Goal: Task Accomplishment & Management: Use online tool/utility

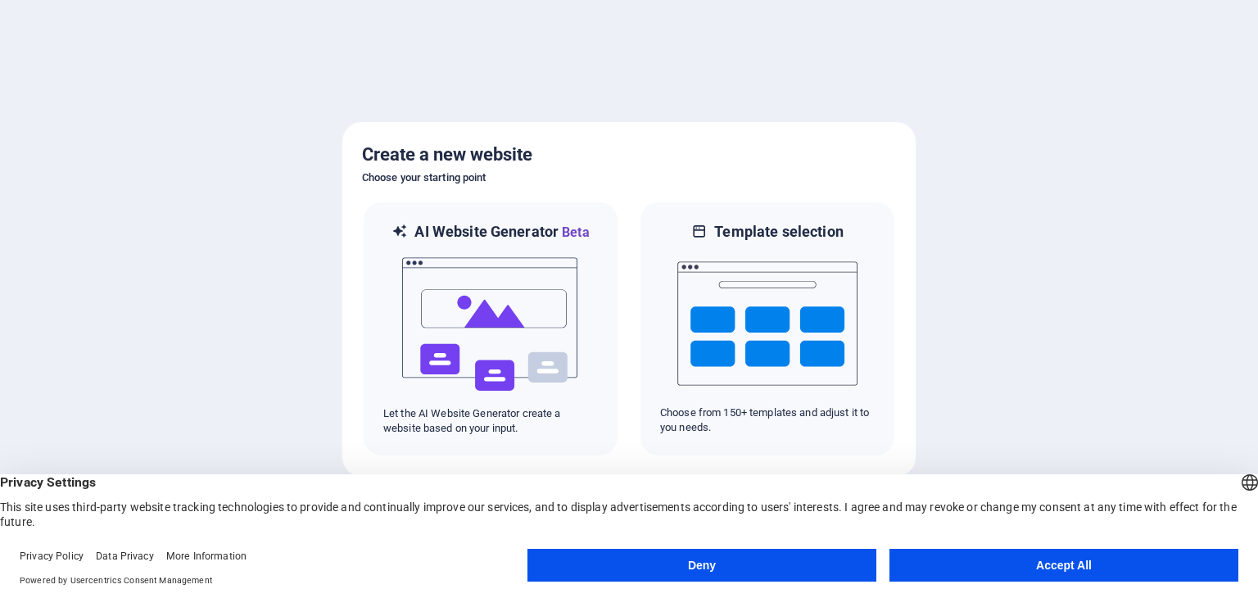
click at [997, 565] on button "Accept All" at bounding box center [1064, 565] width 349 height 33
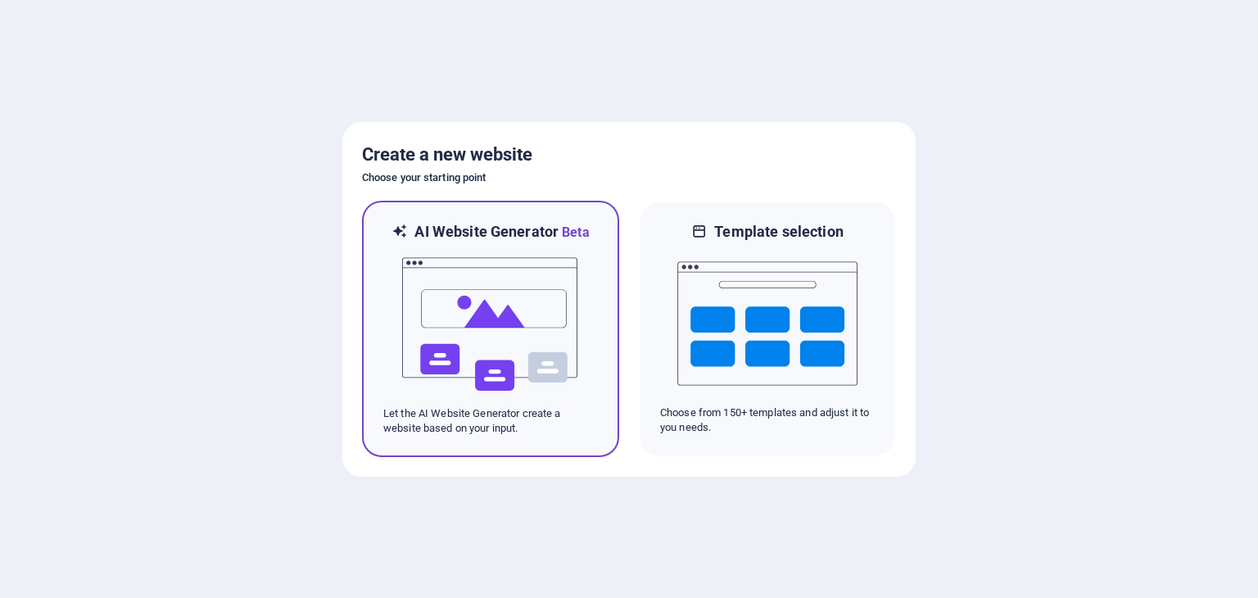
click at [482, 276] on img at bounding box center [491, 325] width 180 height 164
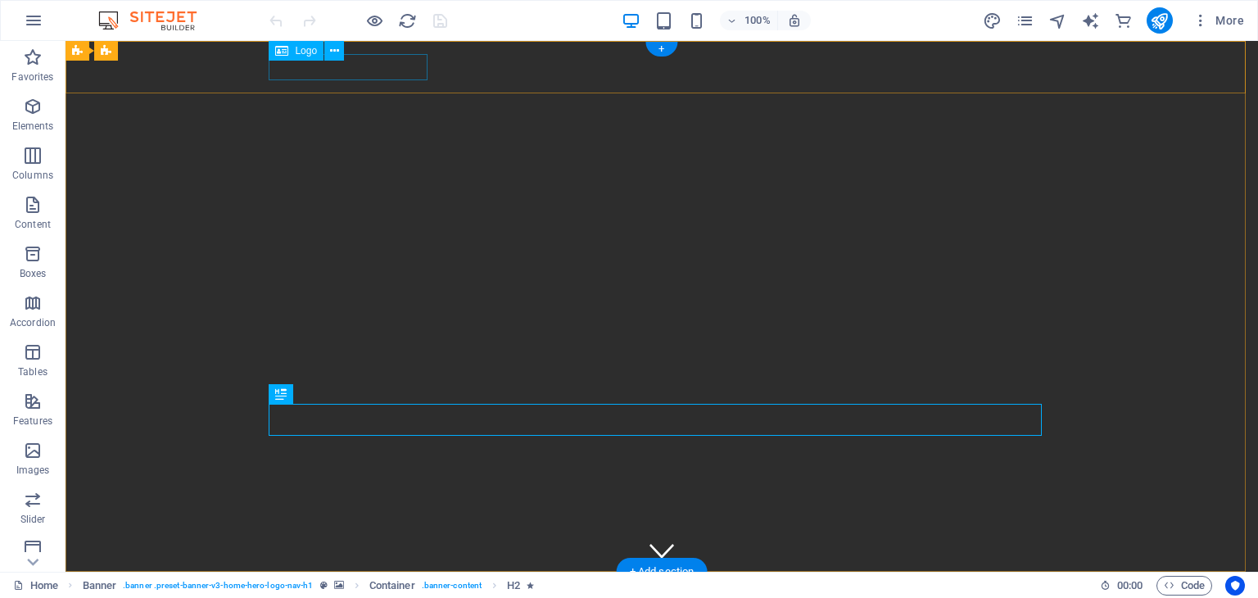
click at [396, 585] on div "atelierul raducu" at bounding box center [661, 598] width 773 height 26
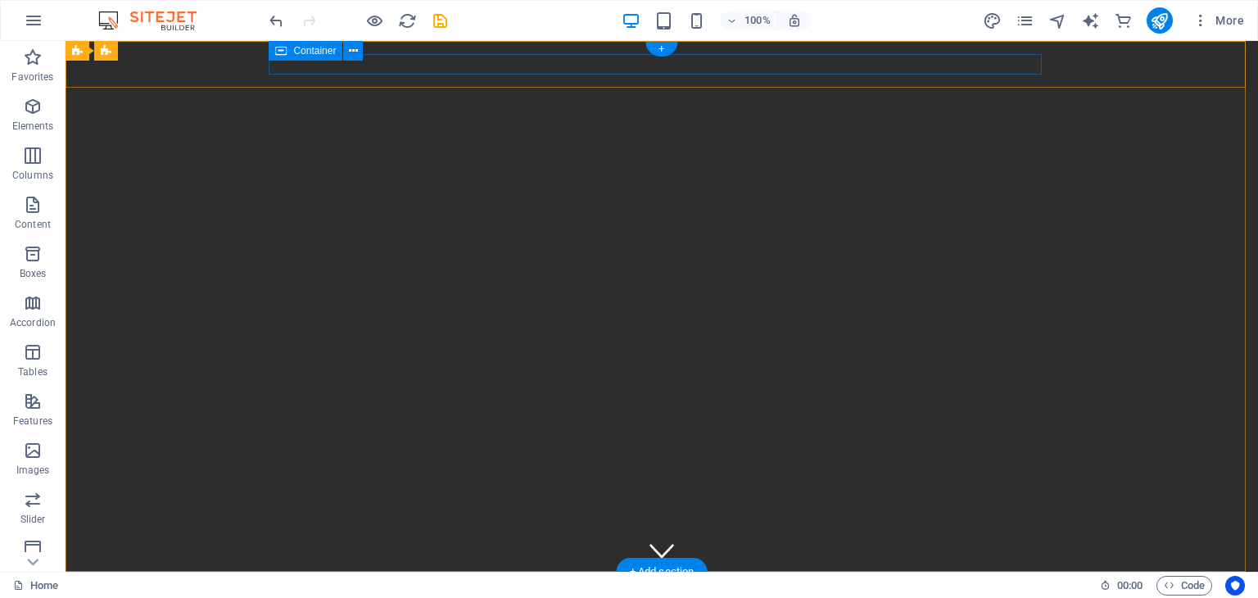
click at [340, 585] on div at bounding box center [661, 595] width 773 height 20
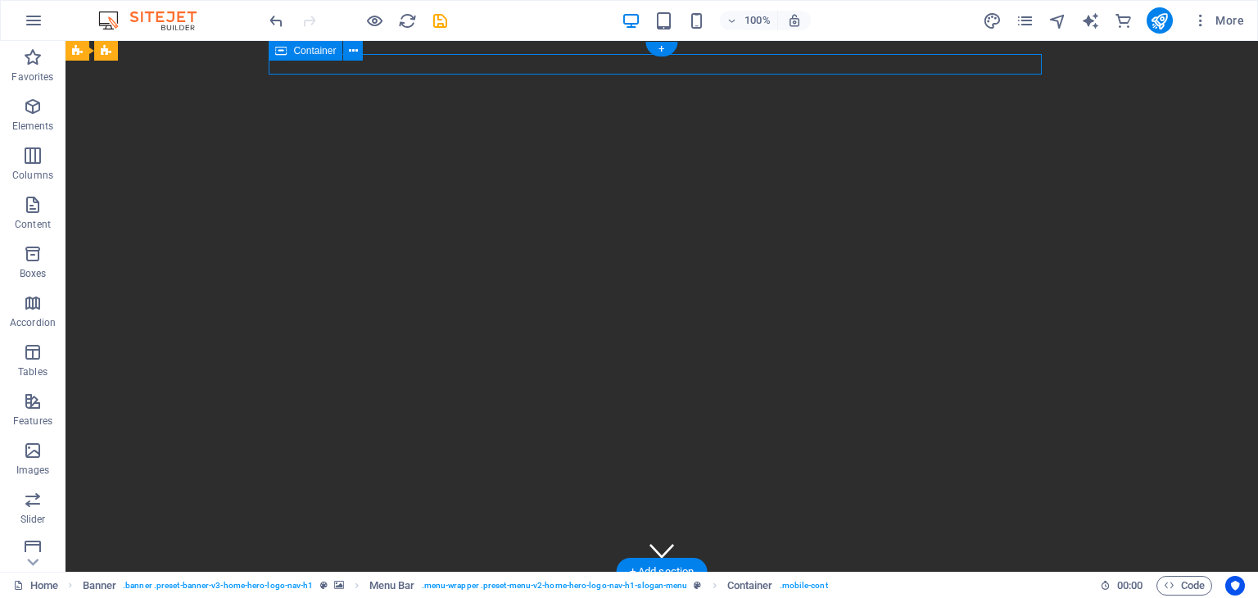
click at [357, 585] on div at bounding box center [661, 595] width 773 height 20
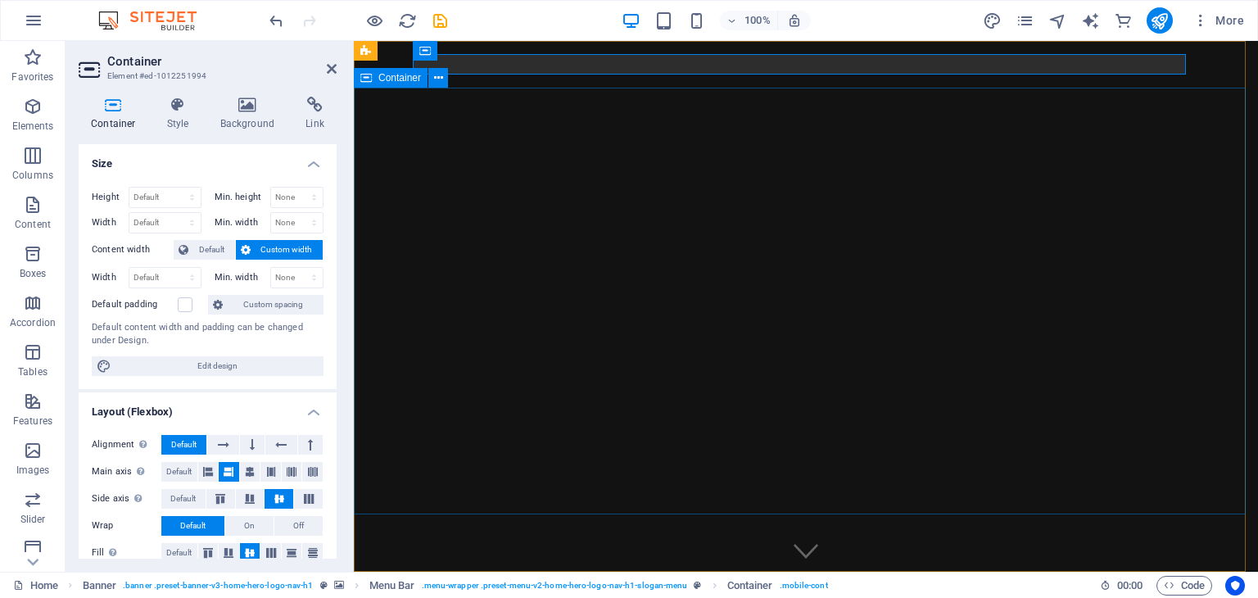
click at [454, 79] on div "Container" at bounding box center [406, 78] width 105 height 20
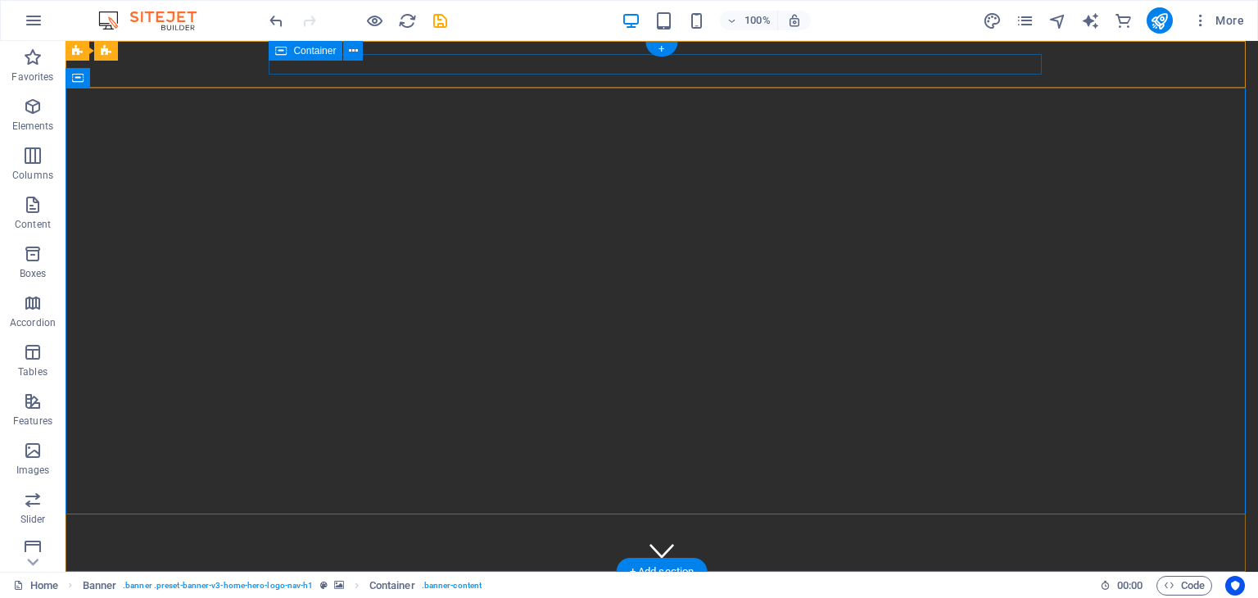
click at [695, 585] on div at bounding box center [661, 595] width 773 height 20
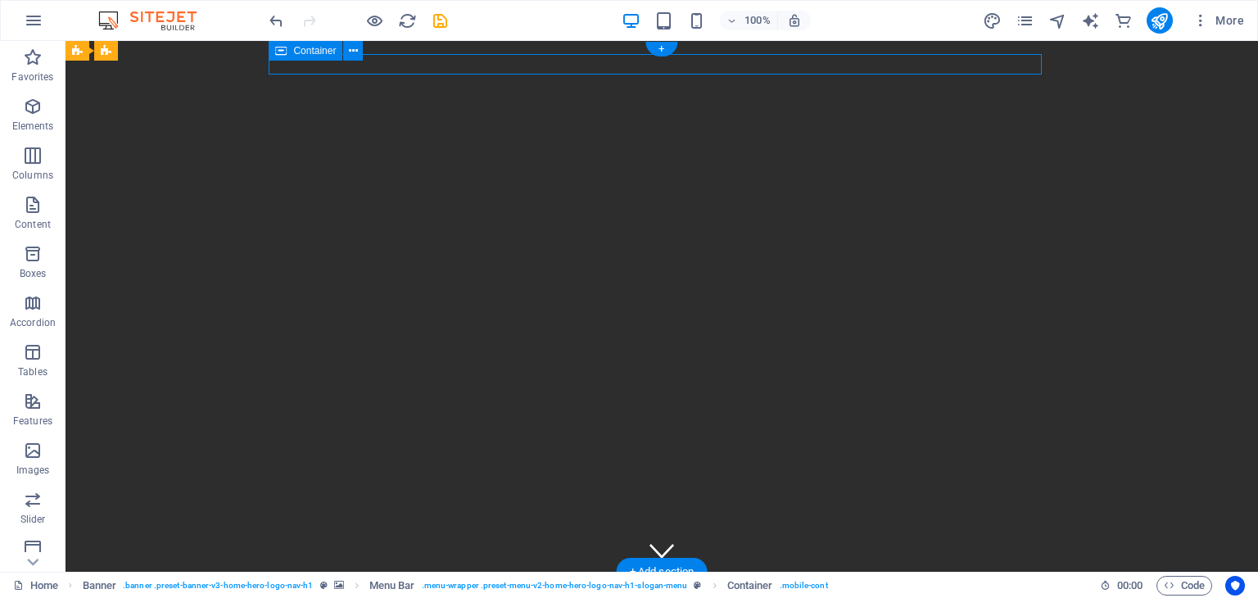
click at [695, 585] on div at bounding box center [661, 595] width 773 height 20
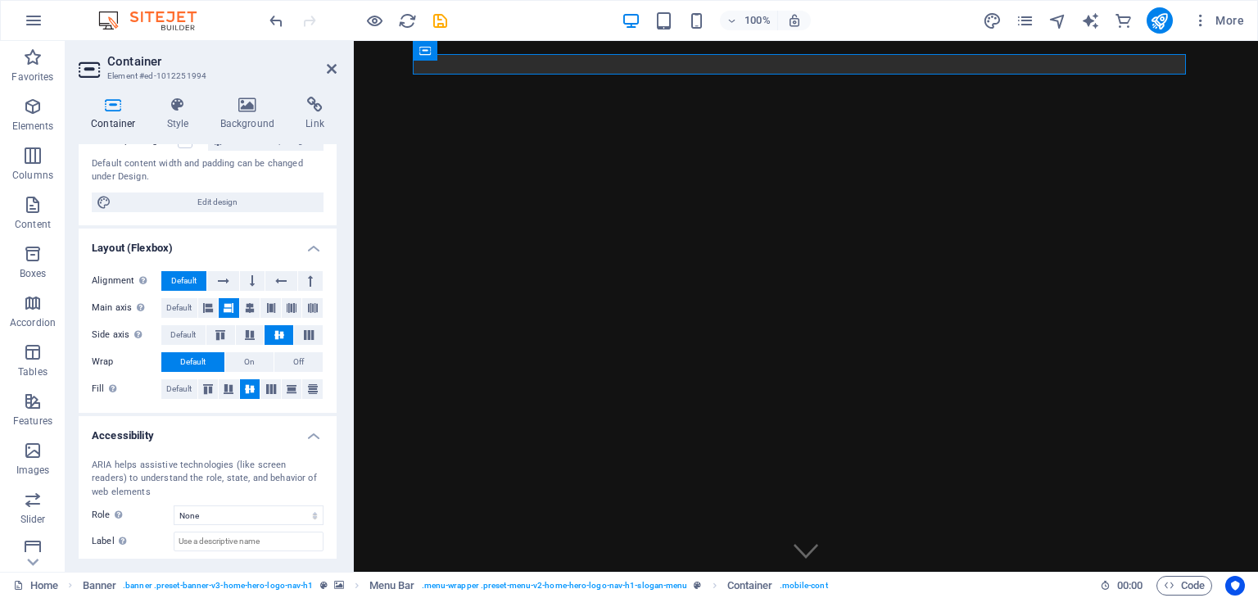
scroll to position [247, 0]
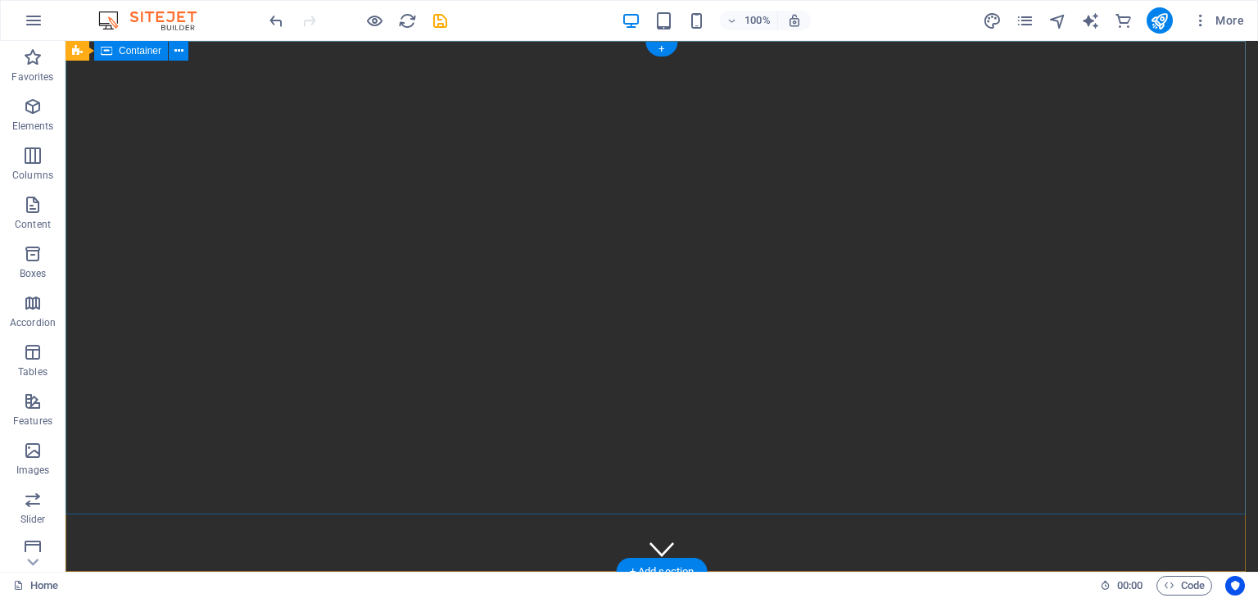
scroll to position [0, 0]
click at [142, 55] on span "Menu Bar" at bounding box center [139, 51] width 43 height 10
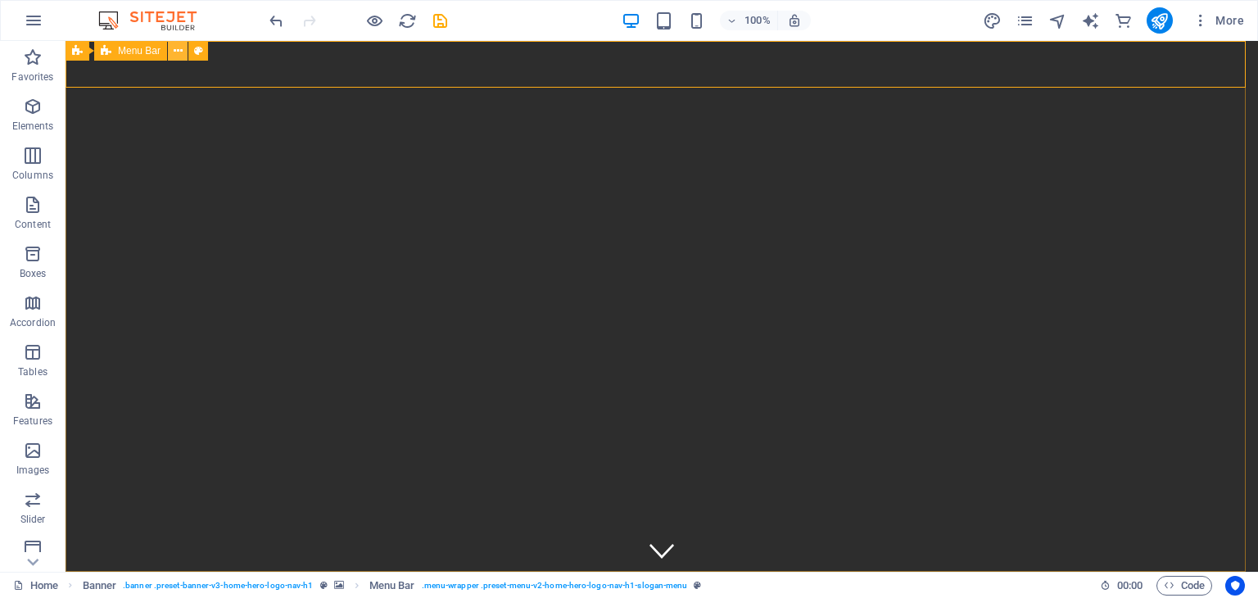
click at [180, 49] on icon at bounding box center [178, 51] width 9 height 17
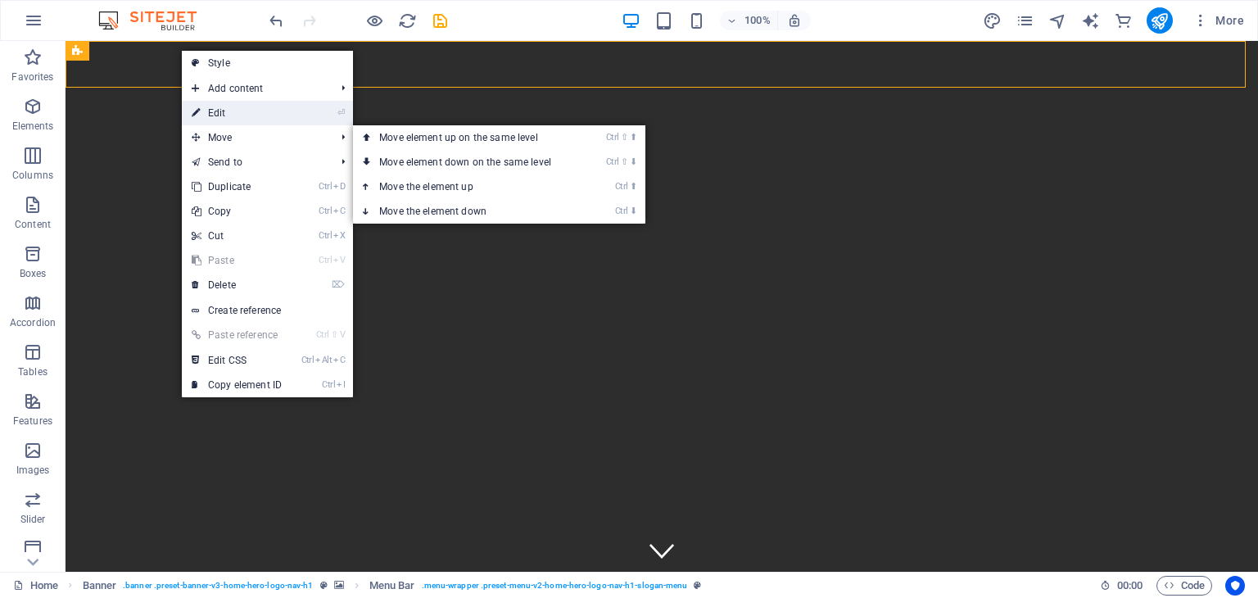
click at [231, 119] on link "⏎ Edit" at bounding box center [237, 113] width 110 height 25
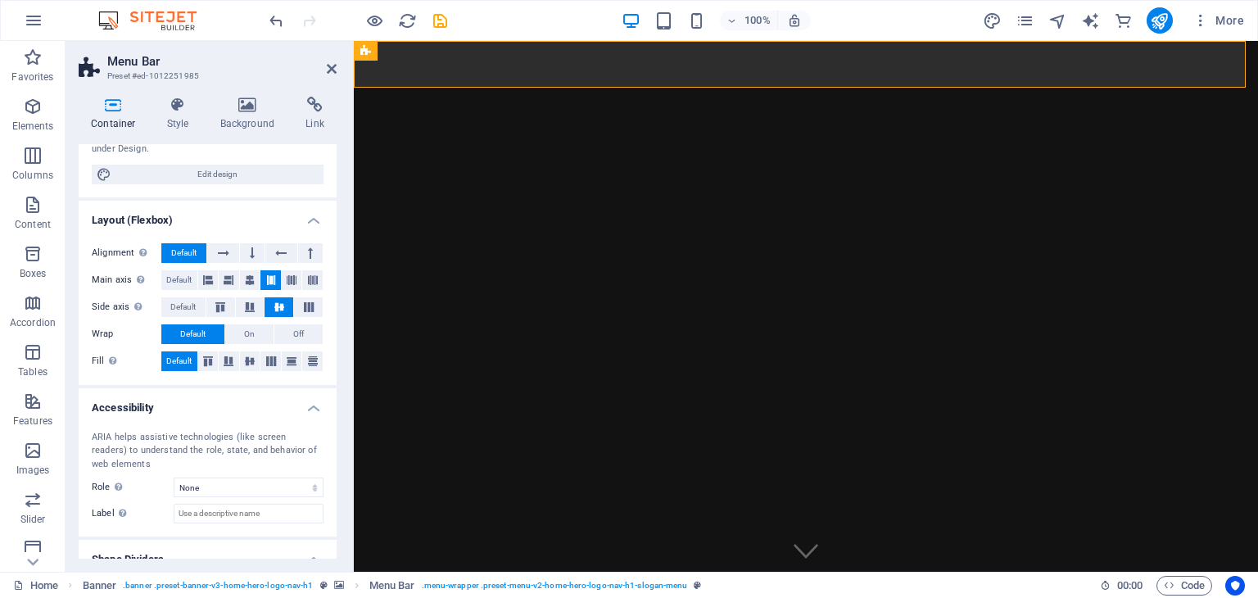
scroll to position [220, 0]
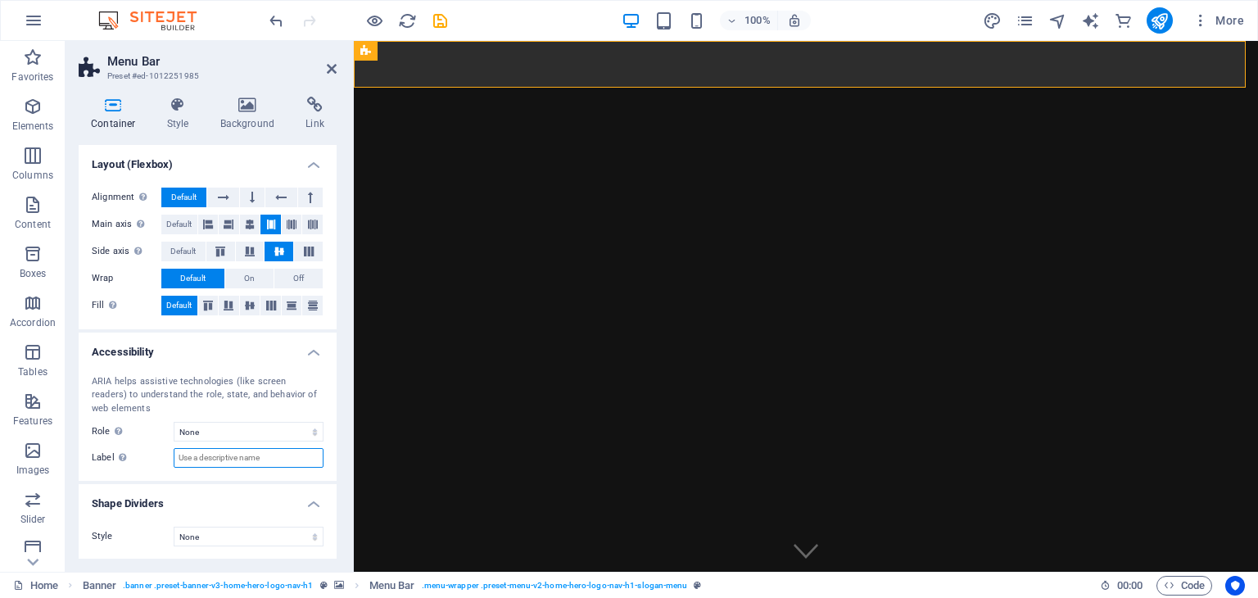
click at [195, 460] on input "Label Use the ARIA label to provide a clear and descriptive name for elements t…" at bounding box center [249, 458] width 150 height 20
type input "a"
type input "ATELIERUL RADUCU"
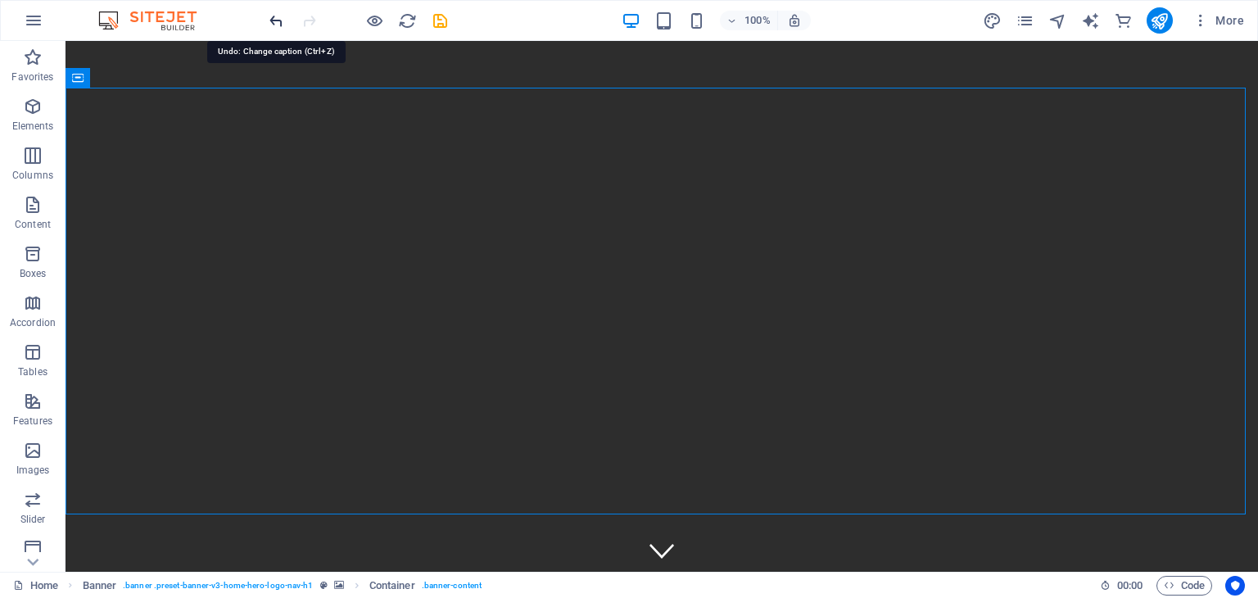
click at [273, 15] on icon "undo" at bounding box center [276, 20] width 19 height 19
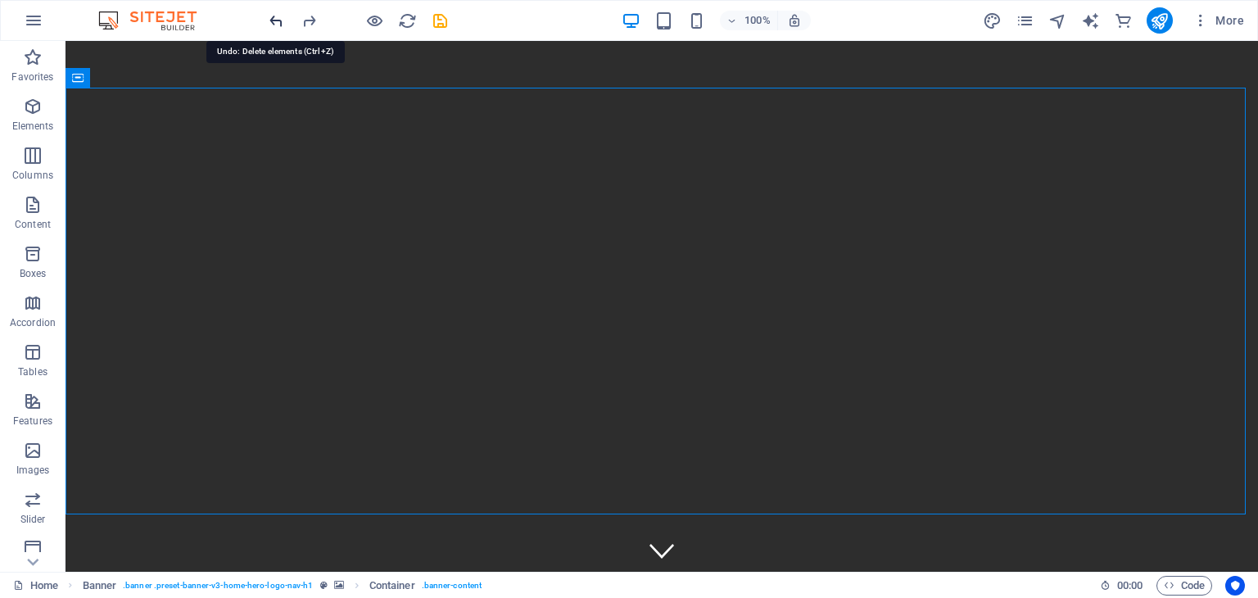
click at [275, 13] on icon "undo" at bounding box center [276, 20] width 19 height 19
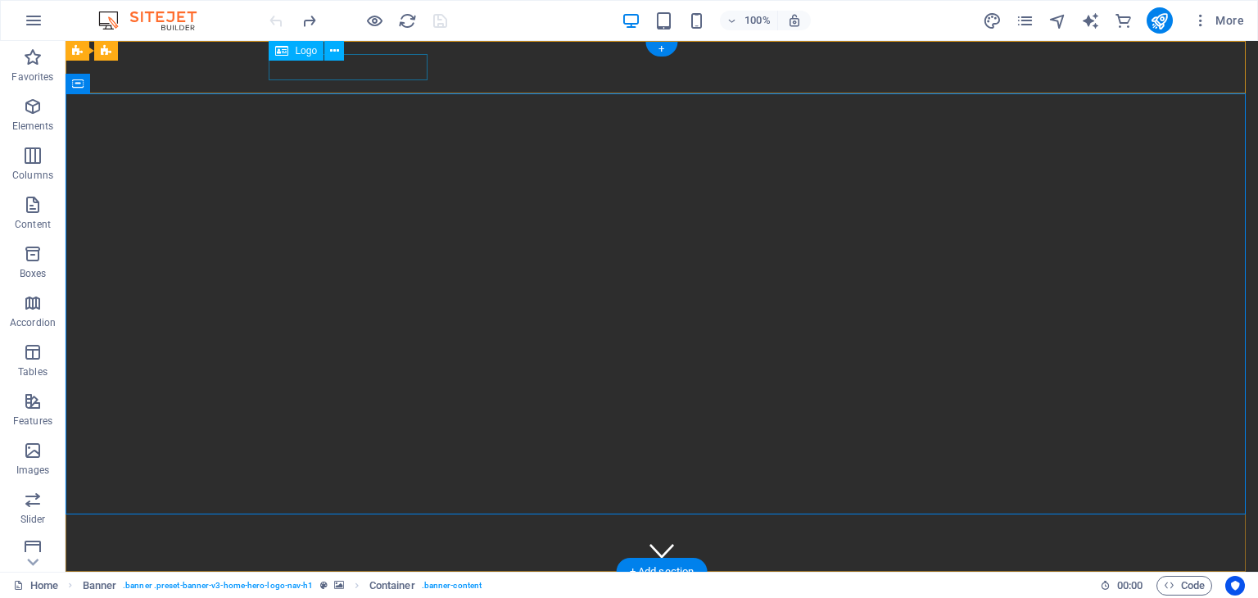
click at [397, 585] on div "atelierul raducu" at bounding box center [661, 598] width 773 height 26
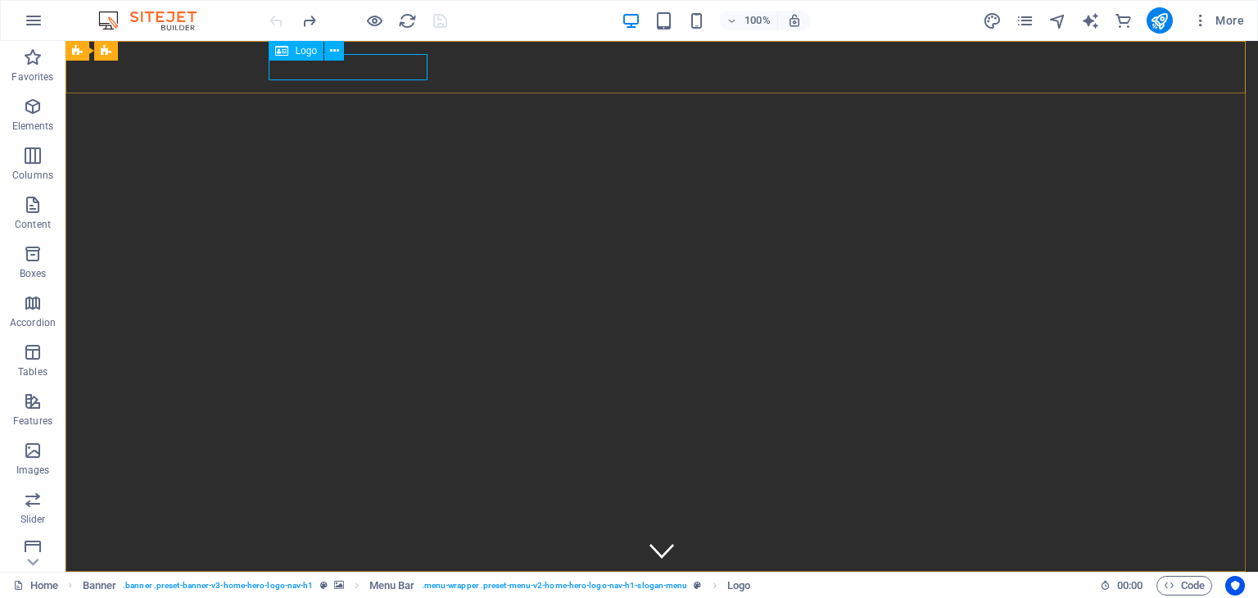
click at [285, 56] on icon at bounding box center [281, 51] width 13 height 20
click at [285, 48] on icon at bounding box center [281, 51] width 13 height 20
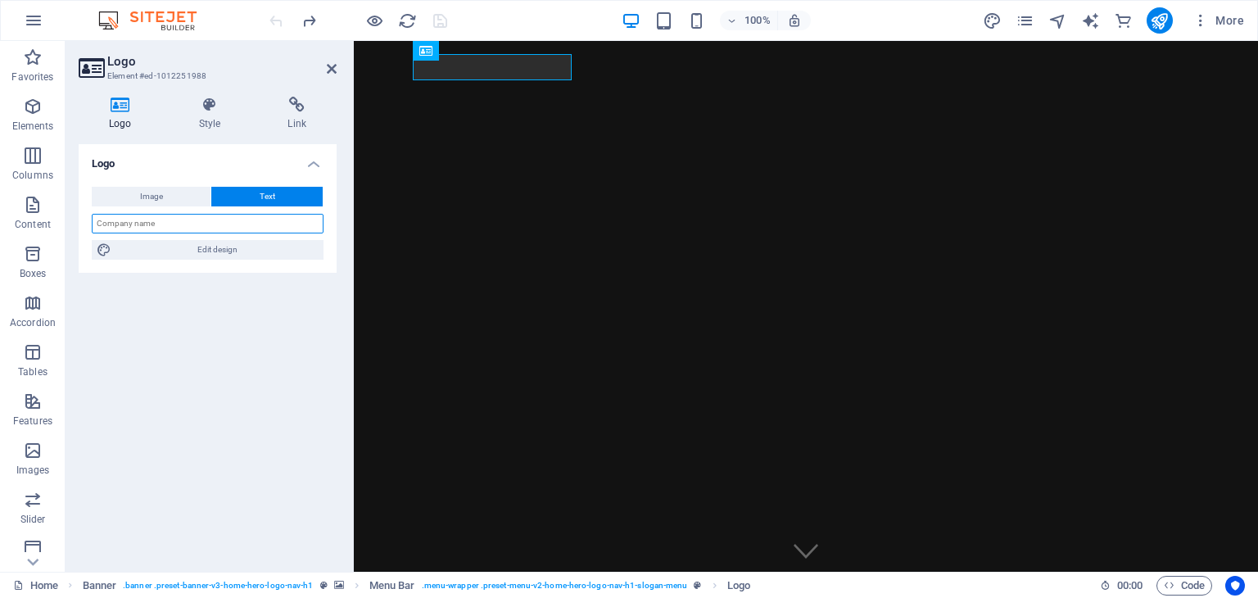
click at [168, 220] on input "text" at bounding box center [208, 224] width 232 height 20
type input "ATELIERUL RADUCU"
click at [228, 324] on div "Logo Image Text Drag files here, click to choose files or select files from Fil…" at bounding box center [208, 351] width 258 height 415
click at [243, 320] on div "Logo Image Text Drag files here, click to choose files or select files from Fil…" at bounding box center [208, 351] width 258 height 415
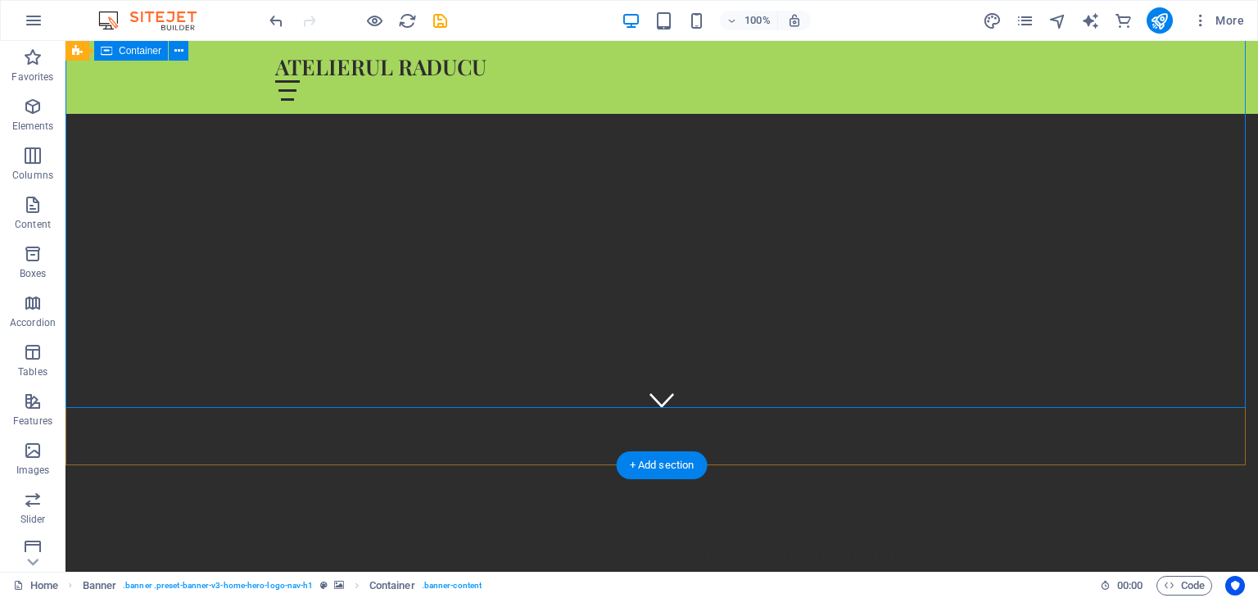
scroll to position [82, 0]
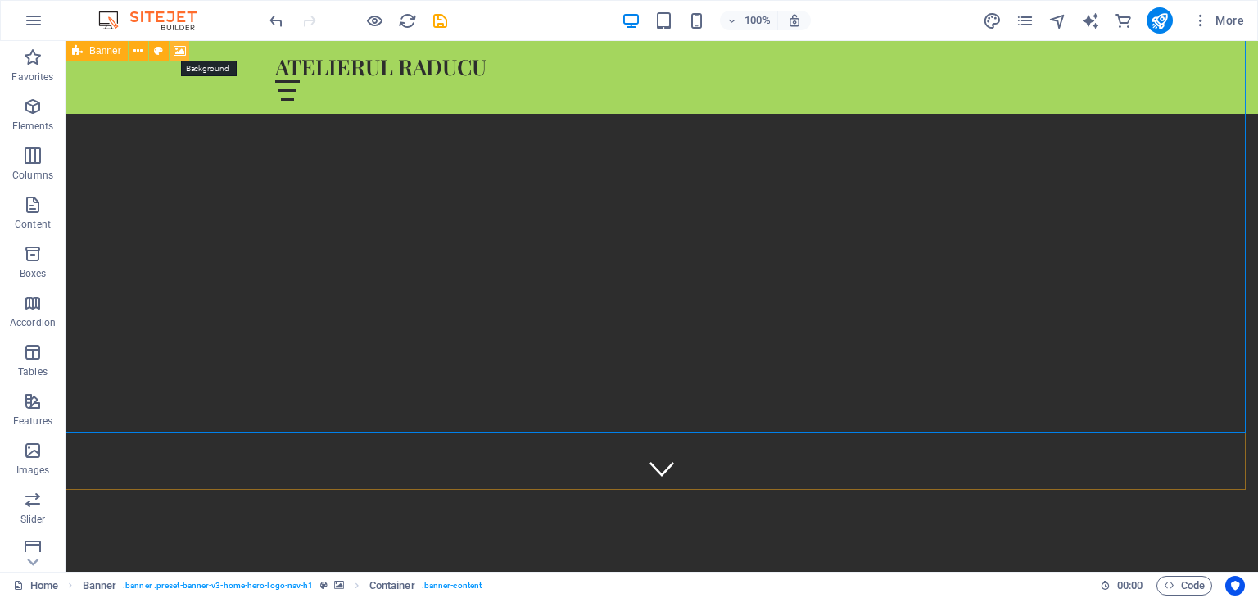
click at [176, 50] on icon at bounding box center [180, 51] width 12 height 17
select select "ms"
select select "s"
select select "progressive"
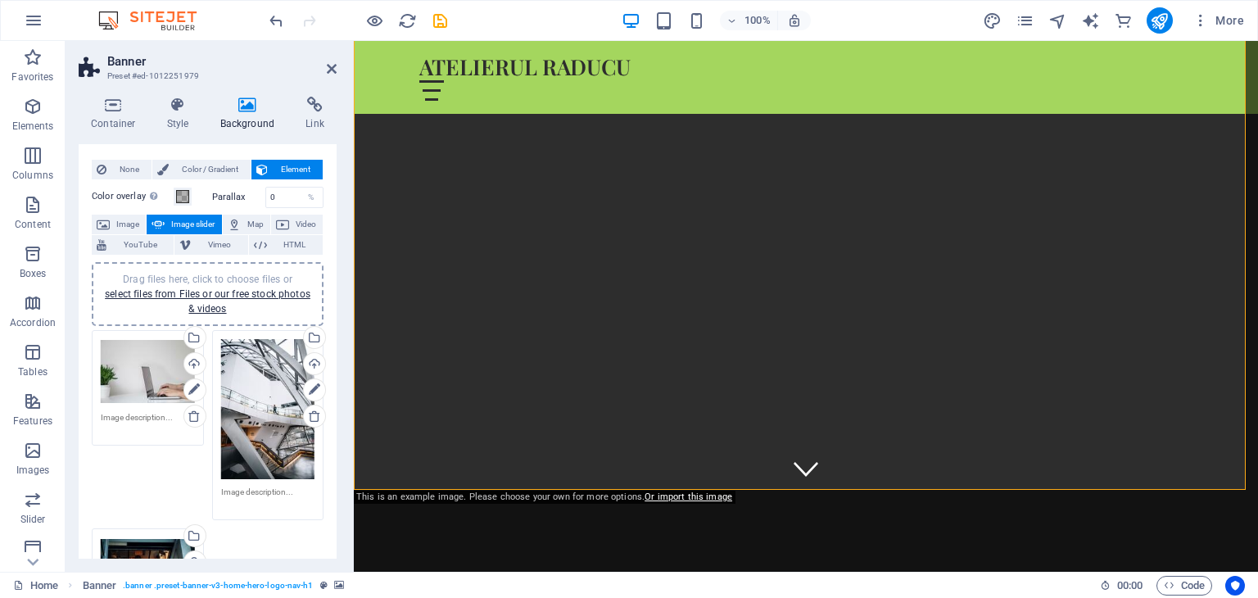
scroll to position [0, 0]
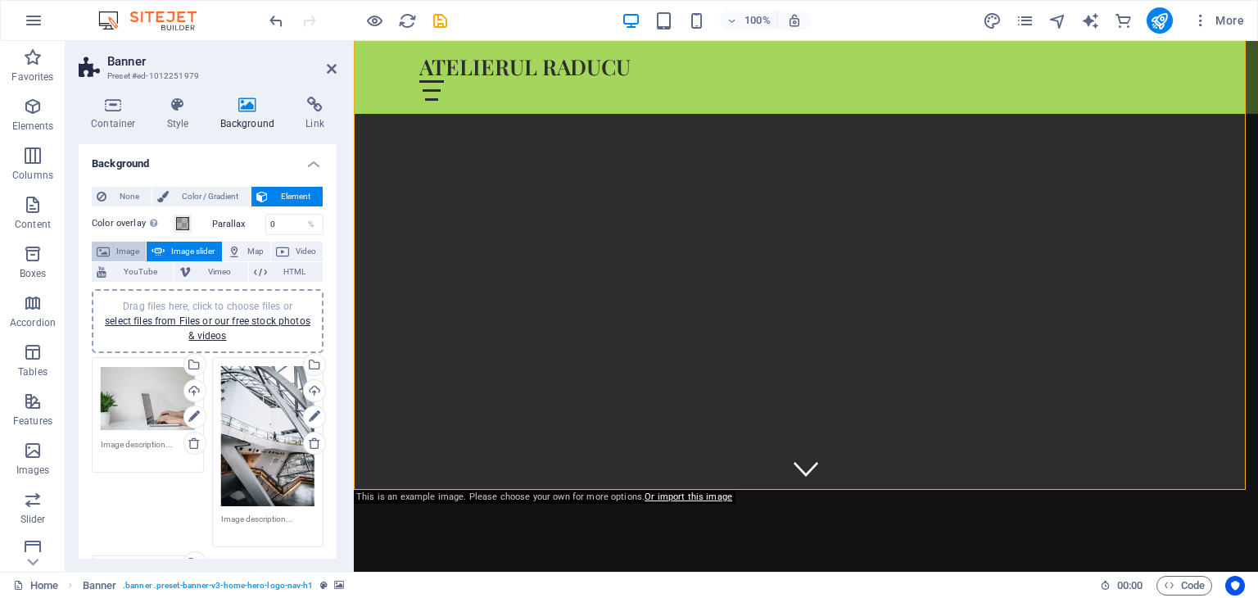
click at [104, 246] on icon at bounding box center [103, 252] width 13 height 20
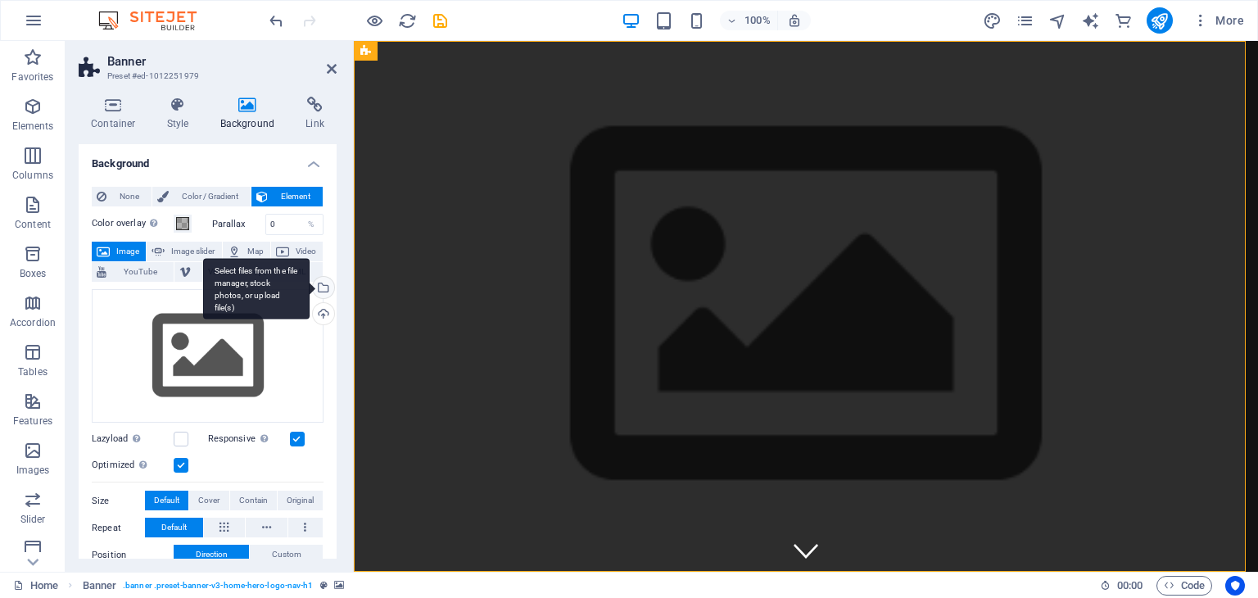
click at [321, 288] on div "Select files from the file manager, stock photos, or upload file(s)" at bounding box center [322, 289] width 25 height 25
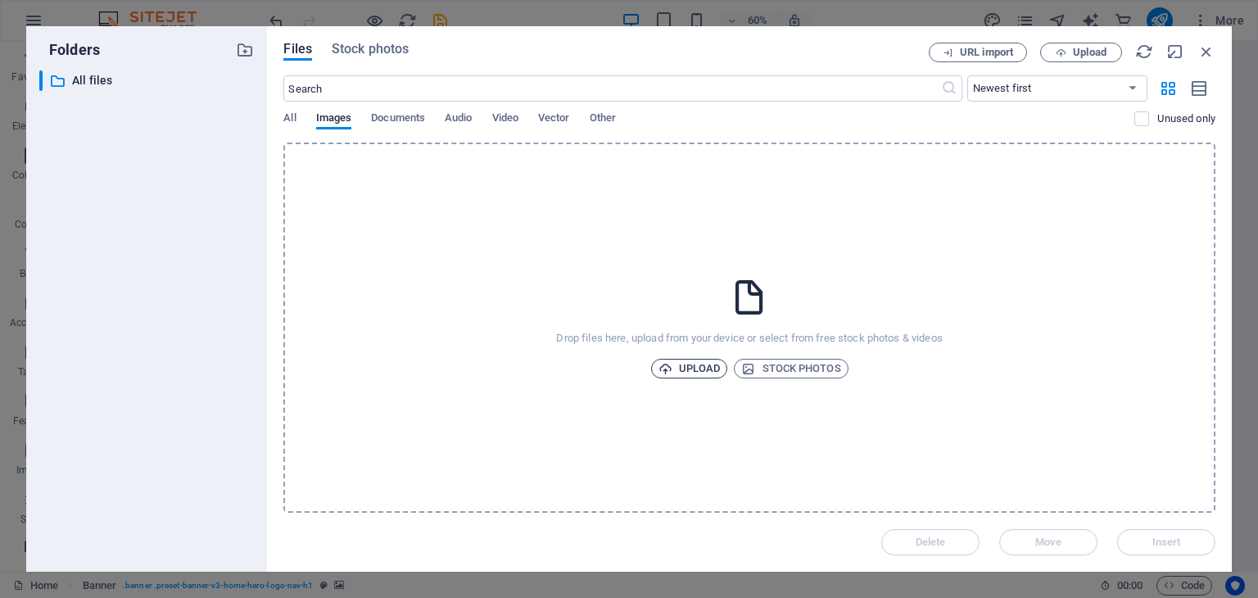
click at [697, 361] on span "Upload" at bounding box center [690, 369] width 62 height 20
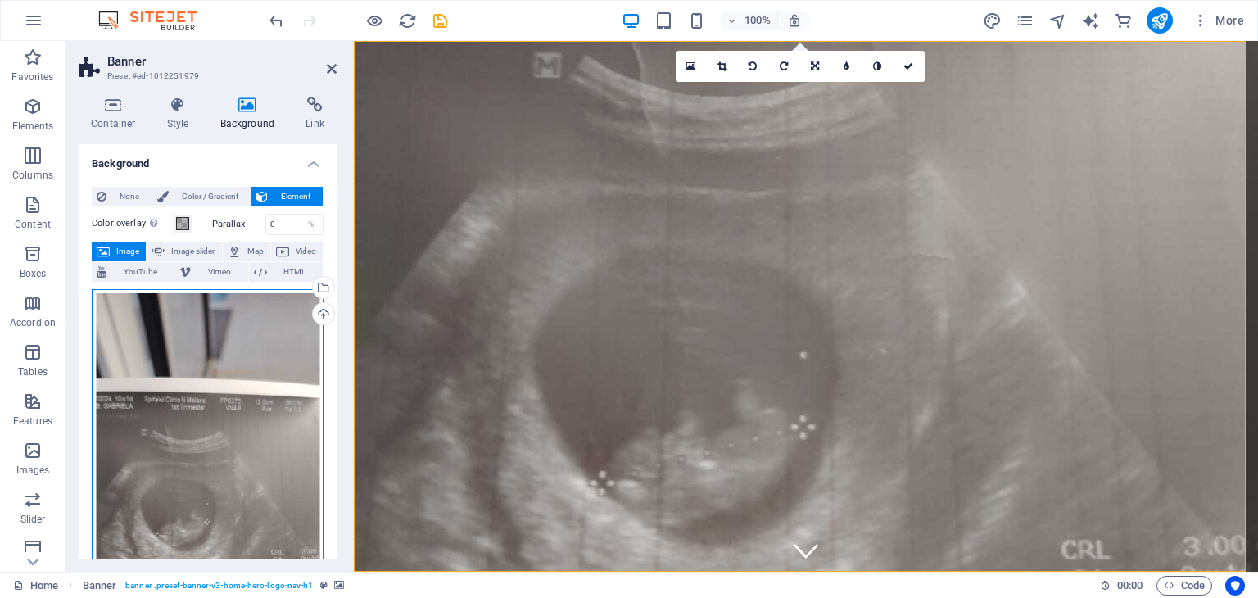
click at [197, 324] on div "Drag files here, click to choose files or select files from Files or our free s…" at bounding box center [208, 492] width 232 height 406
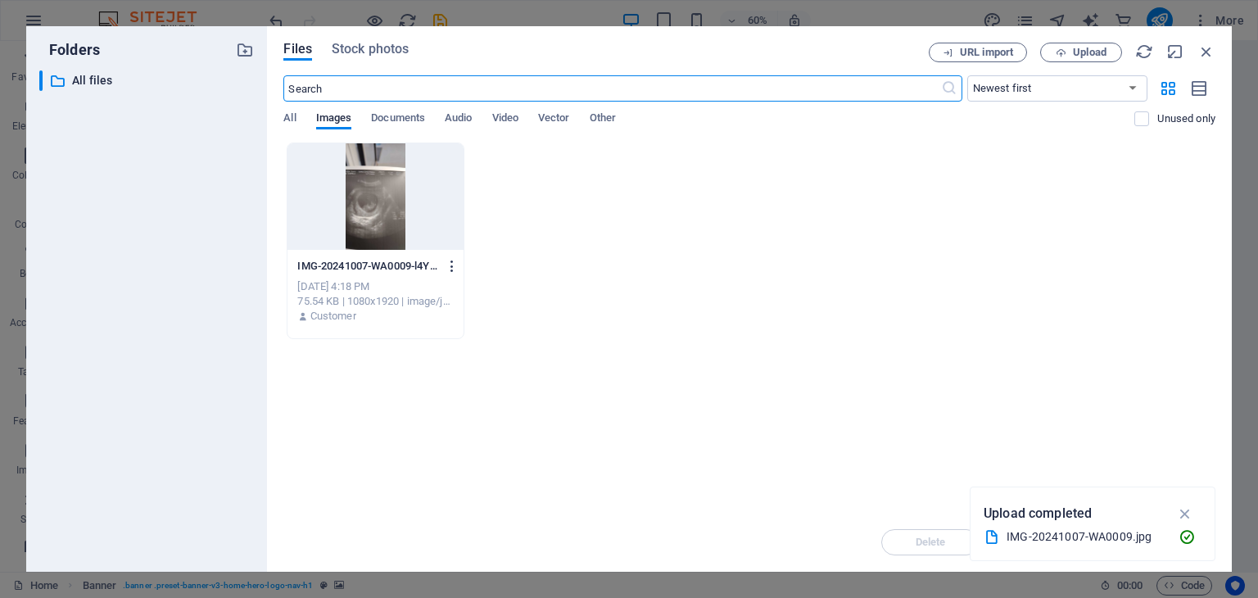
click at [460, 265] on icon "button" at bounding box center [453, 266] width 16 height 15
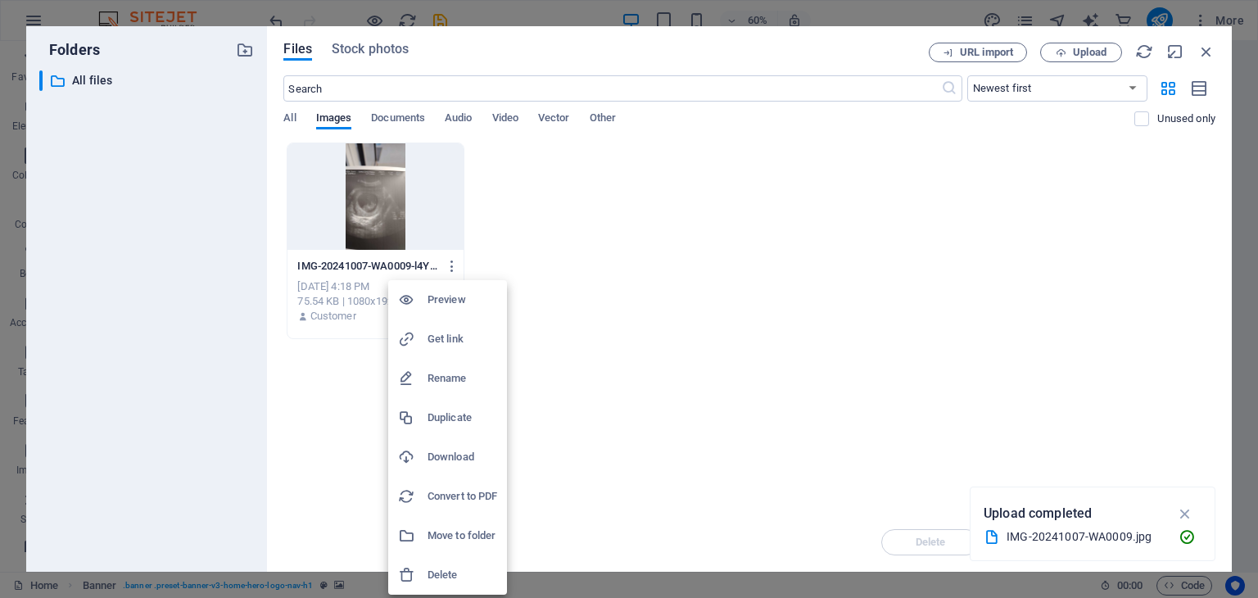
click at [445, 574] on h6 "Delete" at bounding box center [463, 575] width 70 height 20
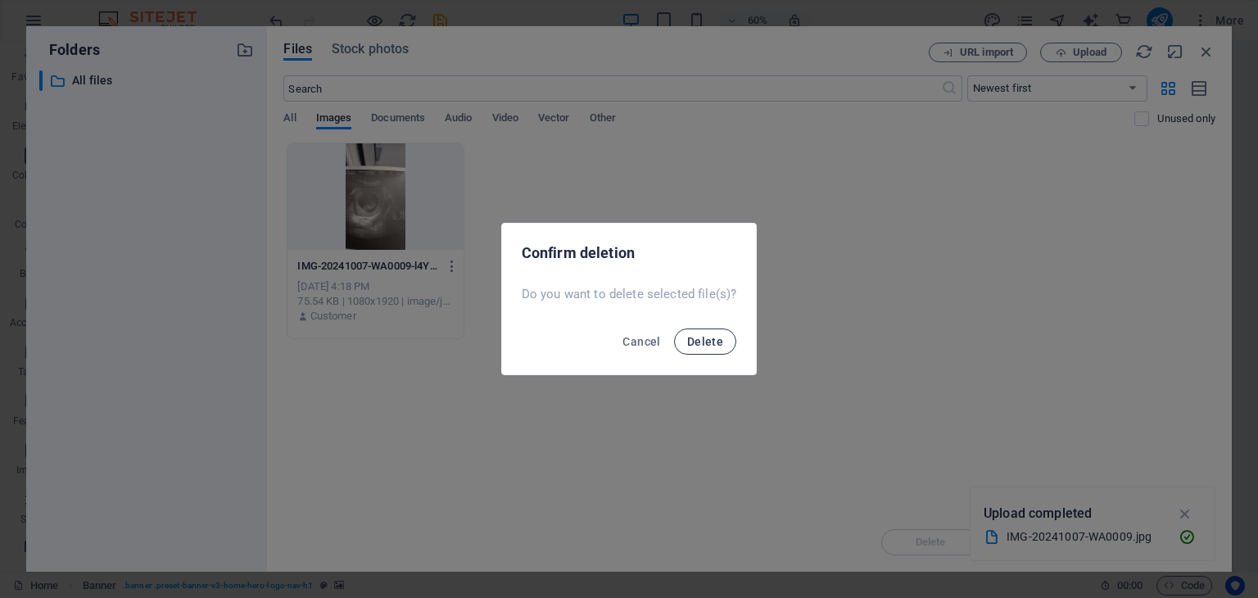
click at [706, 345] on span "Delete" at bounding box center [705, 341] width 36 height 13
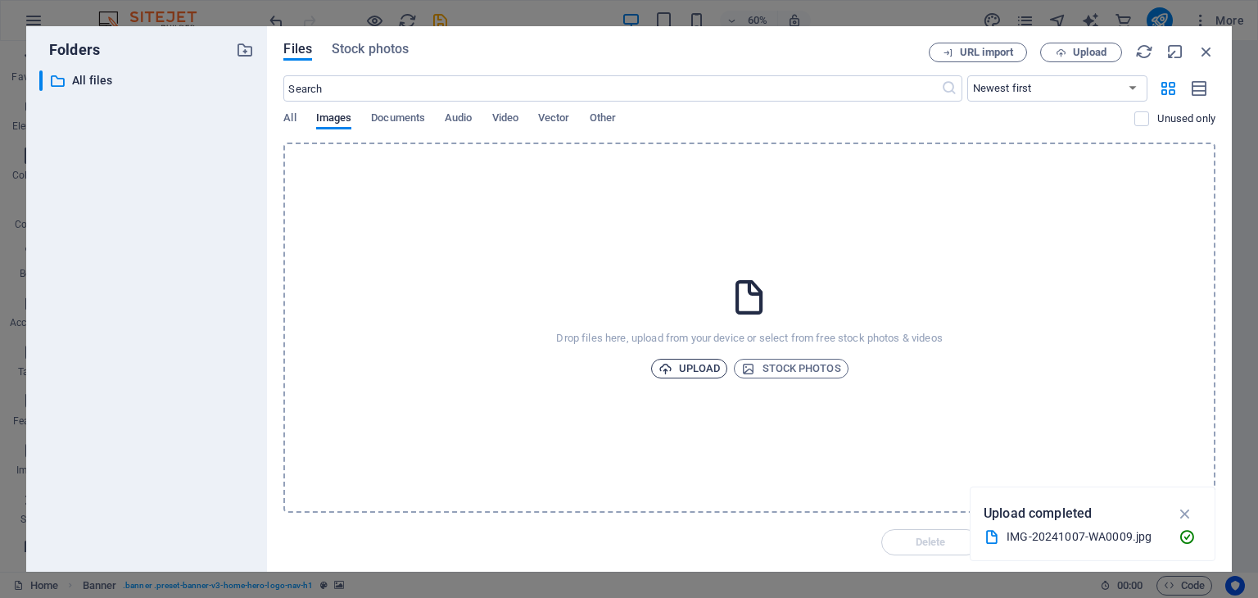
click at [671, 368] on icon "button" at bounding box center [666, 369] width 14 height 14
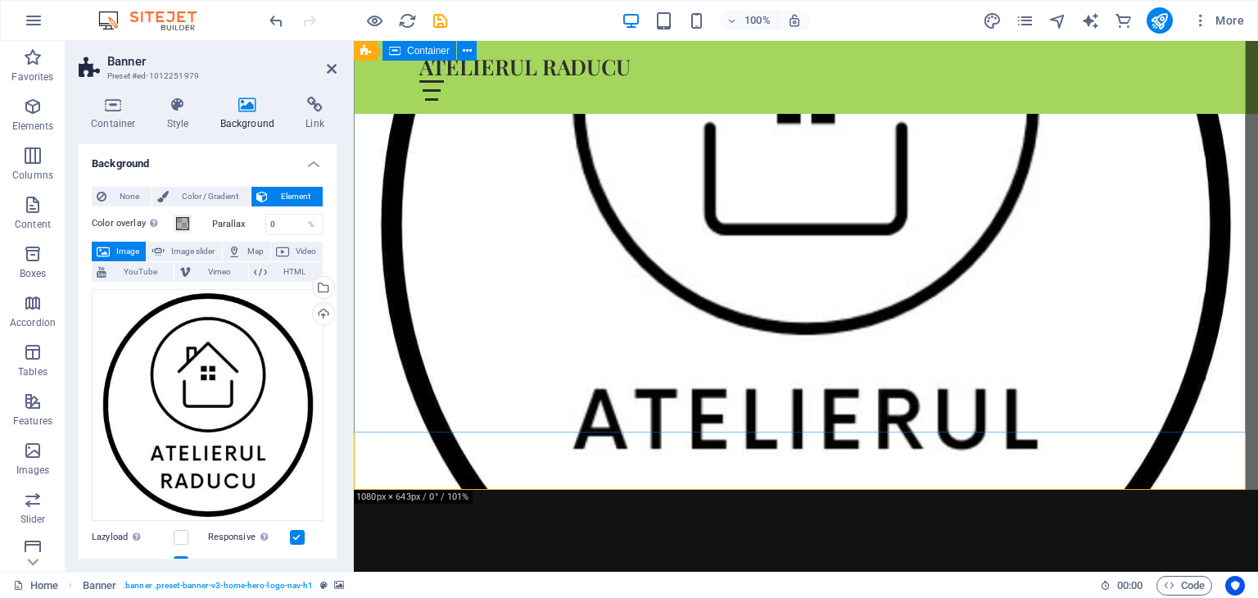
scroll to position [164, 0]
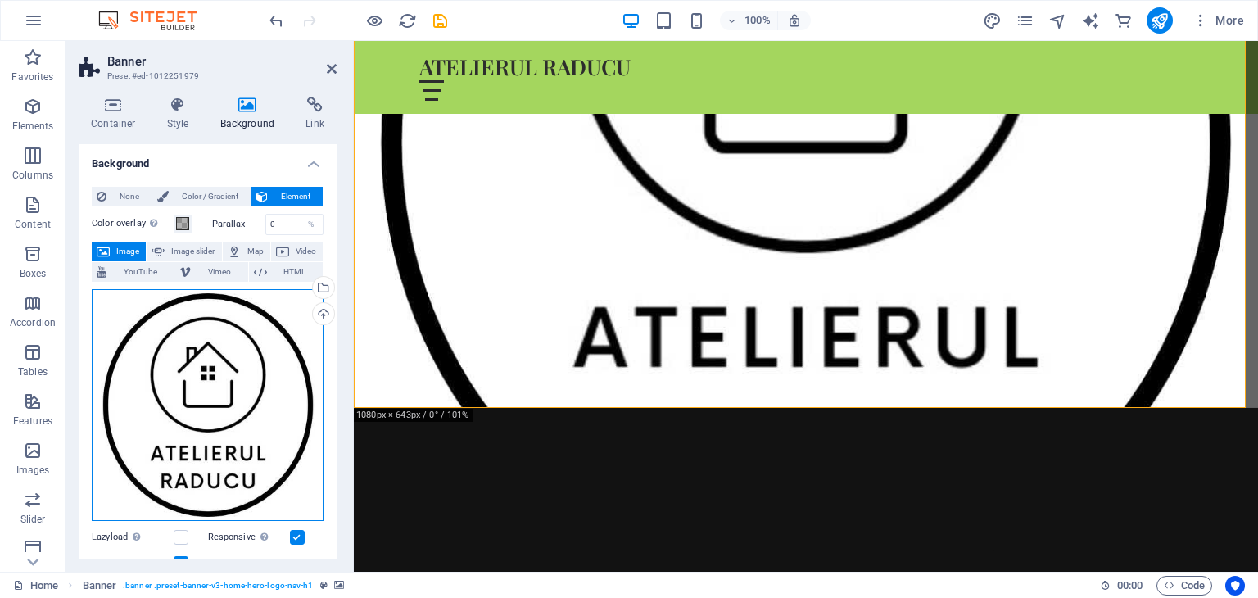
drag, startPoint x: 311, startPoint y: 509, endPoint x: 303, endPoint y: 469, distance: 40.2
click at [305, 472] on div "Drag files here, click to choose files or select files from Files or our free s…" at bounding box center [208, 405] width 232 height 232
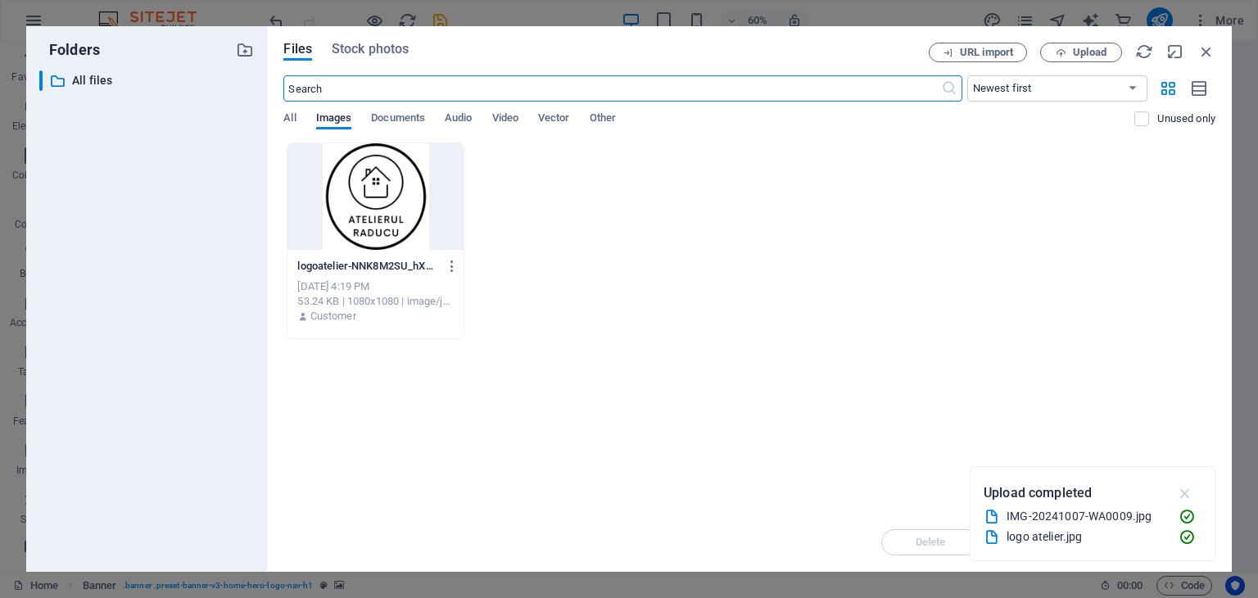
click at [1186, 496] on icon "button" at bounding box center [1186, 493] width 19 height 18
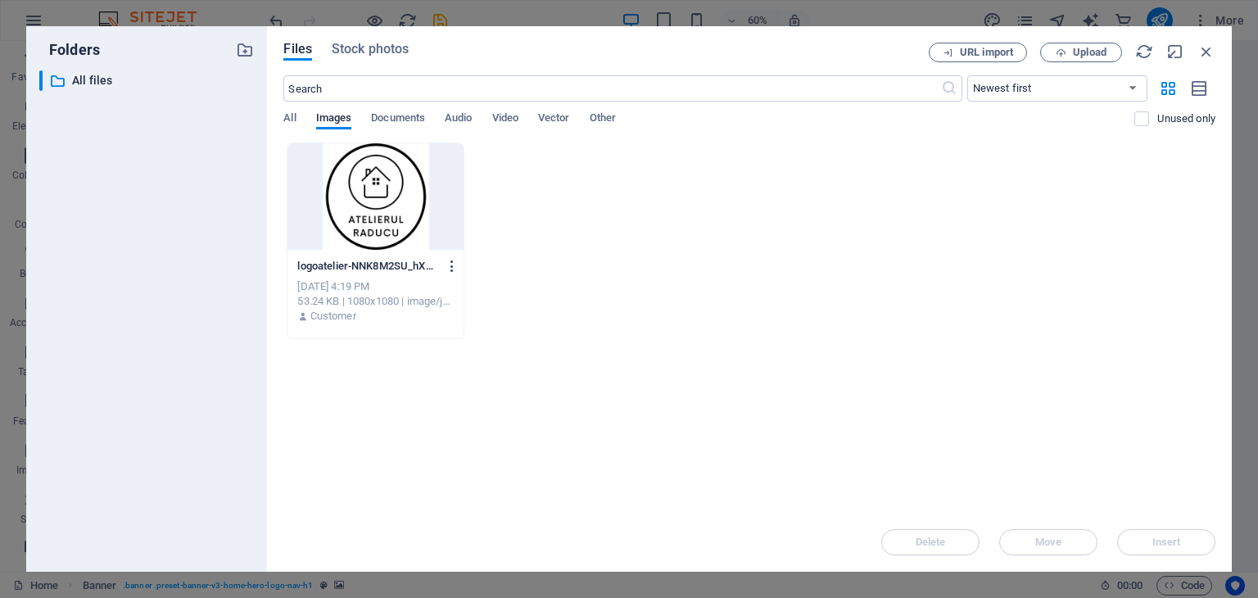
click at [451, 264] on icon "button" at bounding box center [453, 266] width 16 height 15
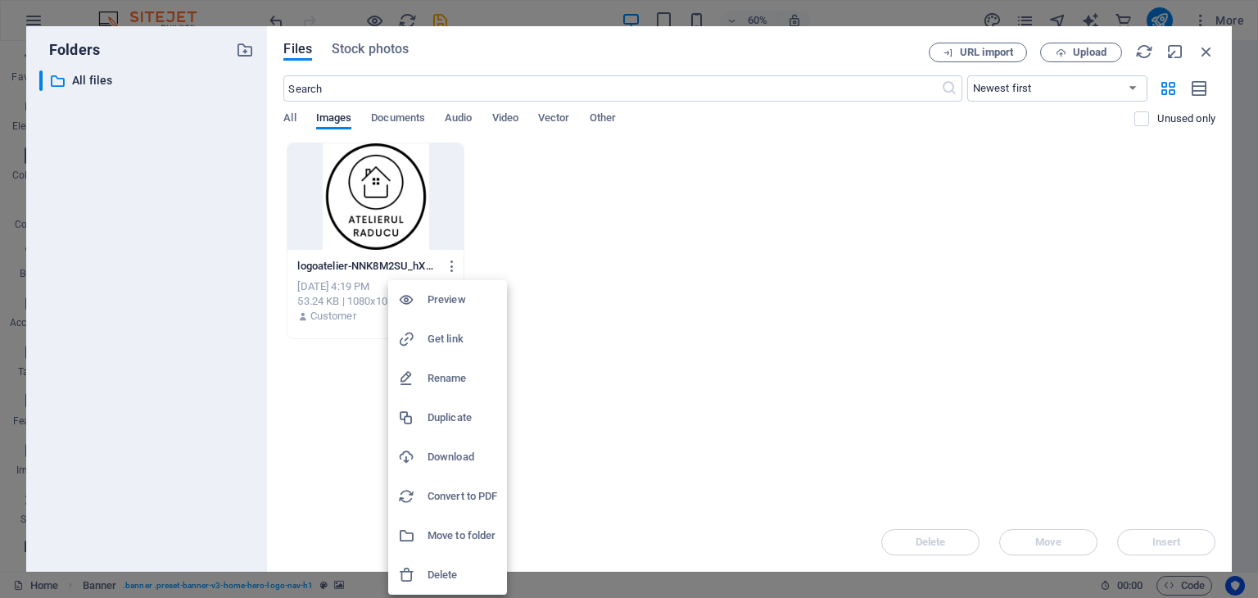
click at [442, 566] on h6 "Delete" at bounding box center [463, 575] width 70 height 20
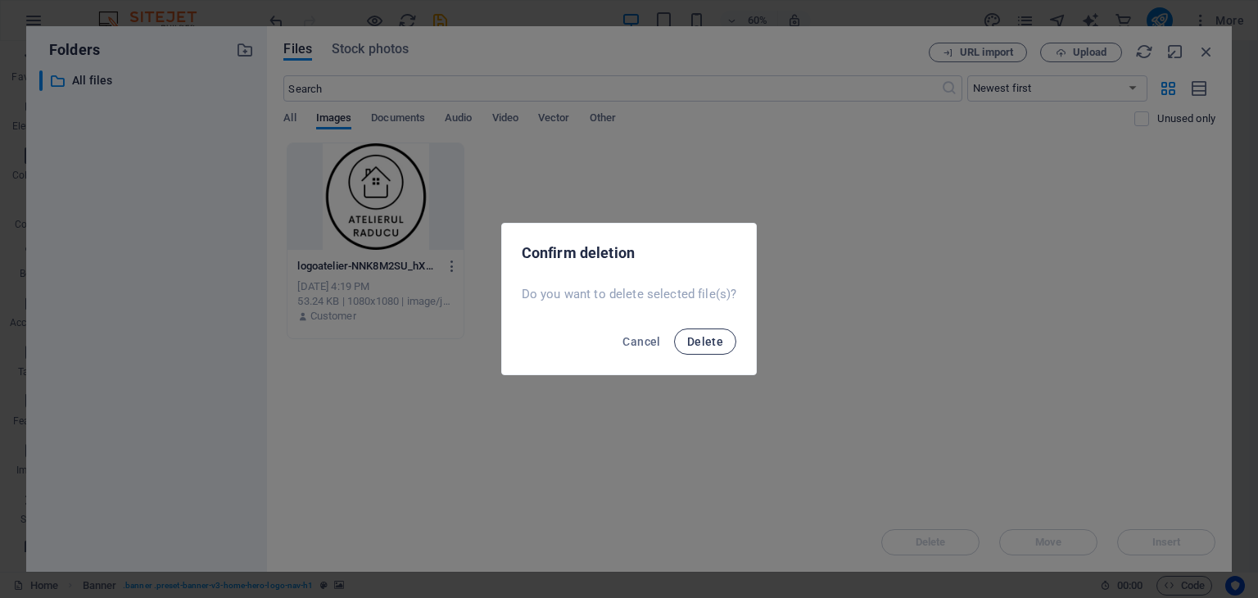
click at [699, 347] on span "Delete" at bounding box center [705, 341] width 36 height 13
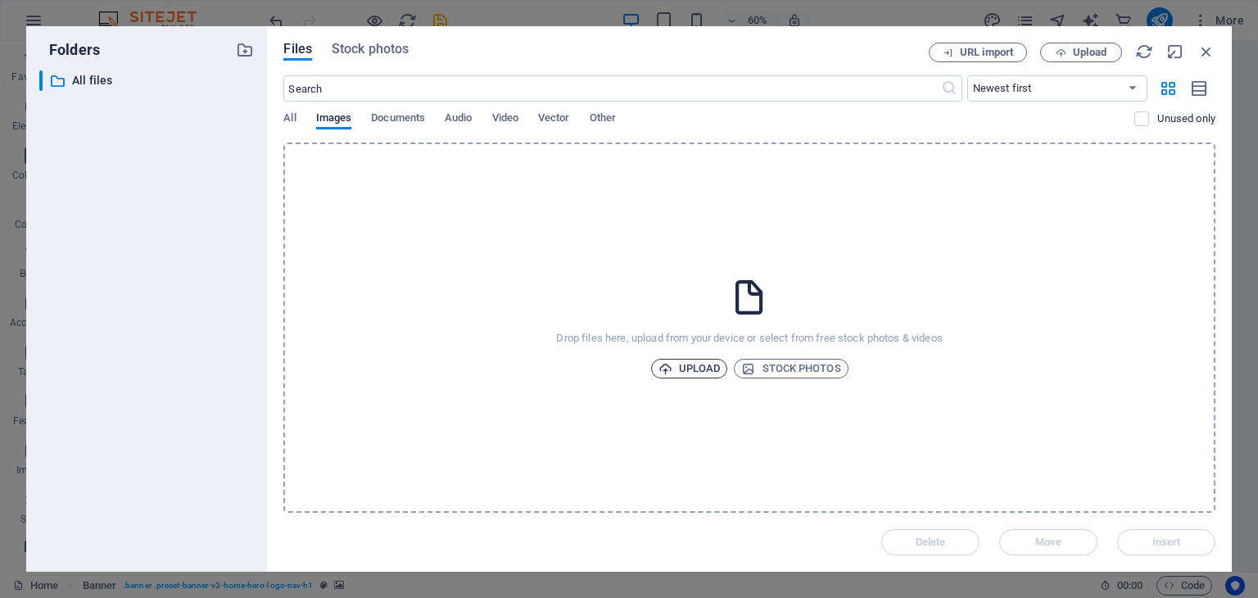
click at [682, 370] on span "Upload" at bounding box center [690, 369] width 62 height 20
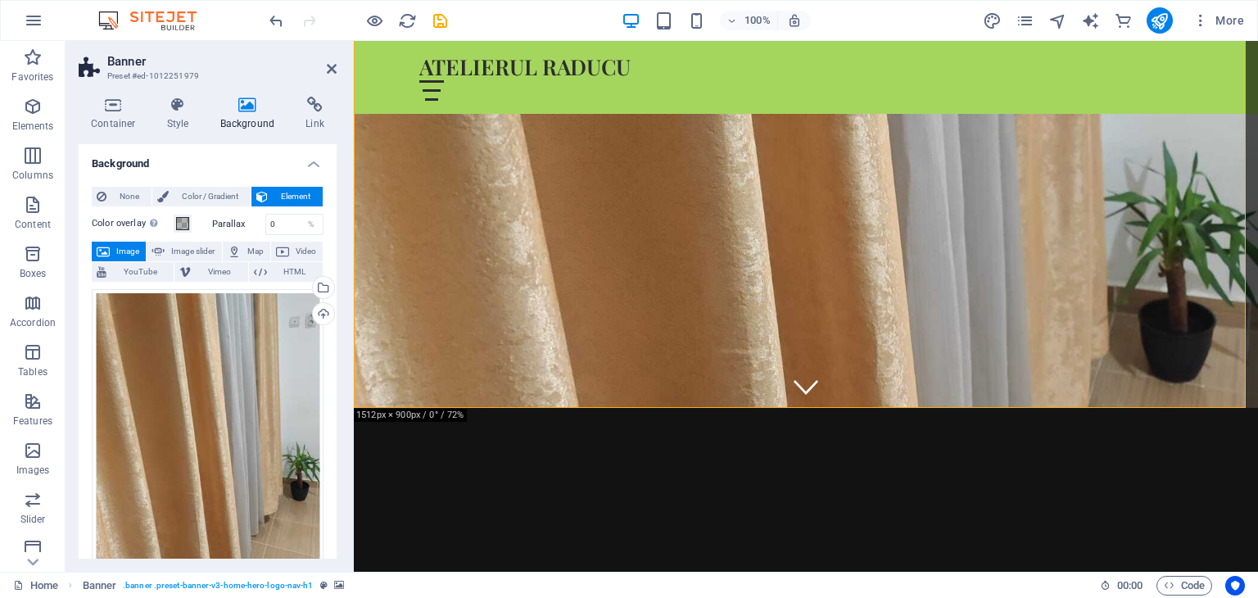
scroll to position [0, 0]
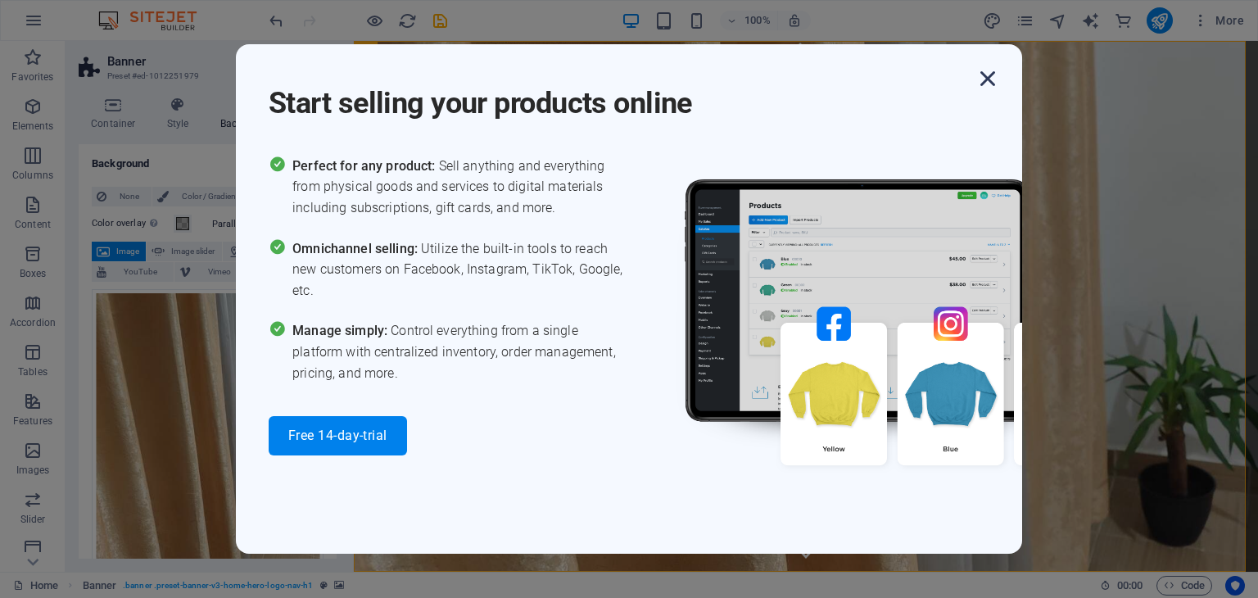
click at [983, 80] on icon "button" at bounding box center [987, 78] width 29 height 29
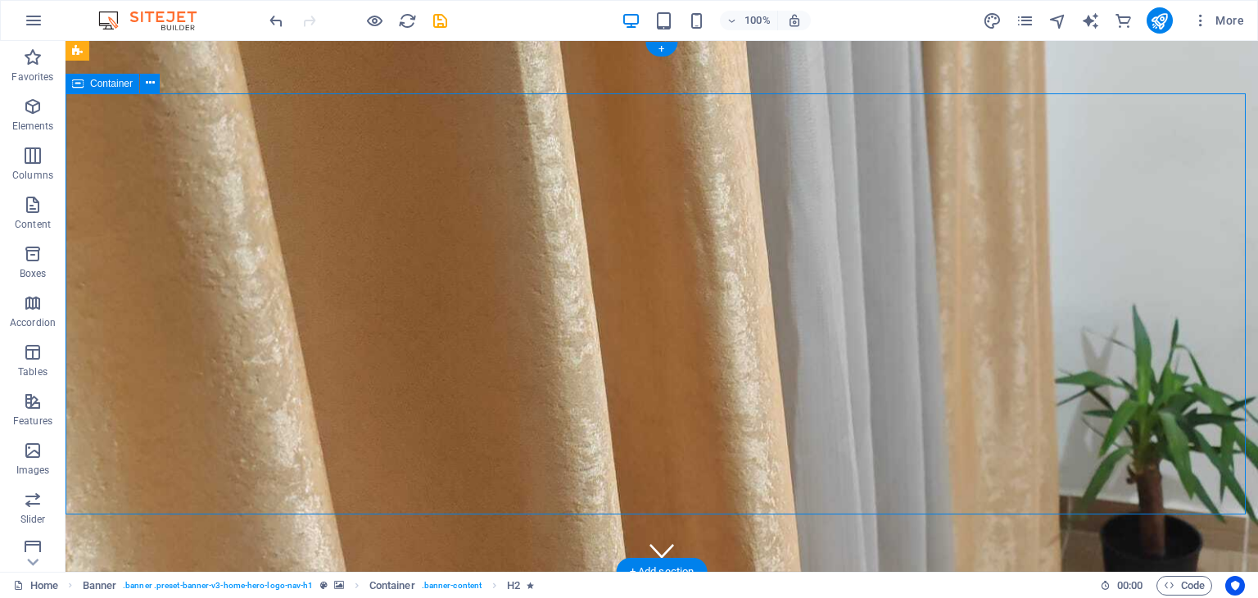
drag, startPoint x: 483, startPoint y: 401, endPoint x: 760, endPoint y: 420, distance: 277.6
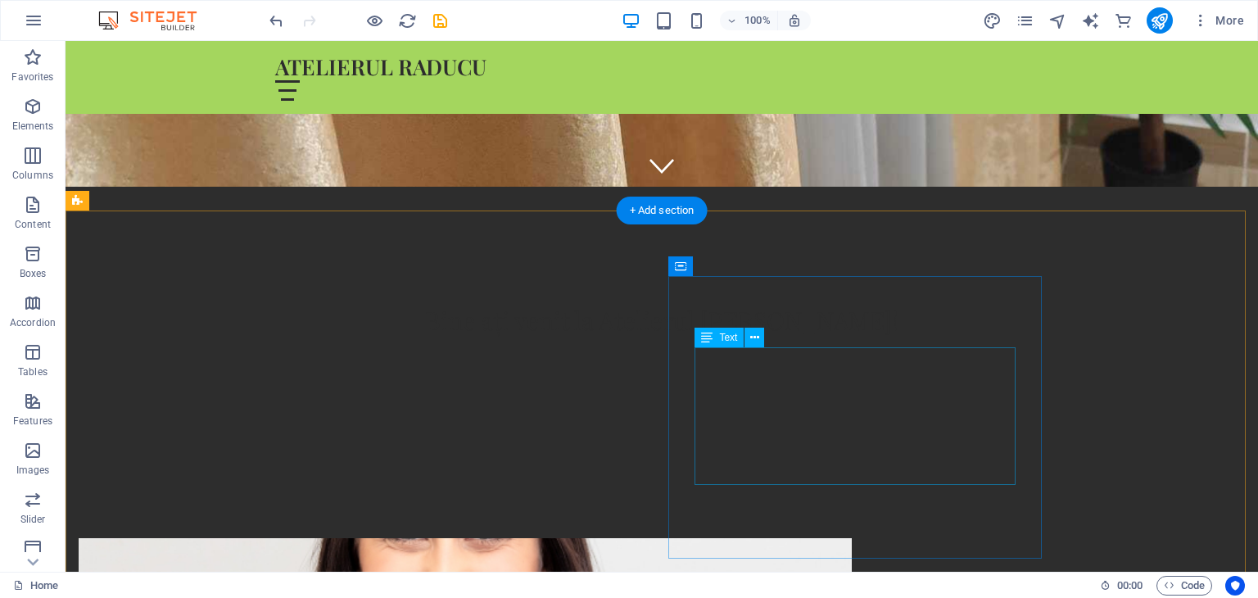
scroll to position [410, 0]
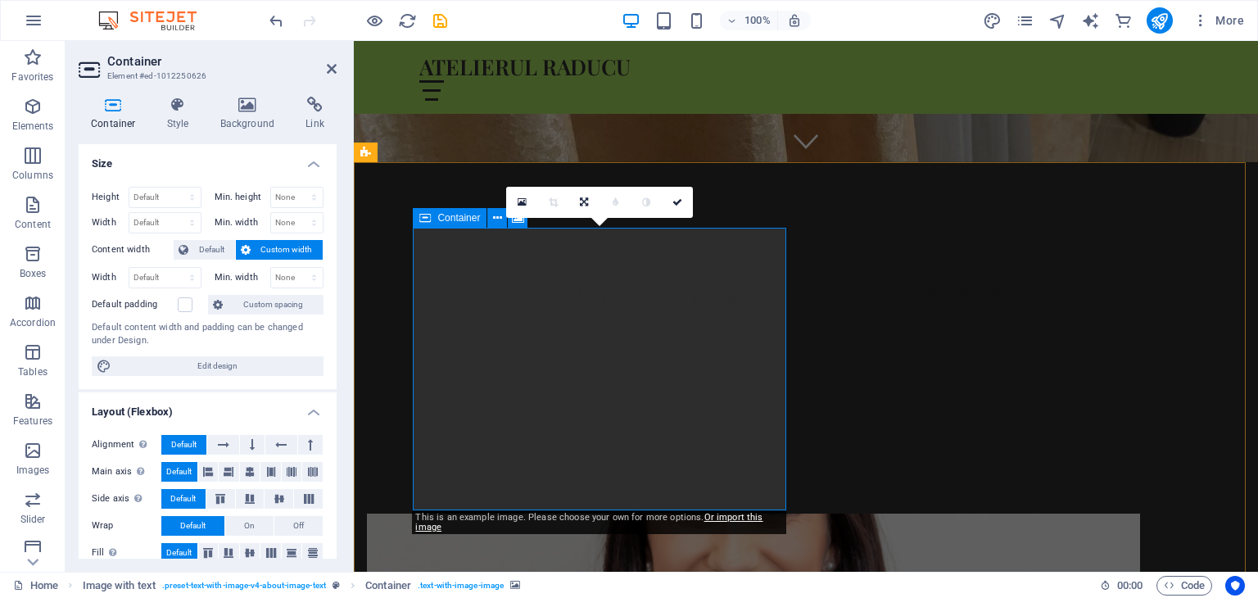
drag, startPoint x: 597, startPoint y: 379, endPoint x: 583, endPoint y: 335, distance: 46.6
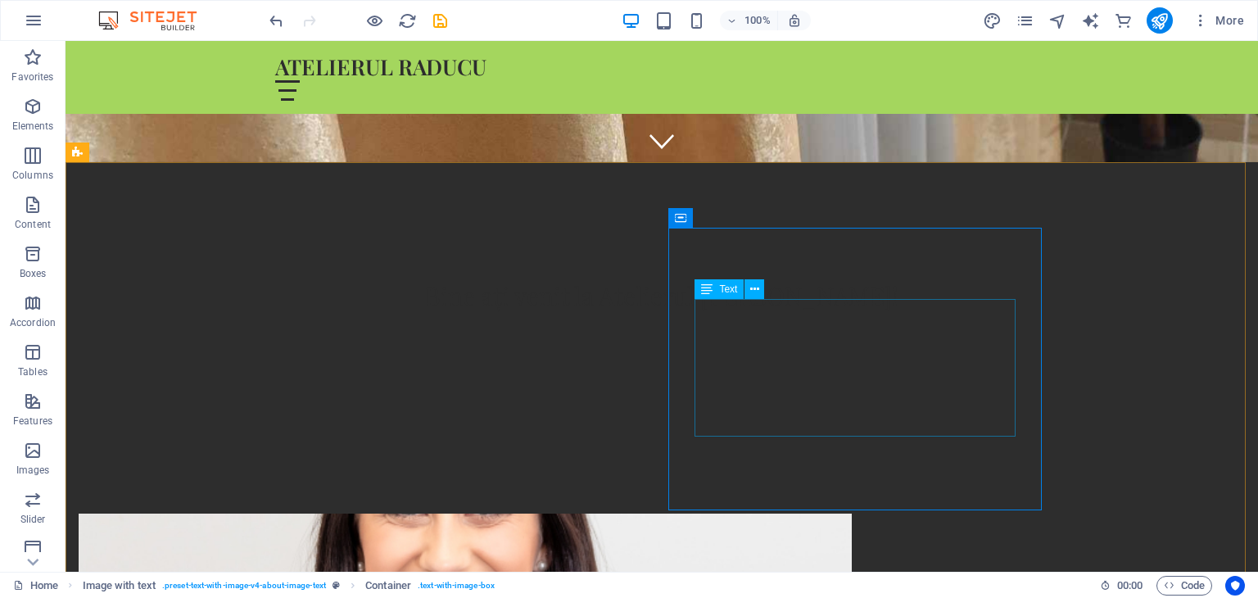
click at [726, 285] on span "Text" at bounding box center [728, 289] width 18 height 10
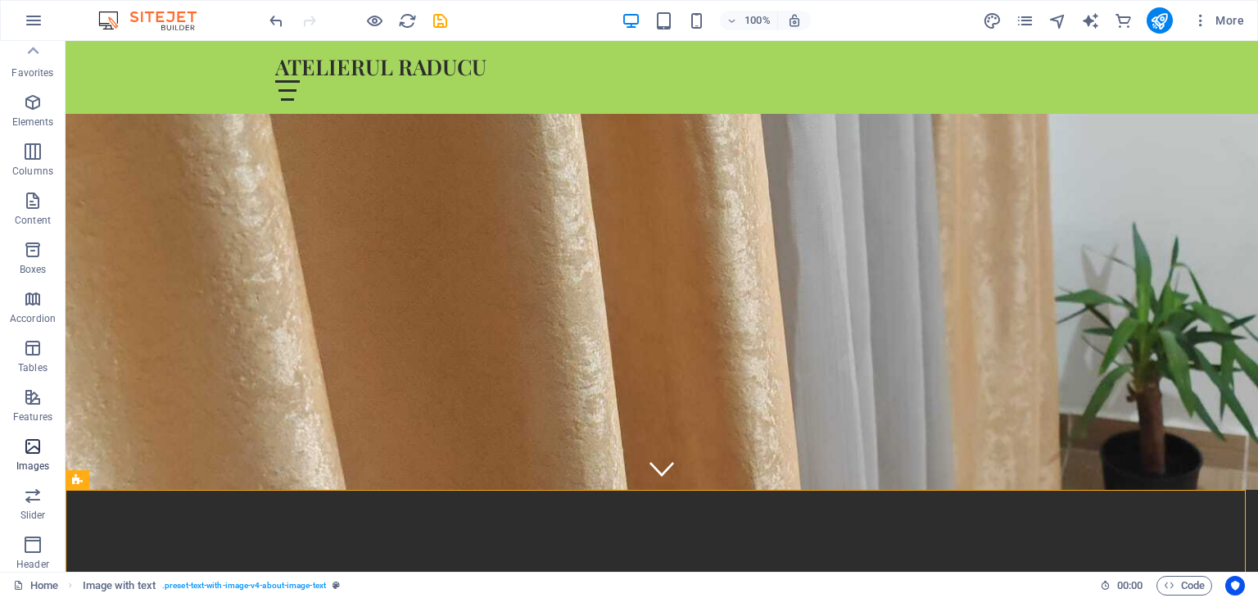
scroll to position [0, 0]
click at [33, 122] on p "Elements" at bounding box center [33, 126] width 42 height 13
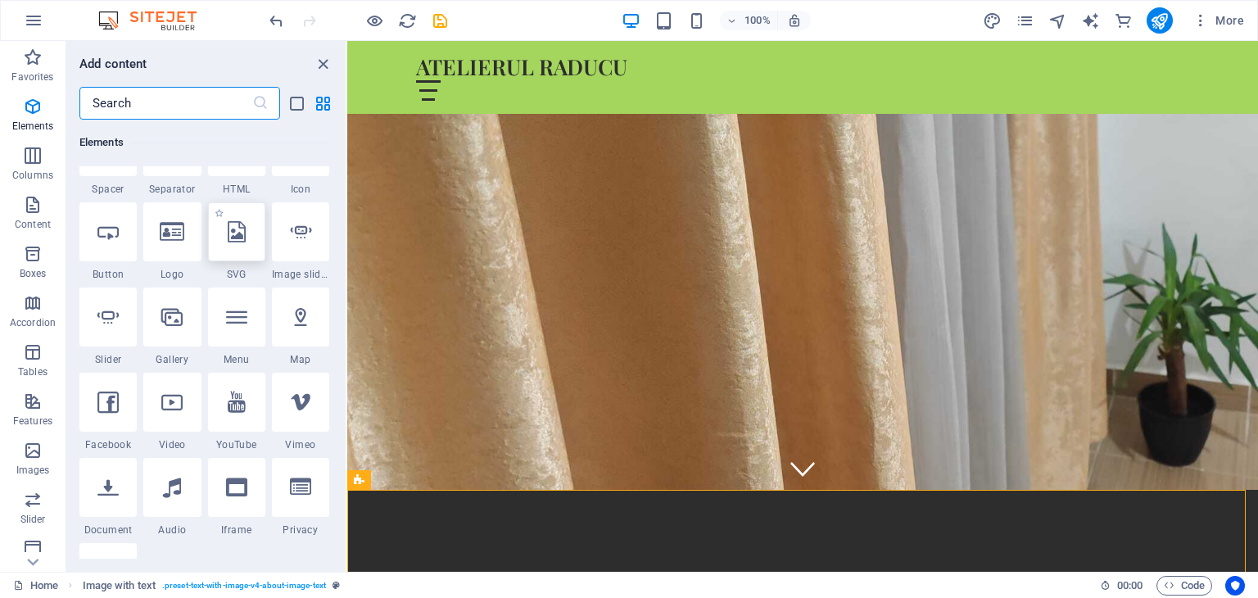
scroll to position [338, 0]
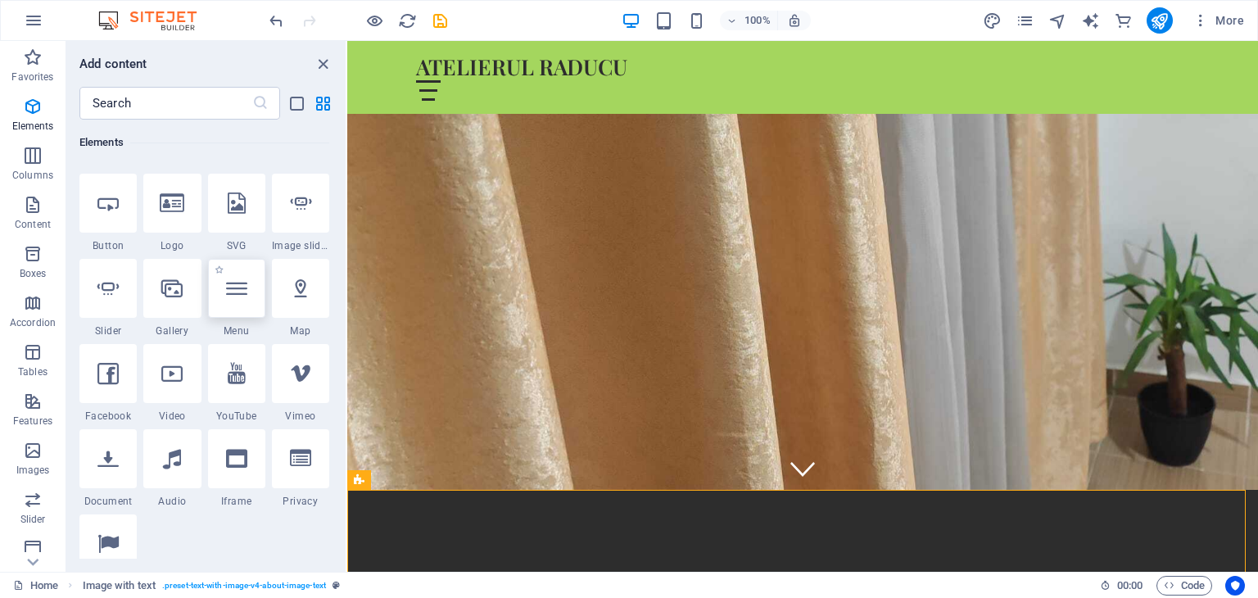
click at [229, 295] on icon at bounding box center [236, 288] width 21 height 21
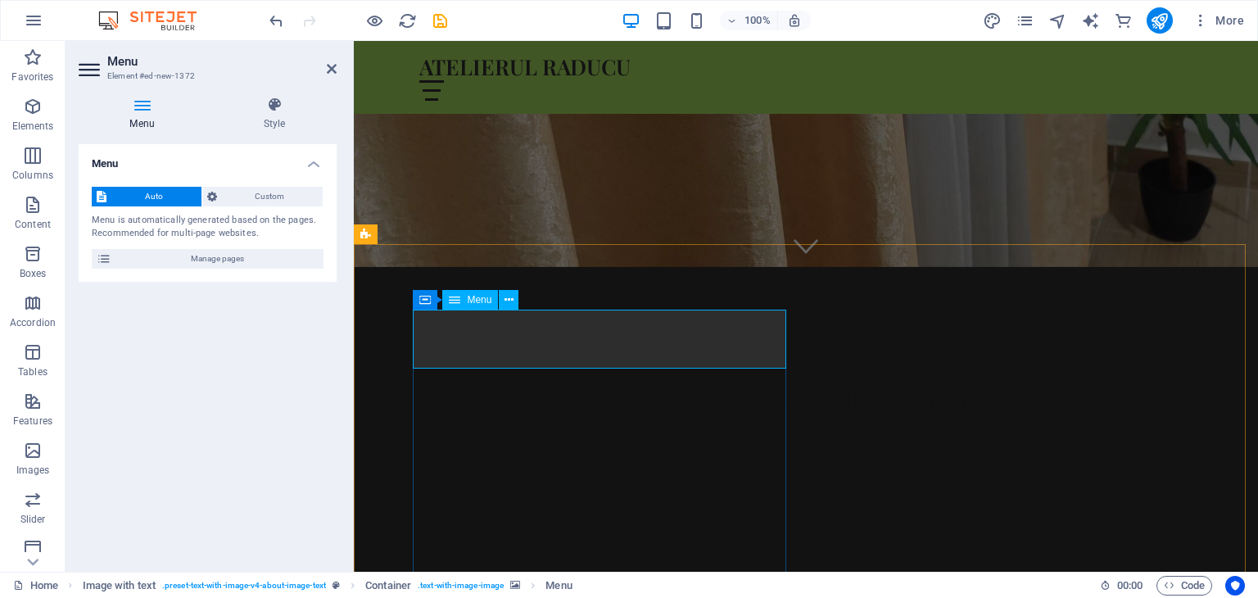
scroll to position [328, 0]
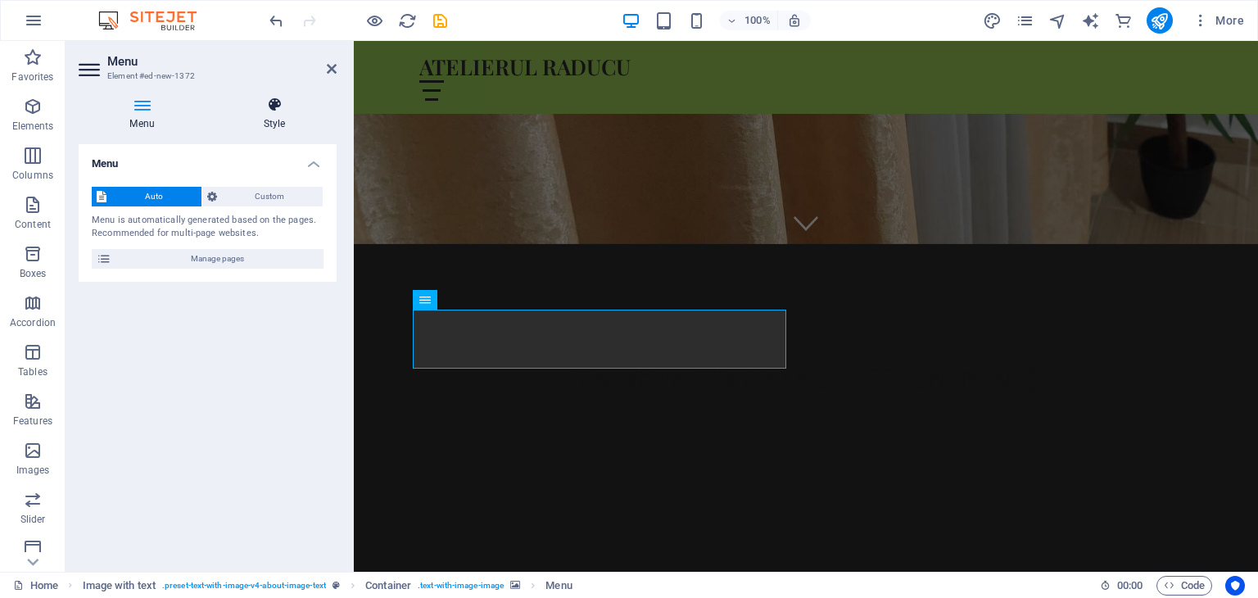
click at [283, 112] on icon at bounding box center [274, 105] width 125 height 16
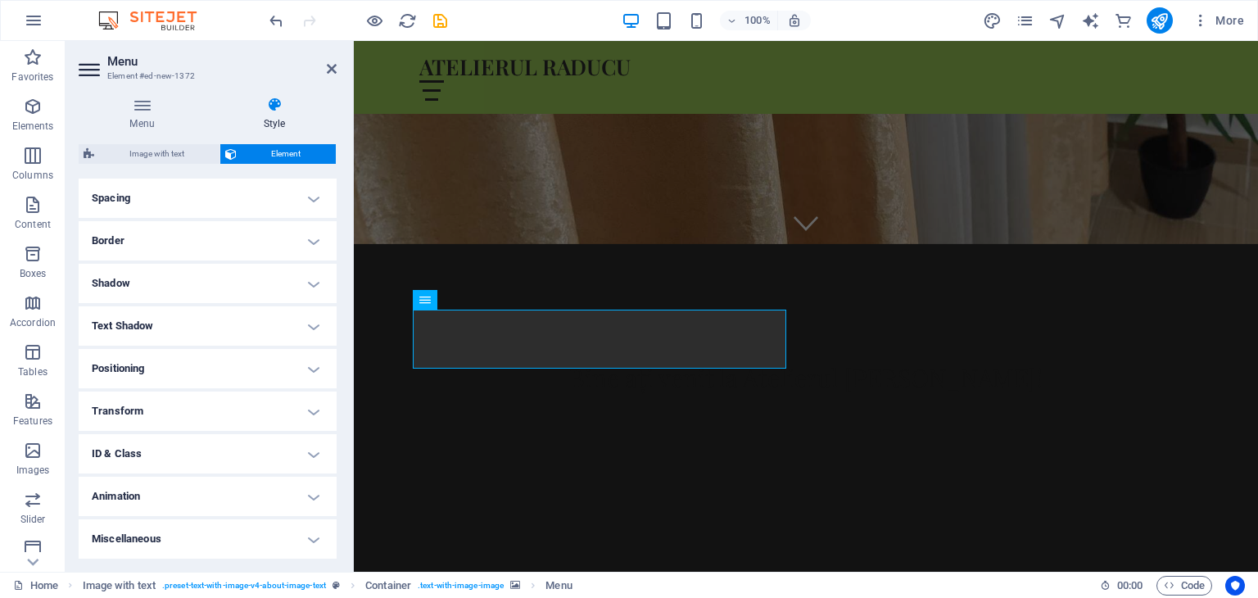
scroll to position [0, 0]
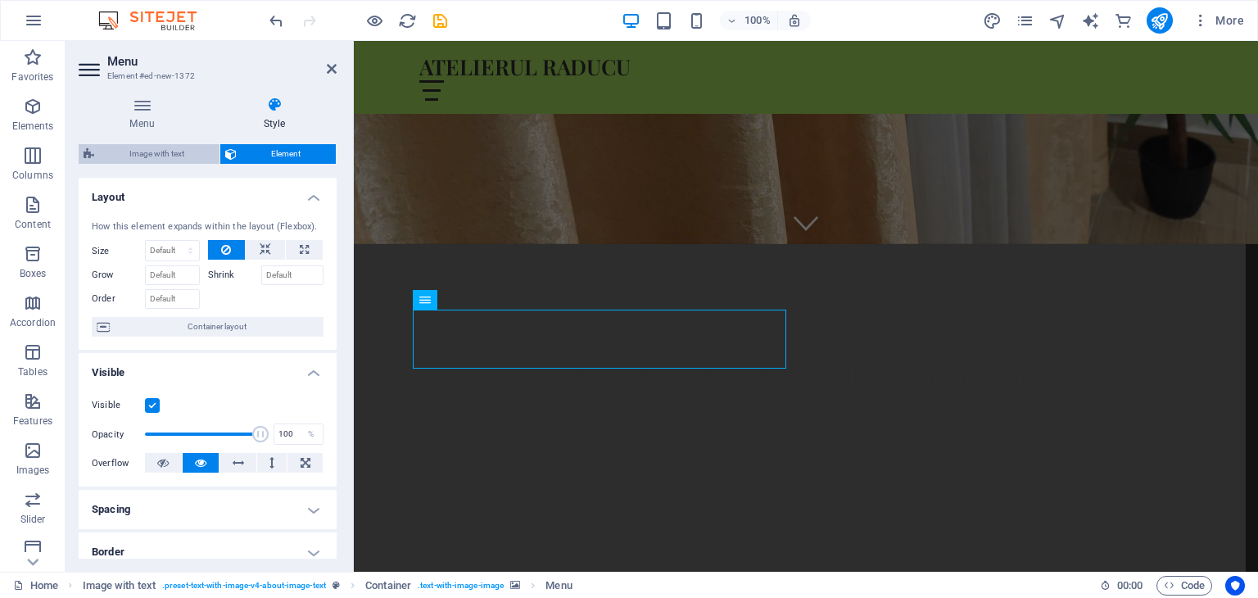
click at [167, 147] on span "Image with text" at bounding box center [157, 154] width 116 height 20
select select "rem"
select select "px"
select select "preset-text-with-image-v4-about-image-text"
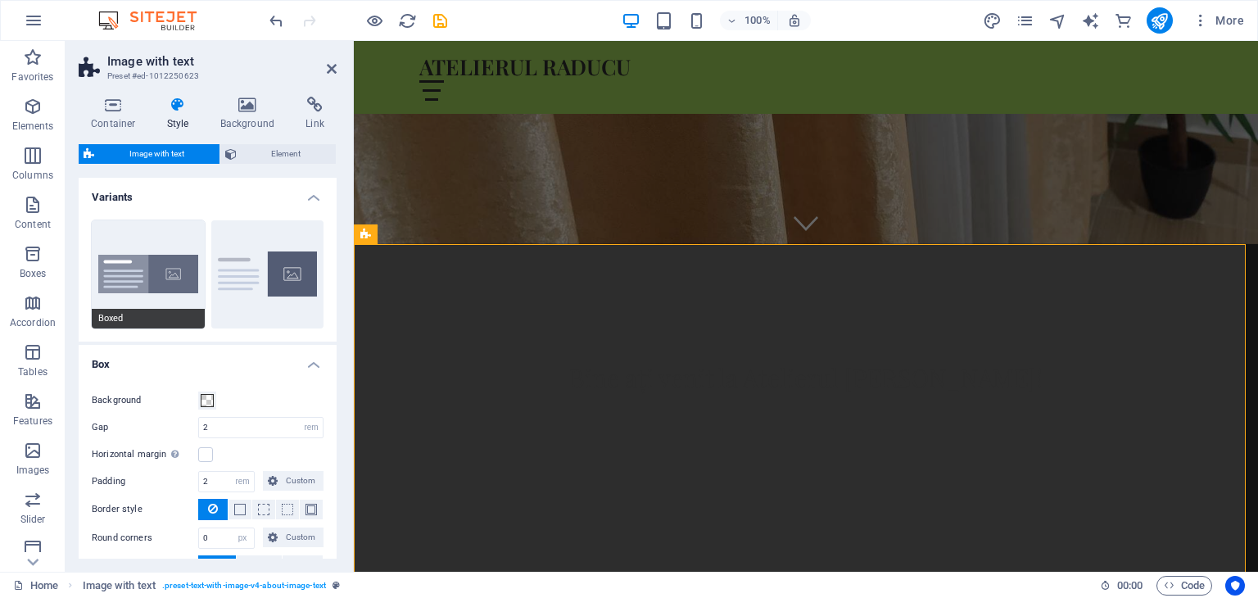
click at [146, 261] on button "Boxed" at bounding box center [148, 274] width 113 height 108
type input "0"
type input "2.5"
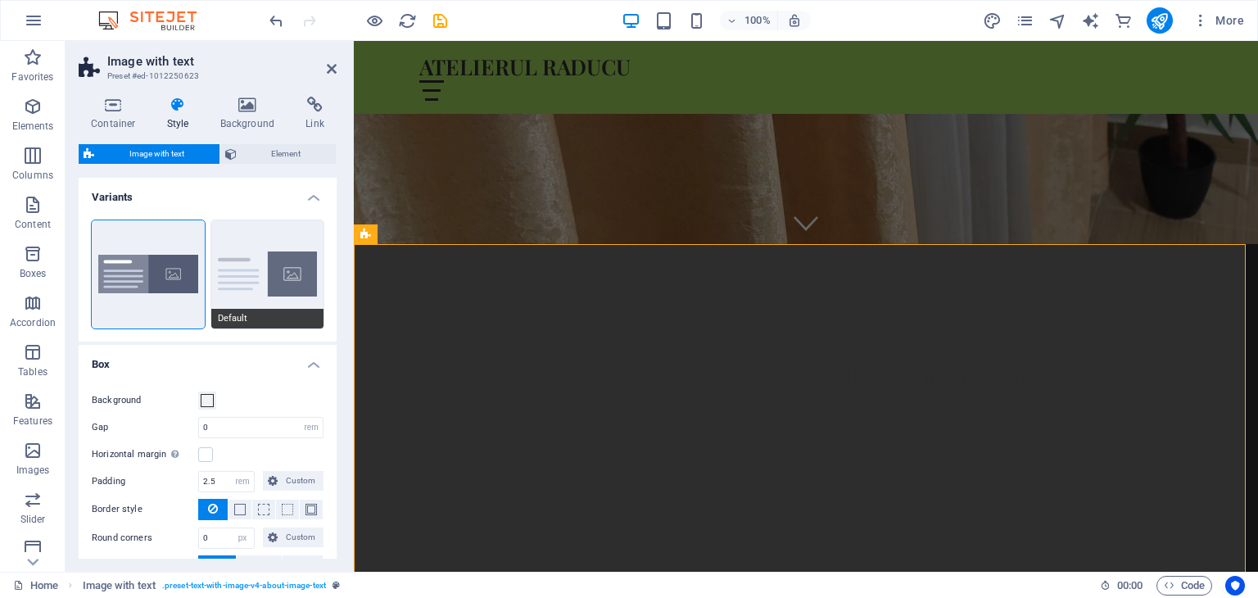
click at [256, 252] on button "Default" at bounding box center [267, 274] width 113 height 108
type input "2"
type input "0"
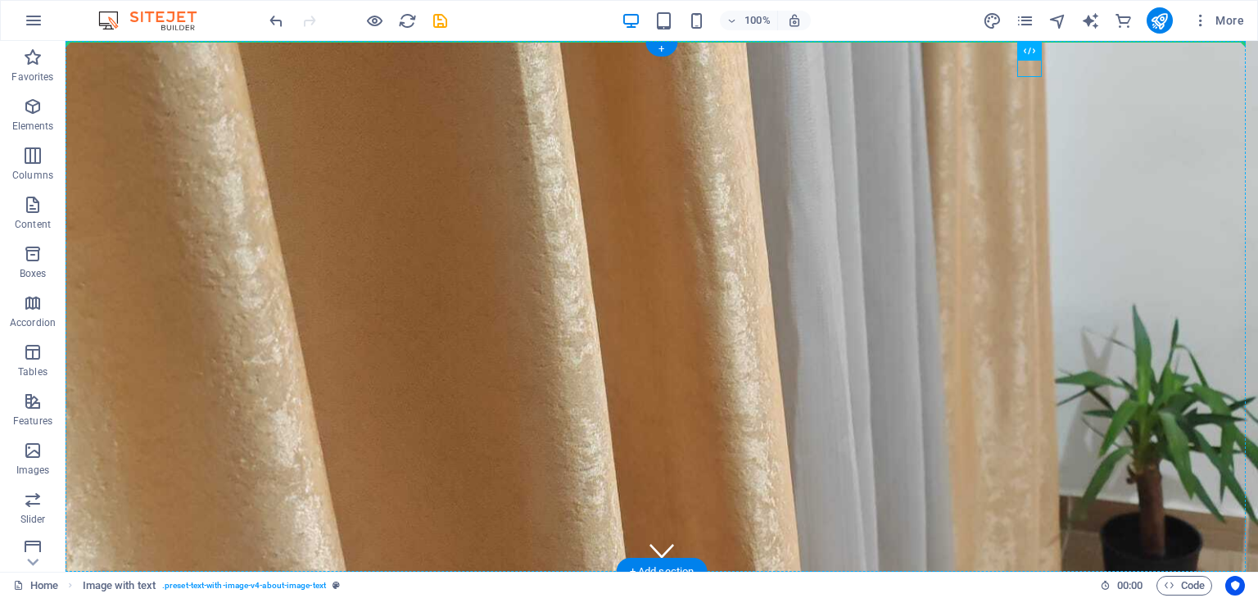
drag, startPoint x: 896, startPoint y: 73, endPoint x: 1176, endPoint y: 73, distance: 279.4
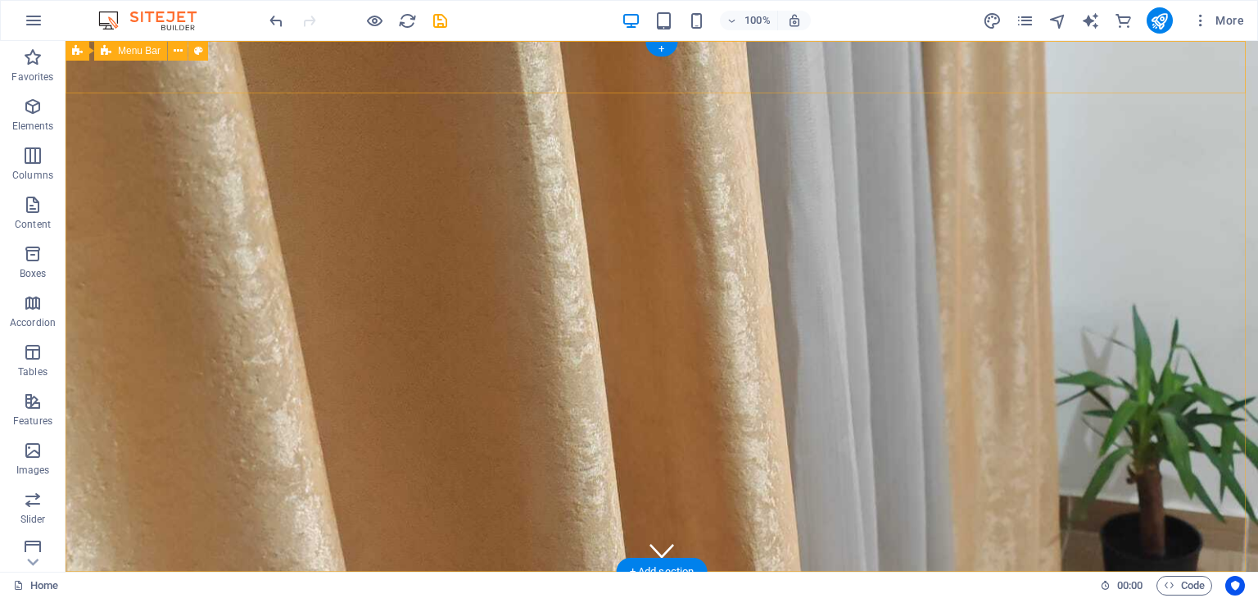
click at [1096, 572] on div "ATELIERUL RADUCU Acasă Despre noi Servicii Contactează-ne Locație" at bounding box center [662, 598] width 1193 height 52
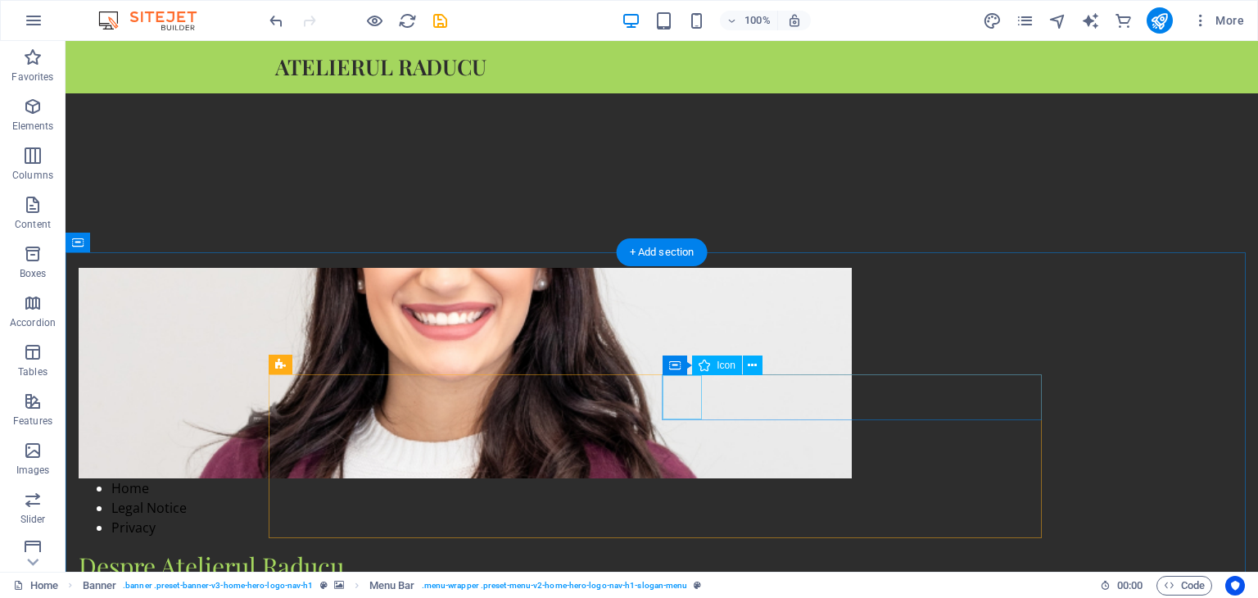
scroll to position [819, 0]
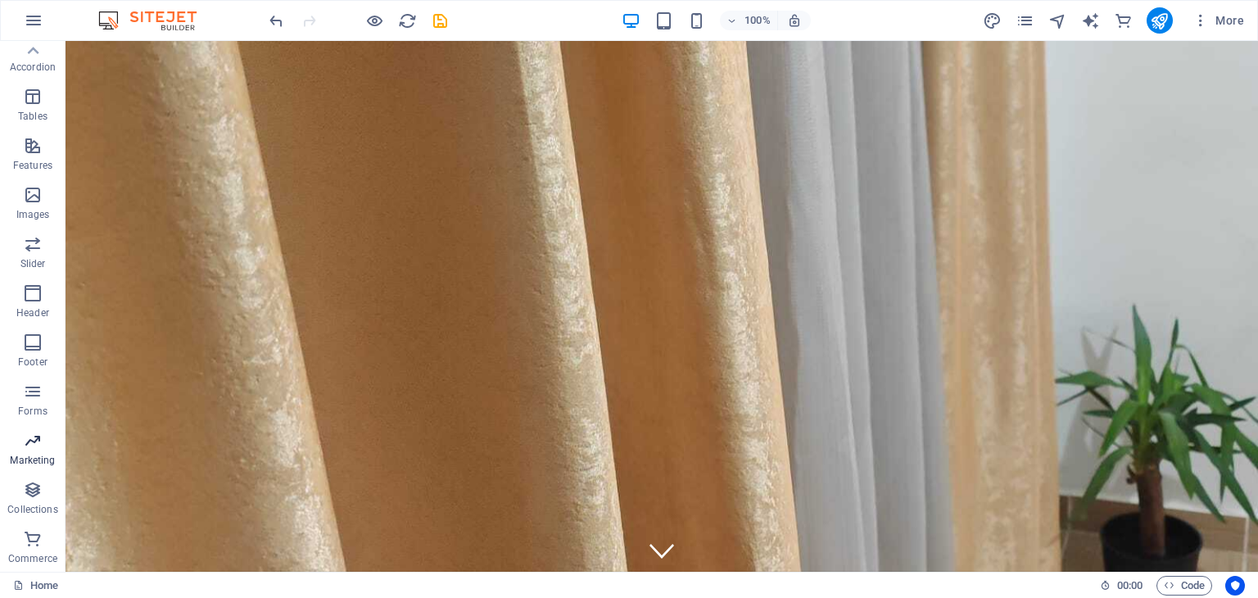
scroll to position [0, 0]
click at [29, 30] on button "button" at bounding box center [33, 20] width 39 height 39
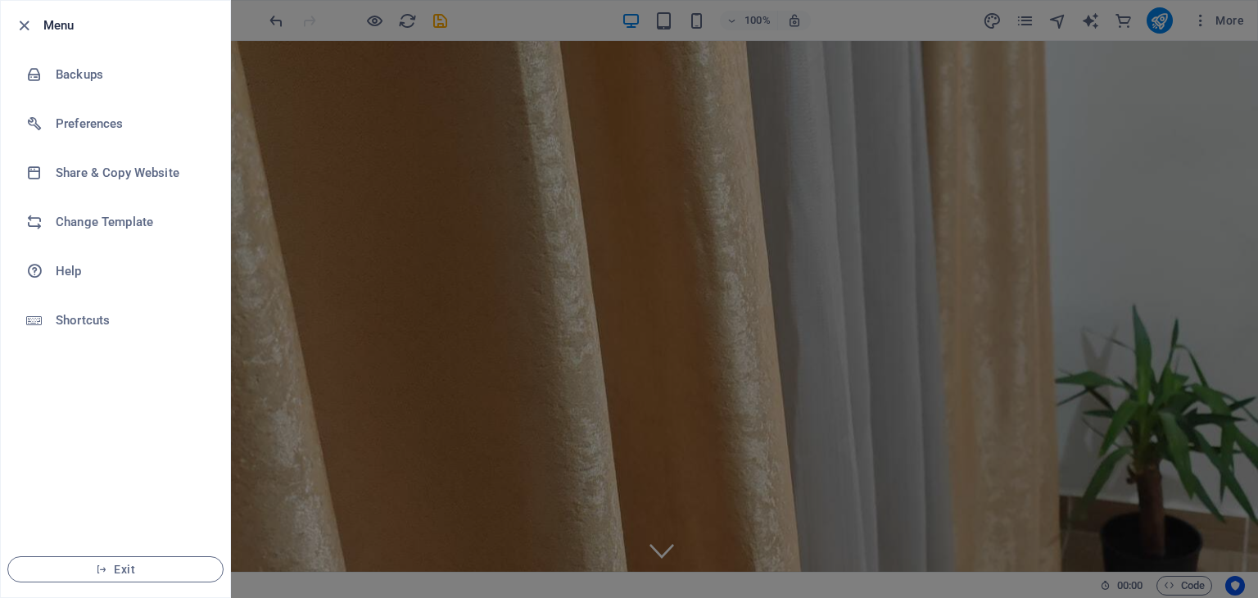
click at [341, 475] on div at bounding box center [629, 299] width 1258 height 598
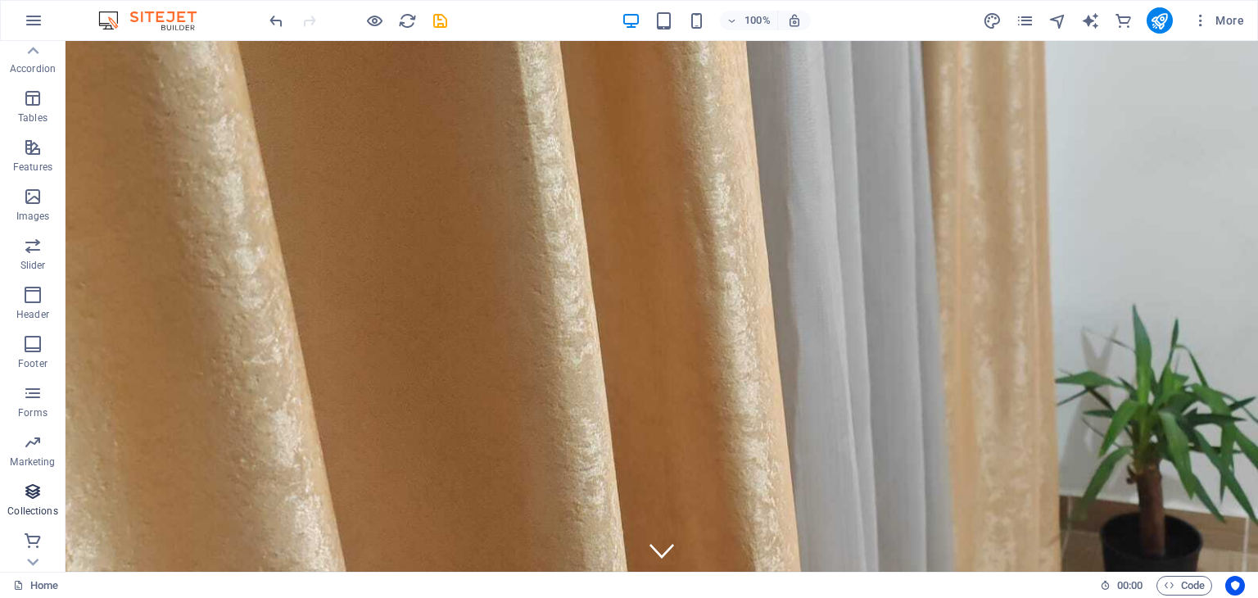
scroll to position [256, 0]
click at [26, 400] on icon "button" at bounding box center [33, 392] width 20 height 20
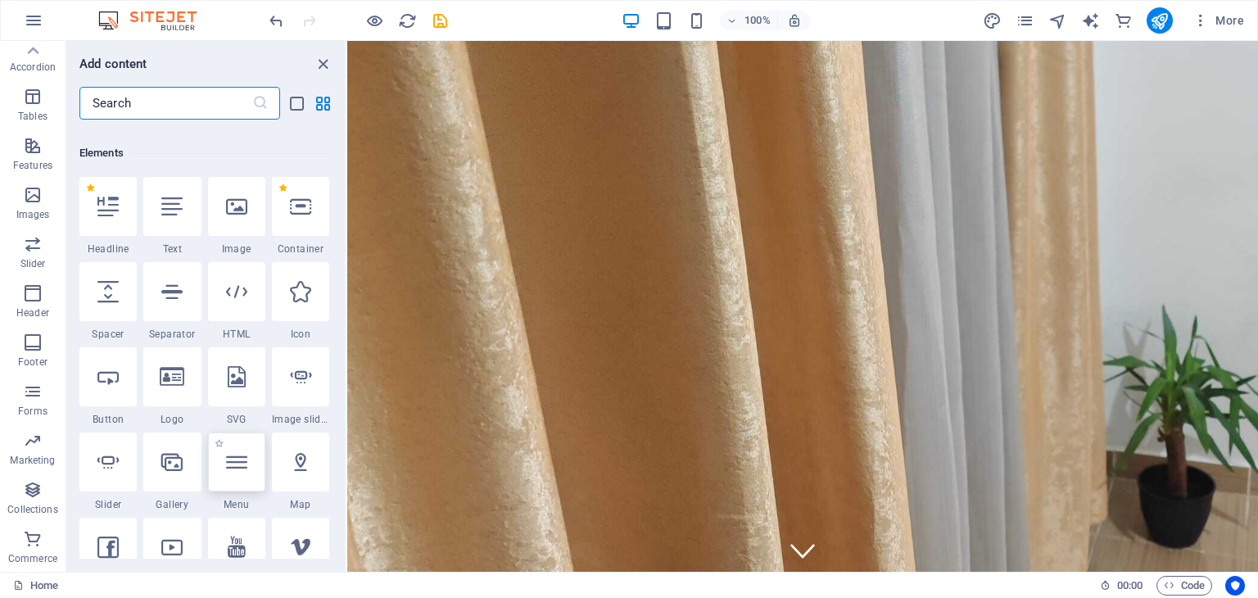
scroll to position [246, 0]
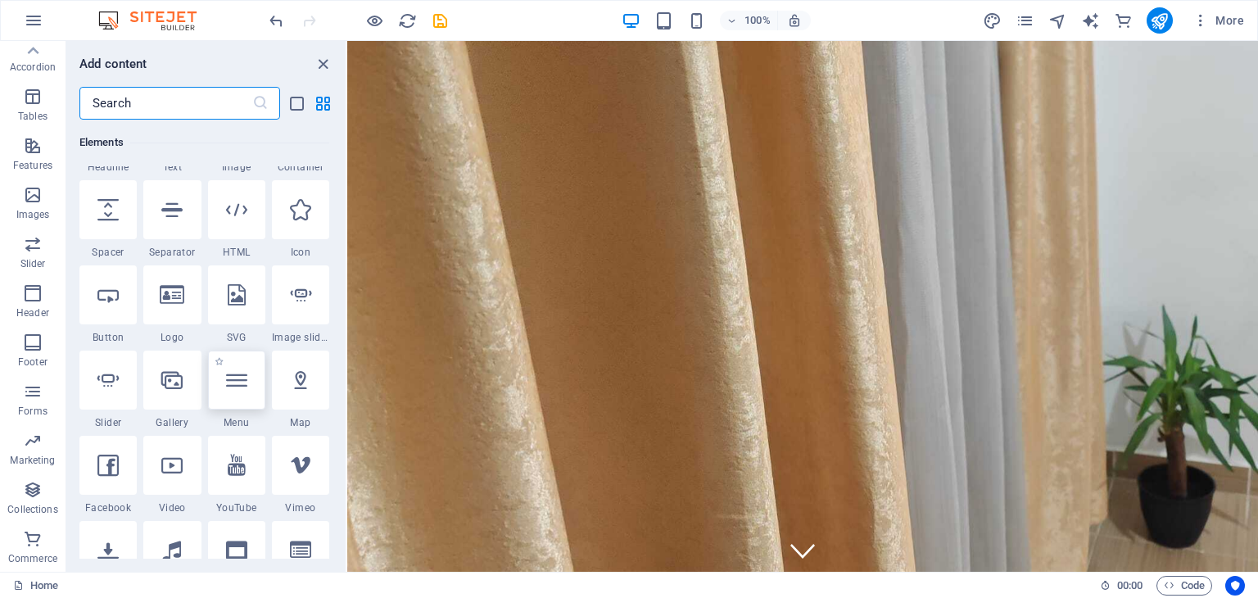
click at [245, 399] on div at bounding box center [236, 380] width 57 height 59
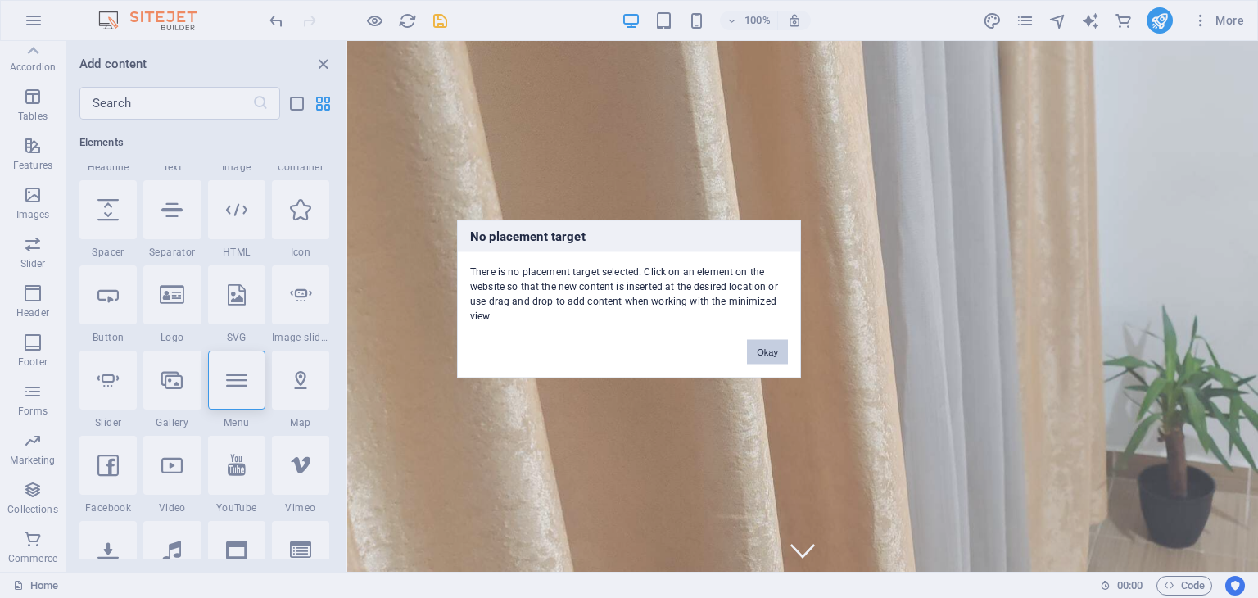
click at [779, 348] on button "Okay" at bounding box center [767, 352] width 41 height 25
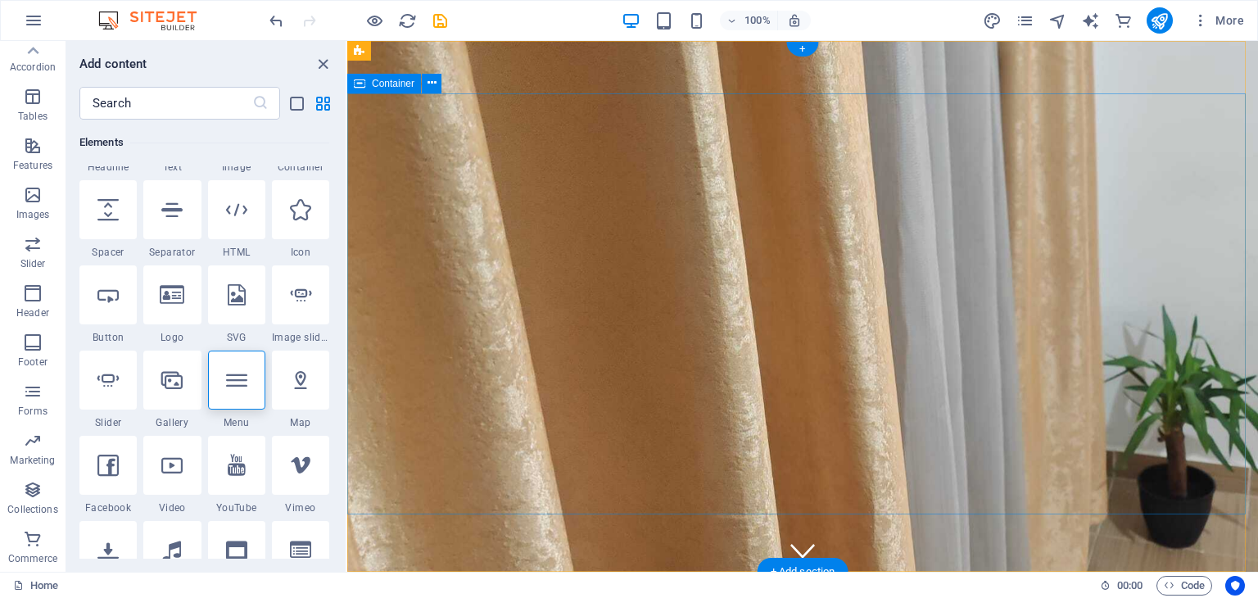
click at [622, 572] on div "ATELIERUL RADUCU Acasă Despre noi Servicii Contactează-ne Locație" at bounding box center [802, 598] width 911 height 52
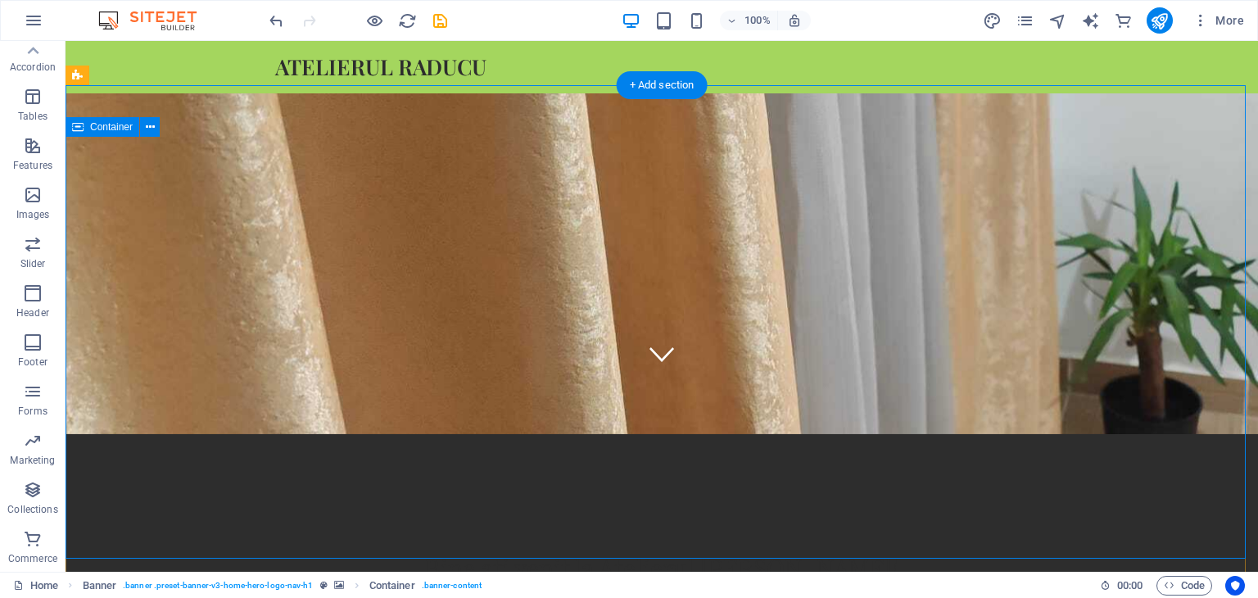
scroll to position [0, 0]
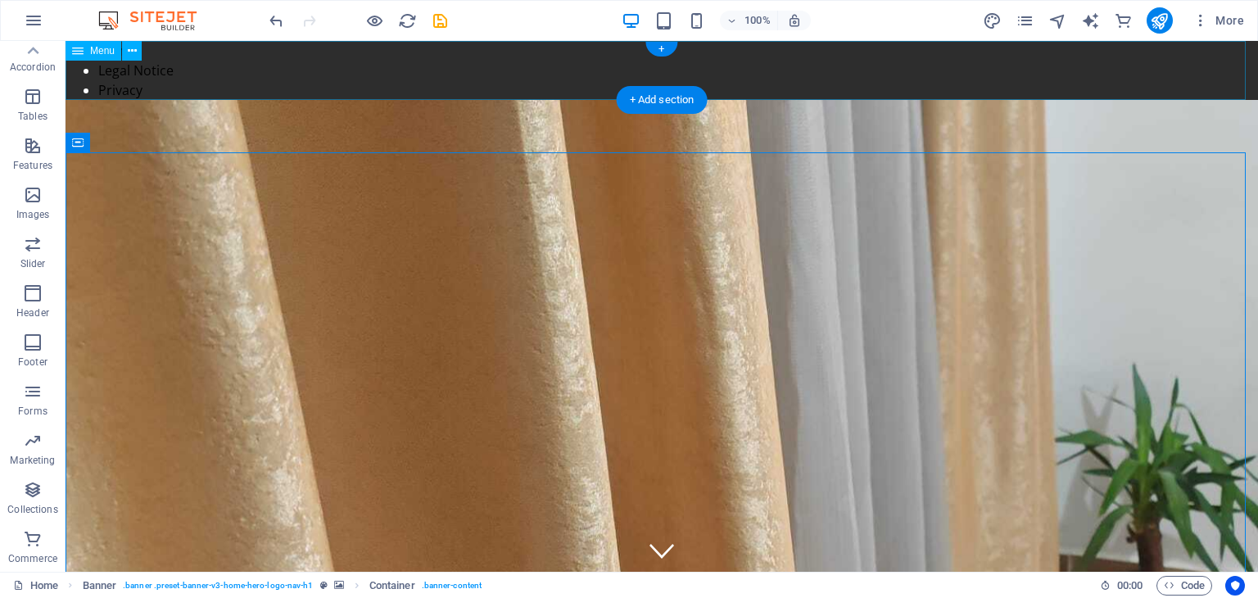
click at [111, 89] on nav "Home Legal Notice Privacy" at bounding box center [662, 70] width 1193 height 59
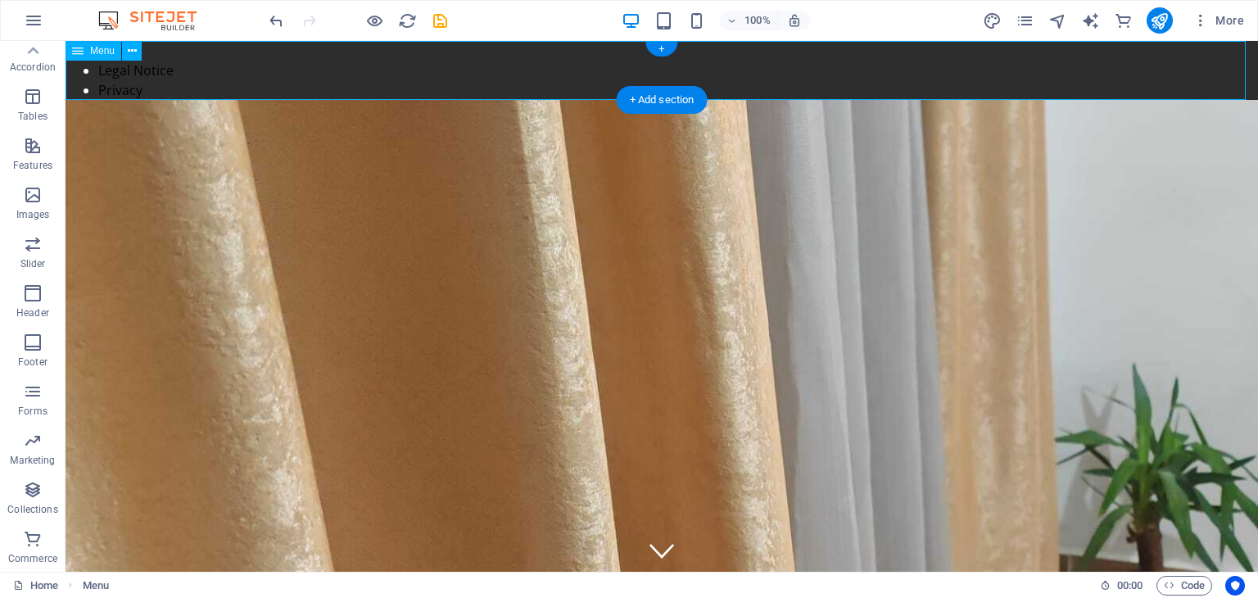
click at [115, 86] on nav "Home Legal Notice Privacy" at bounding box center [662, 70] width 1193 height 59
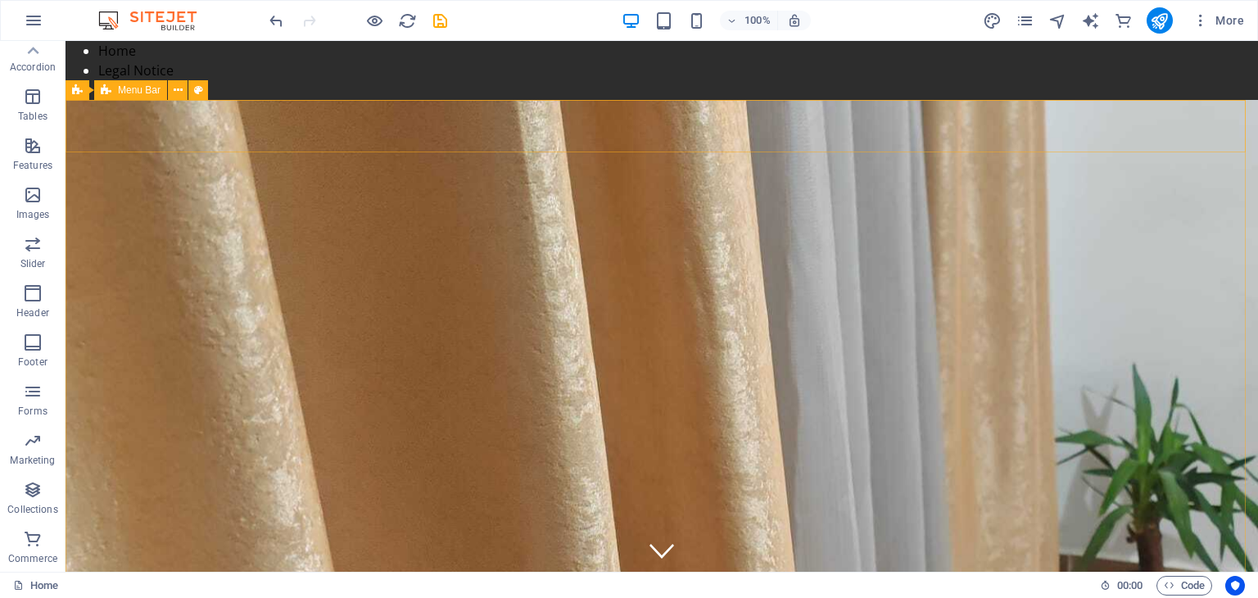
click at [136, 92] on span "Menu Bar" at bounding box center [139, 90] width 43 height 10
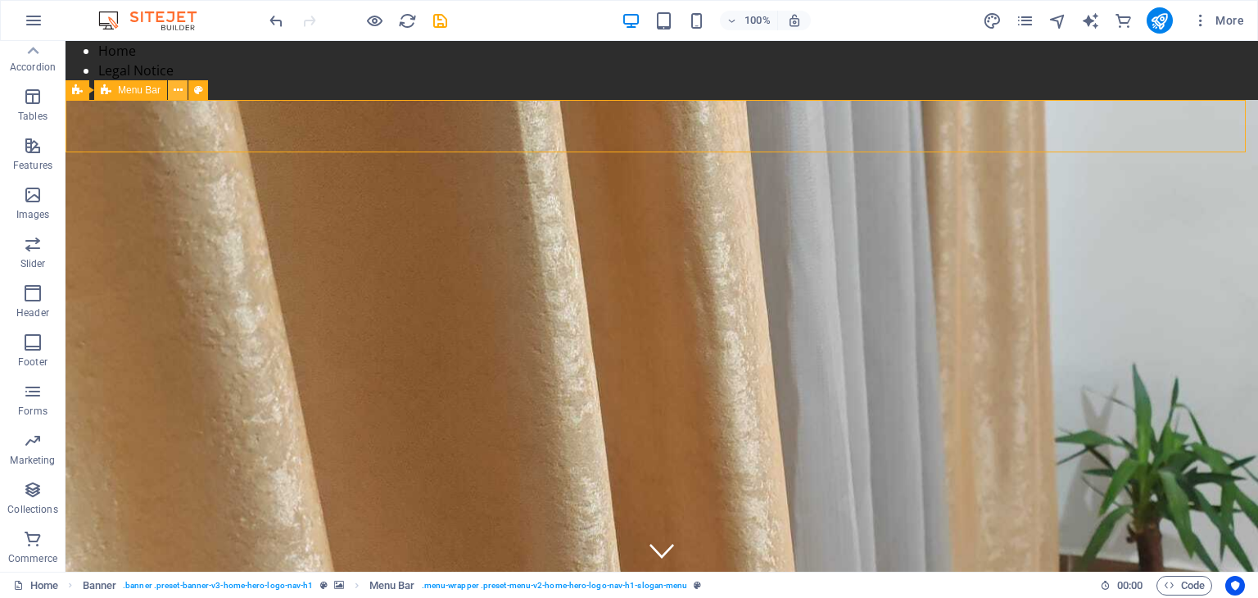
click at [180, 93] on icon at bounding box center [178, 90] width 9 height 17
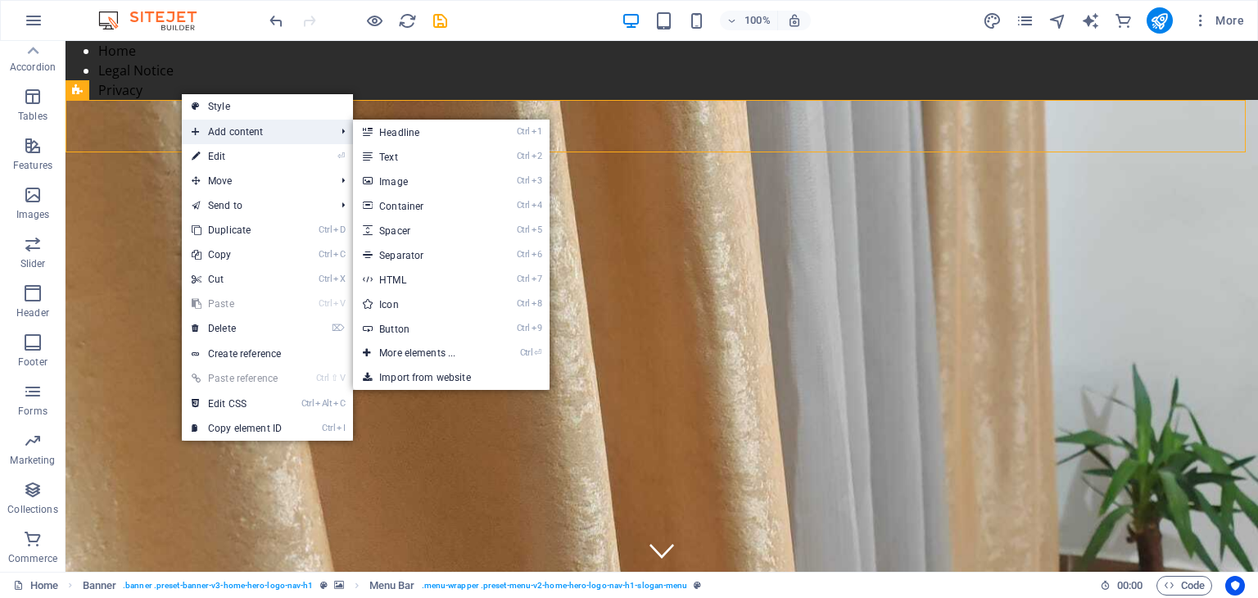
click at [256, 129] on span "Add content" at bounding box center [255, 132] width 147 height 25
click at [389, 135] on link "Ctrl 1 Headline" at bounding box center [420, 132] width 135 height 25
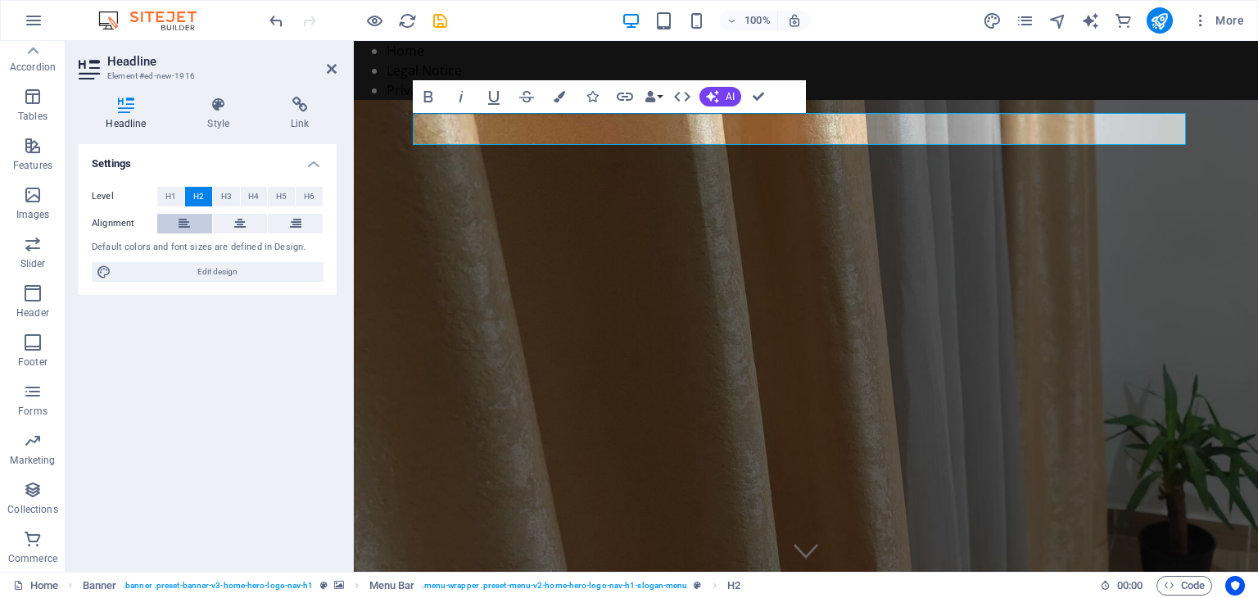
click at [187, 215] on icon at bounding box center [184, 224] width 11 height 20
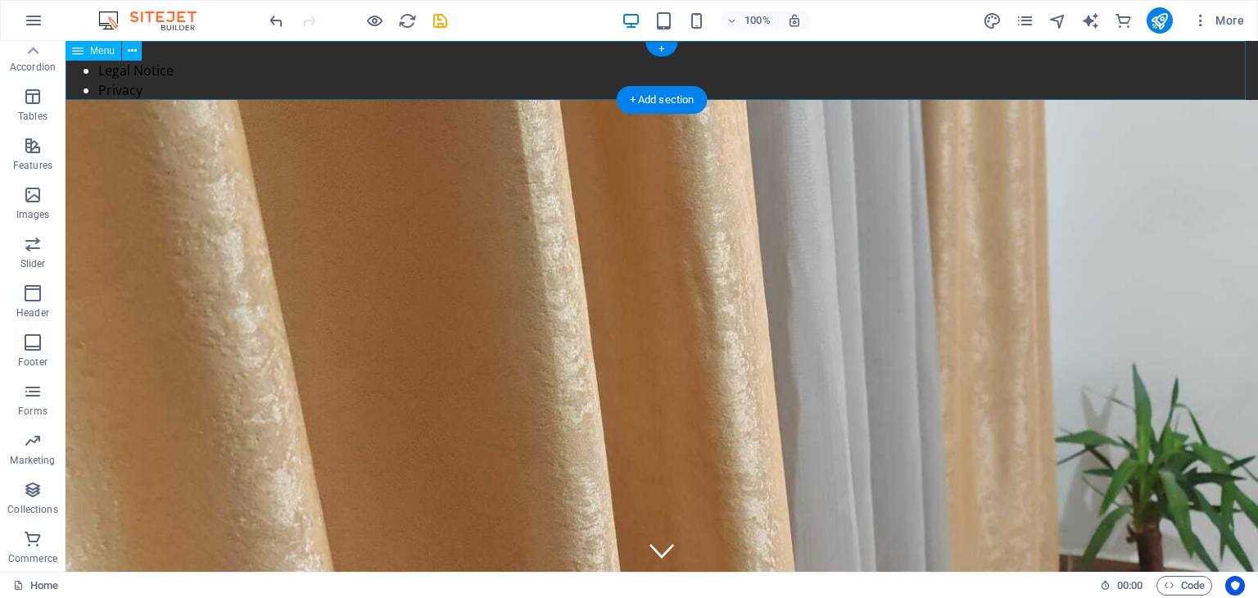
click at [150, 71] on nav "Home Legal Notice Privacy" at bounding box center [662, 70] width 1193 height 59
click at [105, 52] on span "Menu" at bounding box center [102, 51] width 25 height 10
click at [133, 55] on icon at bounding box center [132, 51] width 9 height 17
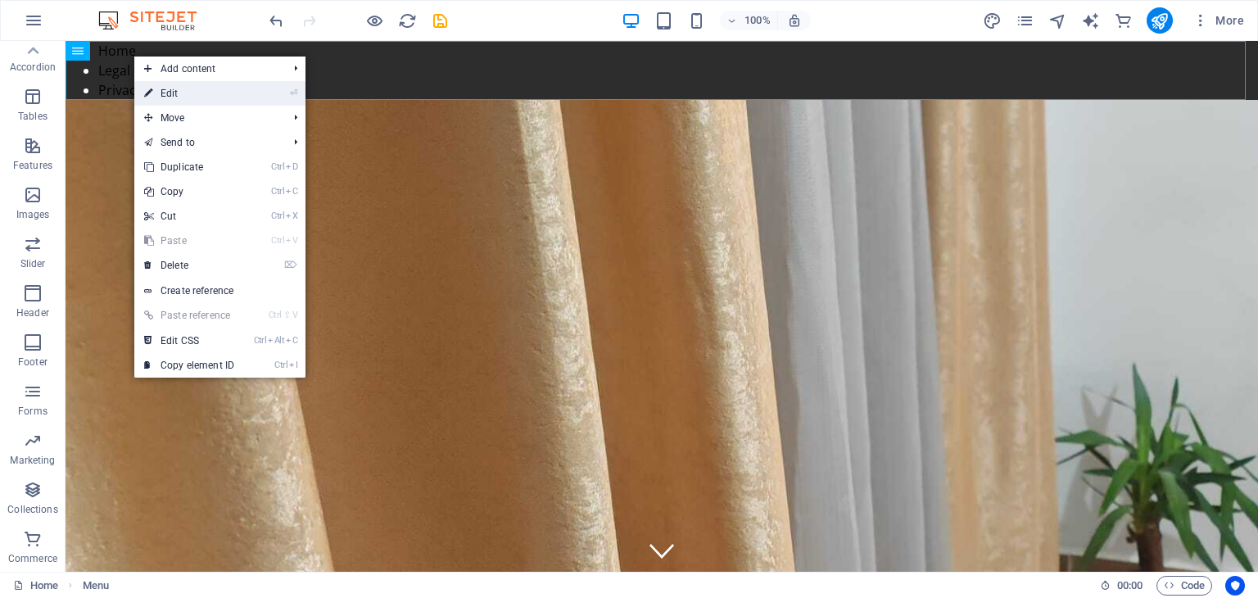
click at [172, 88] on link "⏎ Edit" at bounding box center [189, 93] width 110 height 25
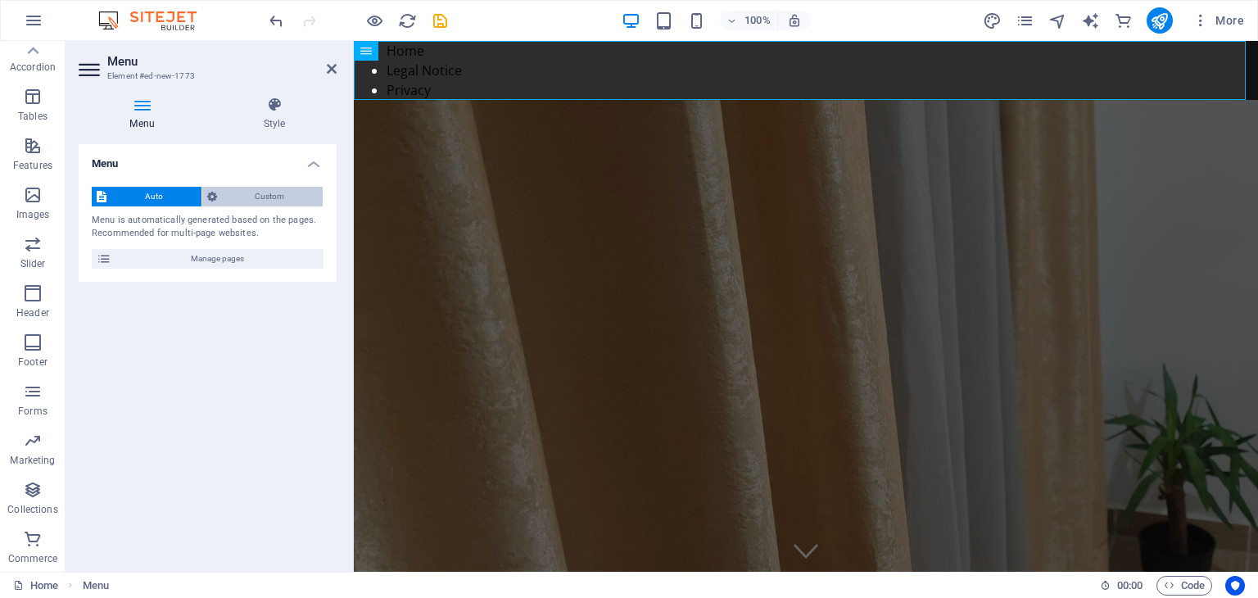
click at [275, 201] on span "Custom" at bounding box center [270, 197] width 97 height 20
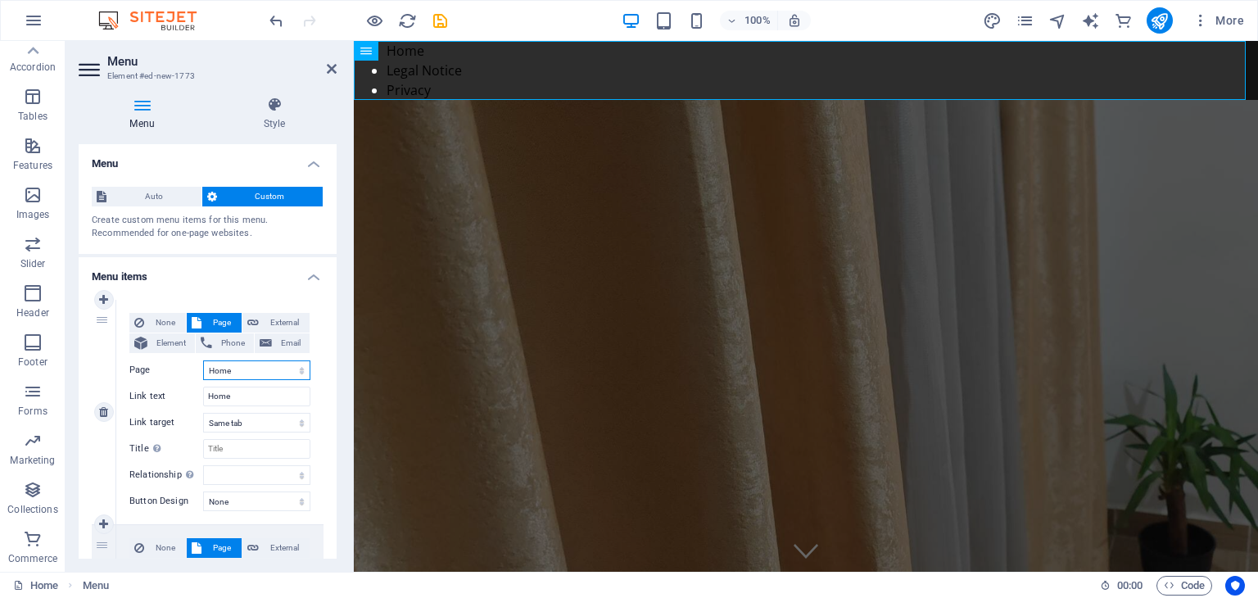
click at [229, 371] on select "Home Subpage Legal Notice Privacy" at bounding box center [256, 370] width 107 height 20
select select "1"
click at [203, 360] on select "Home Subpage Legal Notice Privacy" at bounding box center [256, 370] width 107 height 20
type input "Subpage"
select select
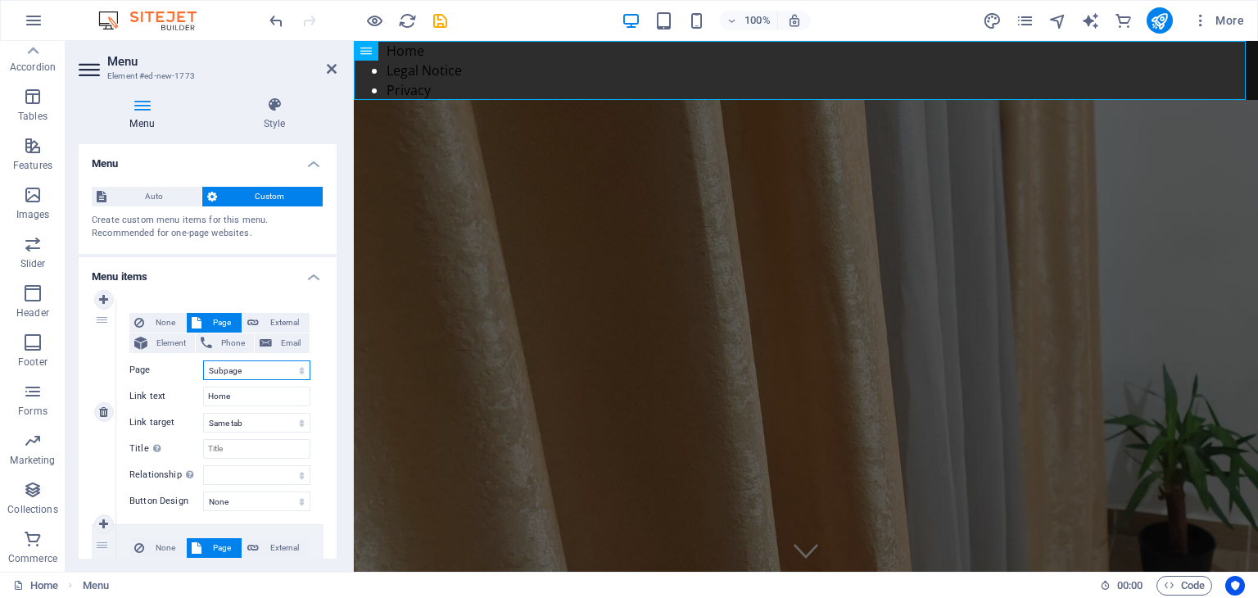
select select
click at [244, 397] on input "Subpage" at bounding box center [256, 397] width 107 height 20
type input "S"
select select
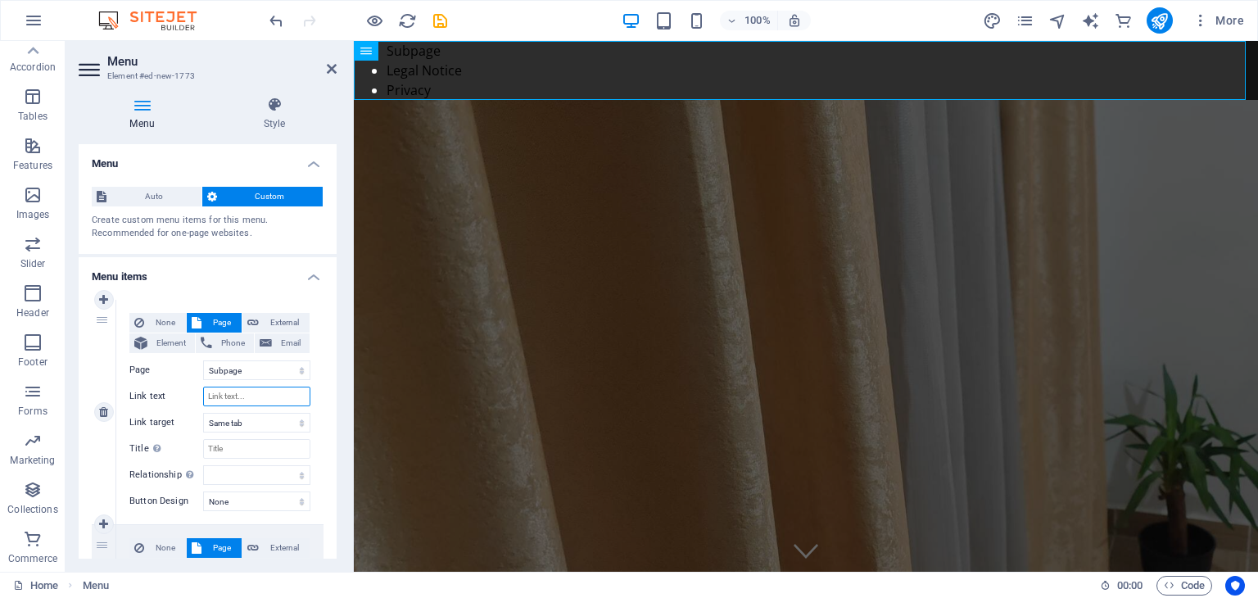
select select
type input "dra"
select select
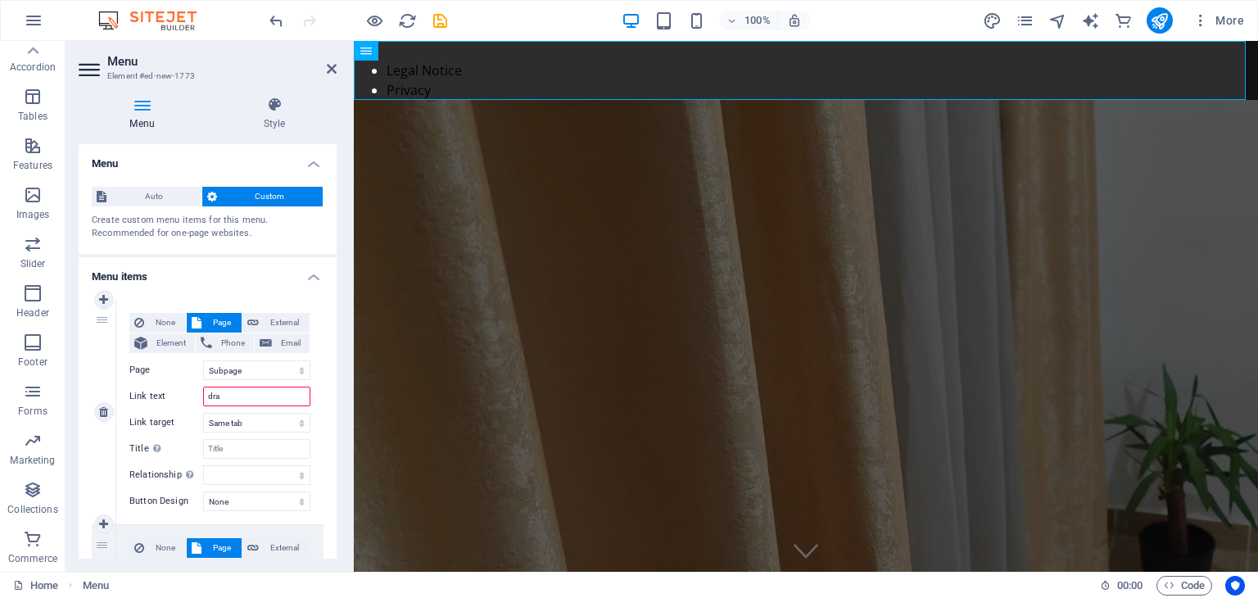
select select
type input "draperii"
select select
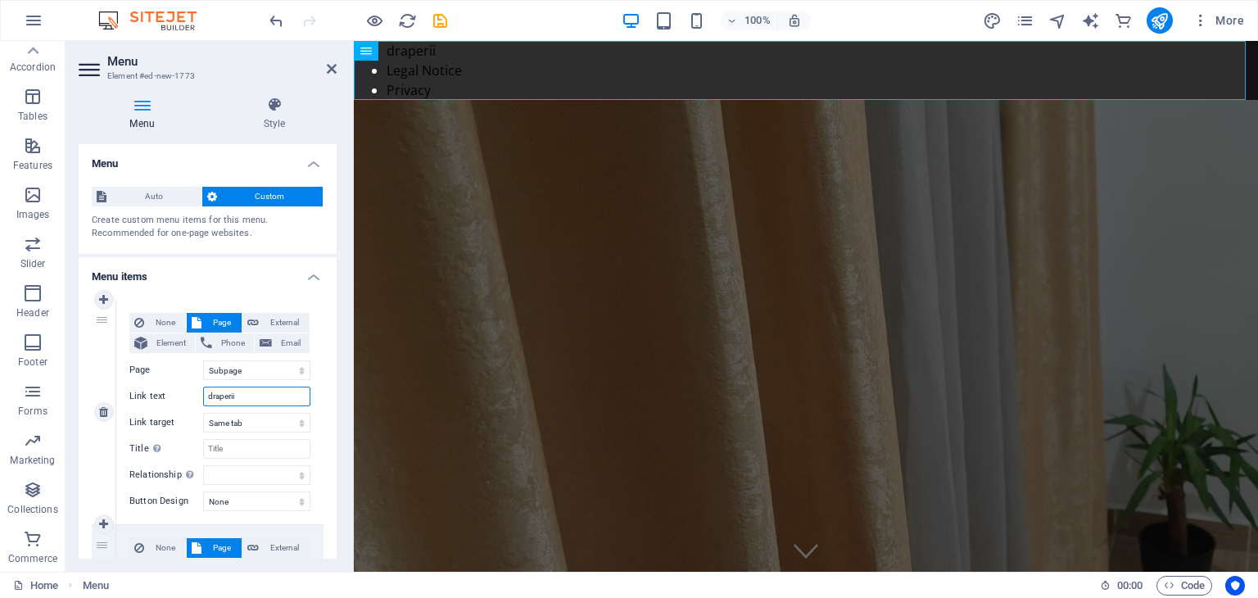
type input "draperii"
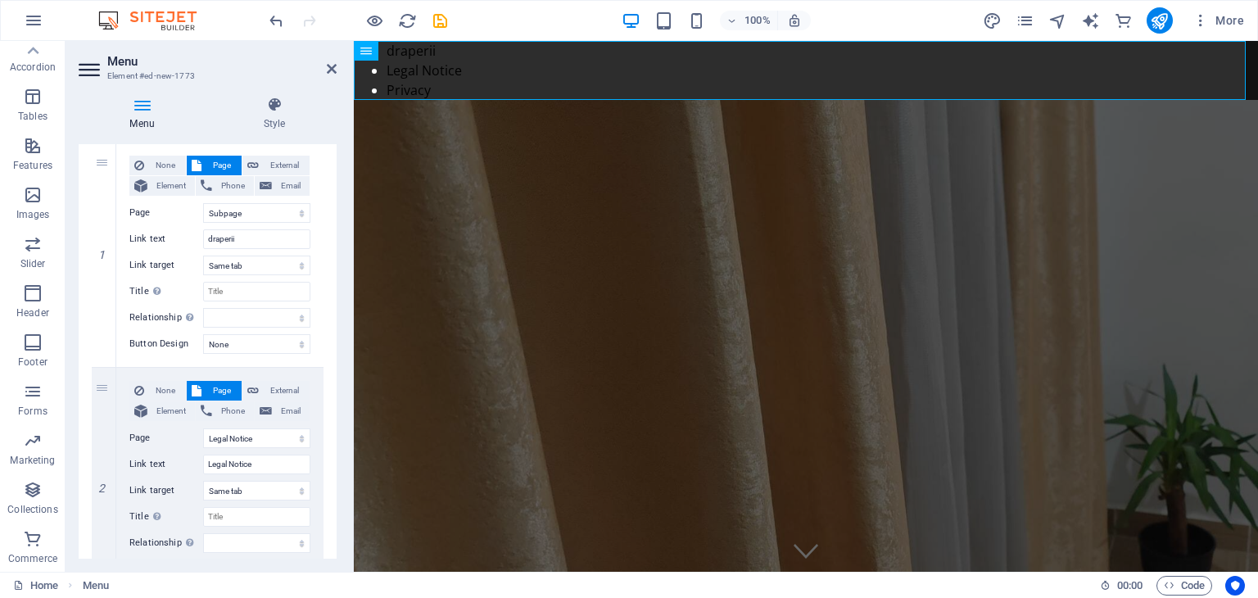
scroll to position [164, 0]
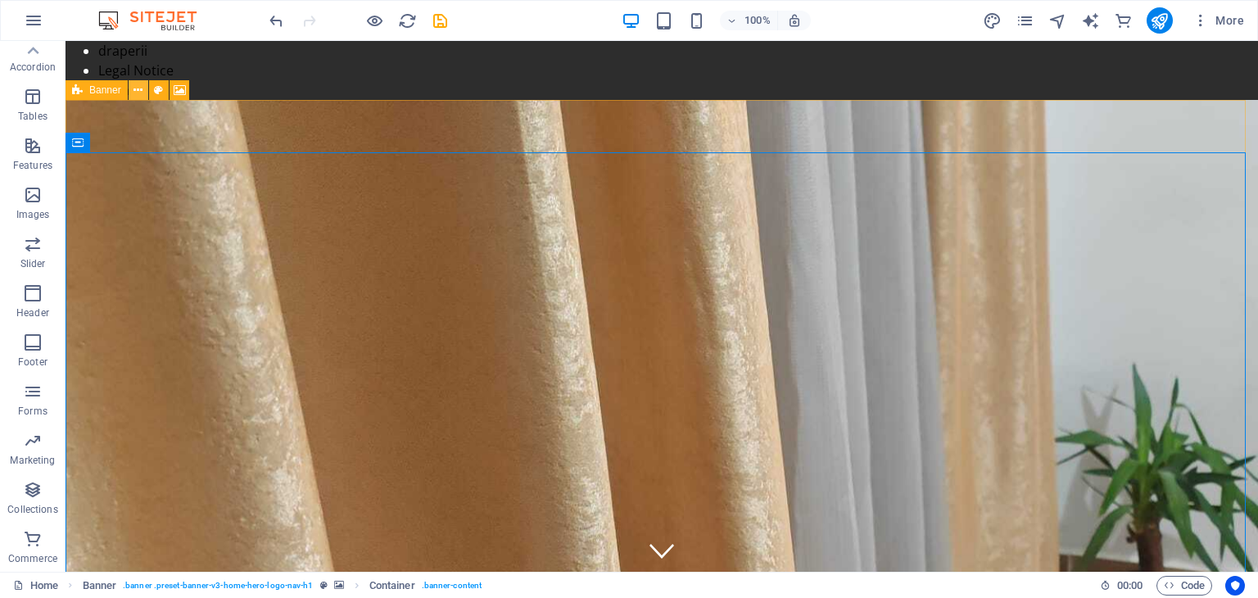
click at [140, 90] on icon at bounding box center [138, 90] width 9 height 17
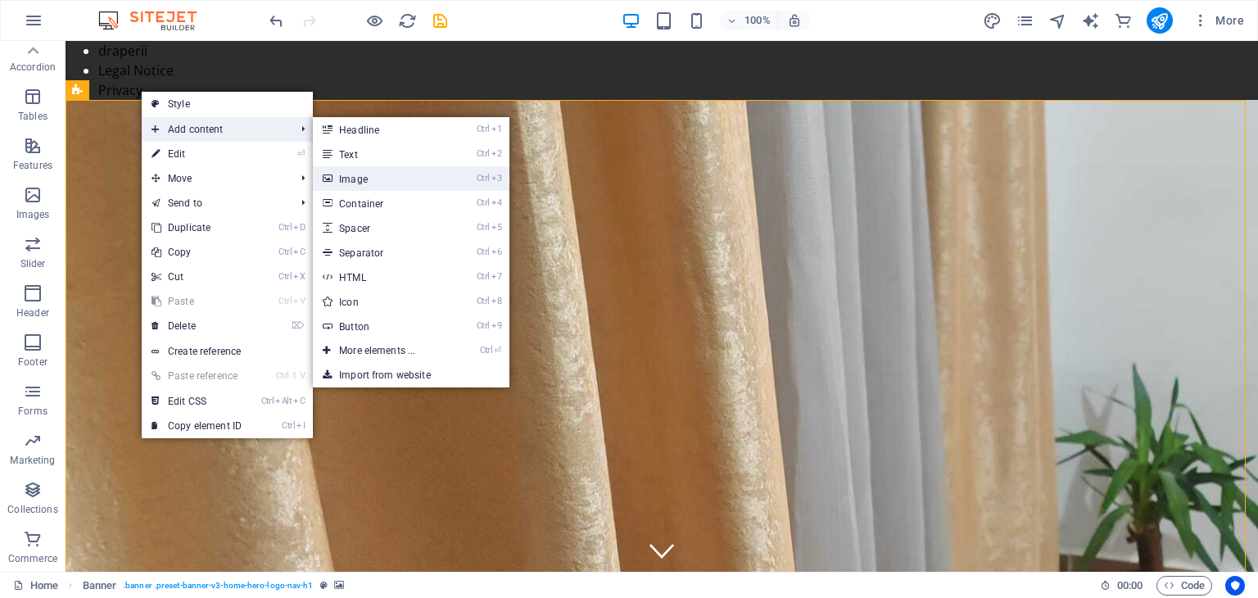
click at [424, 188] on link "Ctrl 3 Image" at bounding box center [380, 178] width 135 height 25
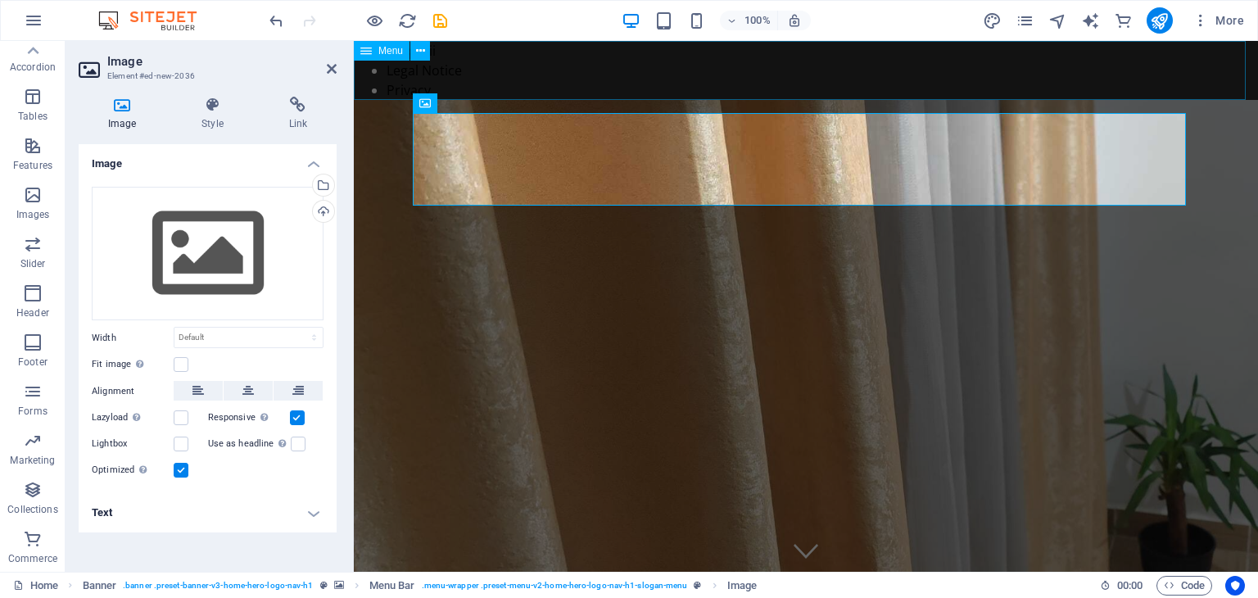
click at [387, 56] on span "Menu" at bounding box center [391, 51] width 25 height 10
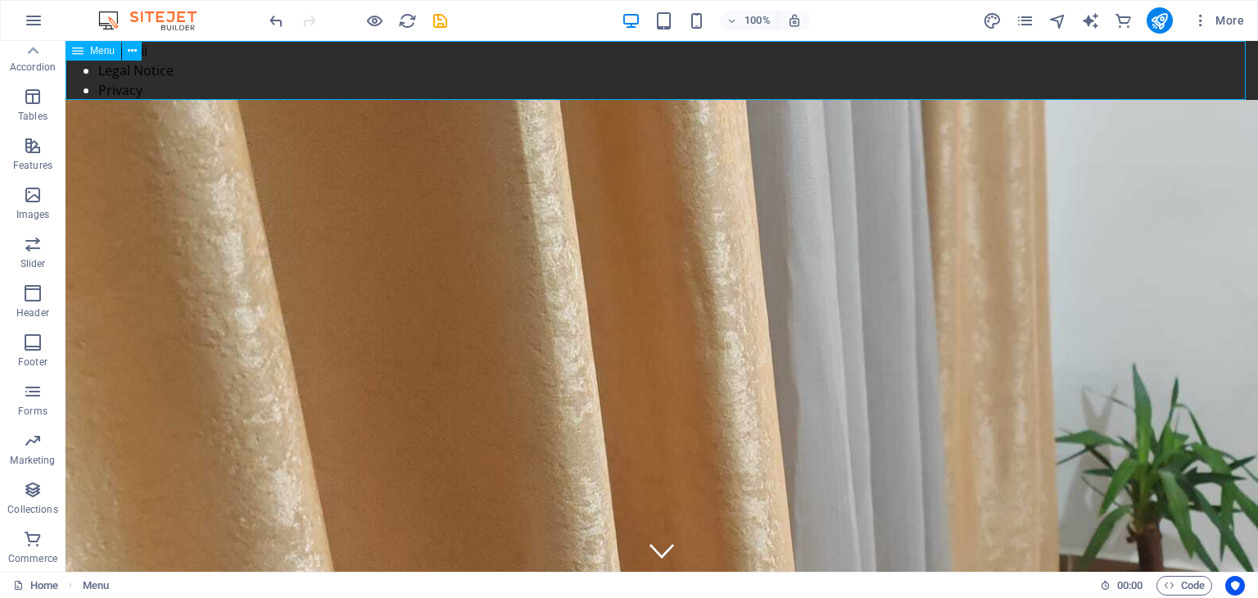
click at [85, 57] on div "Menu" at bounding box center [94, 51] width 56 height 20
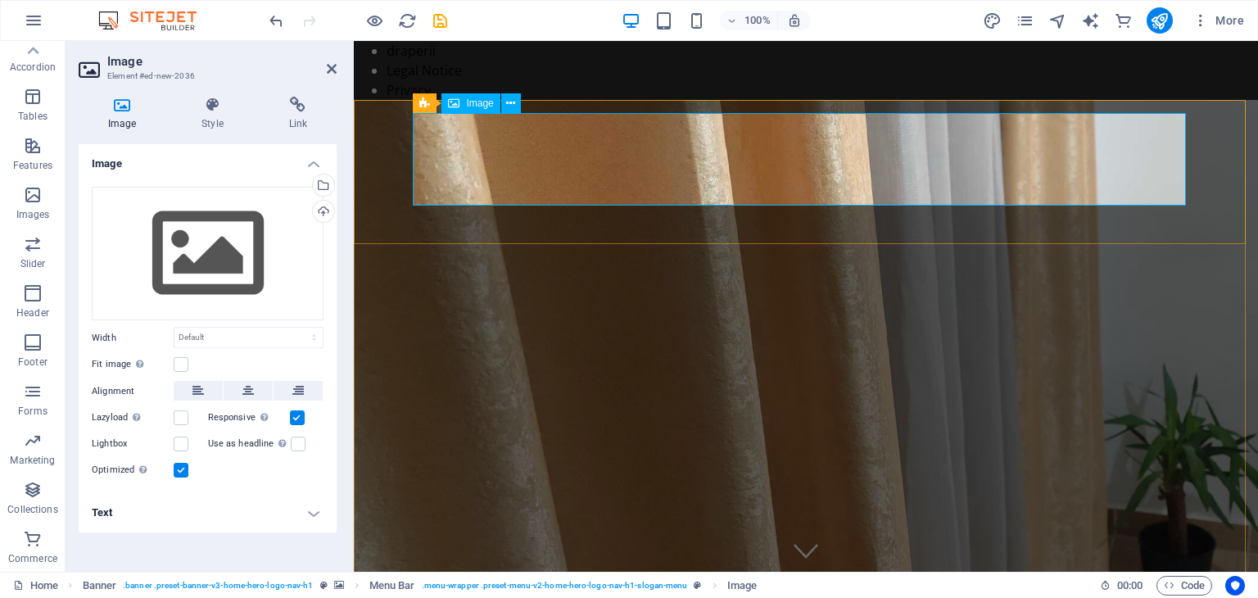
click at [472, 104] on span "Image" at bounding box center [479, 103] width 27 height 10
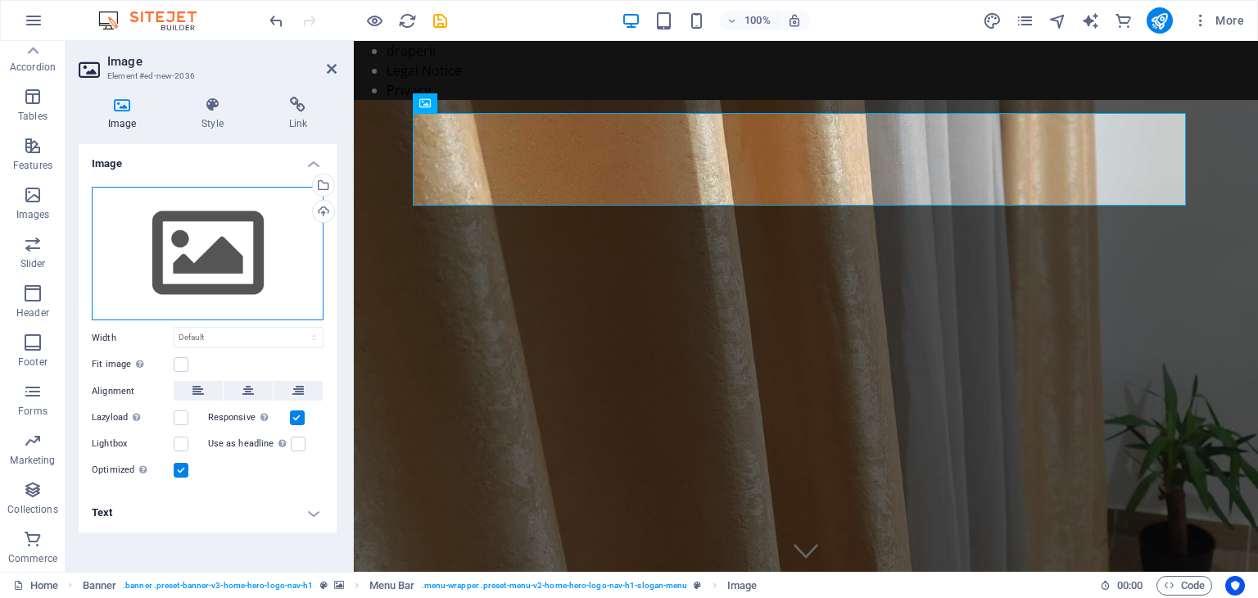
click at [238, 270] on div "Drag files here, click to choose files or select files from Files or our free s…" at bounding box center [208, 254] width 232 height 134
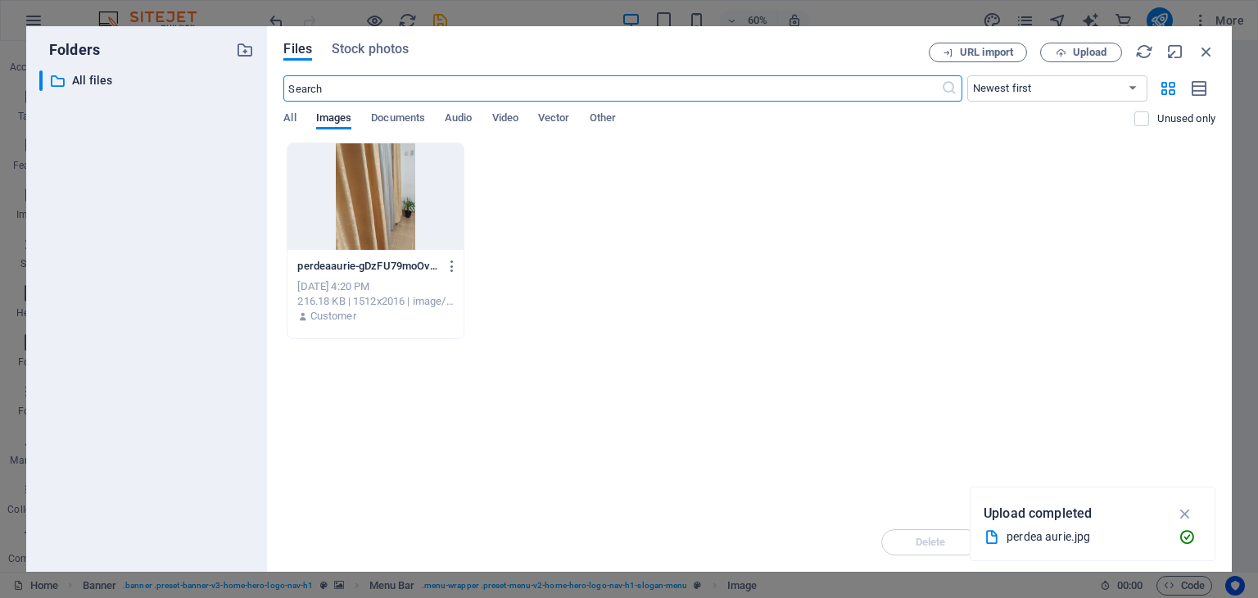
click at [1190, 507] on icon "button" at bounding box center [1186, 514] width 19 height 18
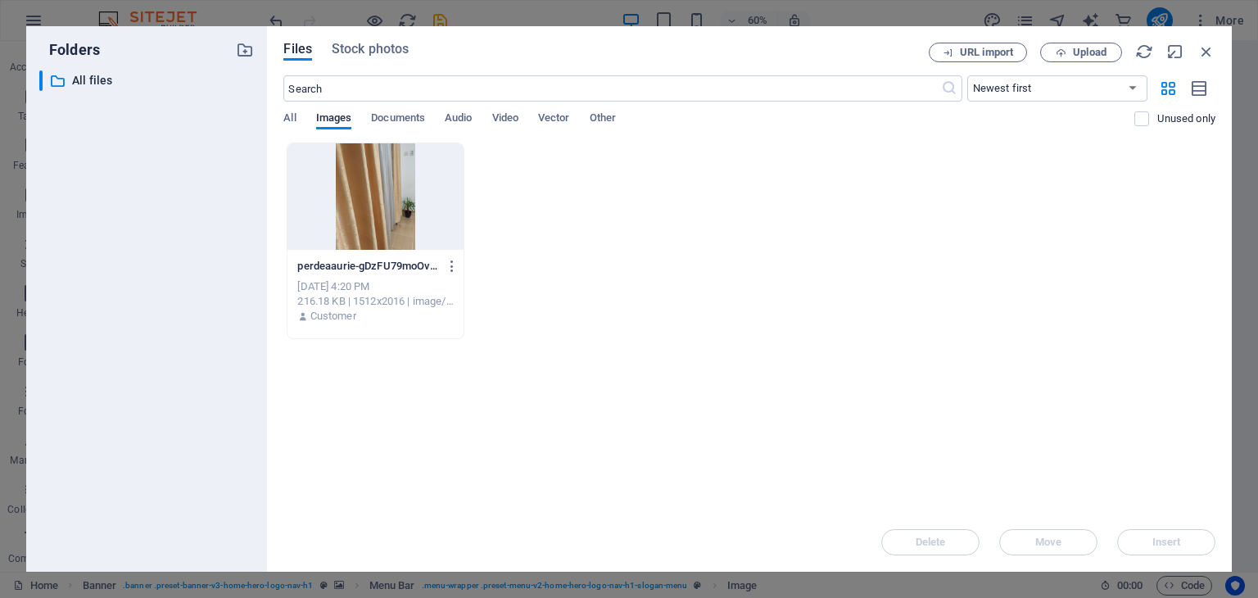
click at [283, 112] on div "Files Stock photos URL import Upload ​ Newest first Oldest first Name (A-Z) Nam…" at bounding box center [749, 299] width 965 height 546
drag, startPoint x: 626, startPoint y: 247, endPoint x: 583, endPoint y: 270, distance: 48.7
click at [583, 270] on div "perdeaaurie-gDzFU79moOv35SDuwyyh0w.jpg perdeaaurie-gDzFU79moOv35SDuwyyh0w.jpg O…" at bounding box center [749, 241] width 932 height 197
click at [400, 115] on span "Documents" at bounding box center [398, 119] width 54 height 23
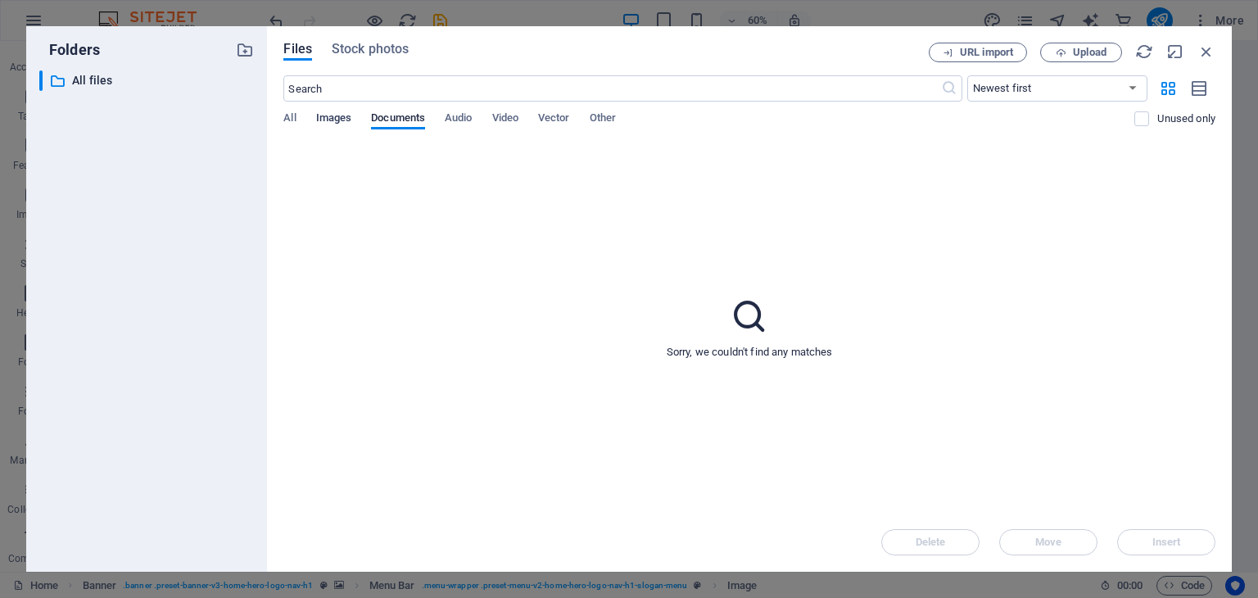
click at [345, 115] on span "Images" at bounding box center [334, 119] width 36 height 23
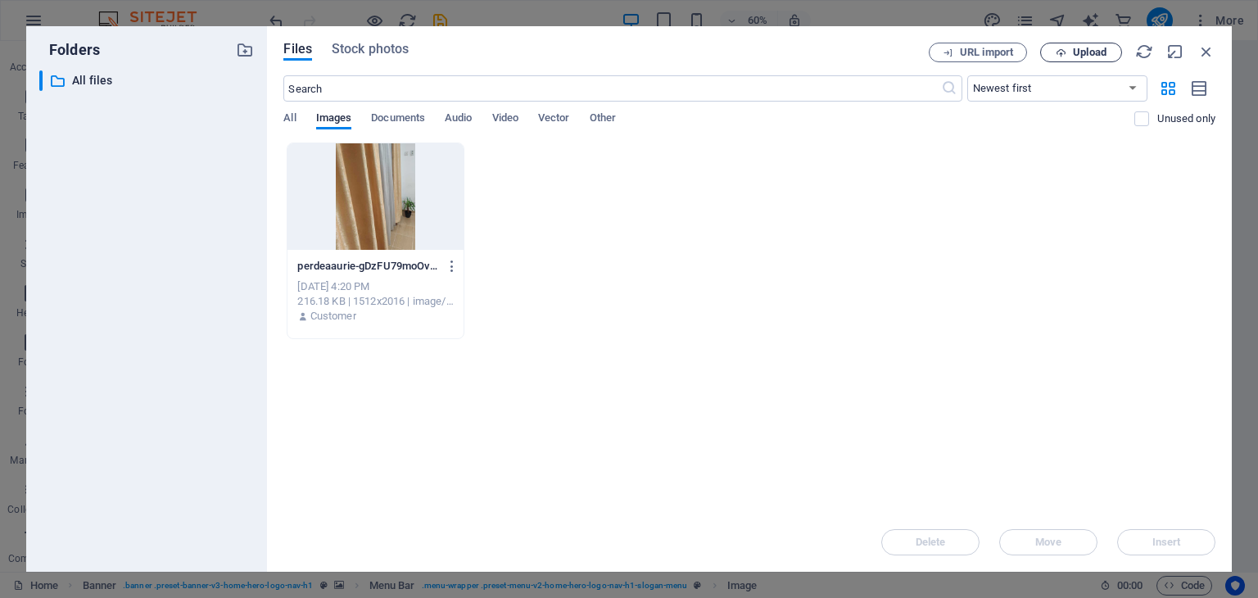
click at [1062, 49] on icon "button" at bounding box center [1061, 53] width 11 height 11
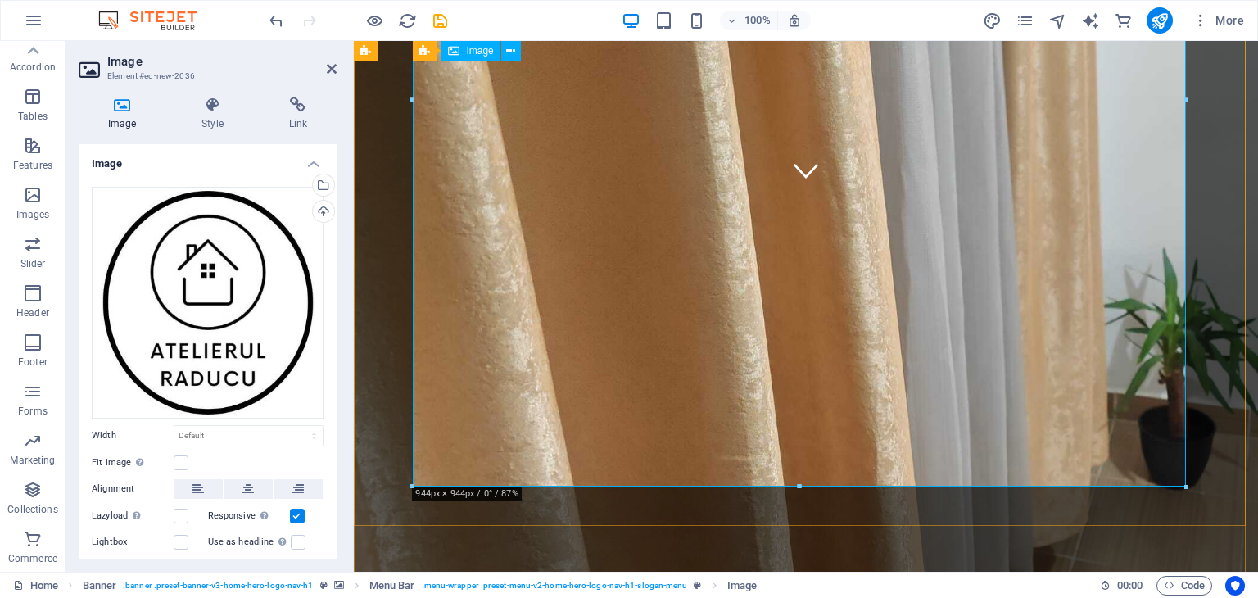
scroll to position [410, 0]
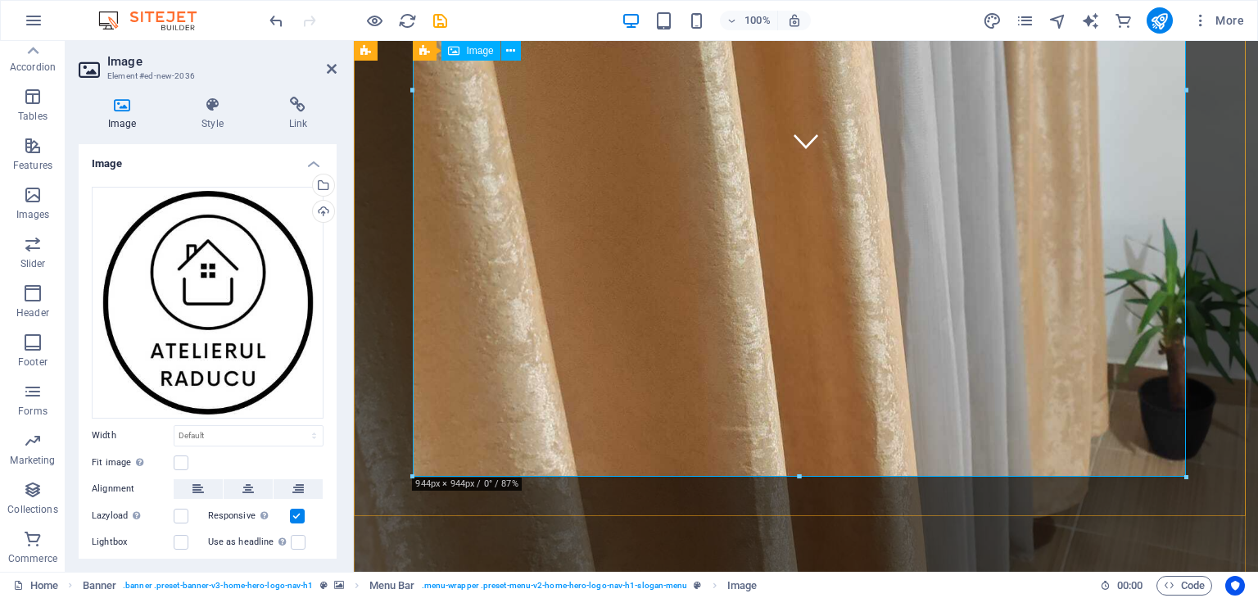
drag, startPoint x: 796, startPoint y: 473, endPoint x: 772, endPoint y: 276, distance: 198.2
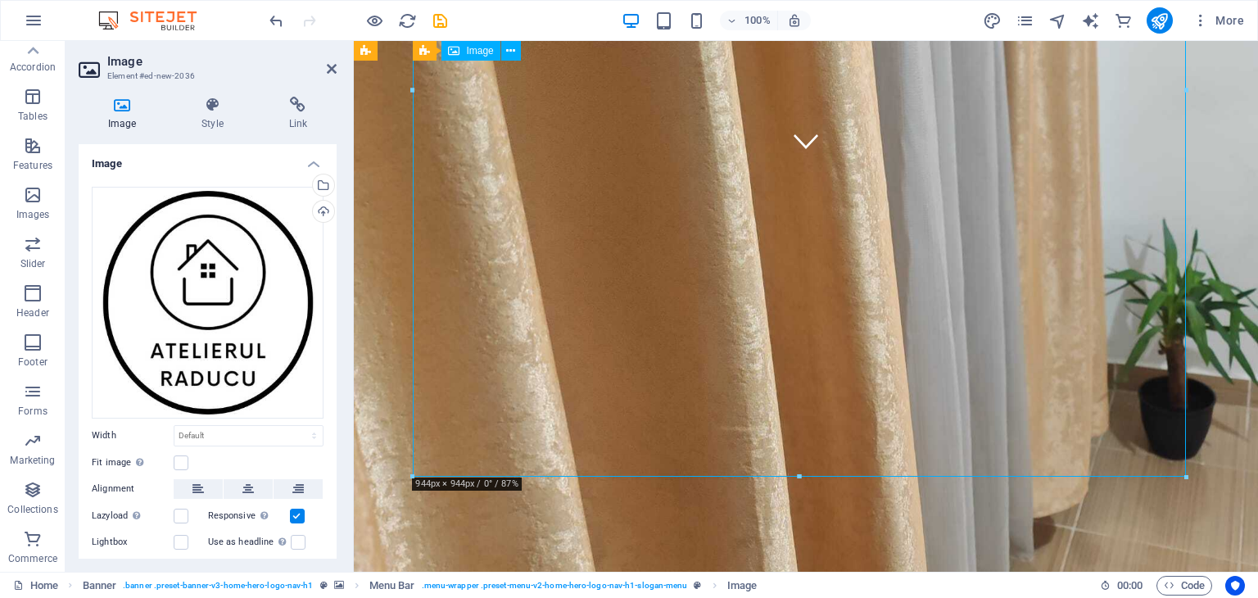
drag, startPoint x: 791, startPoint y: 473, endPoint x: 796, endPoint y: 374, distance: 98.4
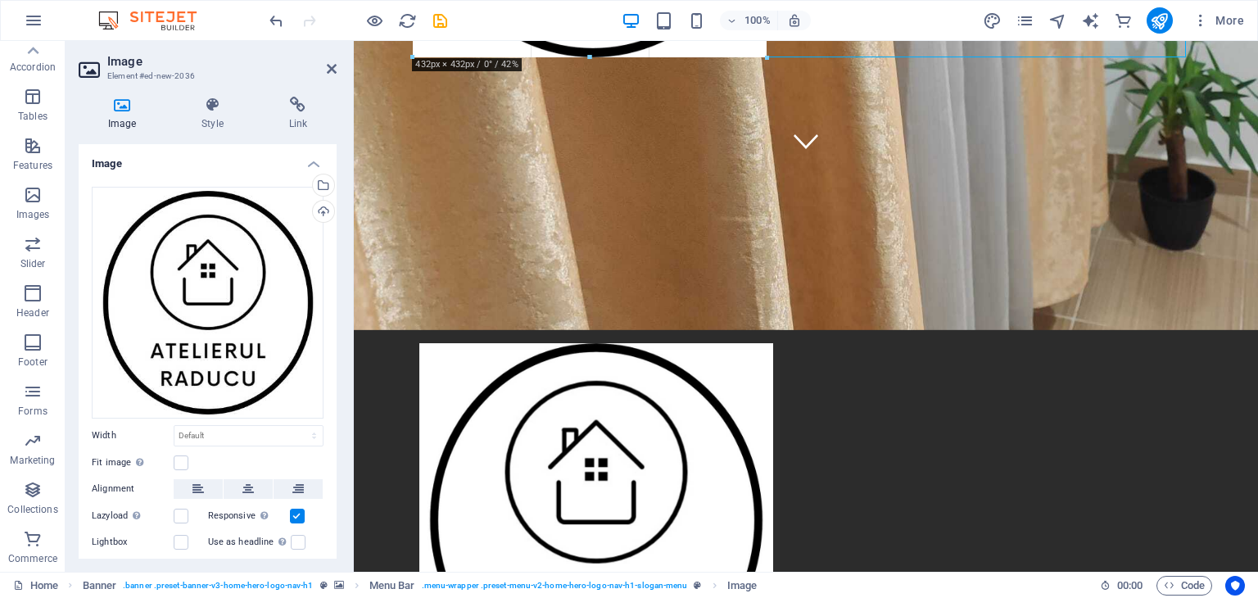
type input "432"
select select "px"
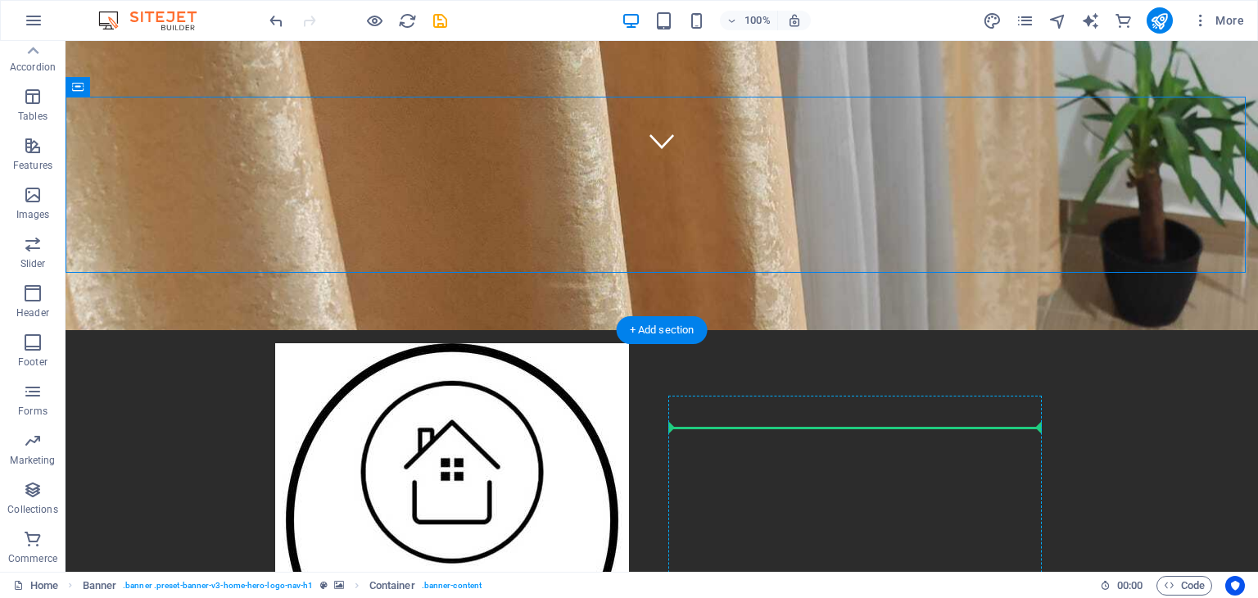
drag, startPoint x: 397, startPoint y: 222, endPoint x: 796, endPoint y: 418, distance: 445.2
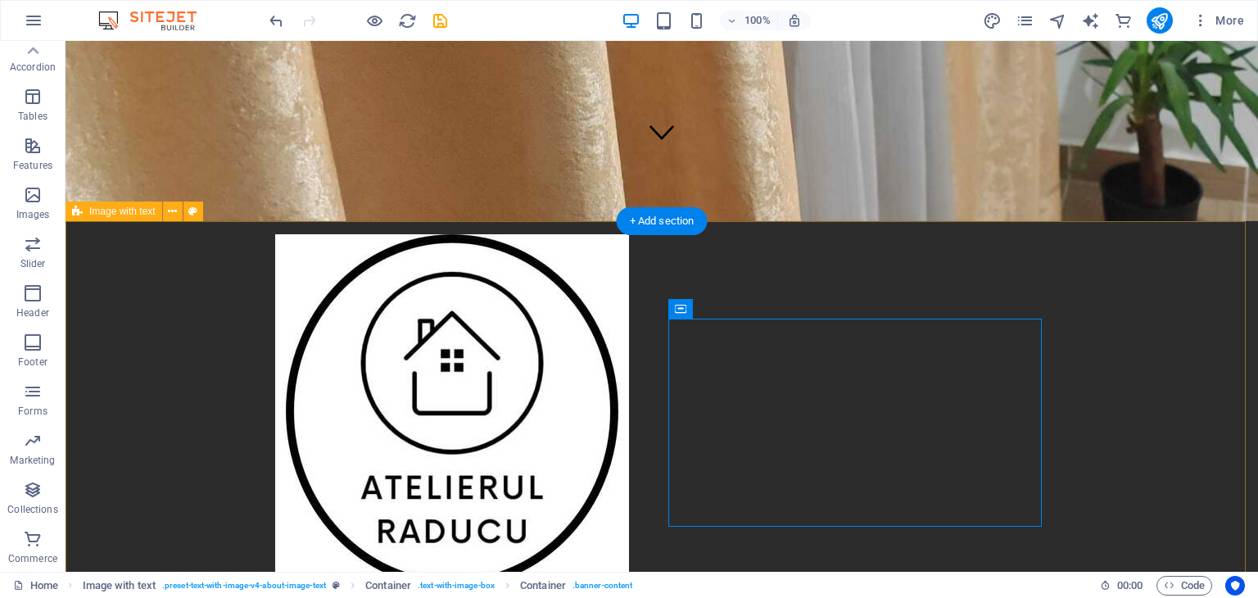
drag, startPoint x: 855, startPoint y: 157, endPoint x: 885, endPoint y: 259, distance: 106.0
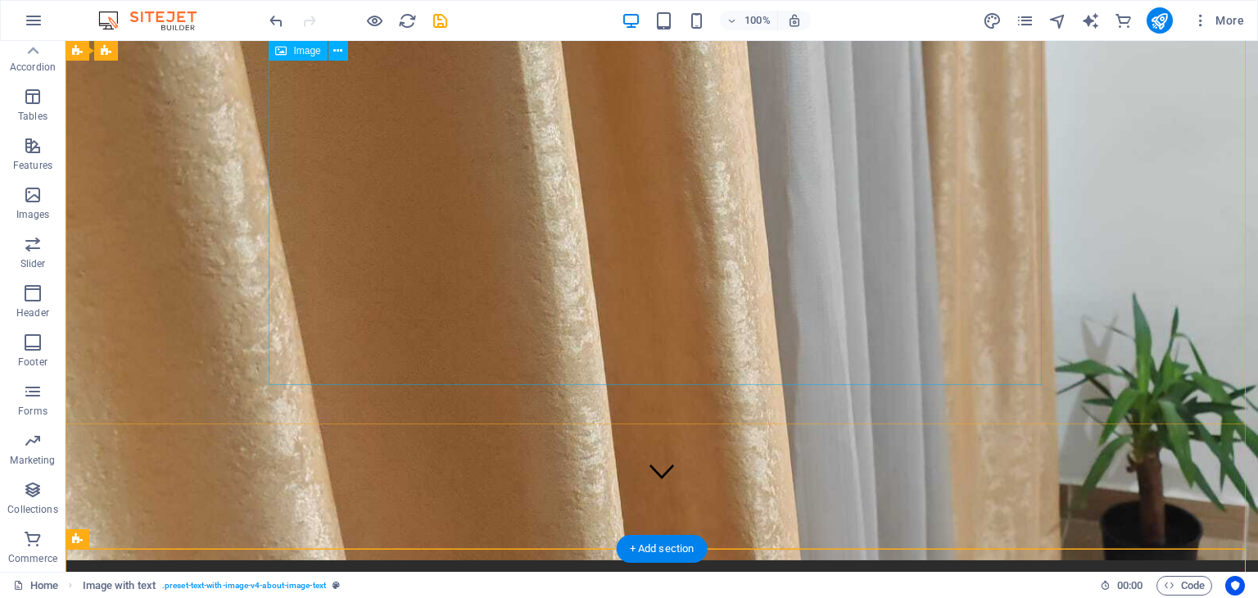
scroll to position [0, 0]
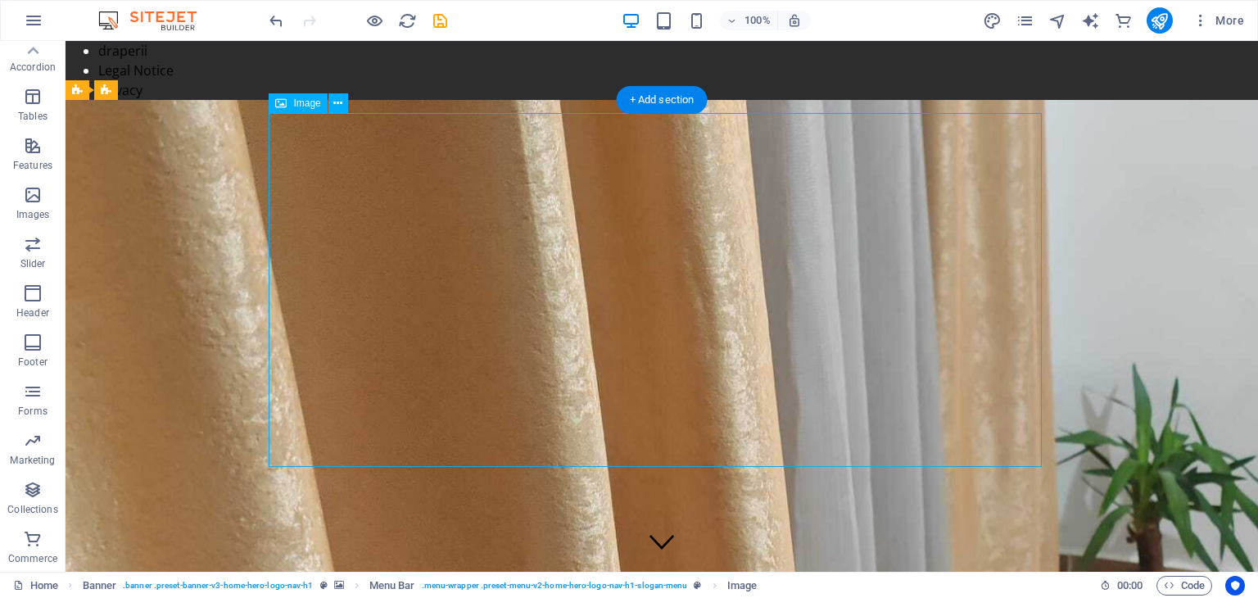
drag, startPoint x: 439, startPoint y: 347, endPoint x: 421, endPoint y: 206, distance: 142.9
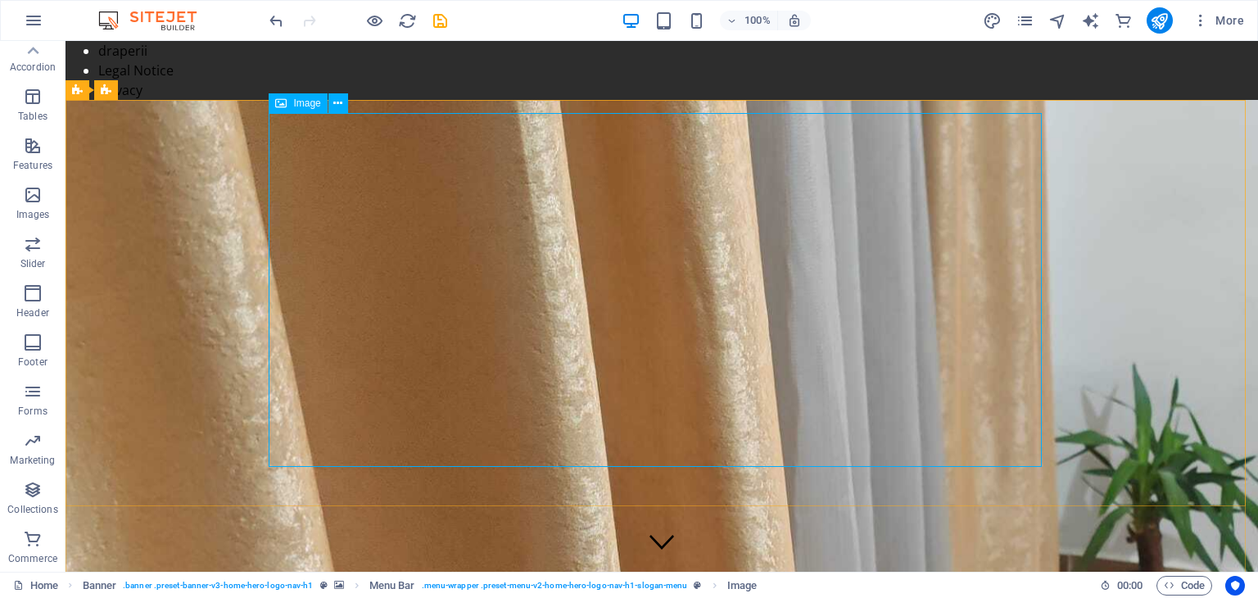
click at [311, 102] on span "Image" at bounding box center [306, 103] width 27 height 10
click at [336, 102] on icon at bounding box center [337, 103] width 9 height 17
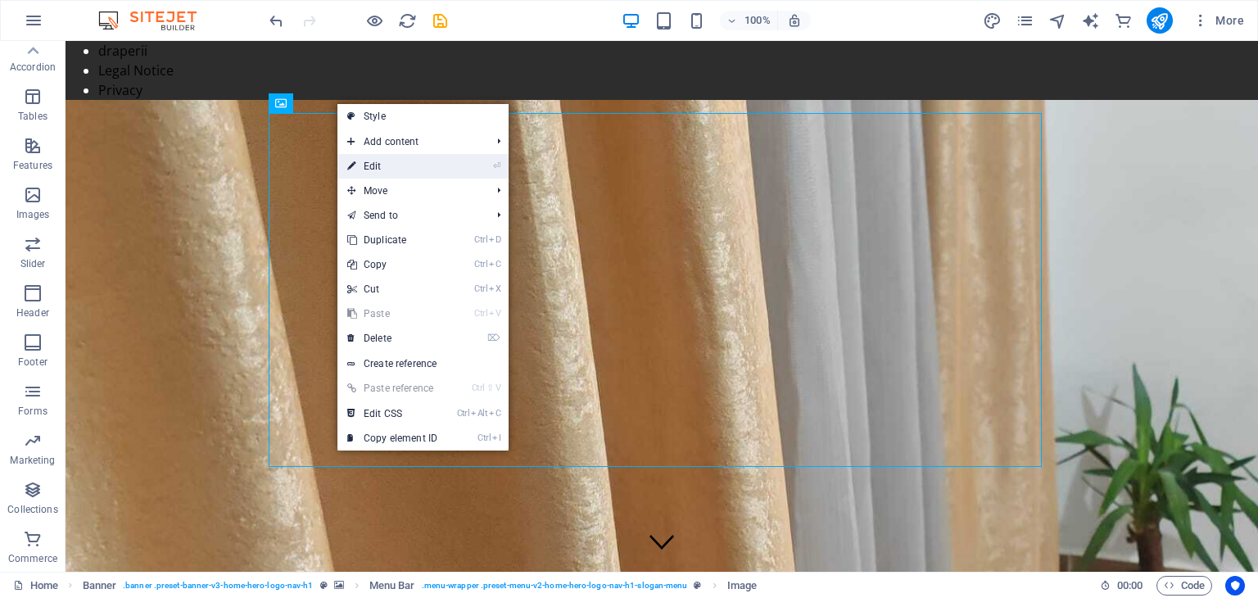
click at [374, 163] on link "⏎ Edit" at bounding box center [393, 166] width 110 height 25
select select "px"
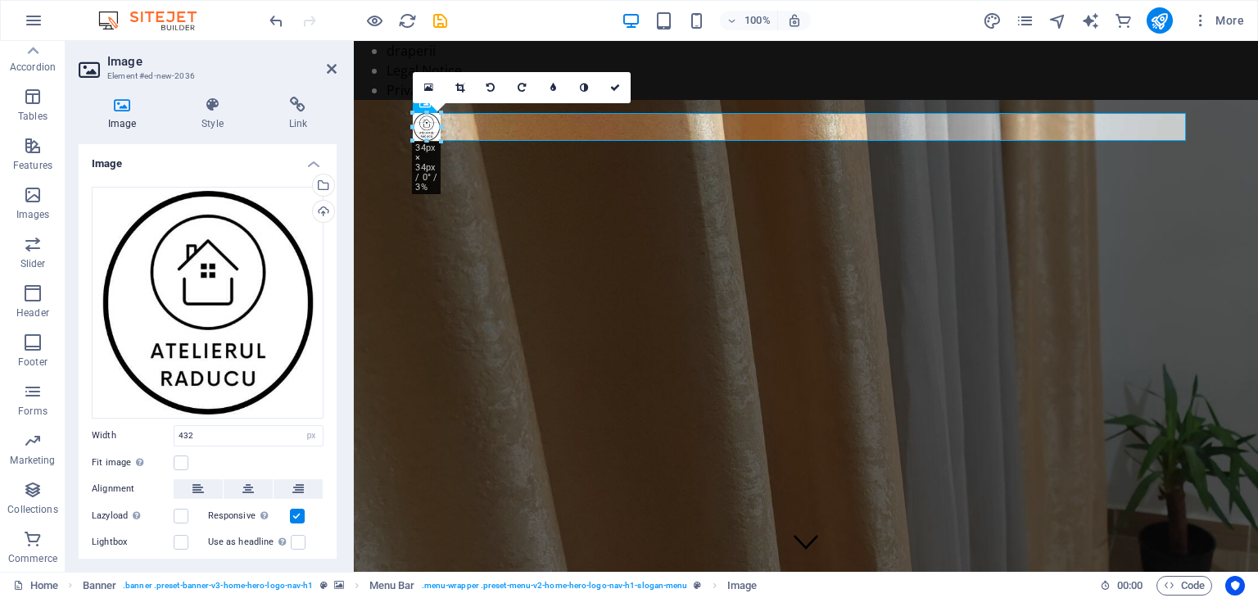
drag, startPoint x: 755, startPoint y: 451, endPoint x: 443, endPoint y: 128, distance: 449.1
type input "34"
click at [583, 265] on figure at bounding box center [806, 365] width 905 height 531
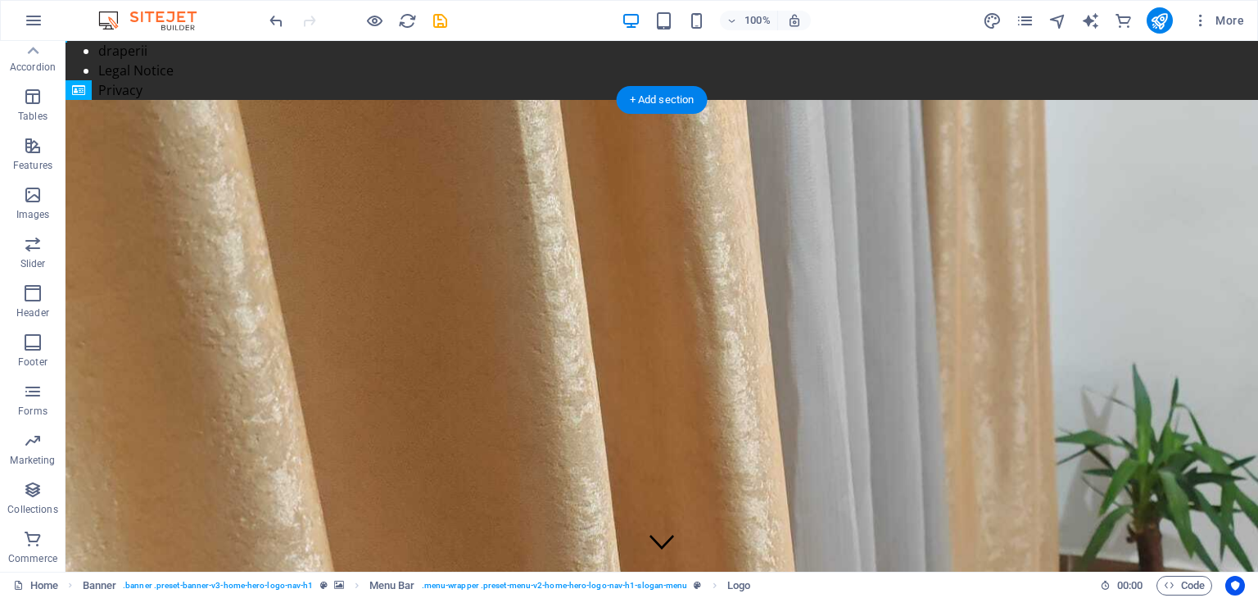
drag, startPoint x: 394, startPoint y: 156, endPoint x: 470, endPoint y: 135, distance: 79.1
drag, startPoint x: 331, startPoint y: 116, endPoint x: 404, endPoint y: 125, distance: 73.4
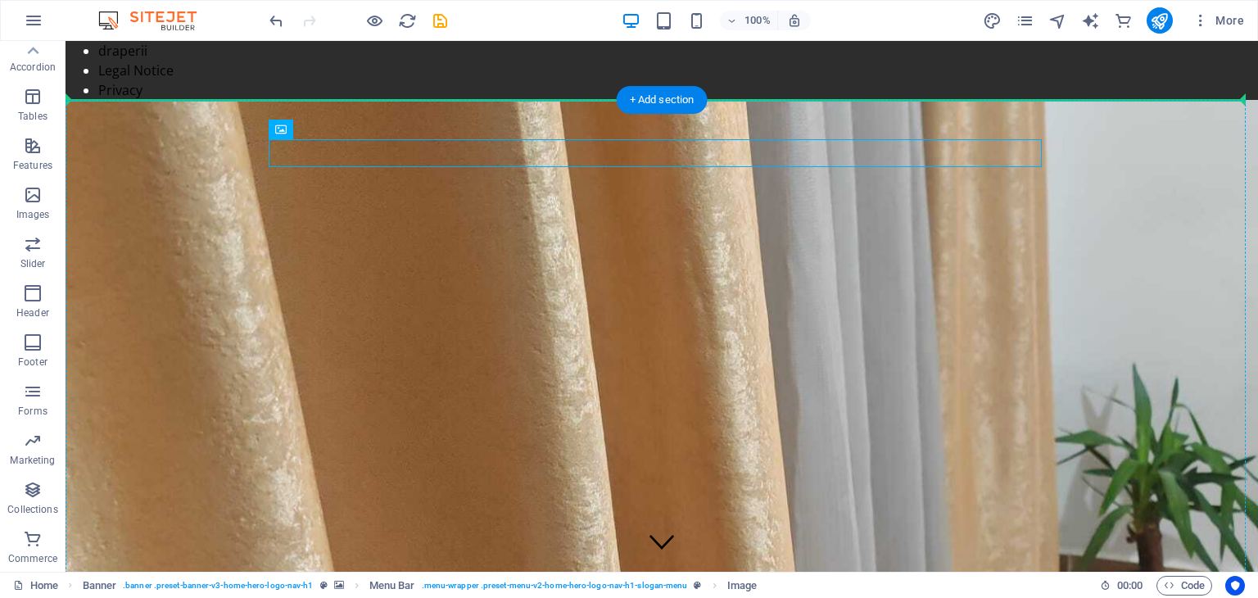
drag, startPoint x: 283, startPoint y: 152, endPoint x: 536, endPoint y: 138, distance: 252.7
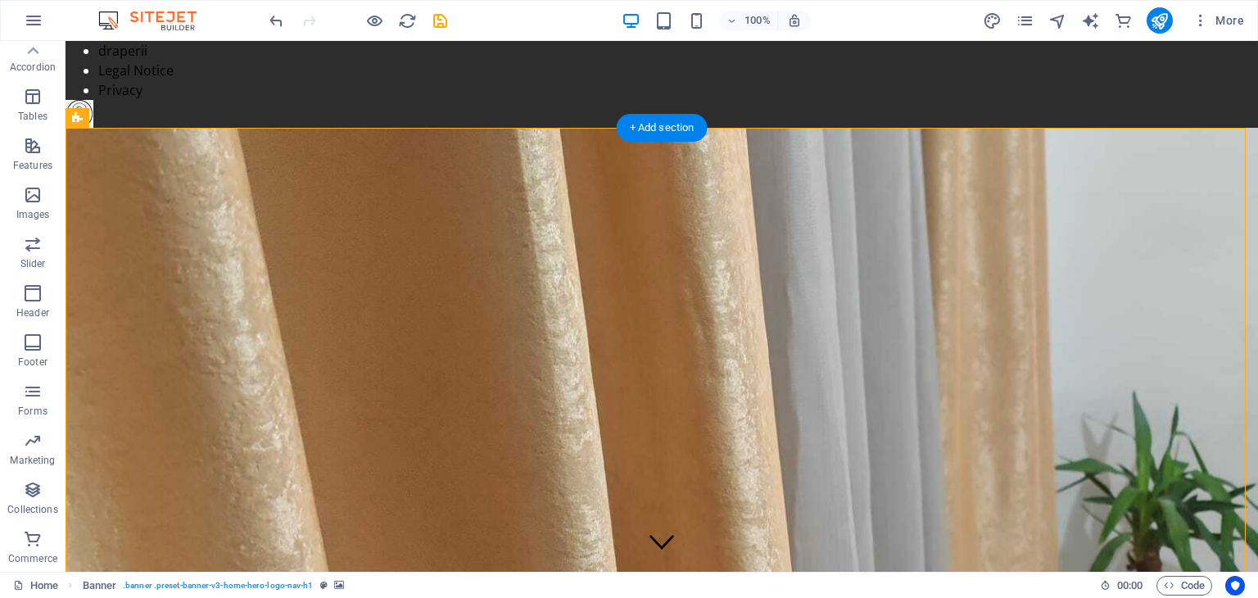
drag, startPoint x: 143, startPoint y: 150, endPoint x: 201, endPoint y: 158, distance: 57.9
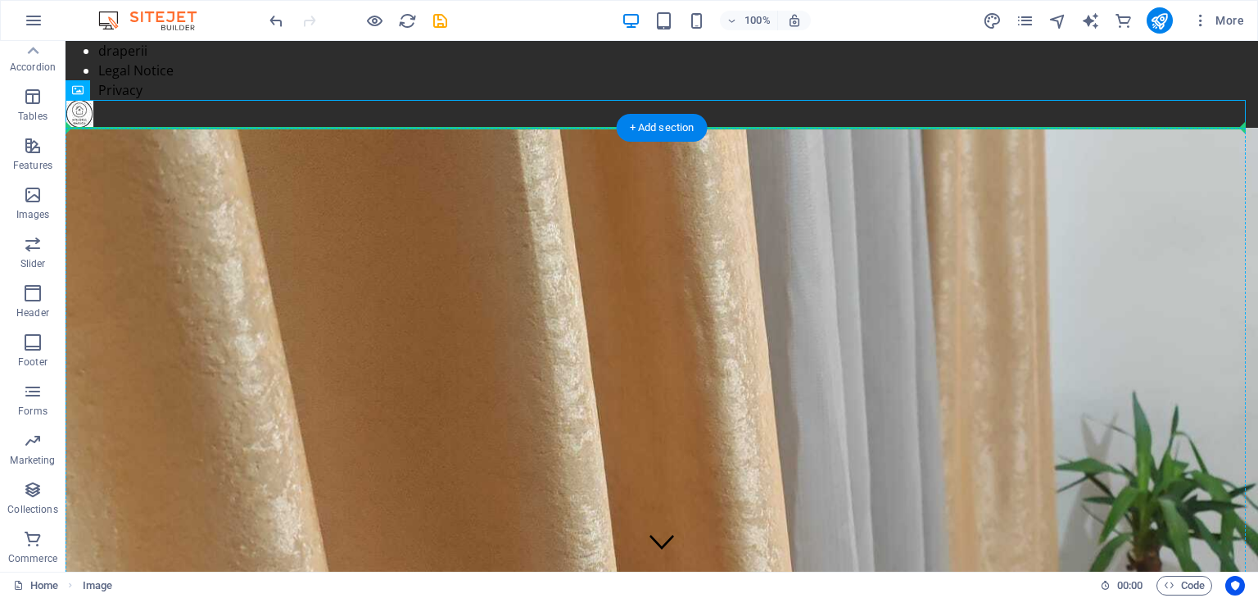
drag, startPoint x: 143, startPoint y: 134, endPoint x: 249, endPoint y: 161, distance: 109.9
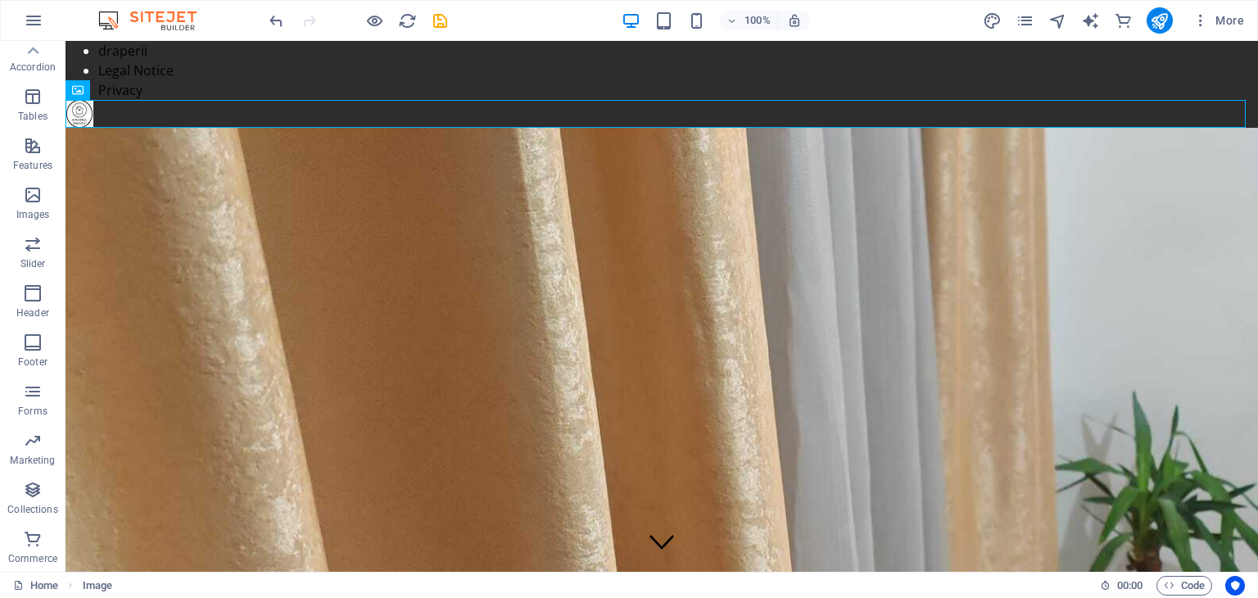
drag, startPoint x: 80, startPoint y: 112, endPoint x: 338, endPoint y: 119, distance: 258.2
click at [338, 119] on figure at bounding box center [662, 114] width 1193 height 28
click at [329, 111] on figure at bounding box center [662, 114] width 1193 height 28
click at [89, 99] on div "Image" at bounding box center [95, 90] width 58 height 20
click at [131, 93] on icon at bounding box center [134, 90] width 9 height 17
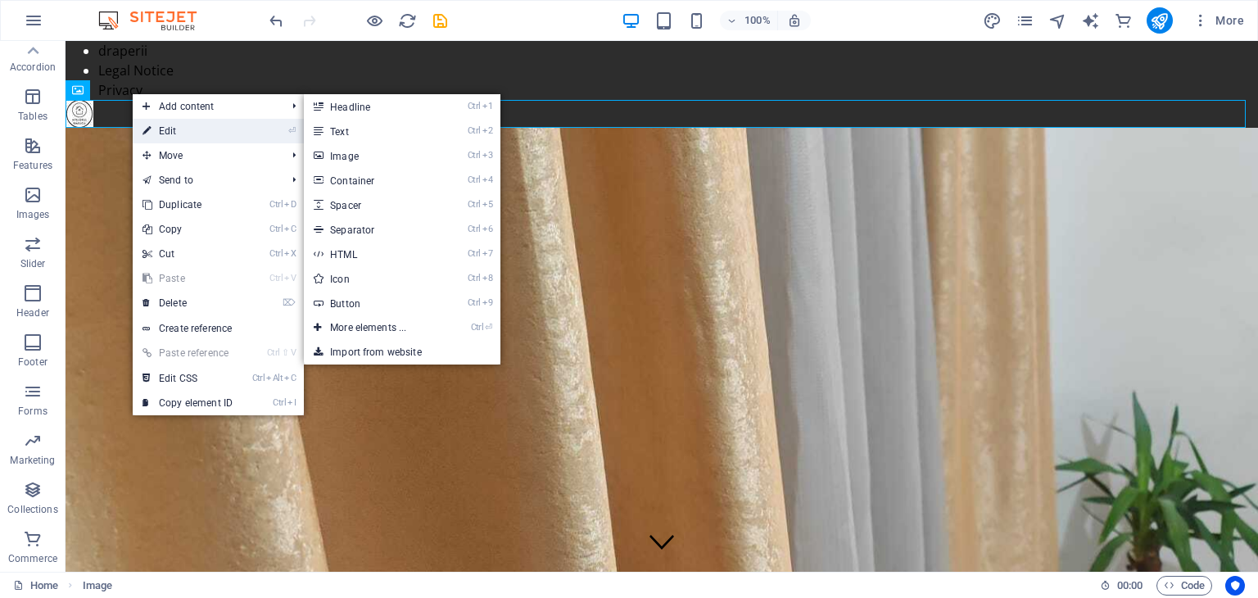
click at [160, 132] on link "⏎ Edit" at bounding box center [188, 131] width 110 height 25
select select "px"
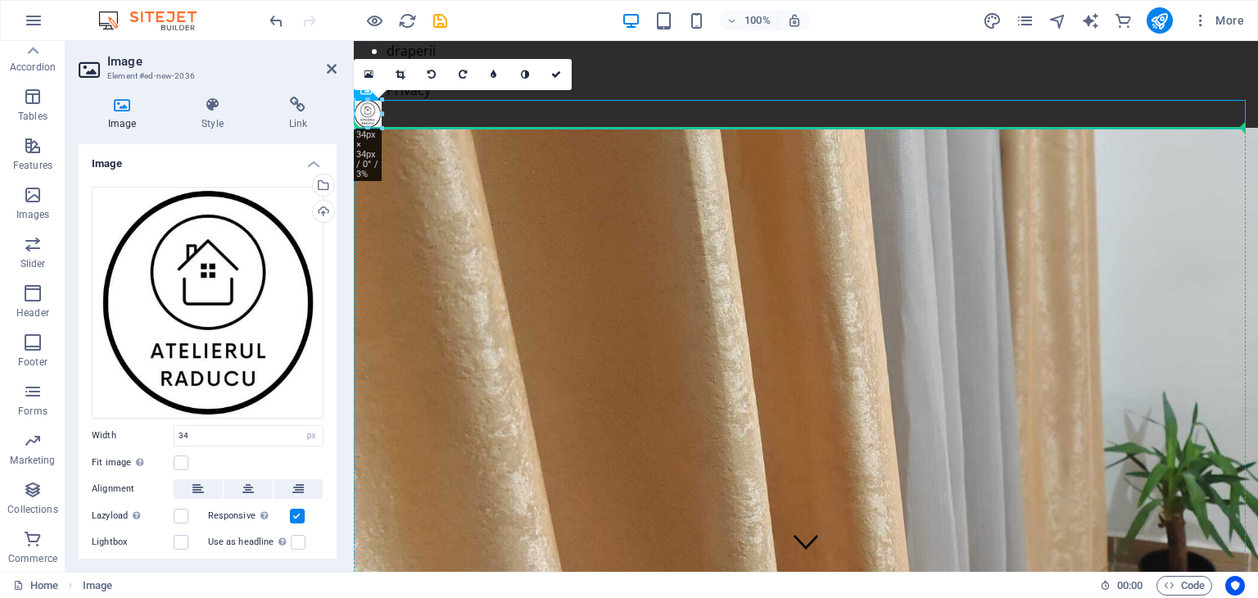
drag, startPoint x: 364, startPoint y: 116, endPoint x: 654, endPoint y: 157, distance: 292.9
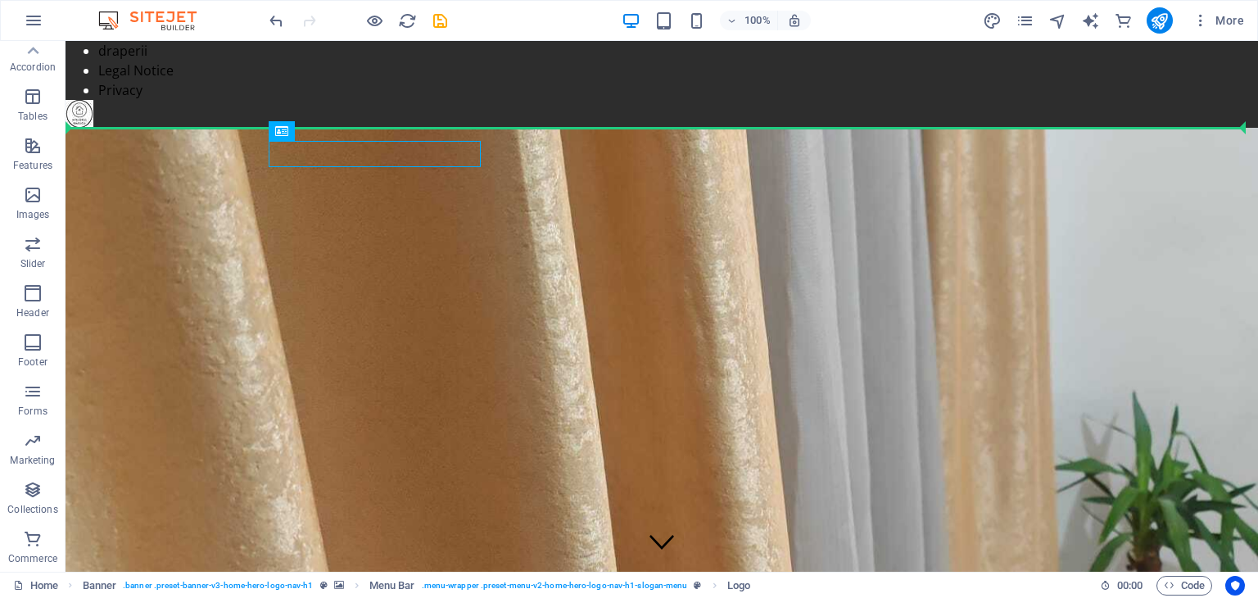
drag, startPoint x: 180, startPoint y: 155, endPoint x: 440, endPoint y: 121, distance: 261.9
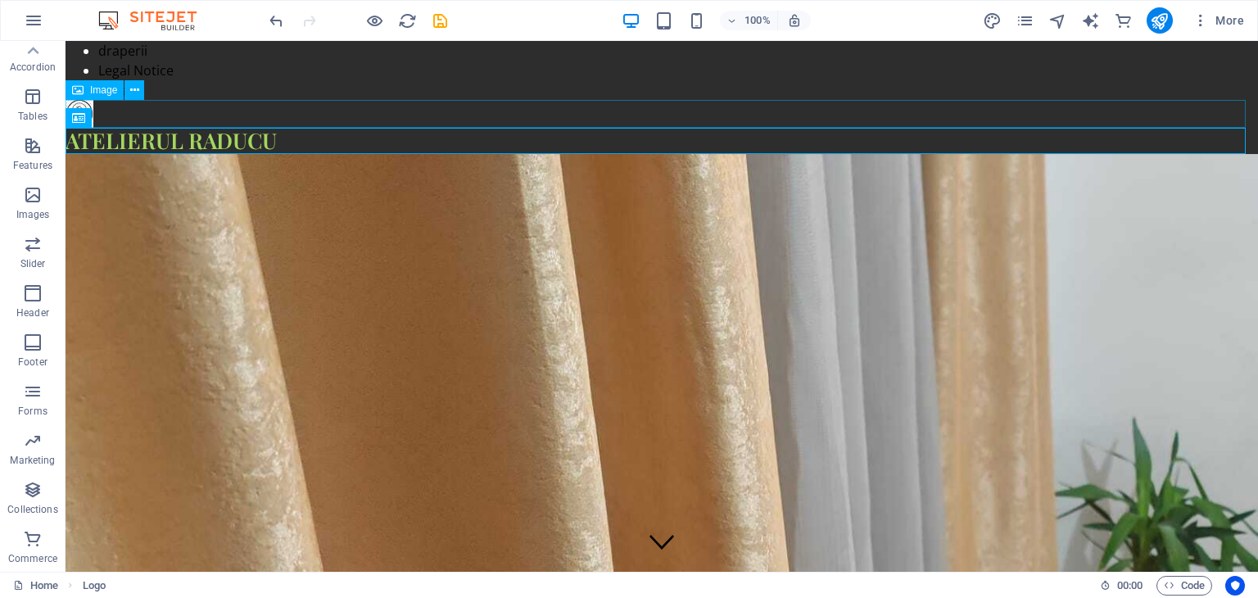
click at [320, 123] on figure at bounding box center [662, 114] width 1193 height 28
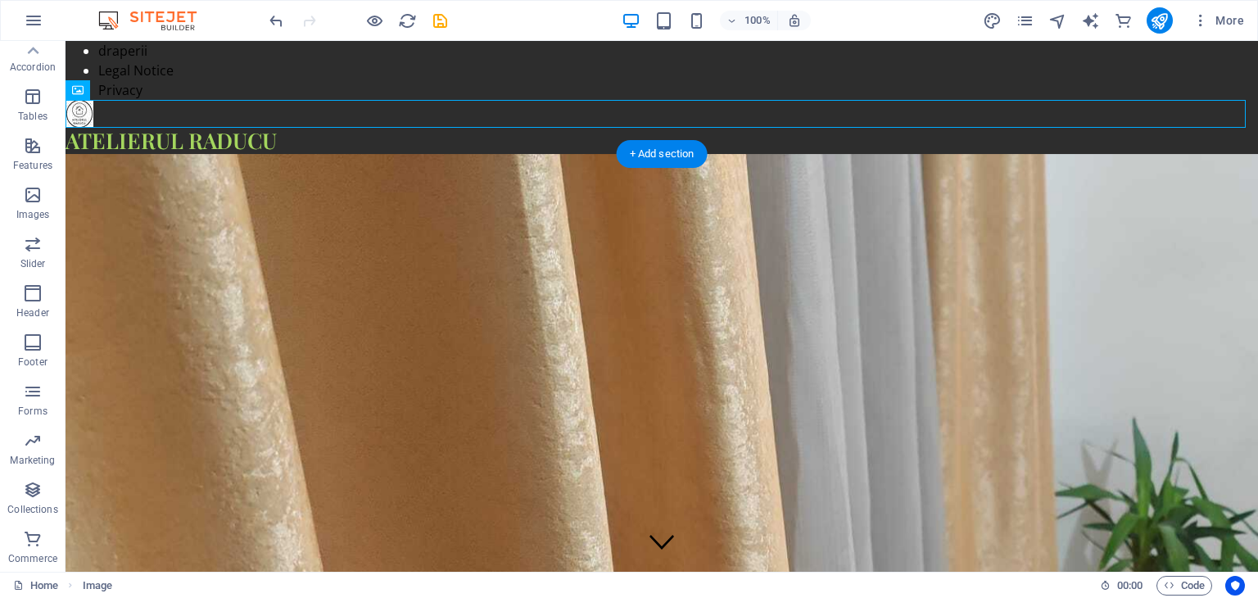
click at [354, 258] on figure at bounding box center [662, 419] width 1193 height 531
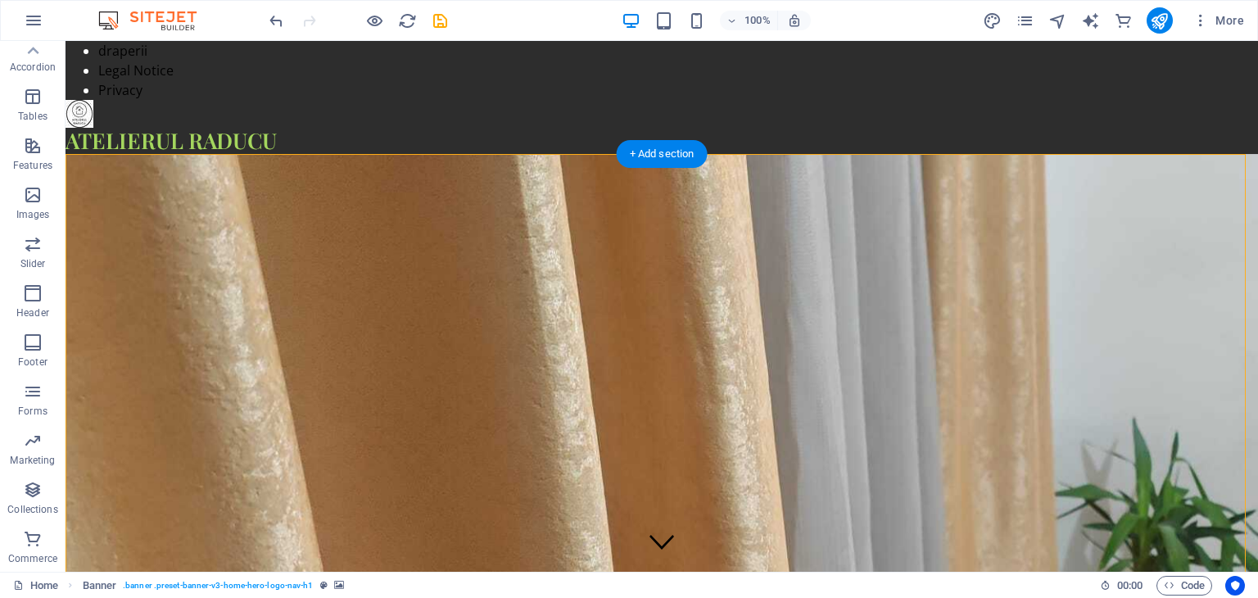
click at [197, 211] on figure at bounding box center [662, 419] width 1193 height 531
click at [100, 52] on span "Menu" at bounding box center [102, 51] width 25 height 10
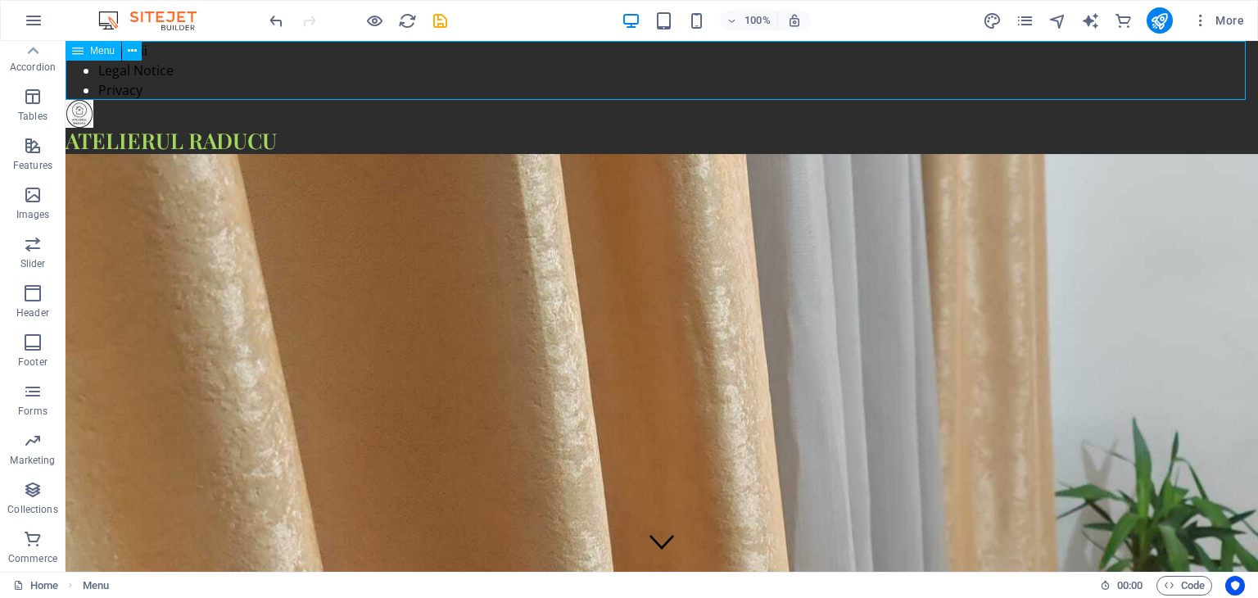
click at [100, 52] on span "Menu" at bounding box center [102, 51] width 25 height 10
click at [101, 52] on span "Menu" at bounding box center [102, 51] width 25 height 10
select select "1"
select select
select select "2"
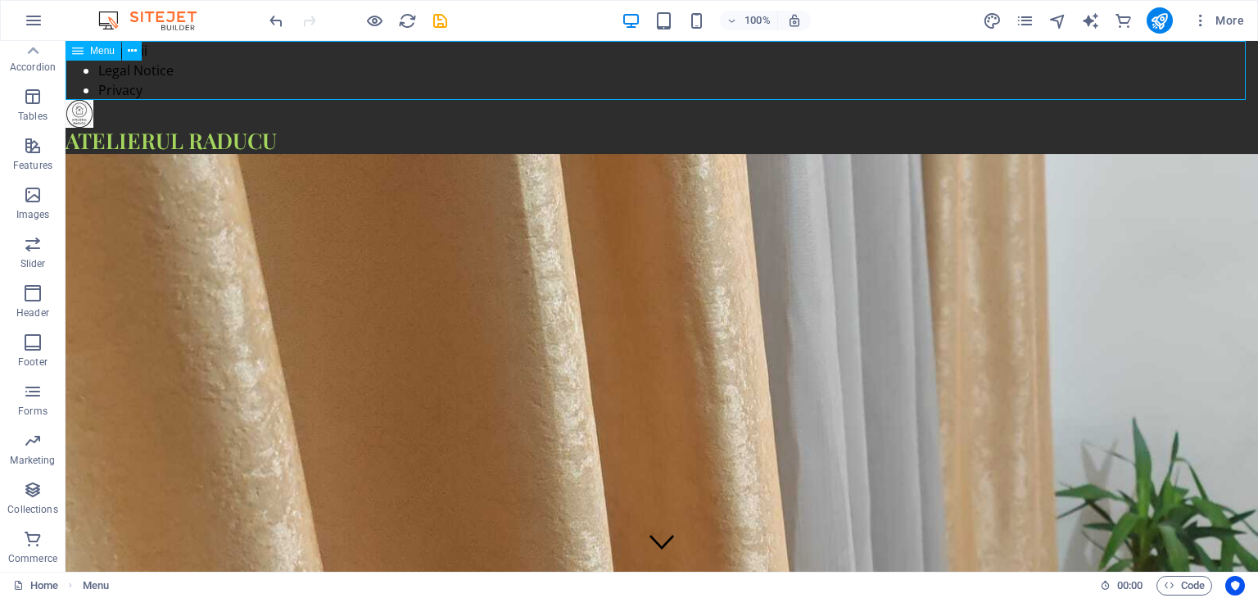
select select
select select "3"
select select
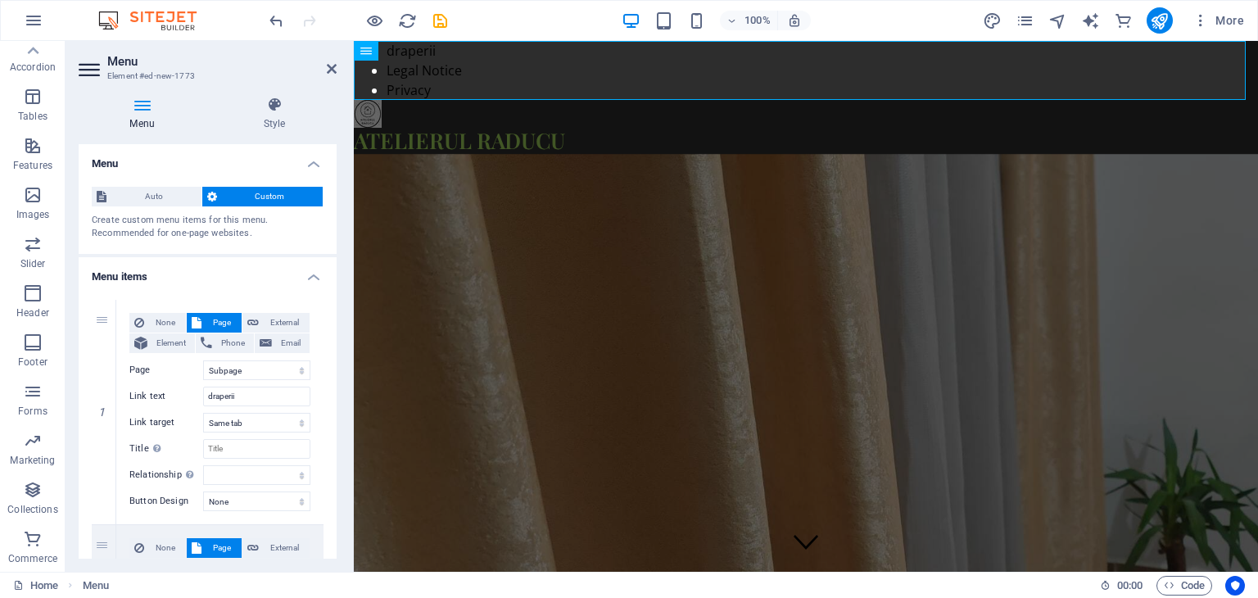
click at [101, 52] on header "Menu Element #ed-new-1773" at bounding box center [208, 62] width 258 height 43
click at [152, 202] on span "Auto" at bounding box center [153, 197] width 85 height 20
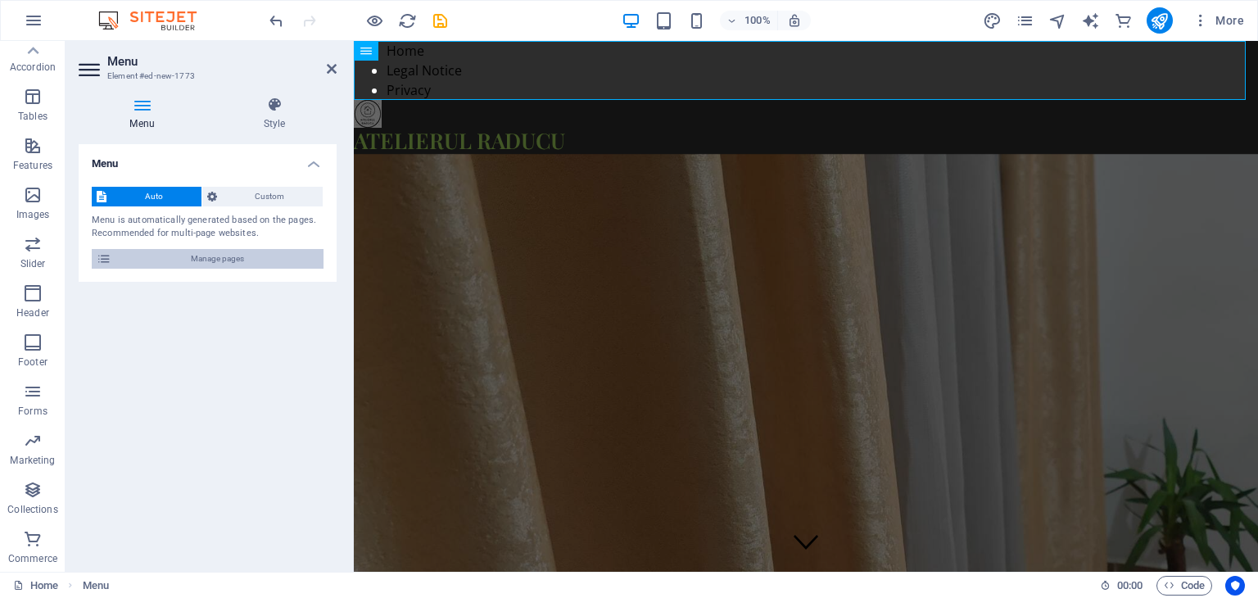
click at [209, 258] on span "Manage pages" at bounding box center [217, 259] width 202 height 20
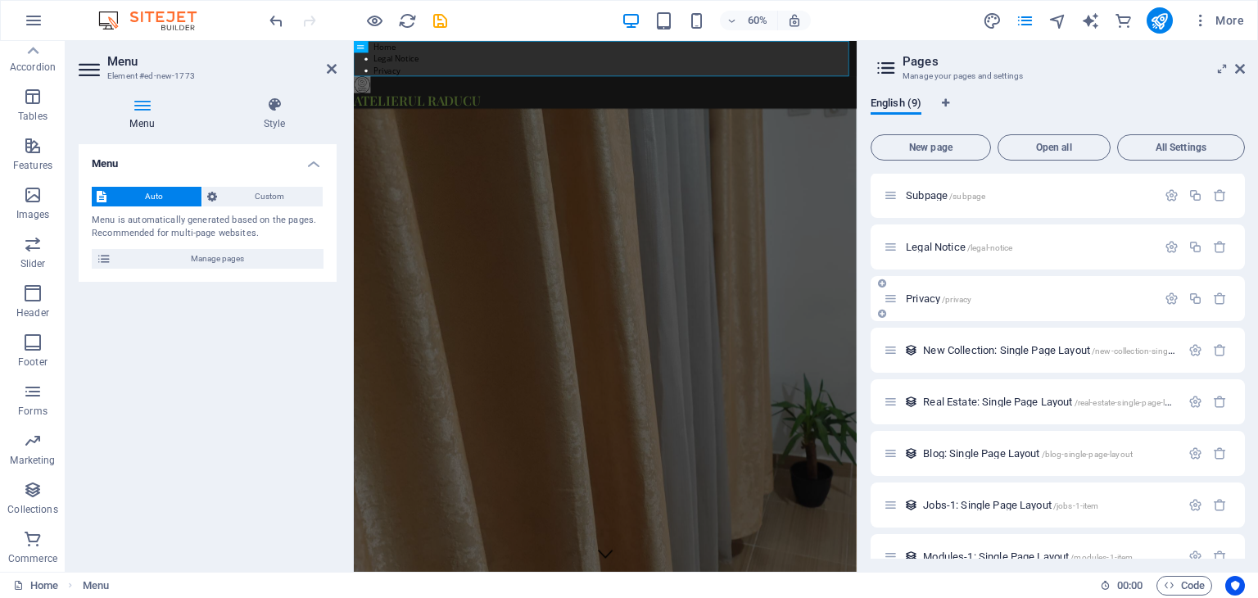
scroll to position [79, 0]
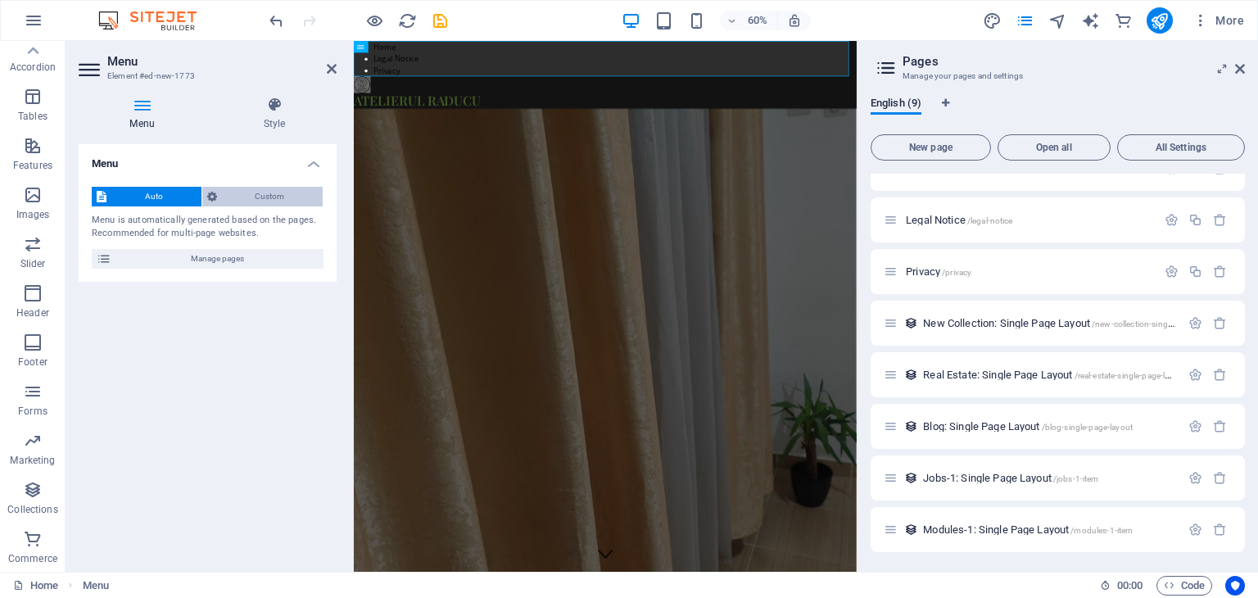
click at [237, 194] on span "Custom" at bounding box center [270, 197] width 97 height 20
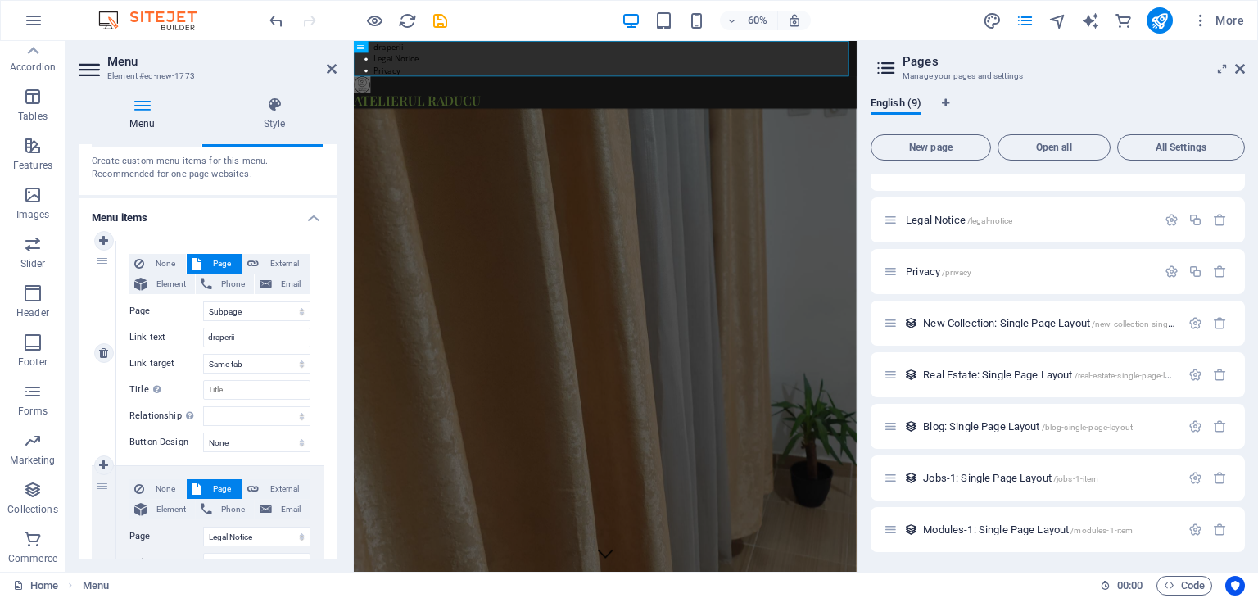
scroll to position [82, 0]
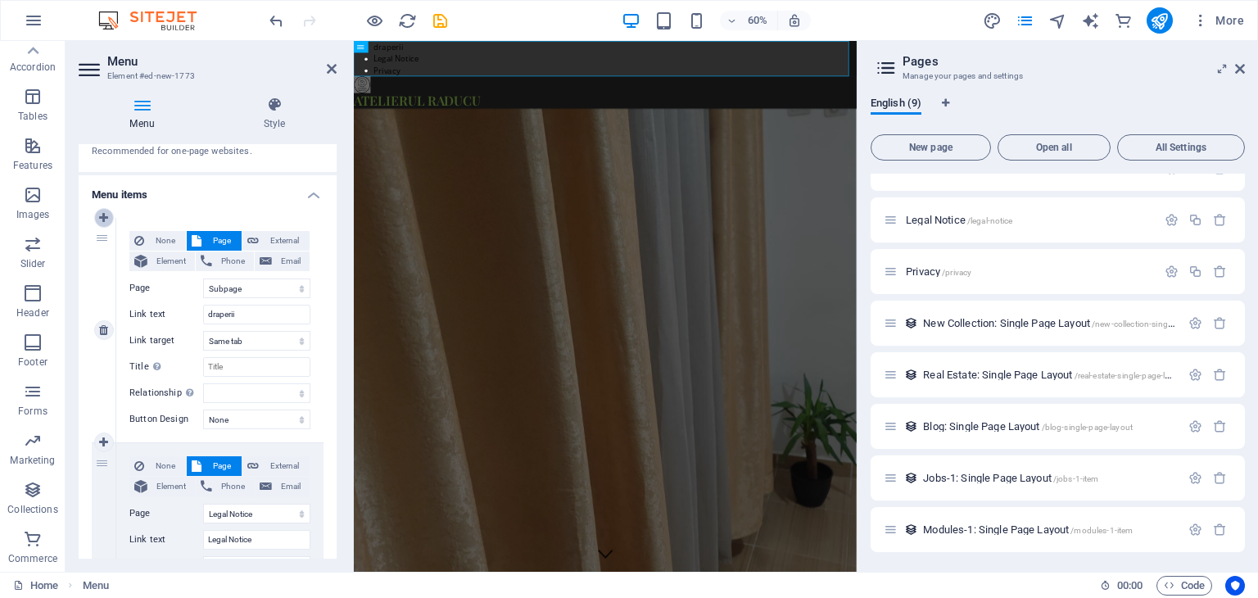
click at [102, 218] on icon at bounding box center [103, 217] width 9 height 11
select select
select select "1"
type input "draperii"
select select
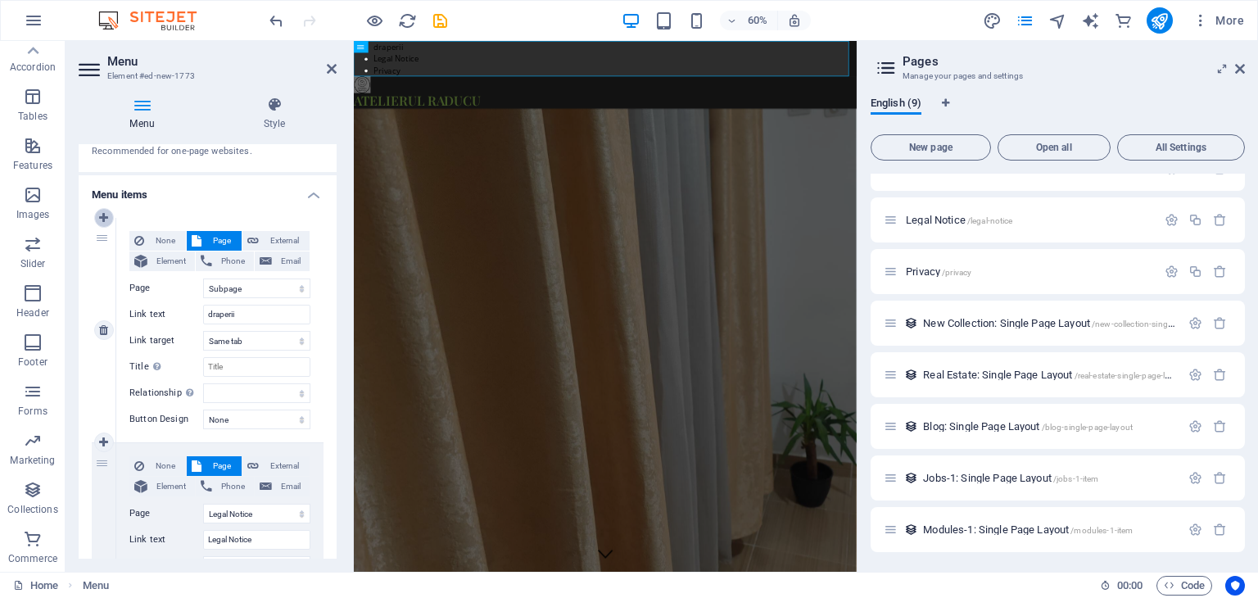
select select "2"
type input "Legal Notice"
select select
select select "3"
select select
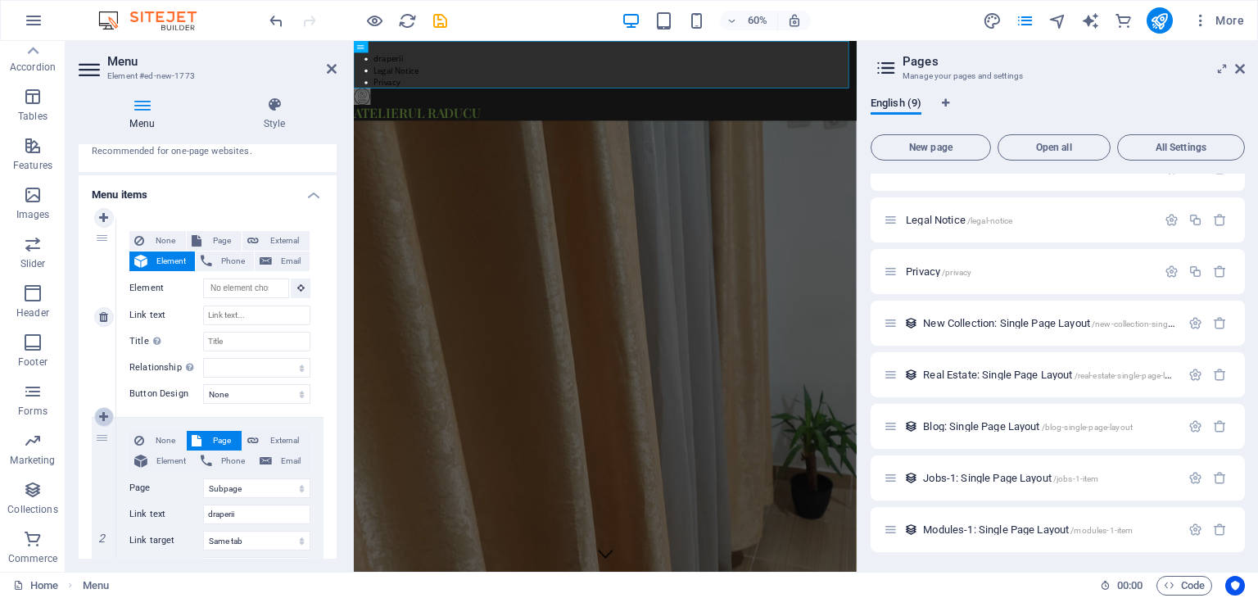
click at [104, 413] on icon at bounding box center [103, 416] width 9 height 11
select select
select select "1"
type input "draperii"
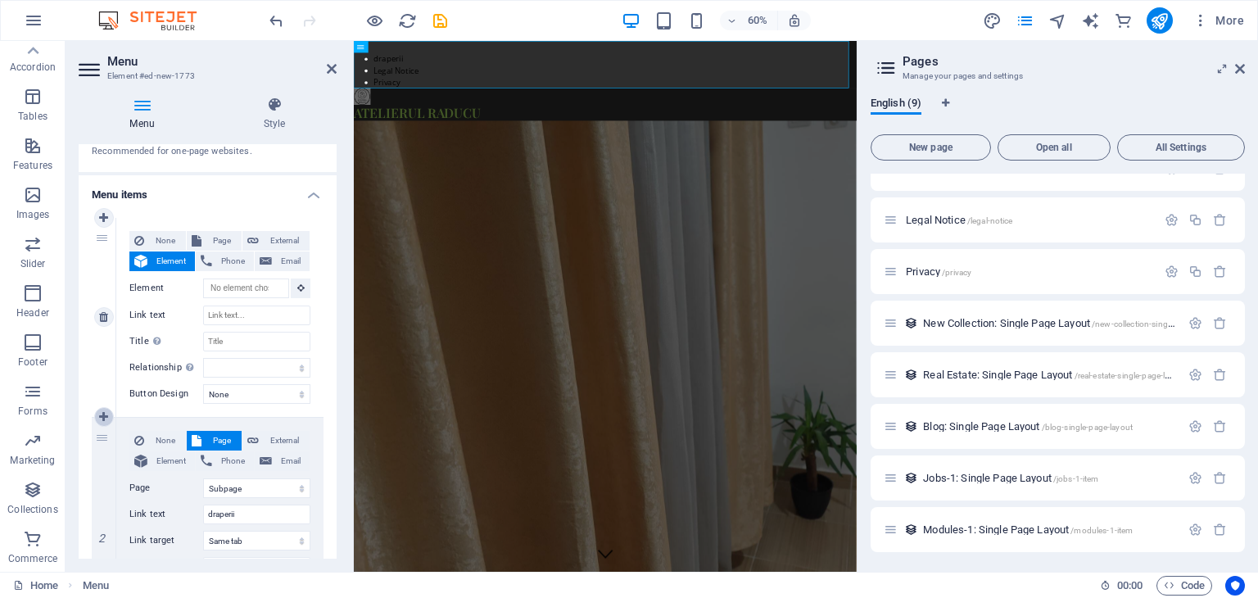
select select
select select "2"
type input "Legal Notice"
select select
select select "3"
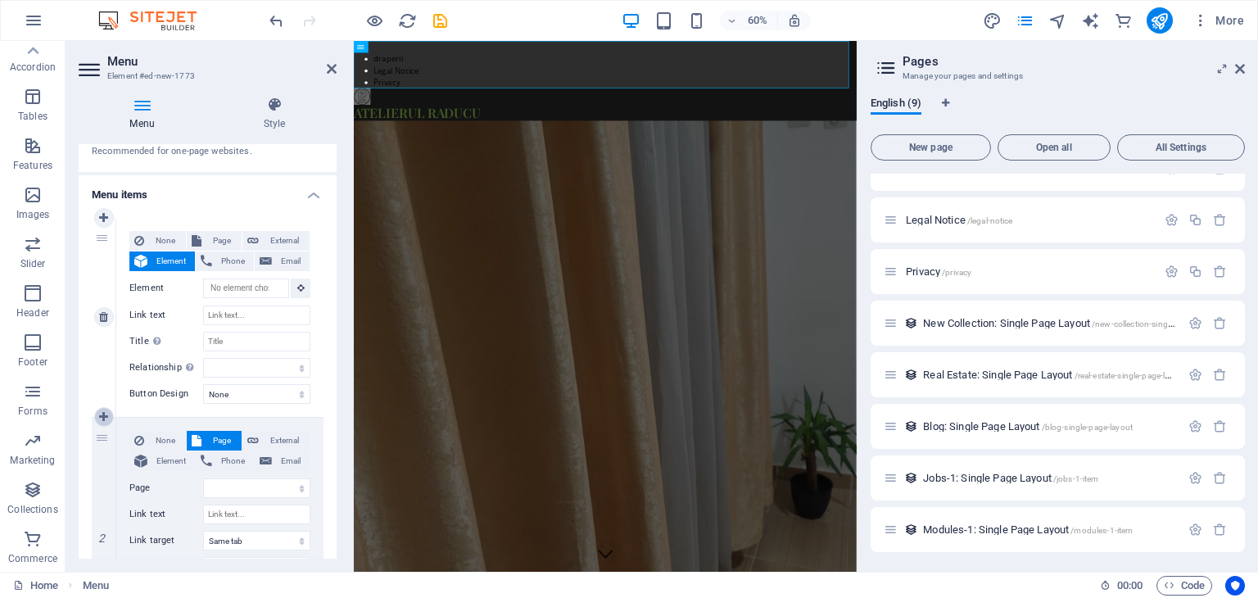
select select
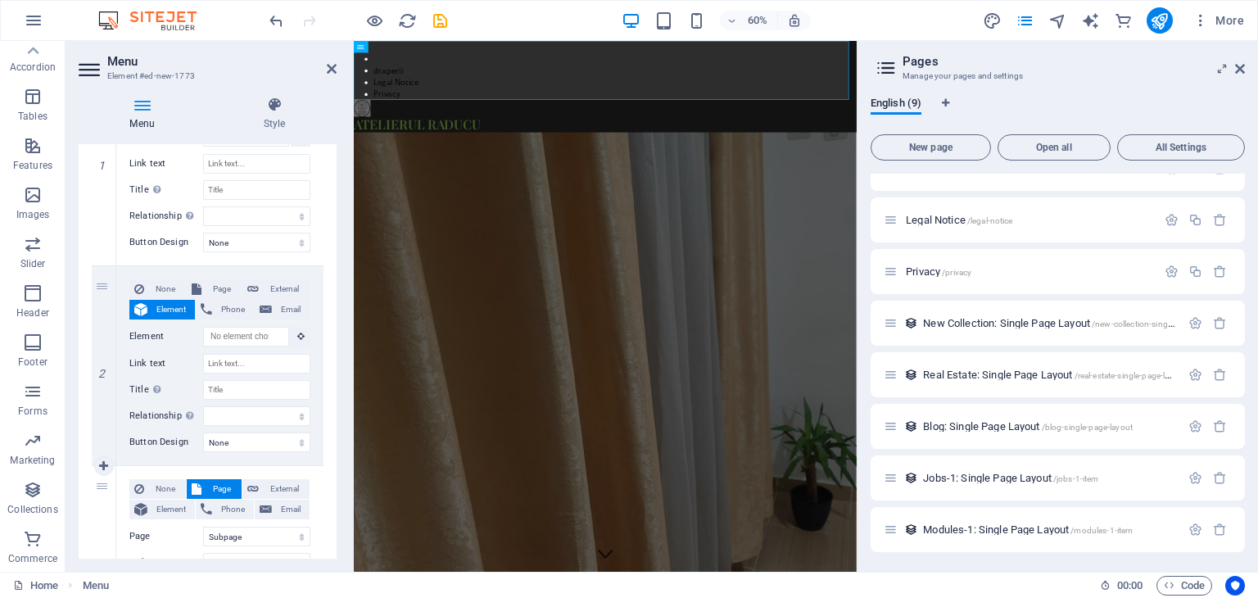
scroll to position [328, 0]
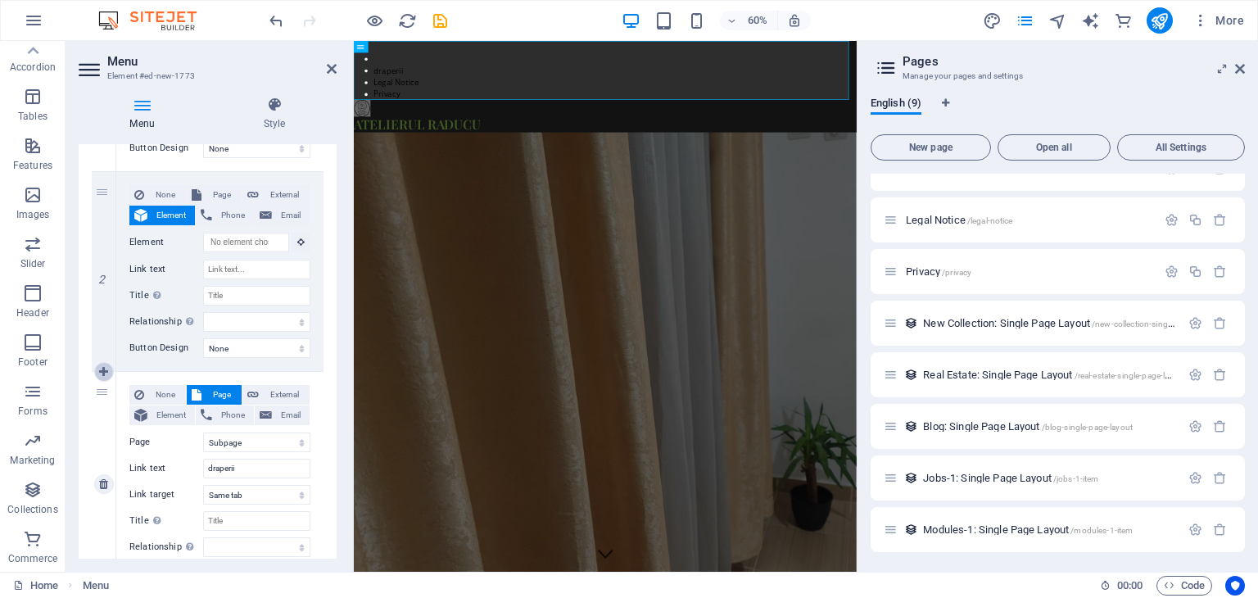
click at [107, 368] on icon at bounding box center [103, 371] width 9 height 11
select select
select select "1"
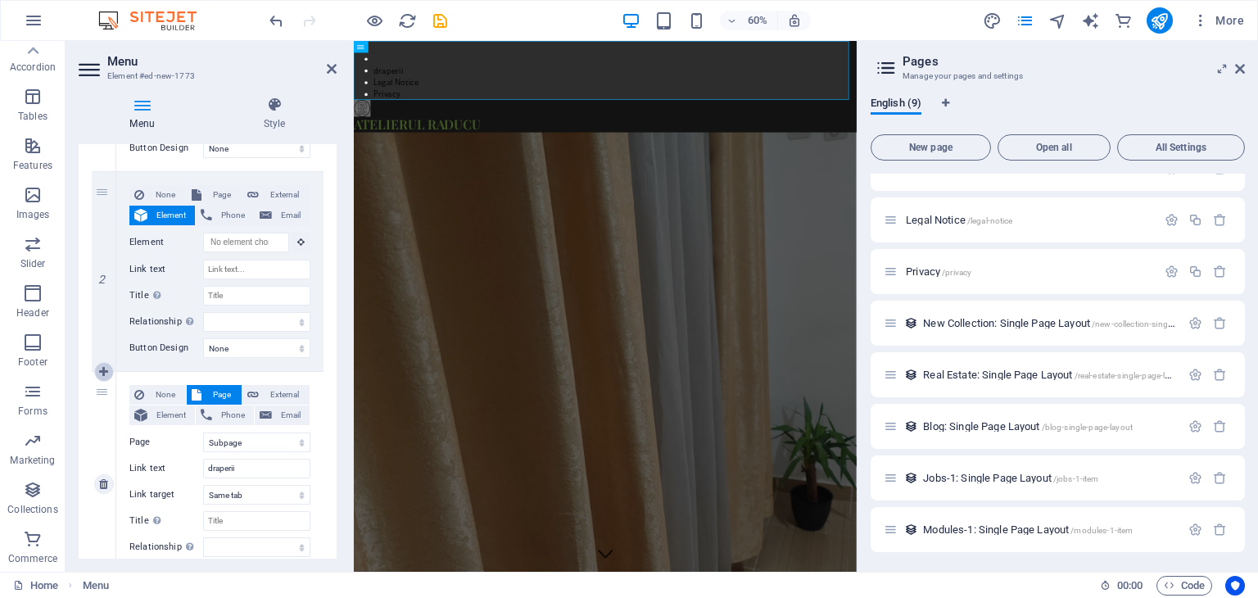
type input "draperii"
select select
select select "2"
type input "Legal Notice"
select select
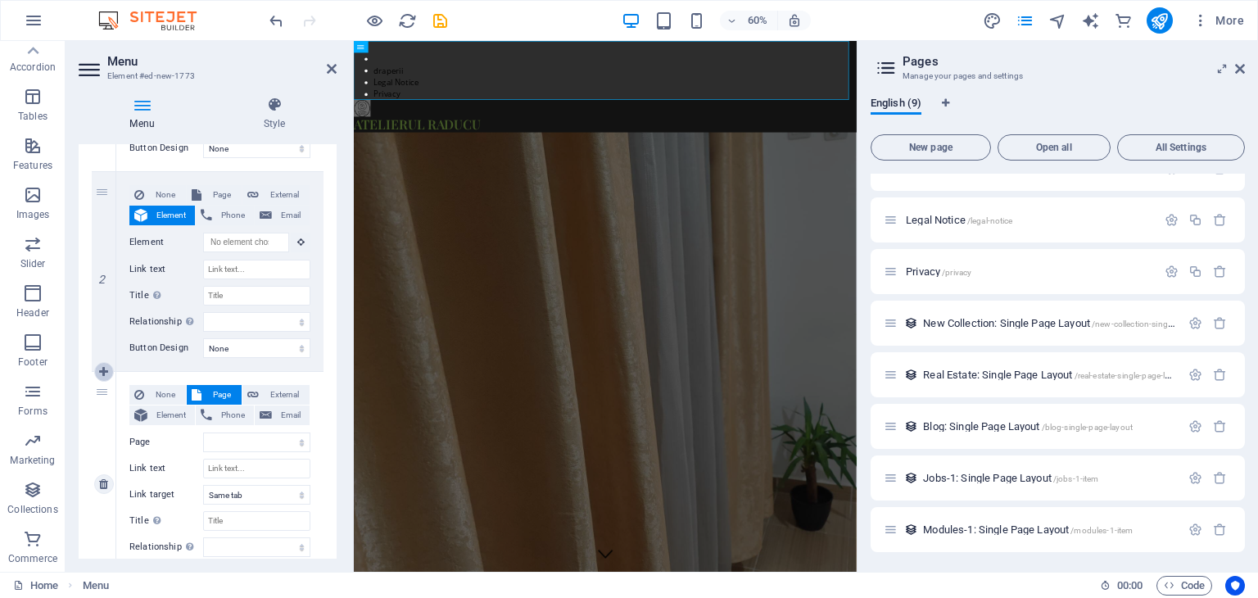
select select "3"
select select
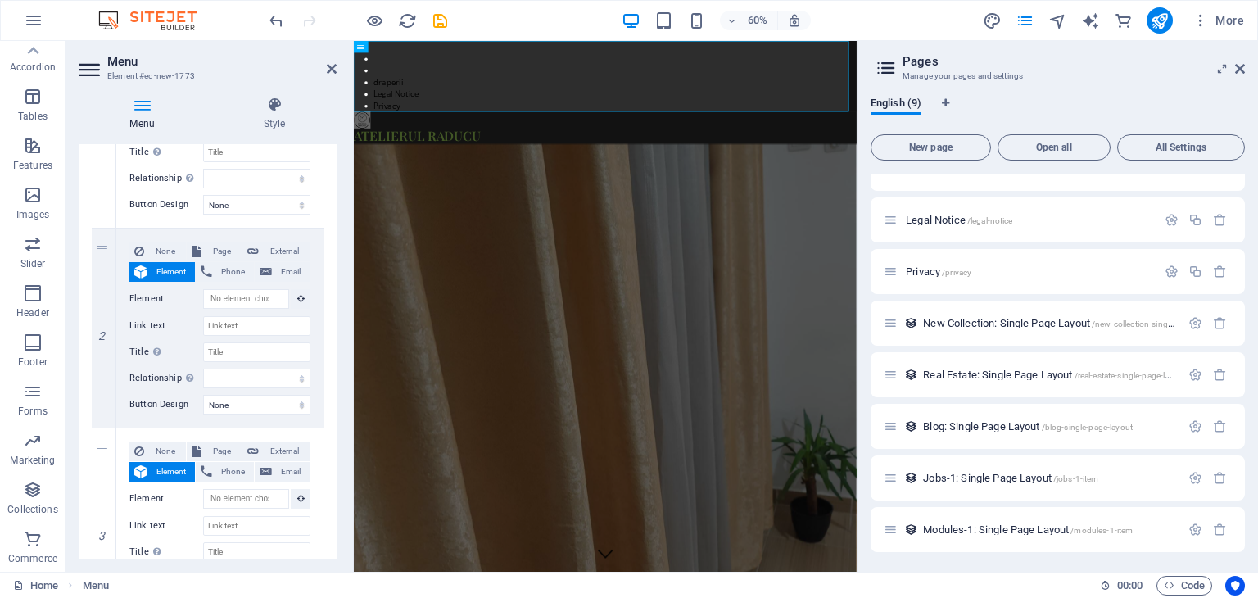
scroll to position [246, 0]
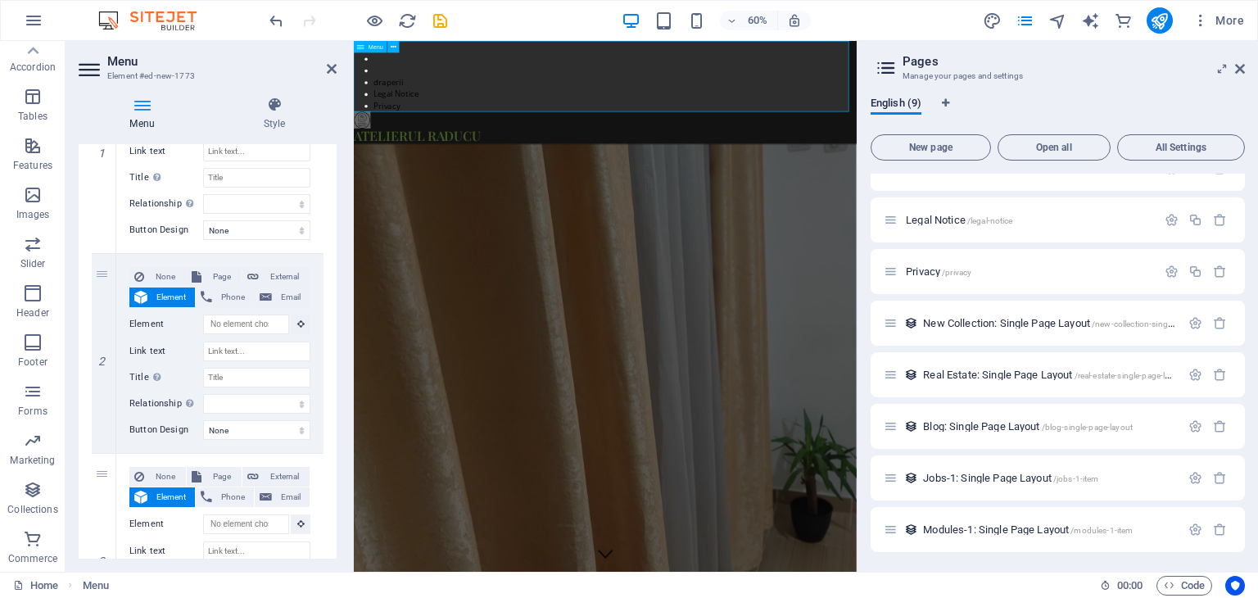
click at [378, 74] on nav "draperii Legal Notice Privacy" at bounding box center [773, 100] width 838 height 118
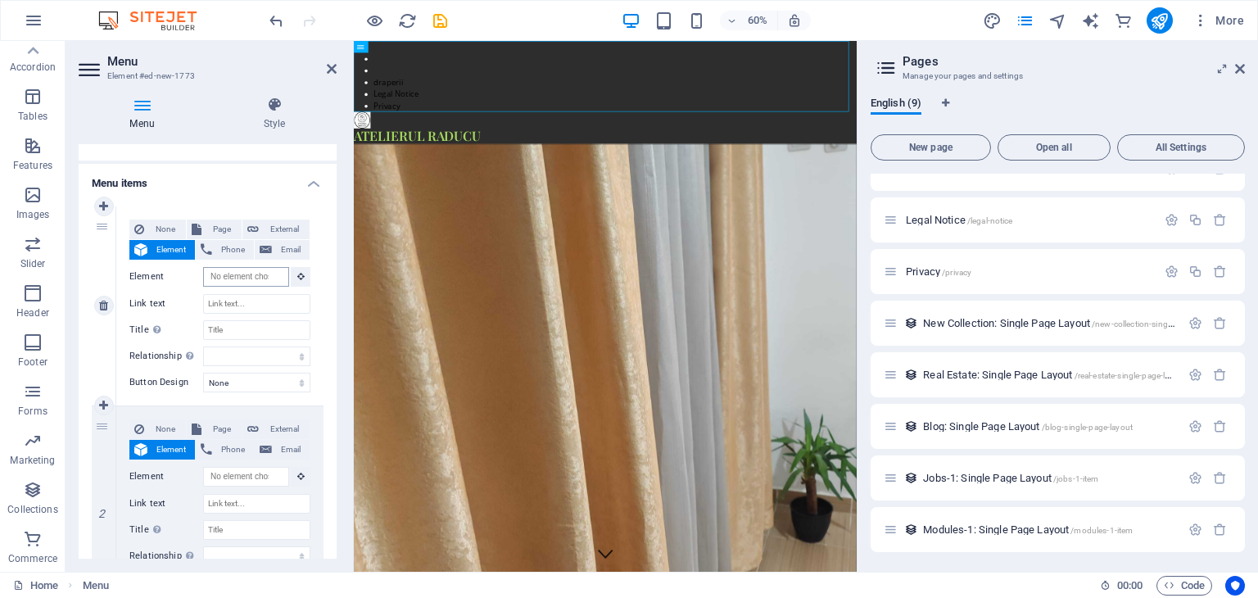
scroll to position [164, 0]
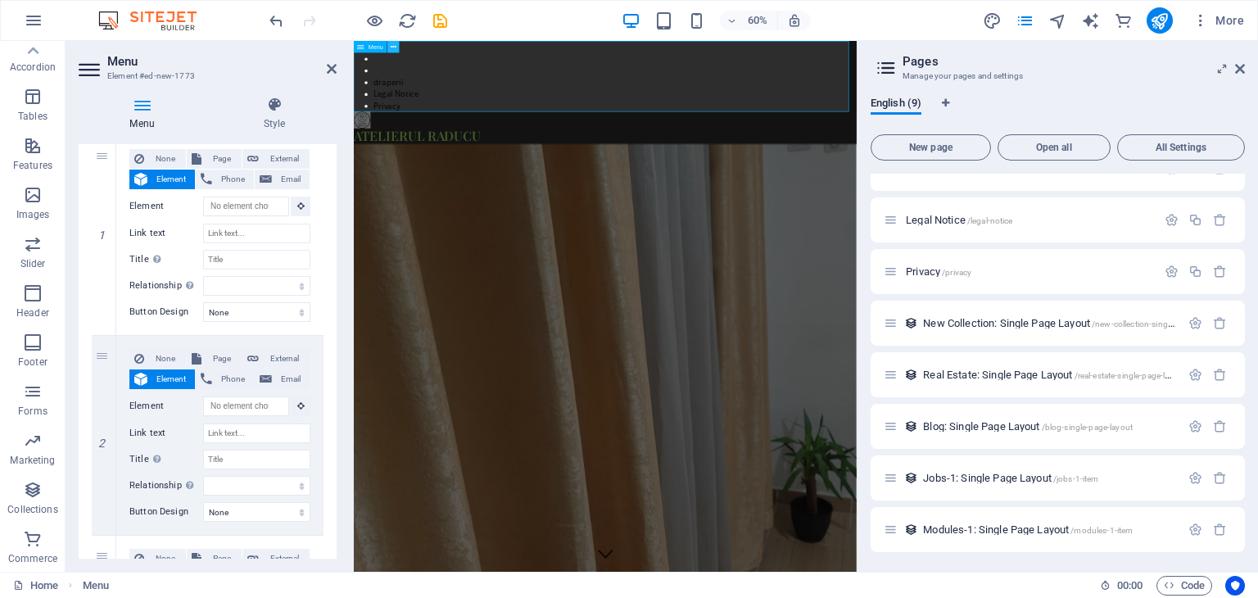
click at [395, 50] on icon at bounding box center [394, 47] width 6 height 11
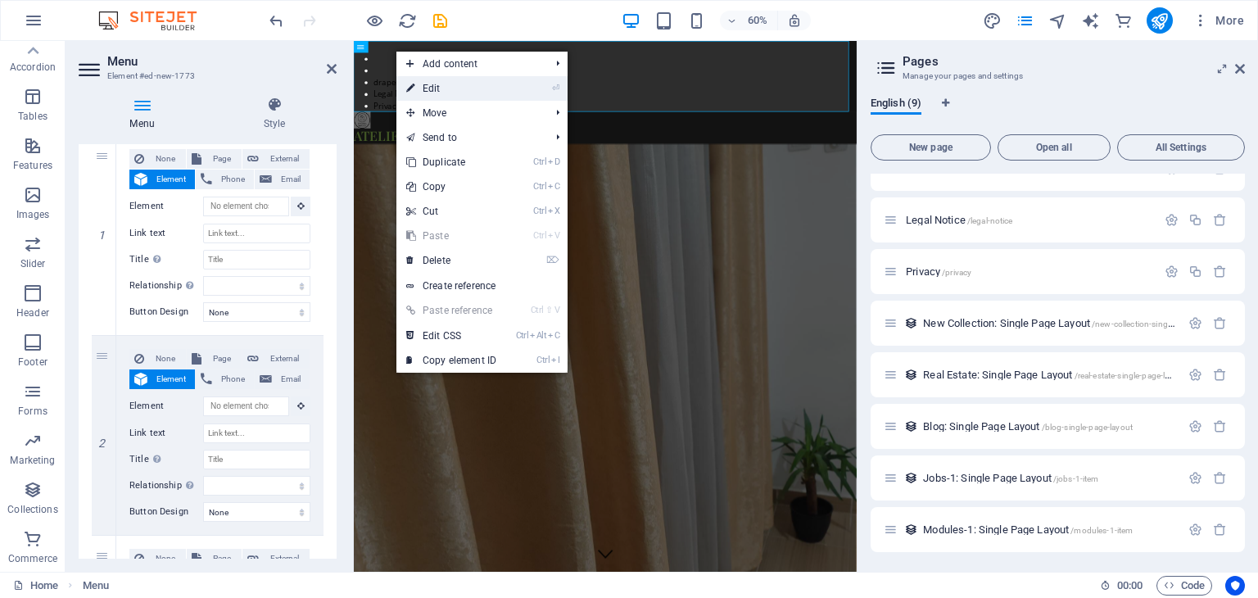
click at [424, 83] on link "⏎ Edit" at bounding box center [452, 88] width 110 height 25
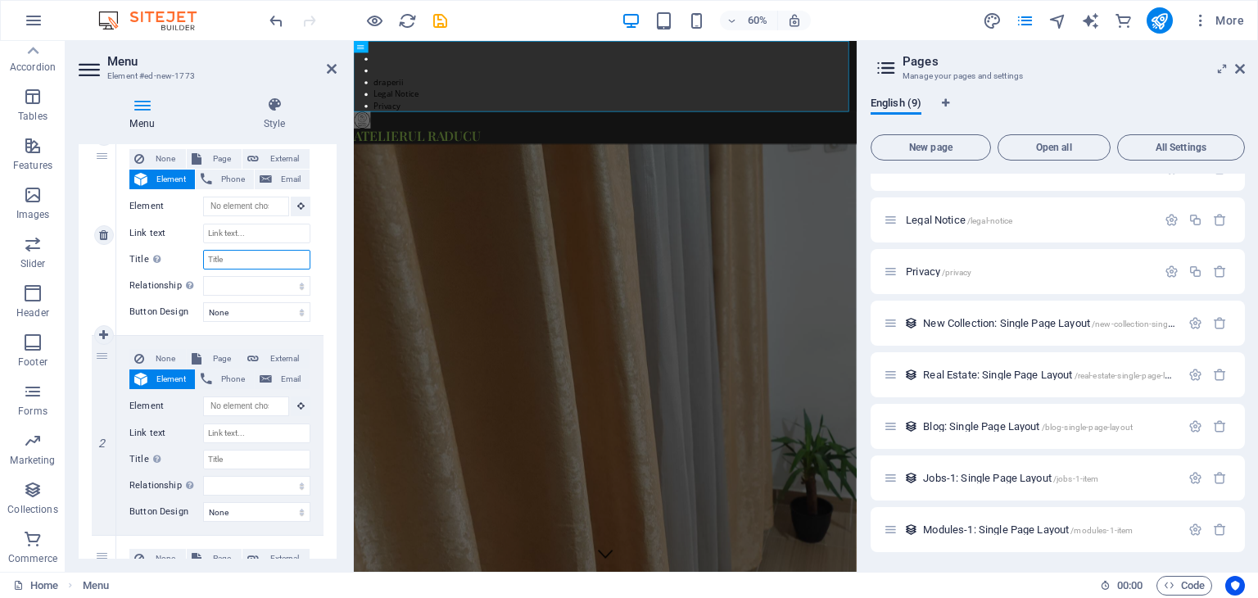
click at [223, 257] on input "Title Additional link description, should not be the same as the link text. The…" at bounding box center [256, 260] width 107 height 20
type input "ce"
select select
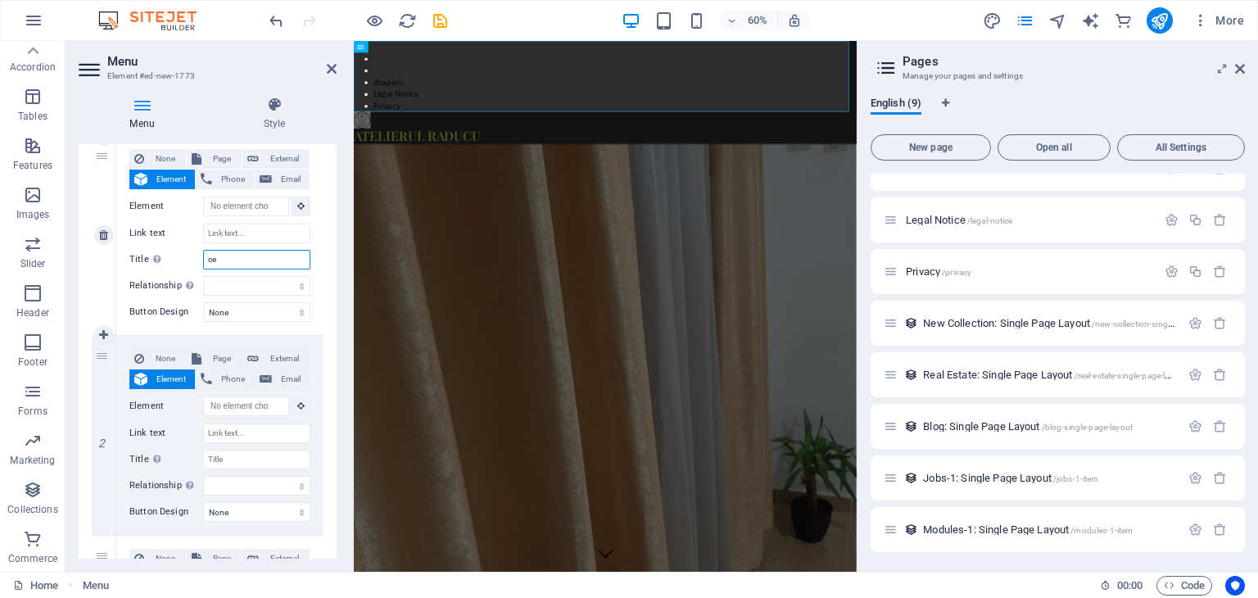
select select
type input "c"
select select
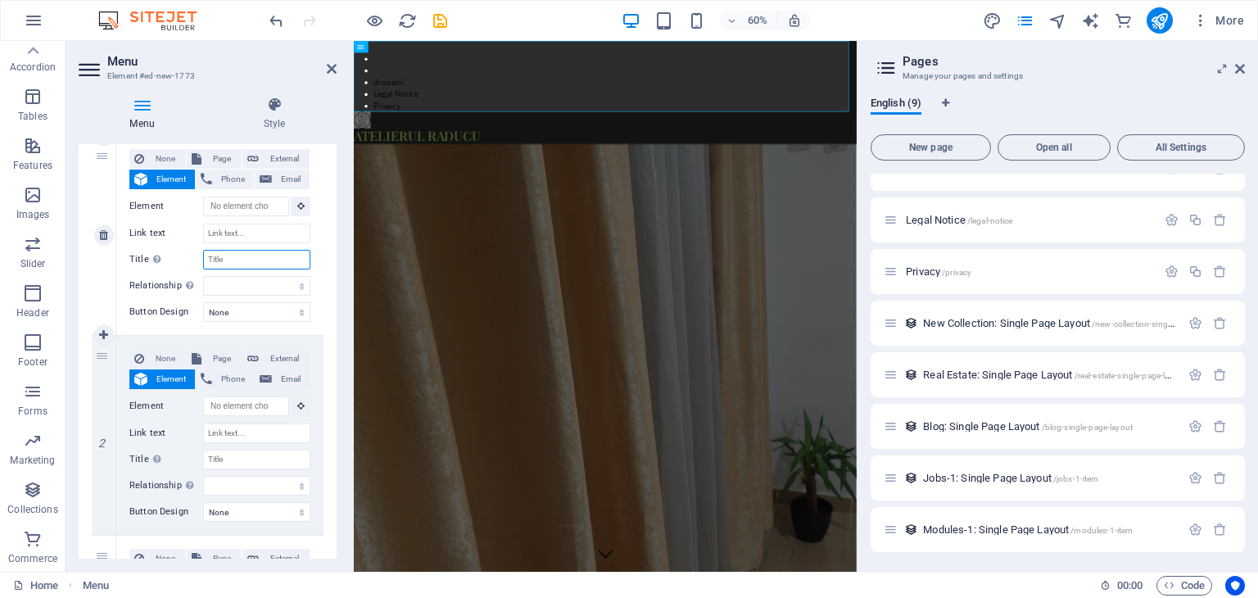
select select
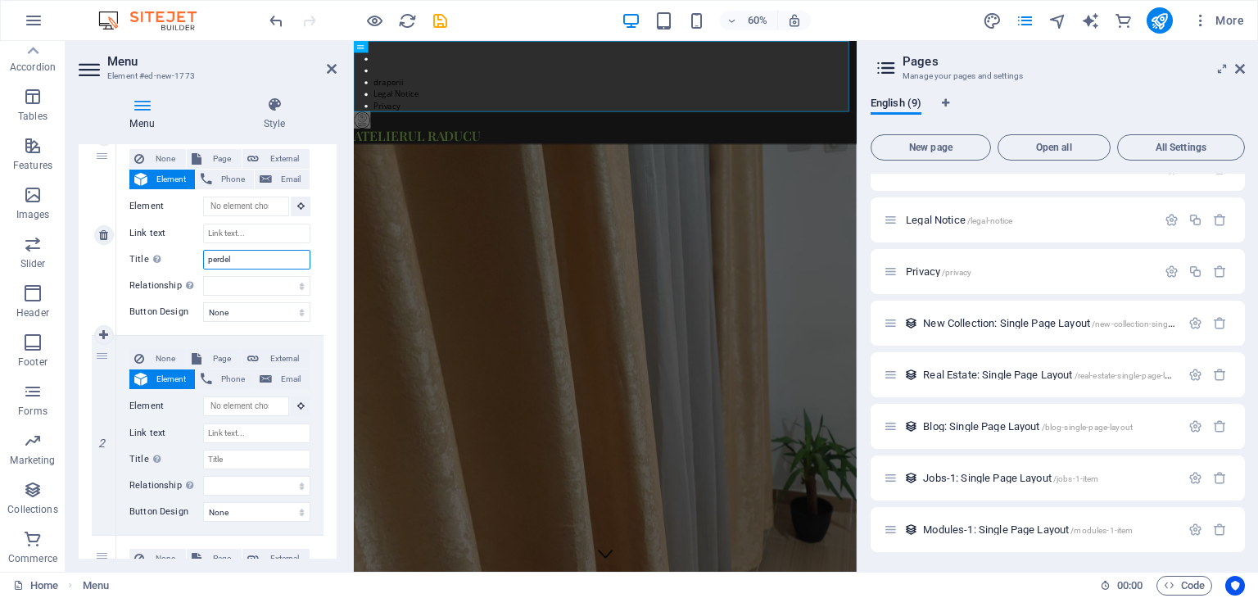
type input "perdele"
select select
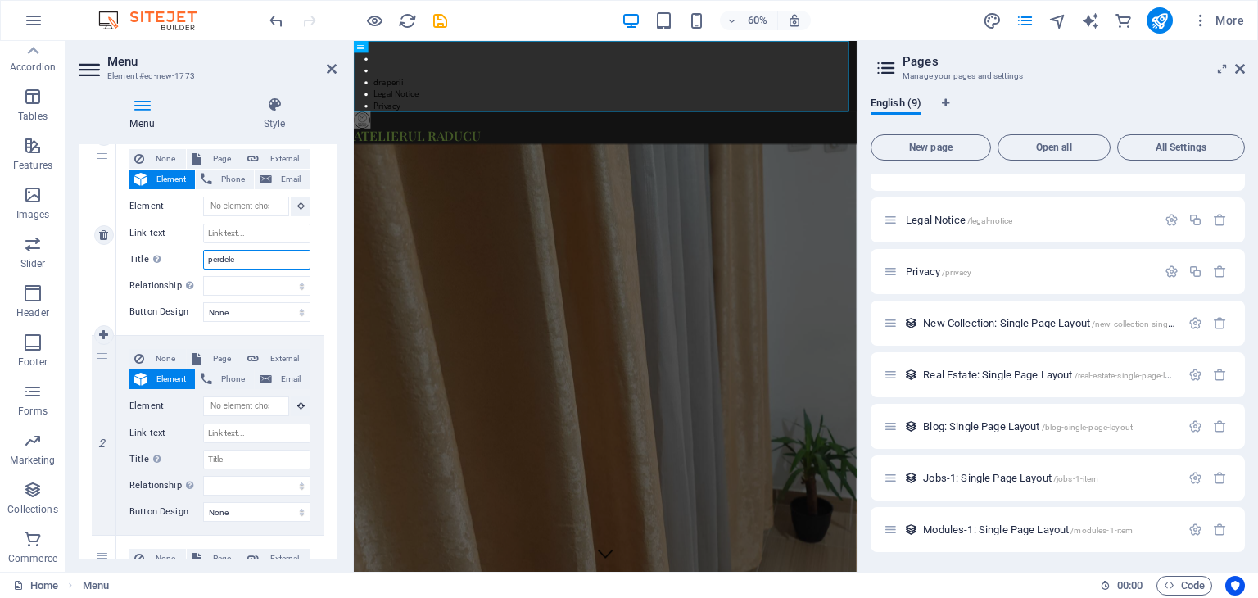
select select
type input "perdele"
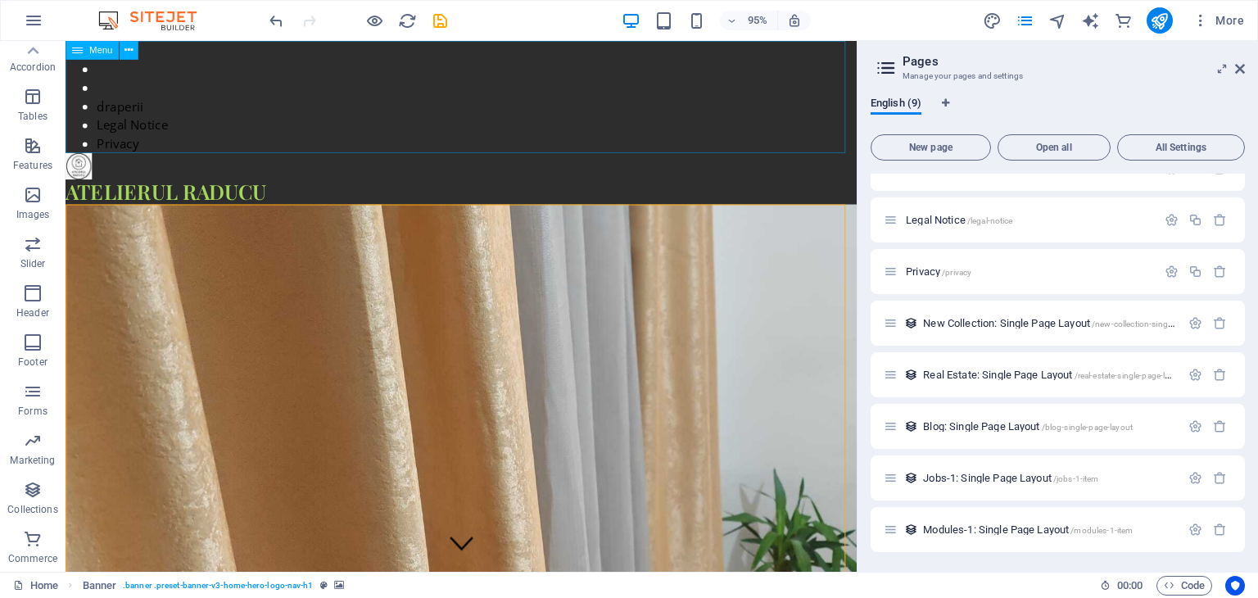
click at [102, 54] on span "Menu" at bounding box center [101, 50] width 24 height 9
click at [133, 53] on button at bounding box center [129, 50] width 19 height 19
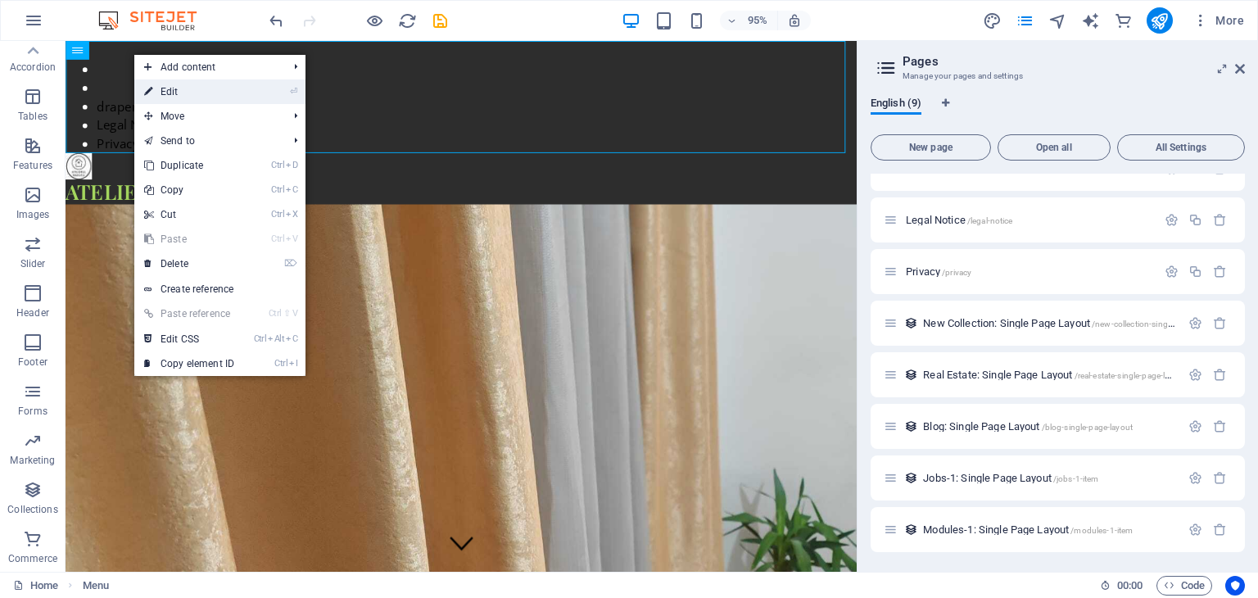
click at [162, 88] on link "⏎ Edit" at bounding box center [189, 91] width 110 height 25
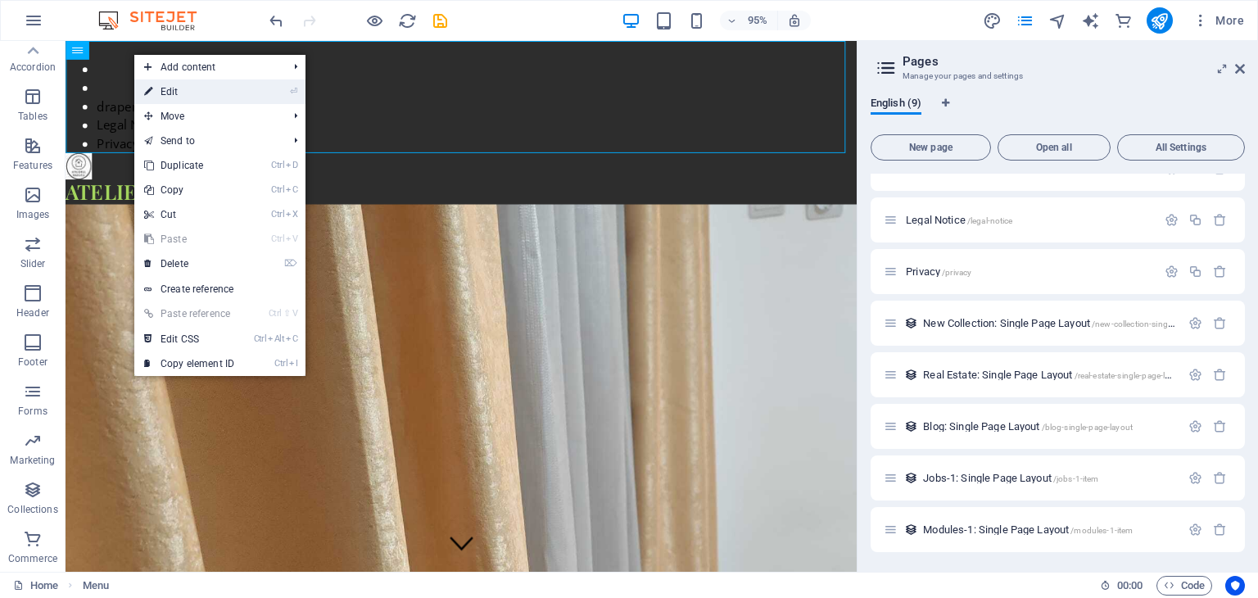
select select "1"
select select
select select "2"
select select
select select "3"
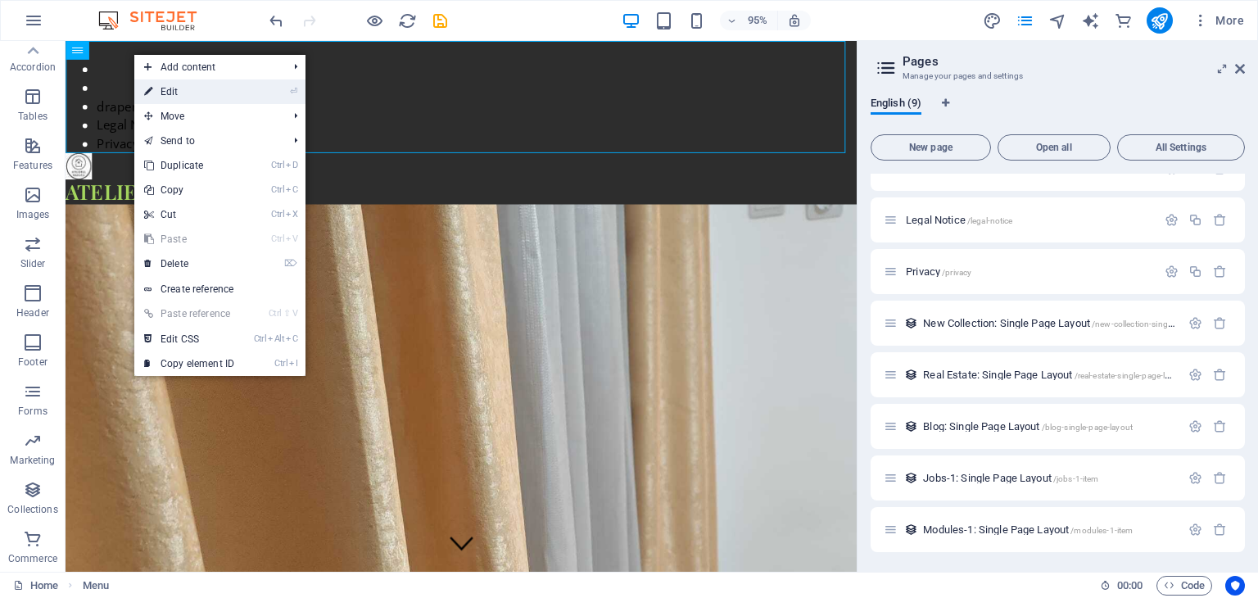
select select
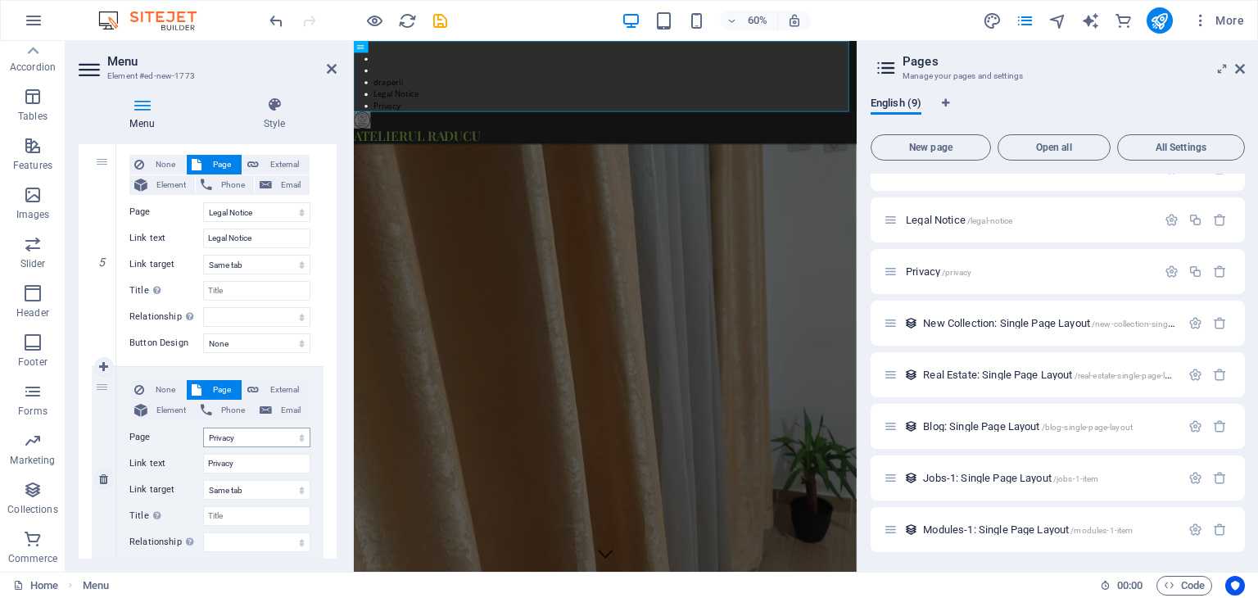
scroll to position [1061, 0]
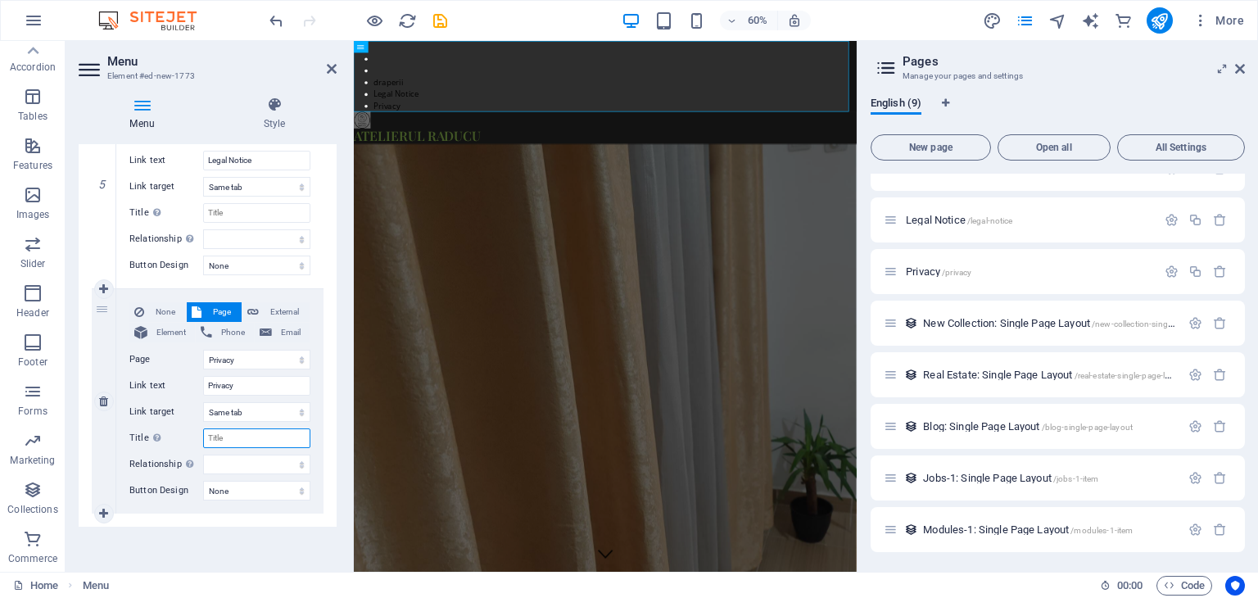
click at [244, 433] on input "Title Additional link description, should not be the same as the link text. The…" at bounding box center [256, 438] width 107 height 20
type input "set"
select select
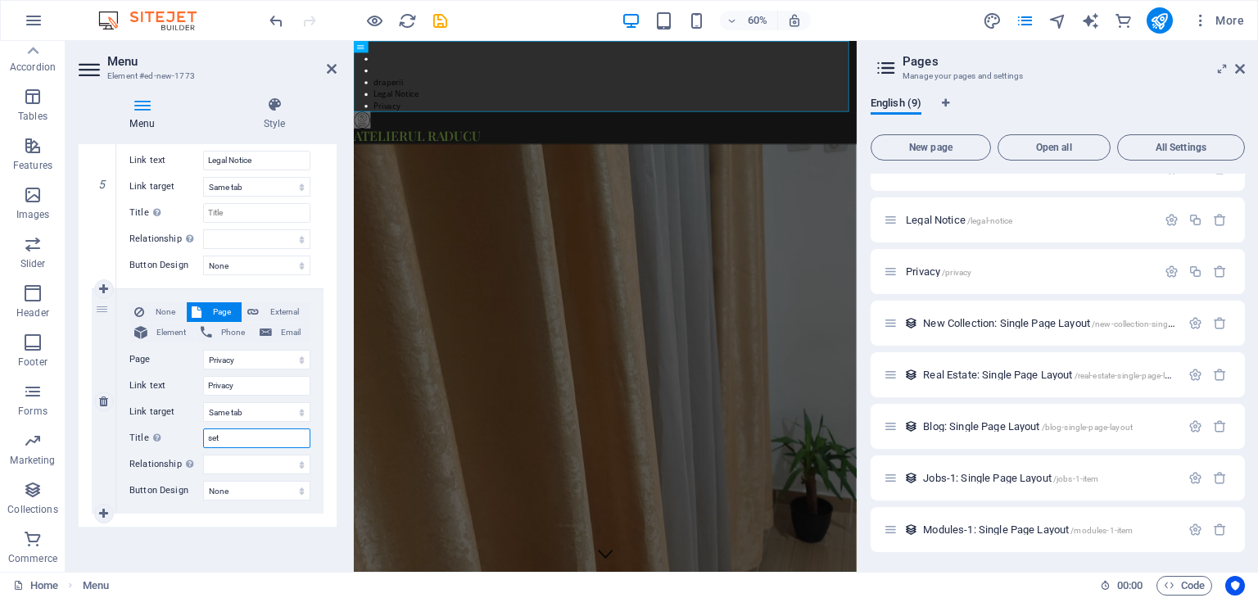
select select
type input "seturi"
select select
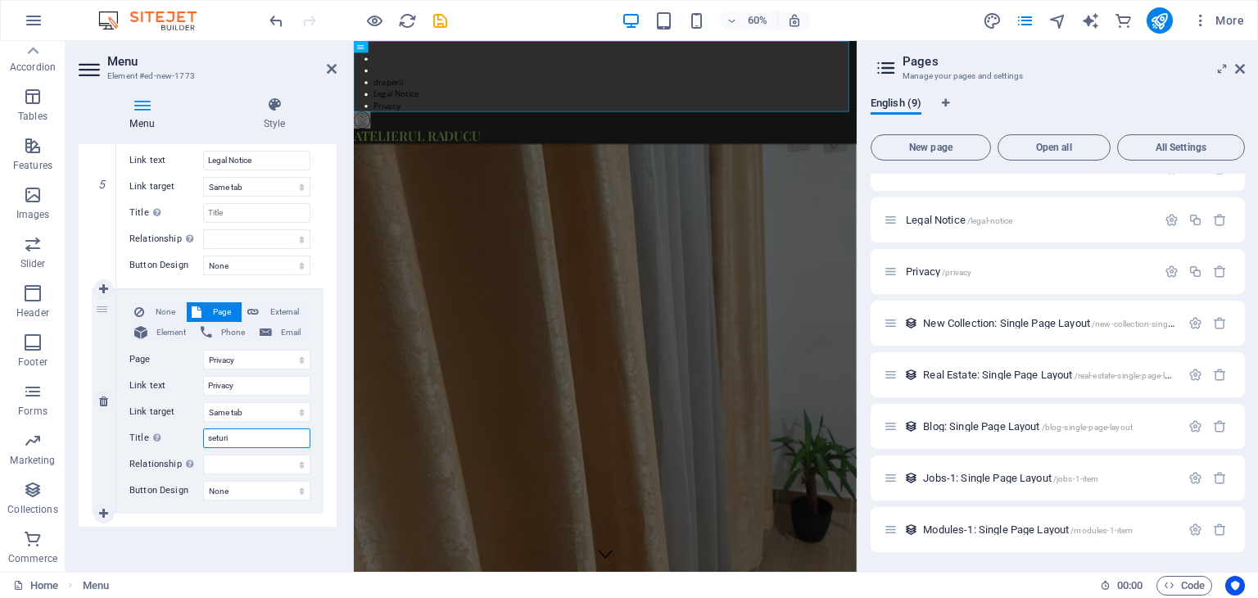
select select
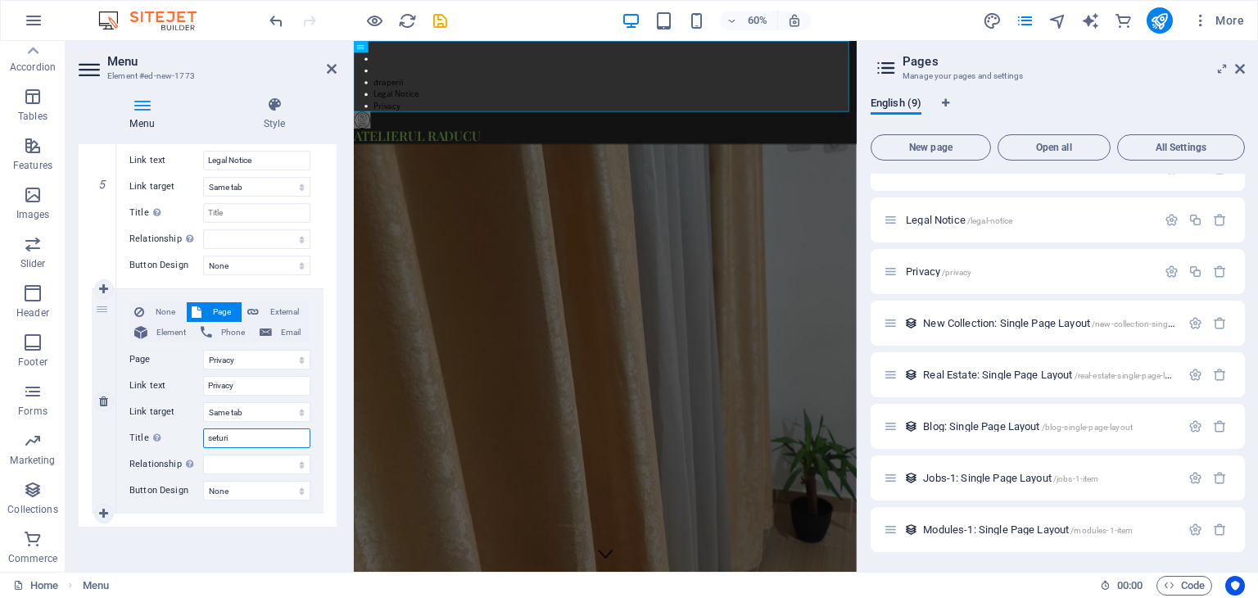
type input "seturi"
select select
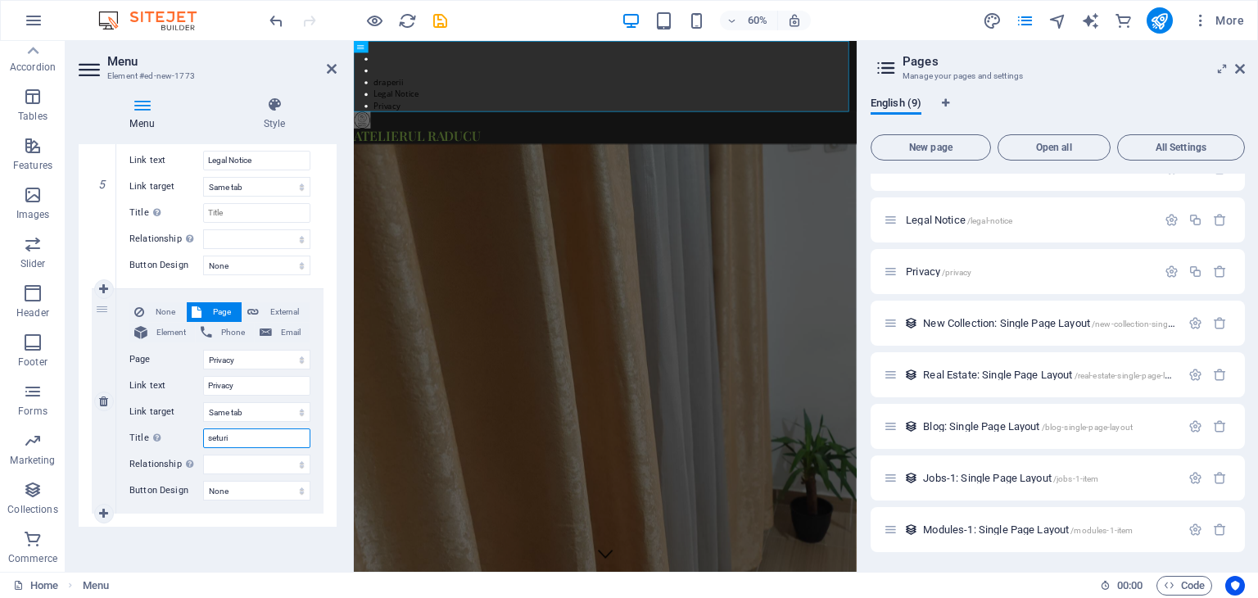
select select
type input "seturi"
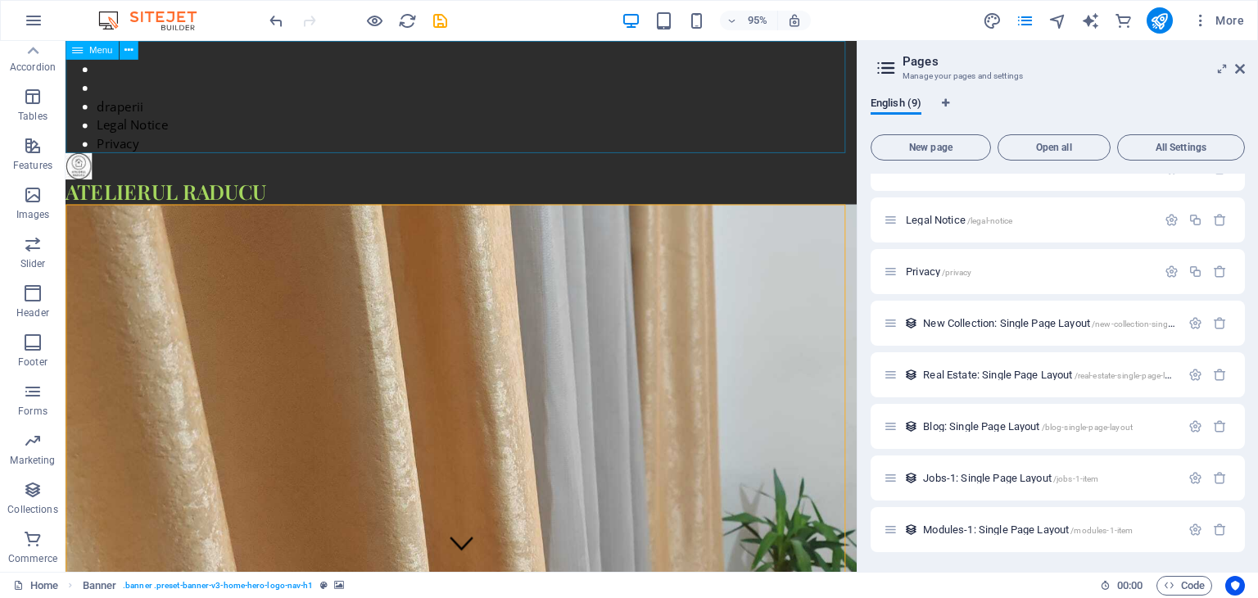
click at [103, 52] on span "Menu" at bounding box center [101, 50] width 24 height 9
click at [72, 54] on icon at bounding box center [77, 50] width 11 height 19
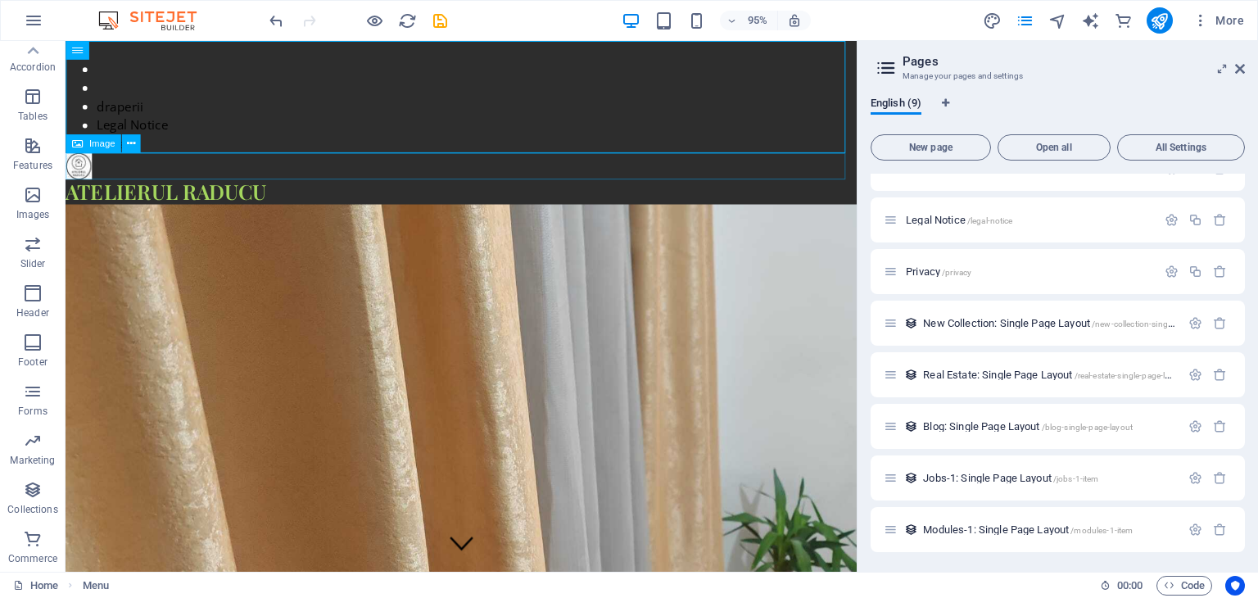
click at [79, 145] on icon at bounding box center [77, 143] width 11 height 19
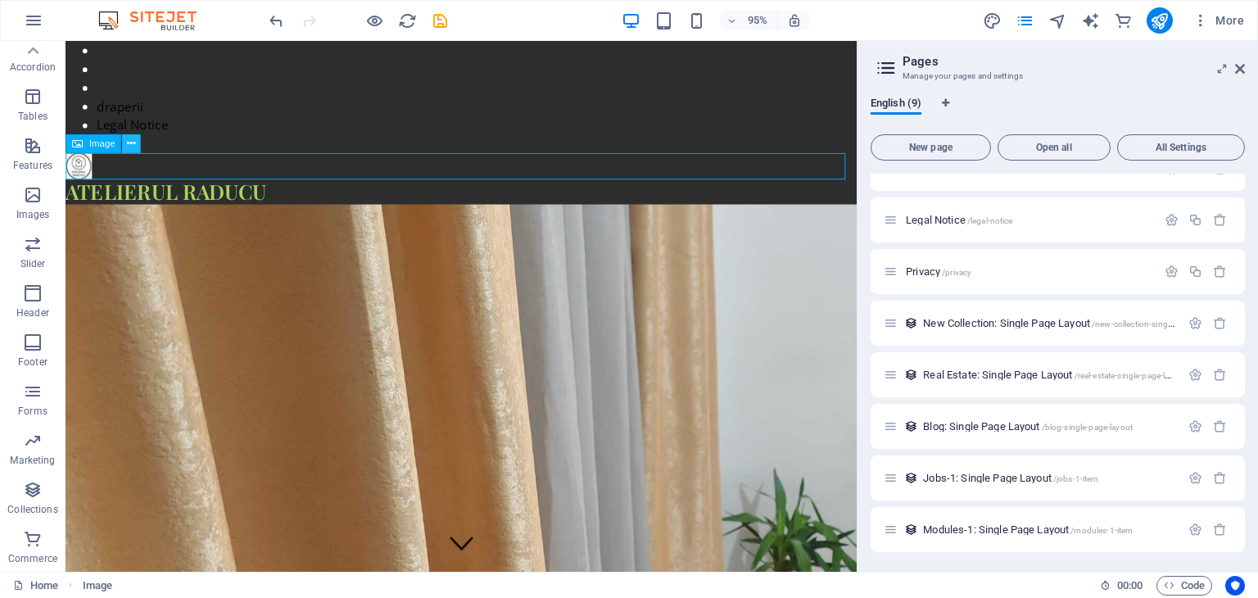
click at [138, 146] on button at bounding box center [131, 143] width 19 height 19
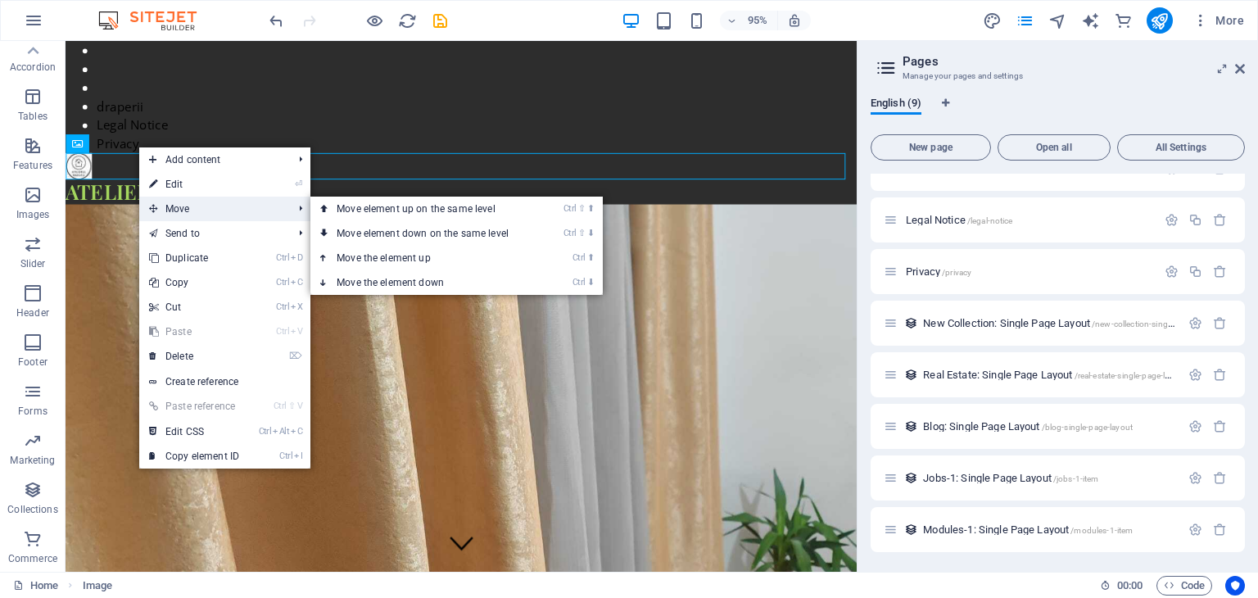
click at [194, 205] on span "Move" at bounding box center [212, 209] width 147 height 25
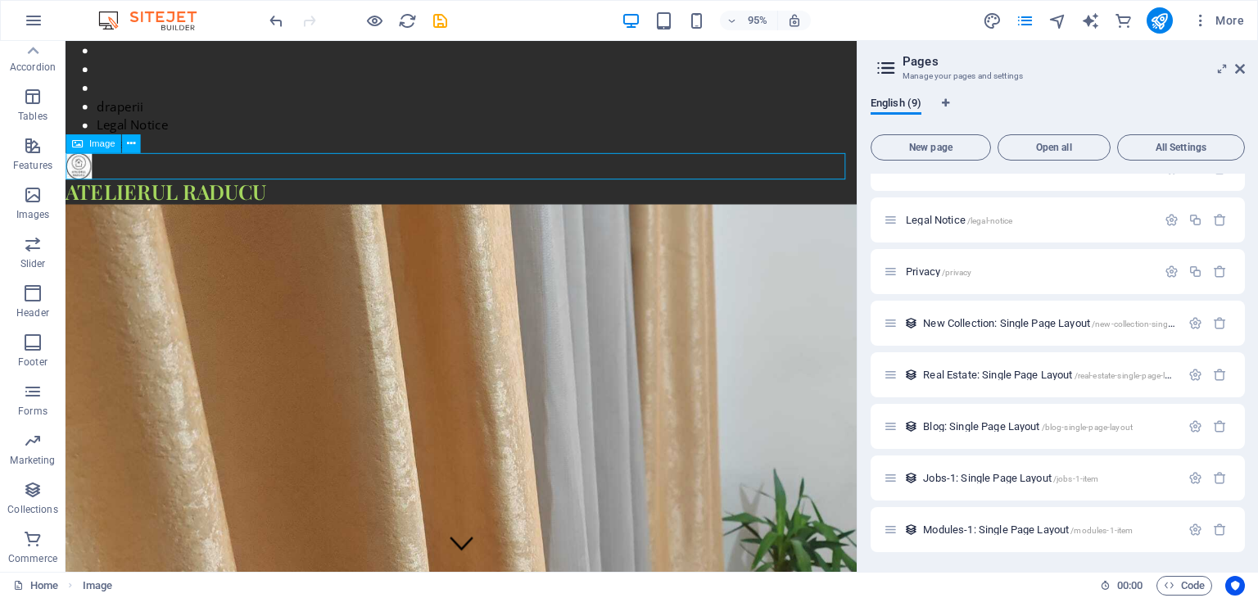
drag, startPoint x: 83, startPoint y: 173, endPoint x: 104, endPoint y: 171, distance: 21.4
click at [103, 171] on figure at bounding box center [482, 173] width 833 height 28
click at [104, 171] on figure at bounding box center [482, 173] width 833 height 28
drag, startPoint x: 86, startPoint y: 175, endPoint x: 129, endPoint y: 179, distance: 42.9
click at [129, 179] on figure at bounding box center [482, 173] width 833 height 28
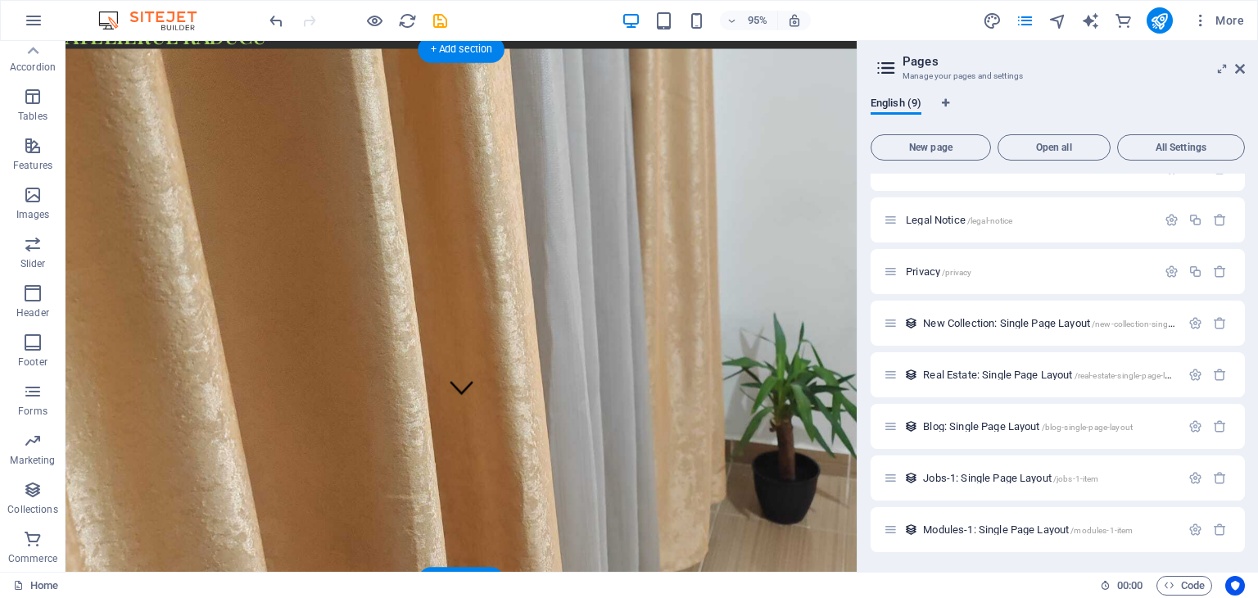
scroll to position [0, 0]
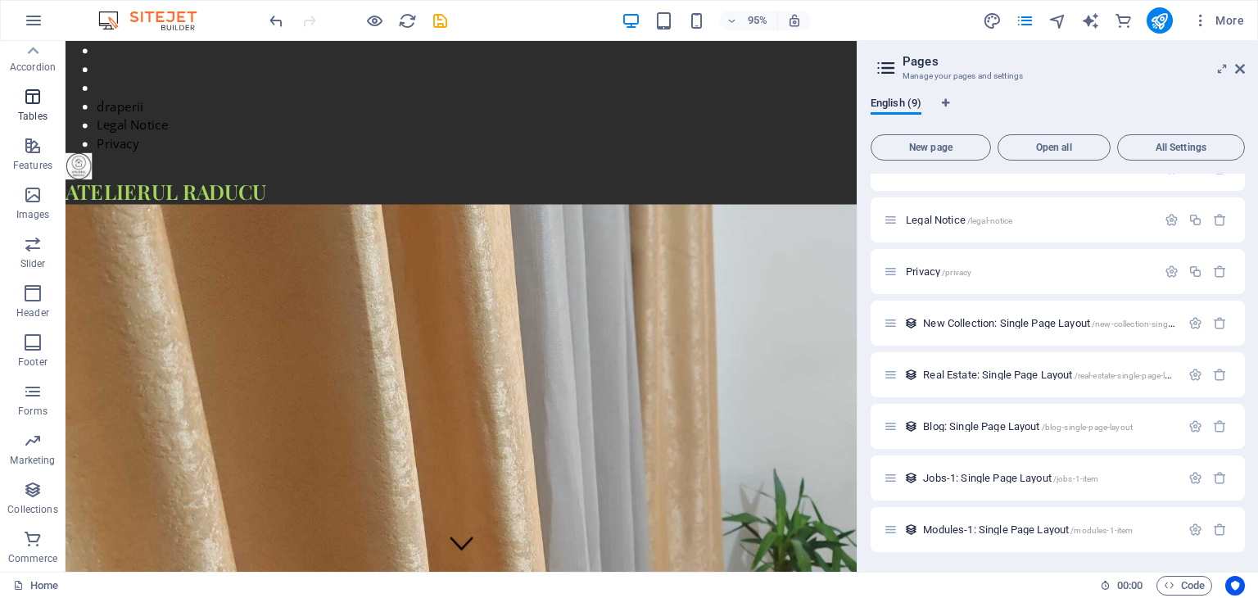
click at [37, 110] on p "Tables" at bounding box center [32, 116] width 29 height 13
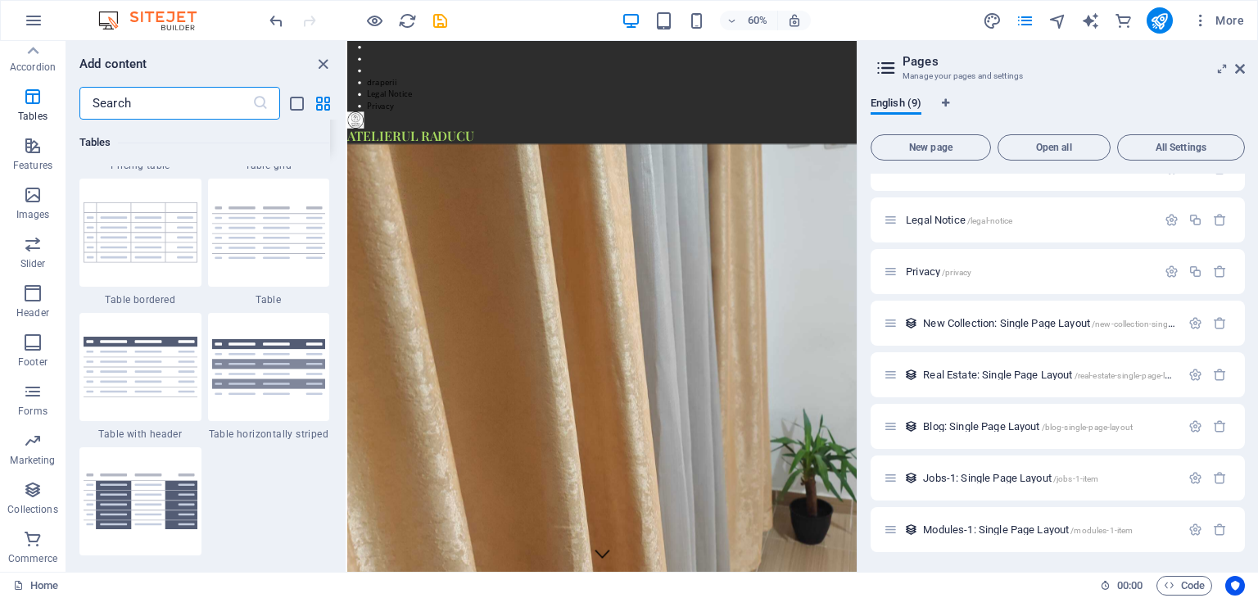
scroll to position [5674, 0]
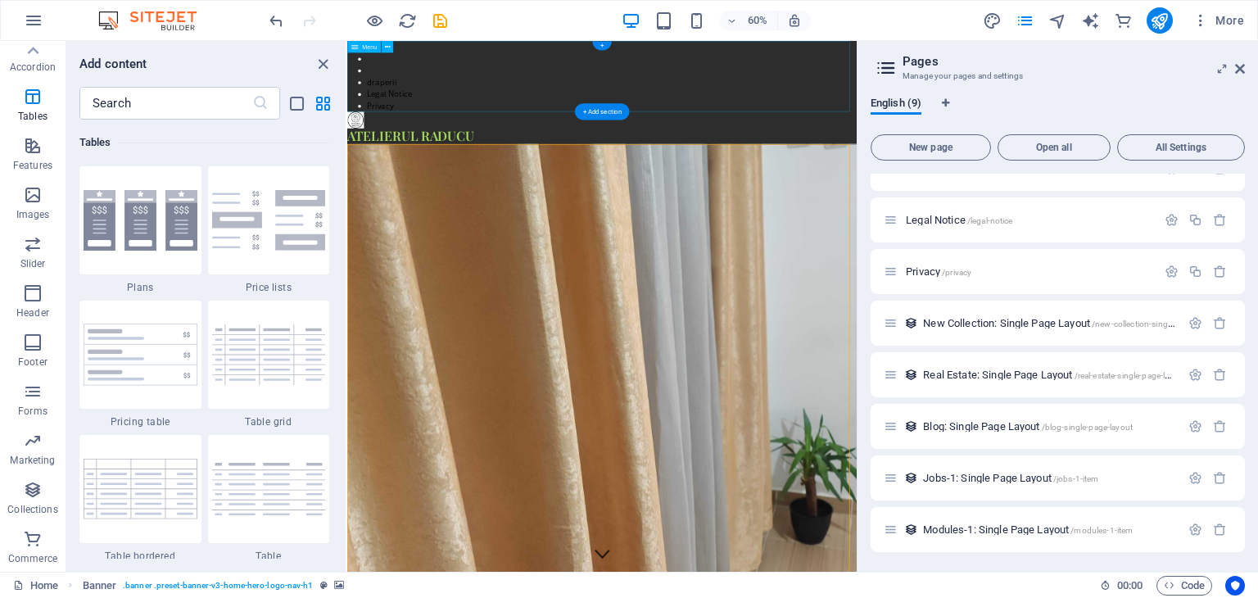
click at [621, 143] on nav "draperii Legal Notice Privacy" at bounding box center [772, 100] width 850 height 118
click at [384, 45] on icon at bounding box center [387, 47] width 6 height 11
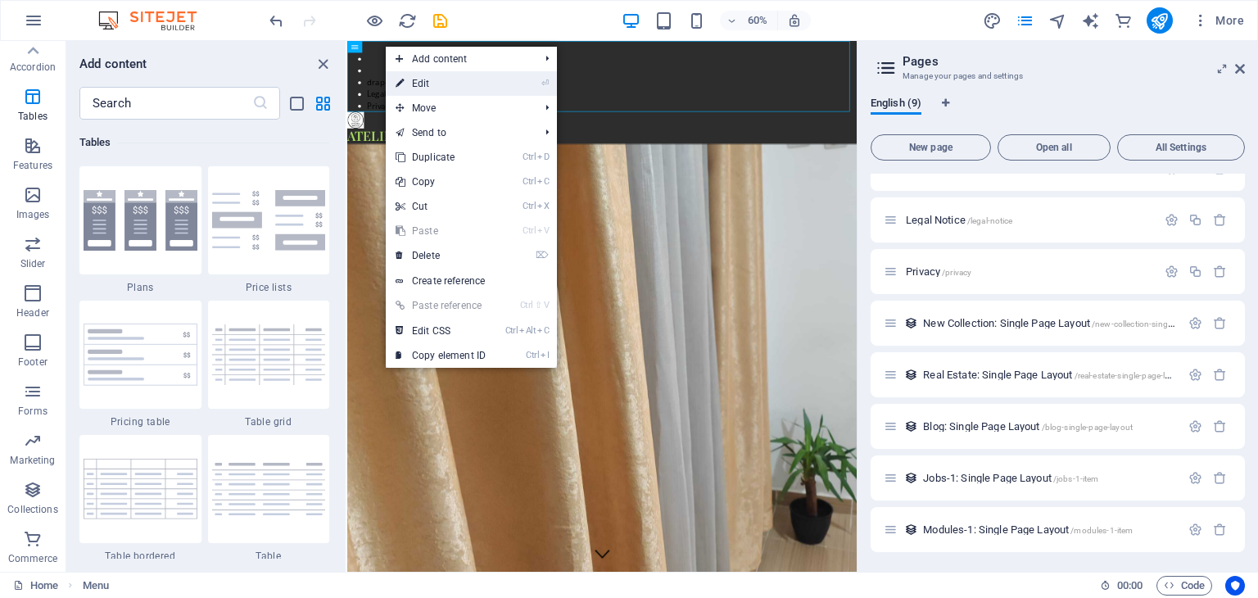
click at [443, 87] on link "⏎ Edit" at bounding box center [441, 83] width 110 height 25
select select "1"
select select
select select "2"
select select
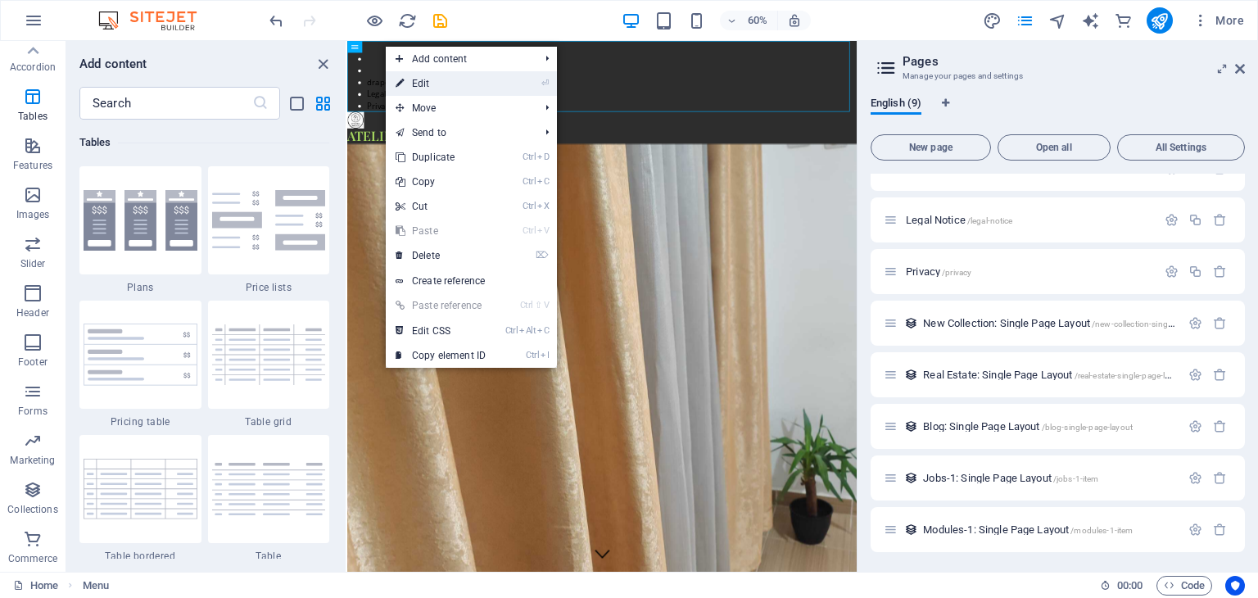
select select "3"
select select
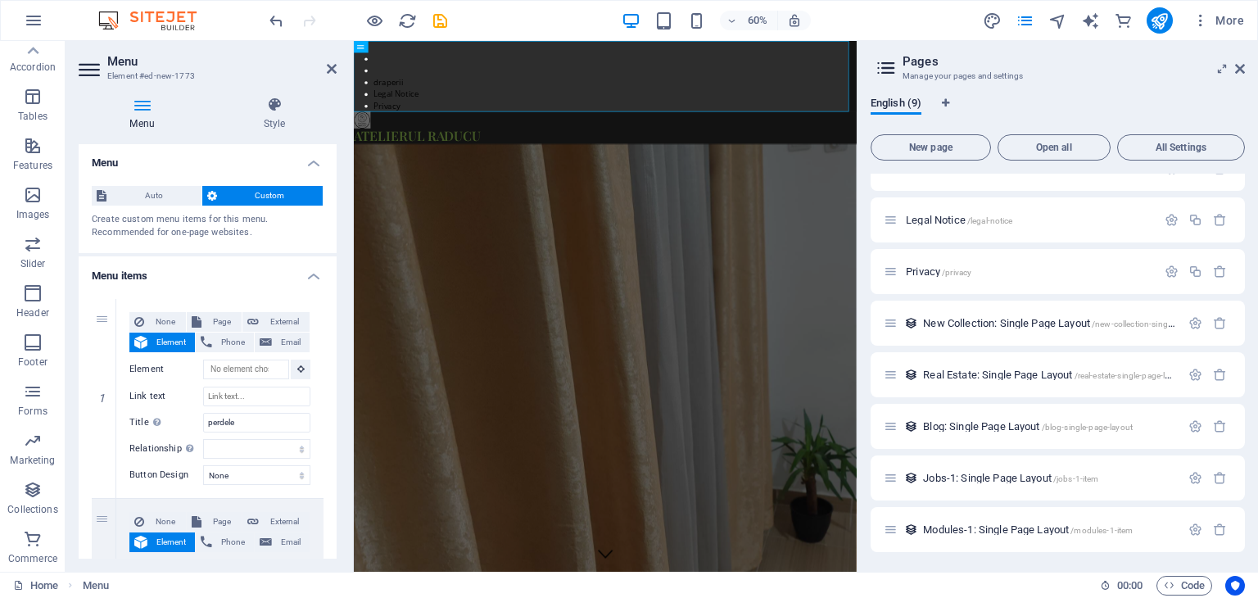
scroll to position [0, 0]
click at [221, 325] on span "Page" at bounding box center [221, 323] width 30 height 20
select select
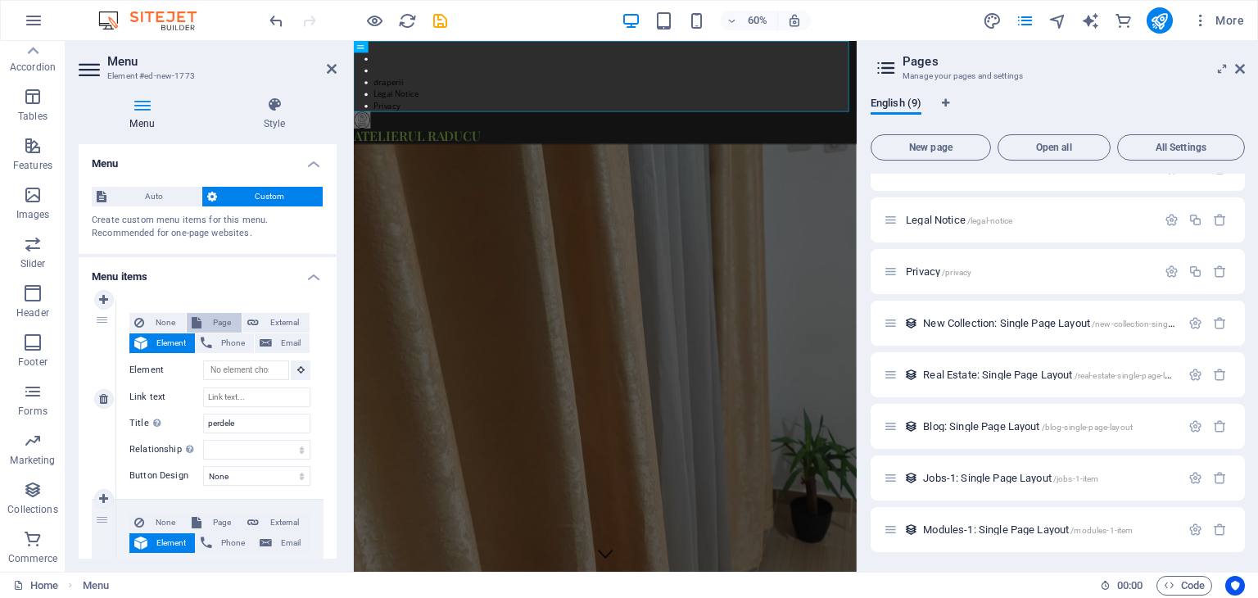
select select
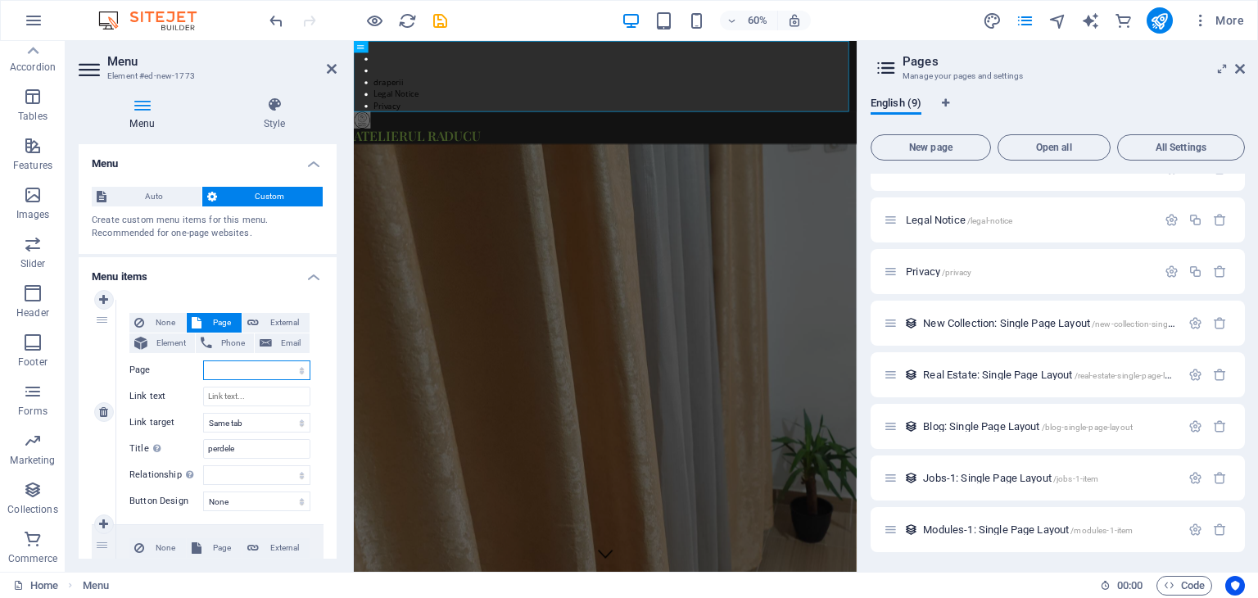
click at [237, 369] on select "Home Subpage Legal Notice Privacy" at bounding box center [256, 370] width 107 height 20
click at [238, 366] on select "Home Subpage Legal Notice Privacy" at bounding box center [256, 370] width 107 height 20
select select "3"
select select
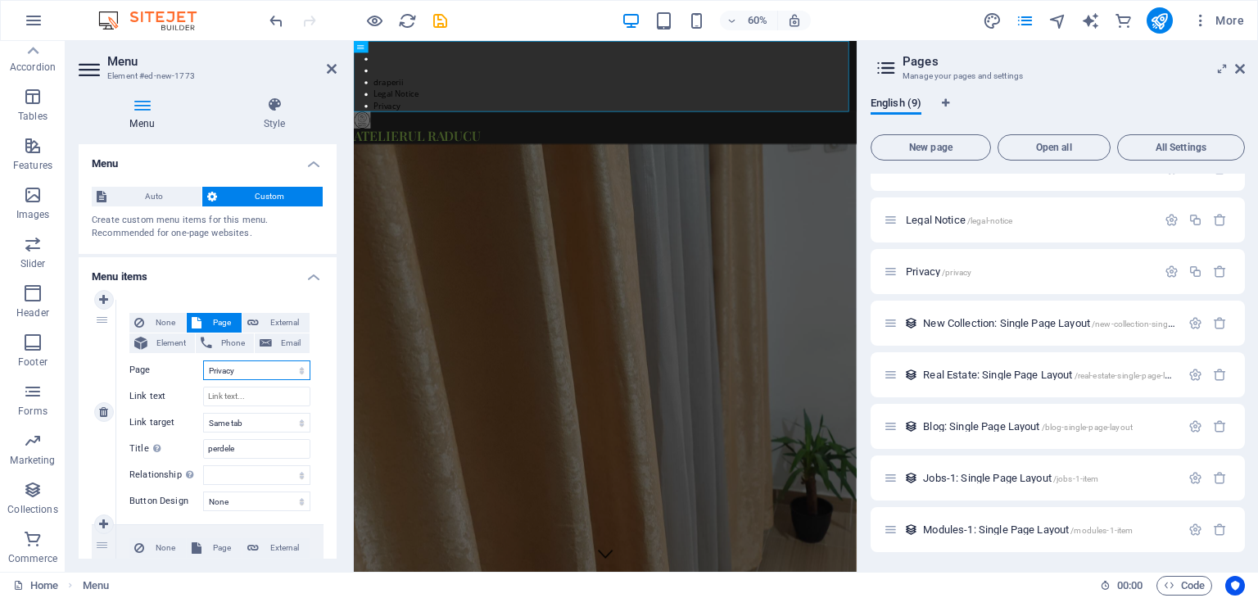
select select
click at [284, 370] on select "Home Subpage Legal Notice Privacy" at bounding box center [256, 370] width 107 height 20
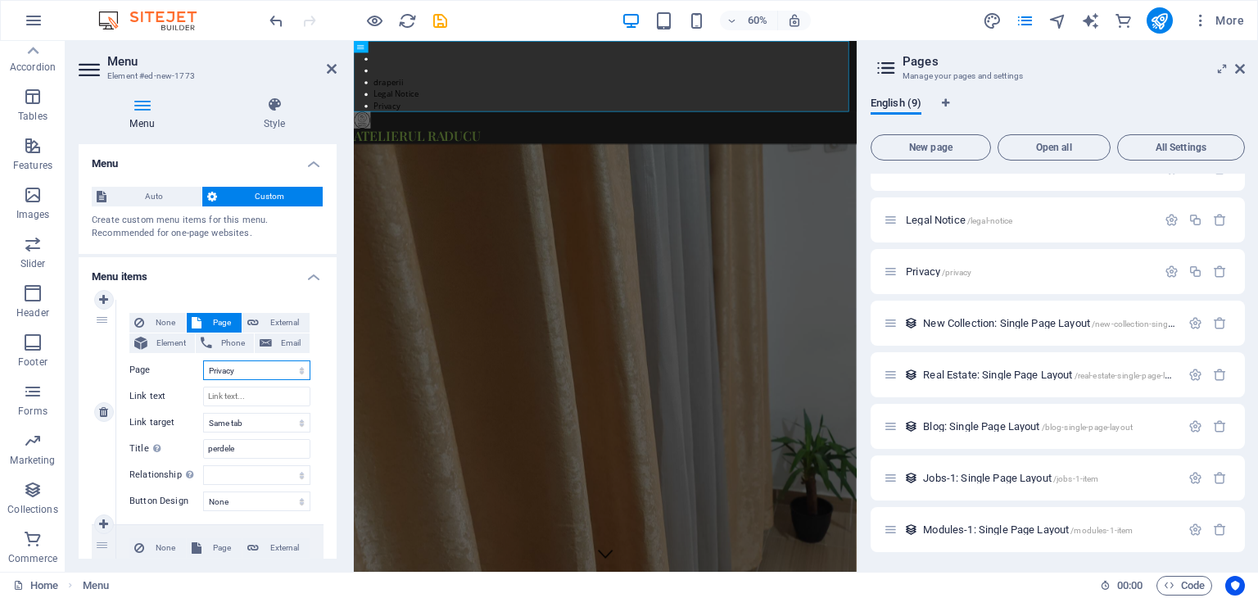
click at [247, 372] on select "Home Subpage Legal Notice Privacy" at bounding box center [256, 370] width 107 height 20
click at [243, 368] on select "Home Subpage Legal Notice Privacy" at bounding box center [256, 370] width 107 height 20
click at [240, 368] on select "Home Subpage Legal Notice Privacy" at bounding box center [256, 370] width 107 height 20
click at [249, 372] on select "Home Subpage Legal Notice Privacy" at bounding box center [256, 370] width 107 height 20
select select "1"
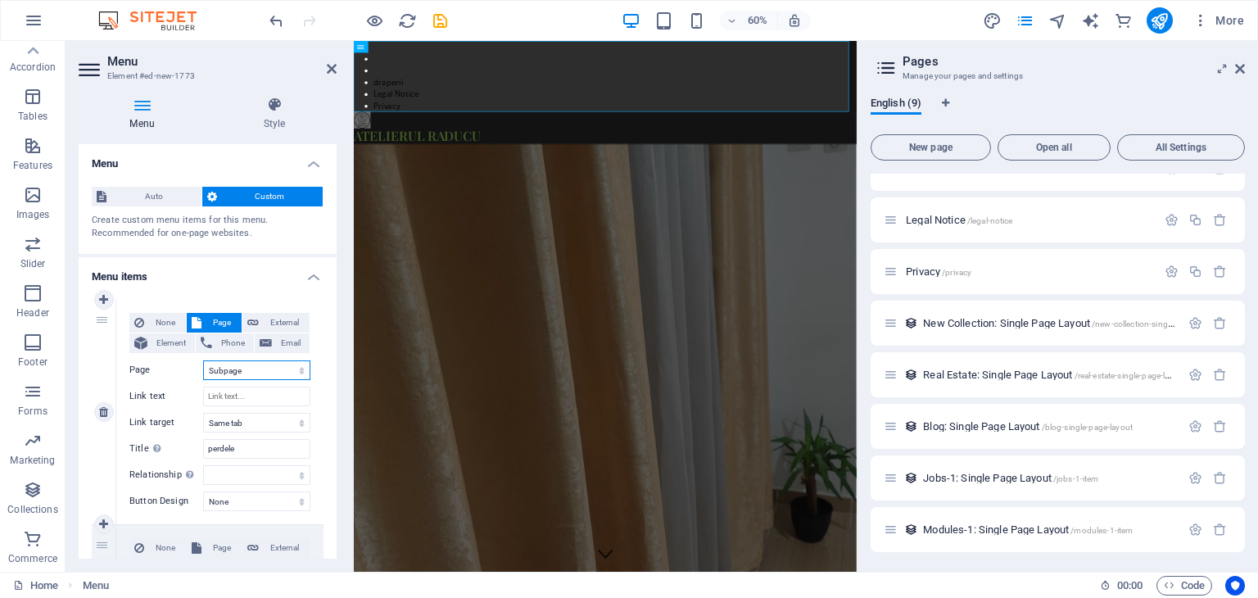
click at [203, 360] on select "Home Subpage Legal Notice Privacy" at bounding box center [256, 370] width 107 height 20
select select
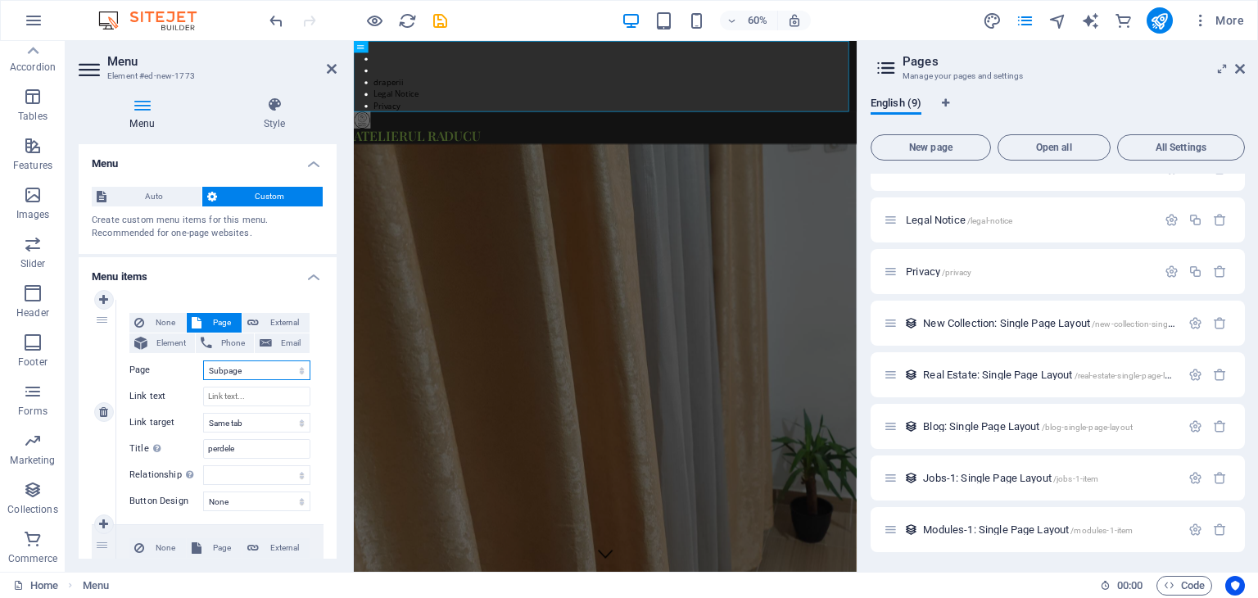
select select
click at [231, 397] on input "Link text" at bounding box center [256, 397] width 107 height 20
type input "Subpage"
select select
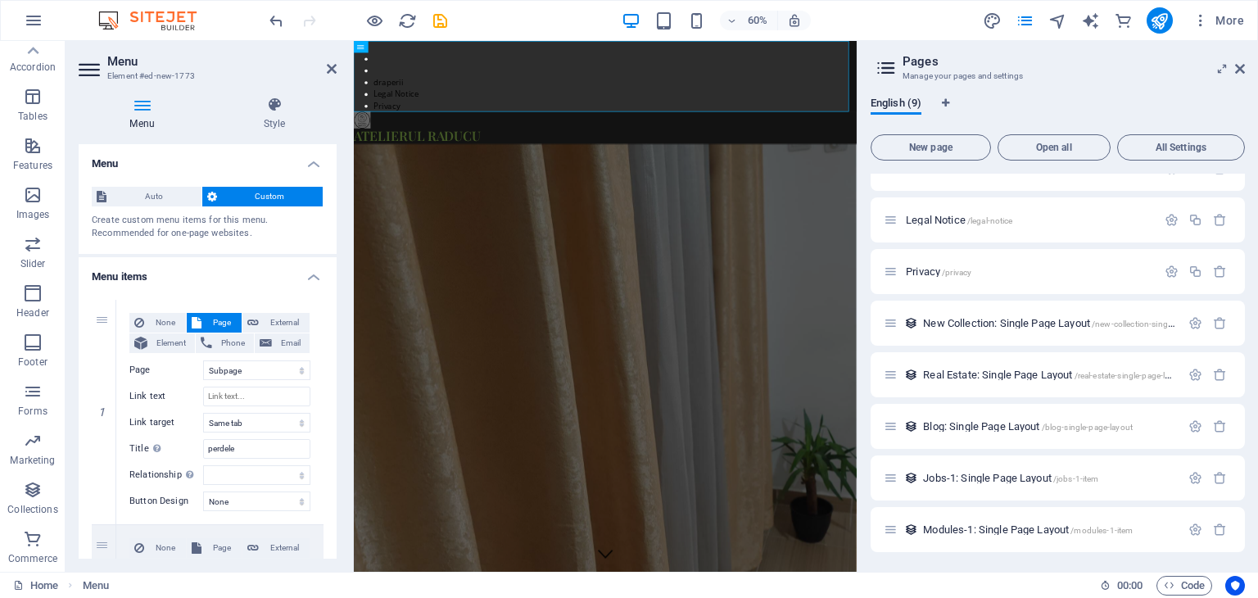
select select
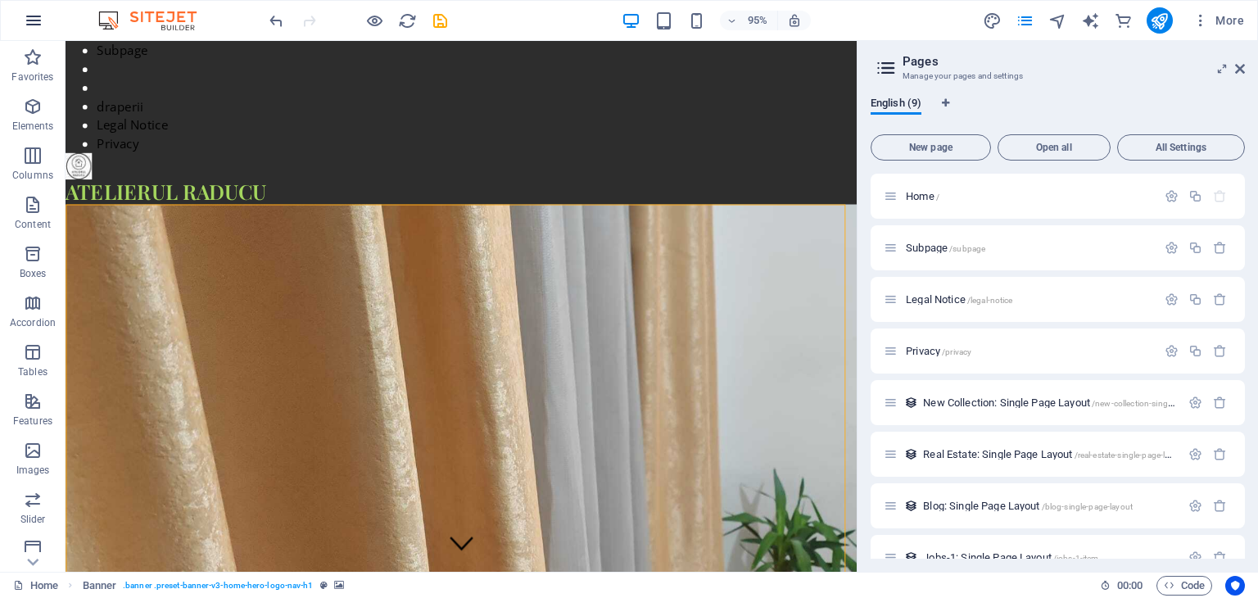
click at [46, 24] on button "button" at bounding box center [33, 20] width 39 height 39
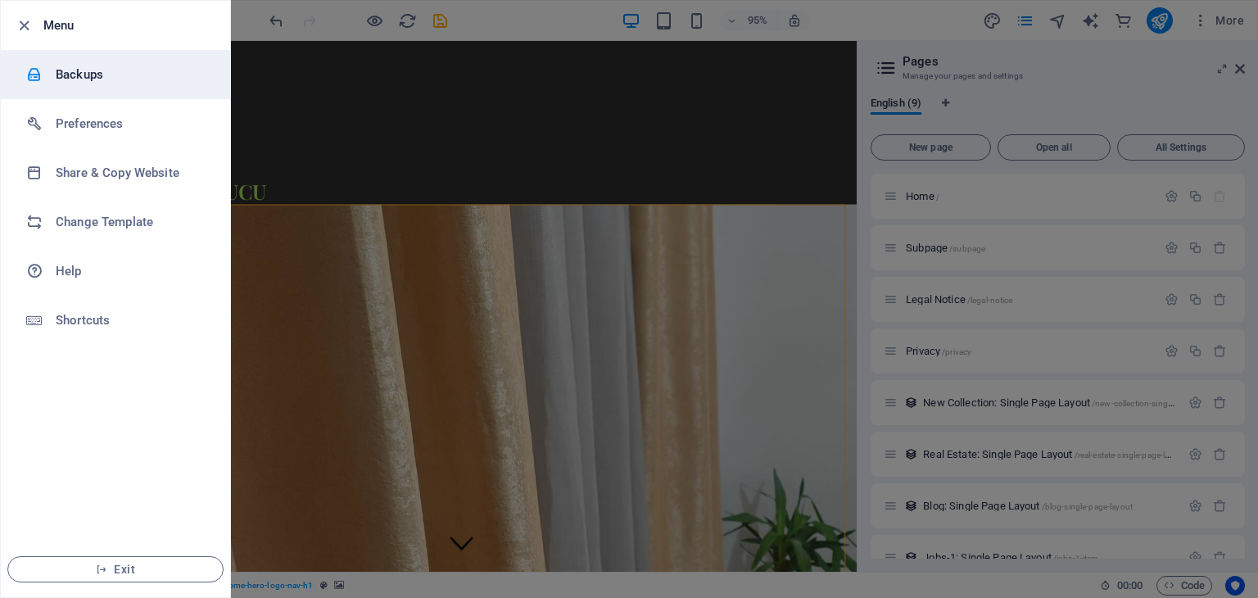
click at [71, 70] on h6 "Backups" at bounding box center [132, 75] width 152 height 20
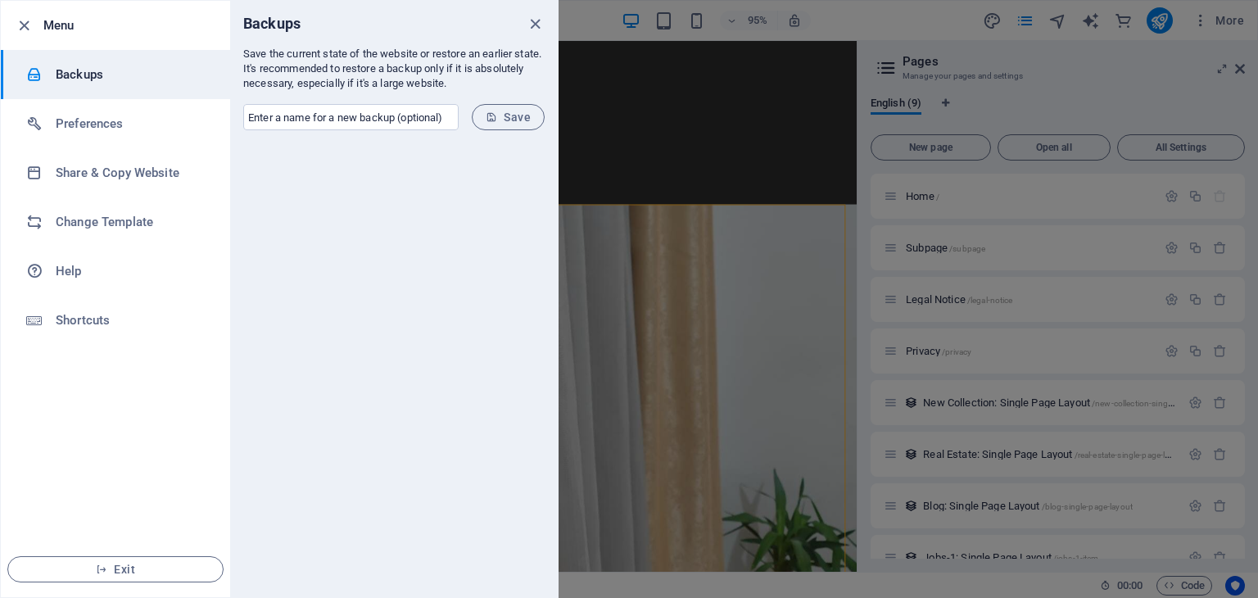
click at [642, 207] on div at bounding box center [629, 299] width 1258 height 598
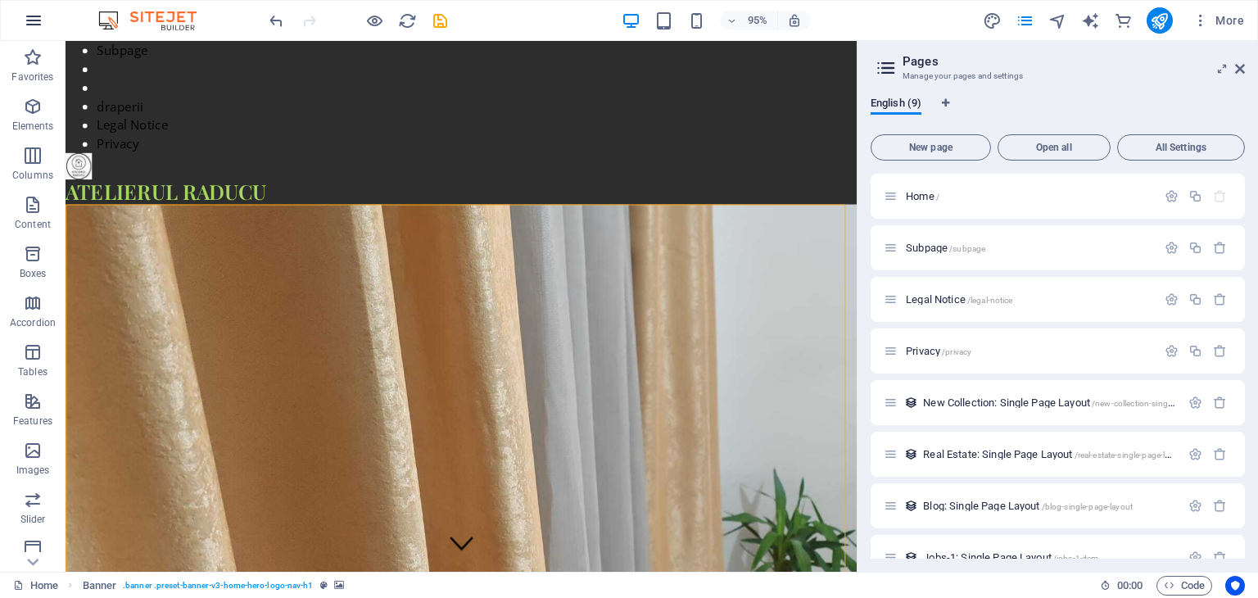
click at [39, 20] on icon "button" at bounding box center [34, 21] width 20 height 20
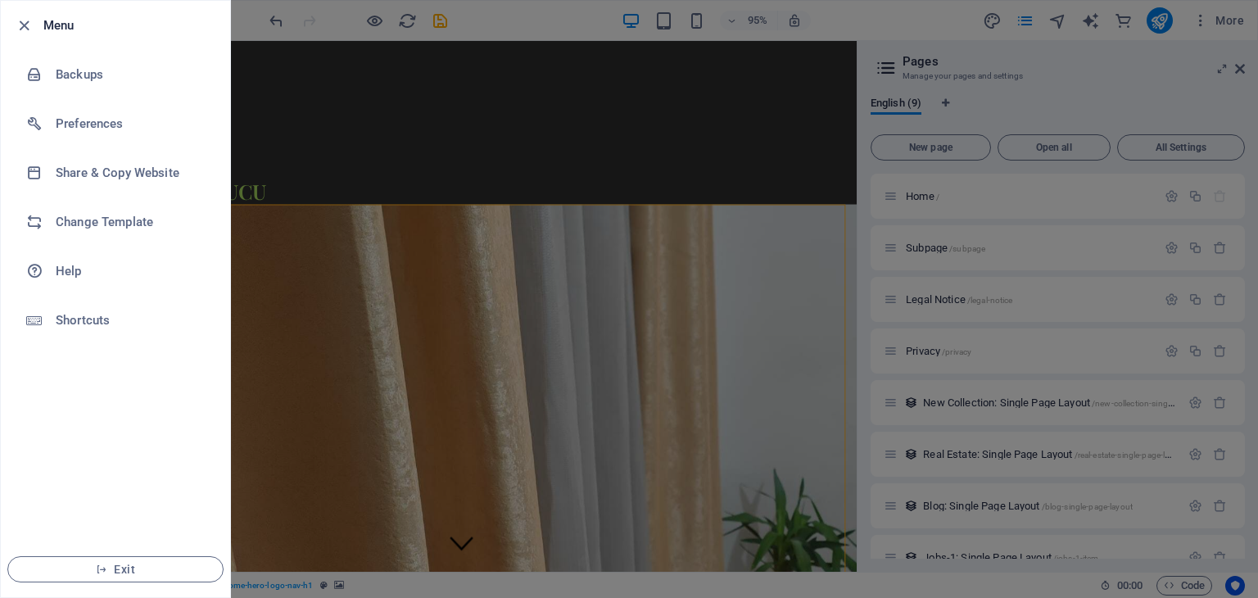
click at [309, 312] on div at bounding box center [629, 299] width 1258 height 598
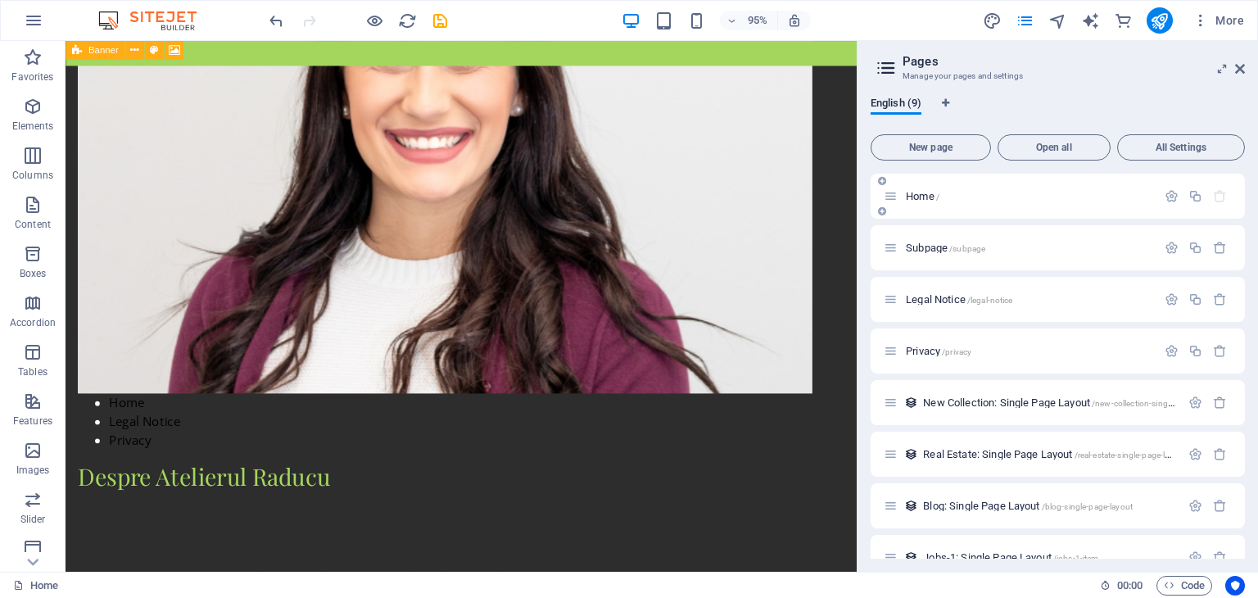
click at [894, 192] on icon at bounding box center [891, 196] width 14 height 14
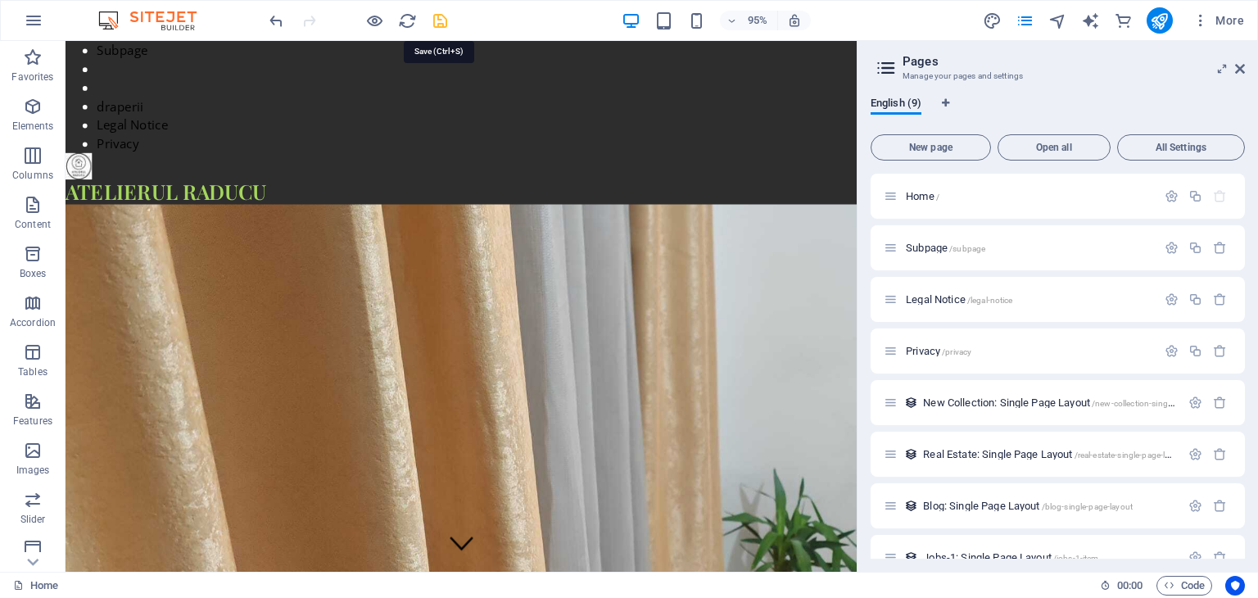
click at [439, 27] on icon "save" at bounding box center [440, 20] width 19 height 19
checkbox input "false"
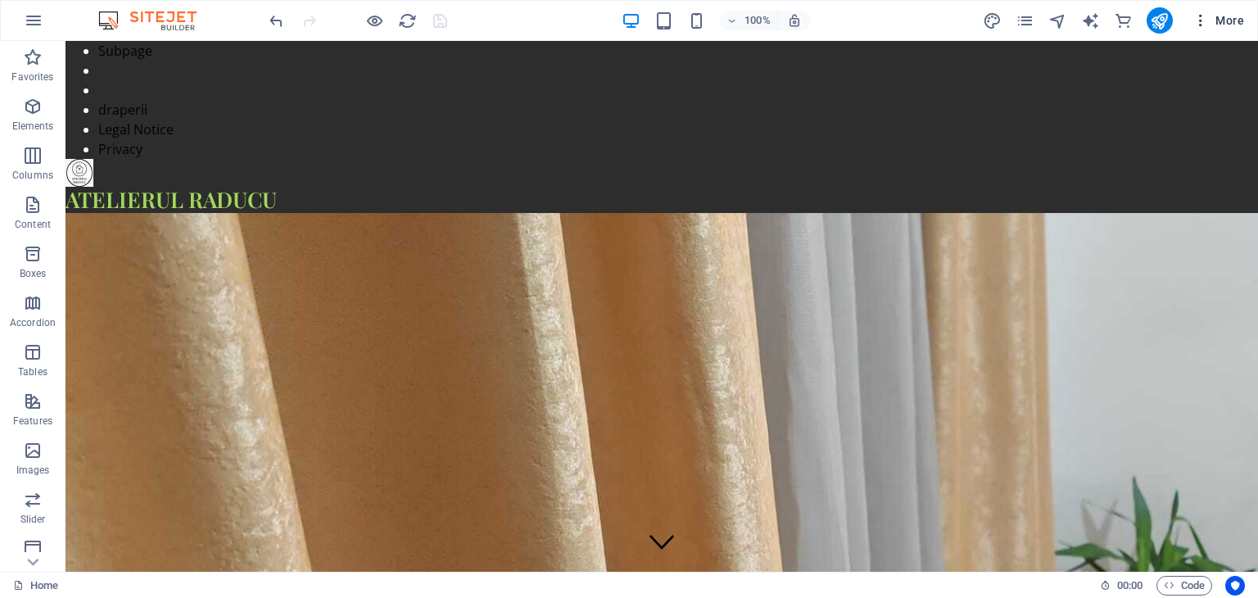
click at [1200, 24] on icon "button" at bounding box center [1201, 20] width 16 height 16
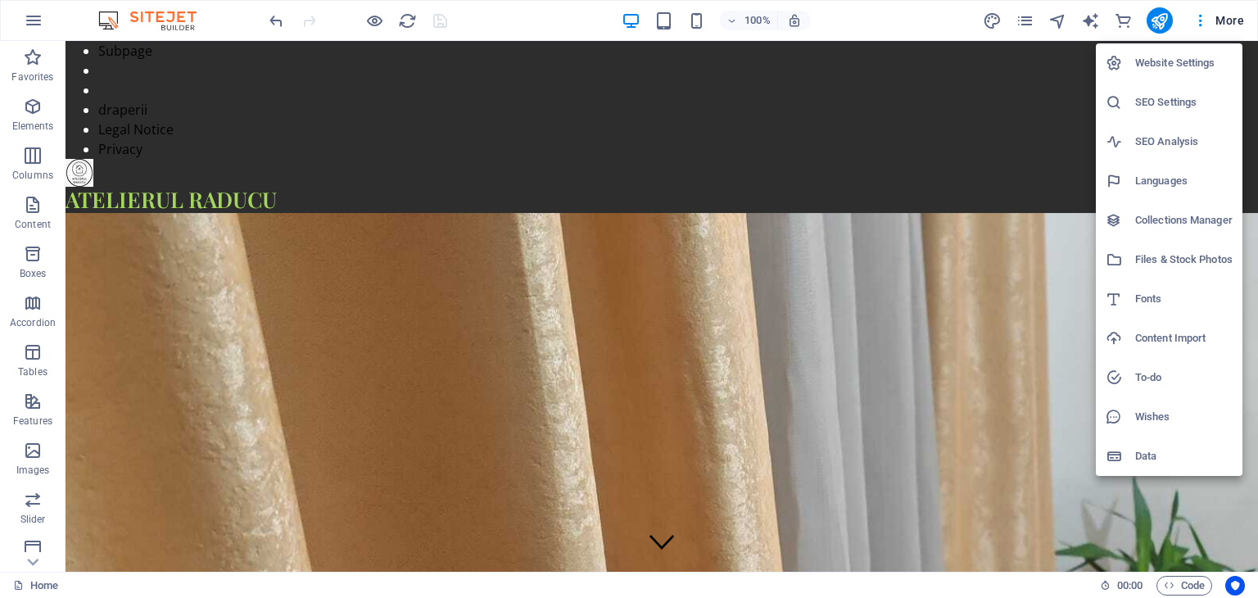
click at [1174, 21] on div at bounding box center [629, 299] width 1258 height 598
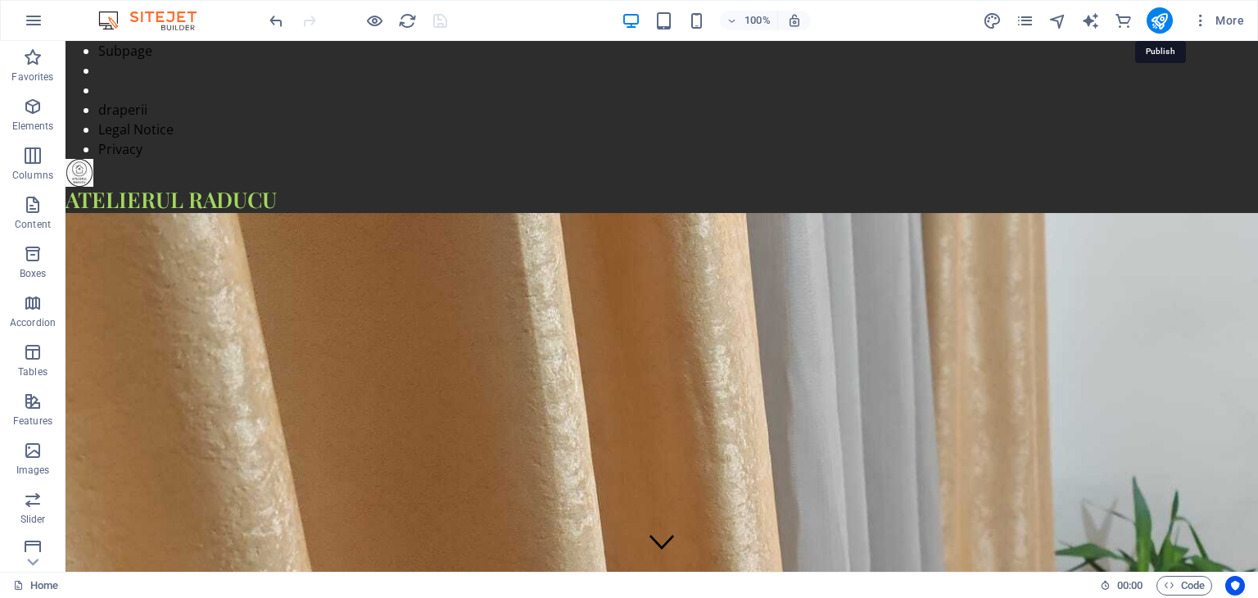
click at [1159, 26] on icon "publish" at bounding box center [1159, 20] width 19 height 19
click at [1227, 18] on span "More" at bounding box center [1219, 20] width 52 height 16
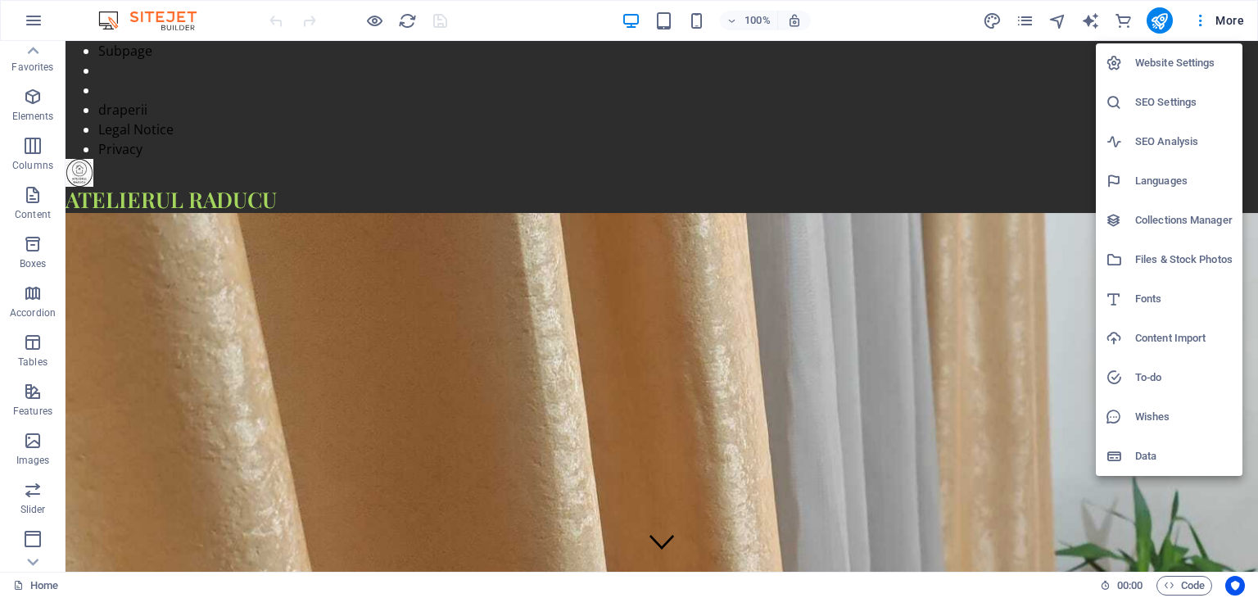
click at [664, 22] on div at bounding box center [629, 299] width 1258 height 598
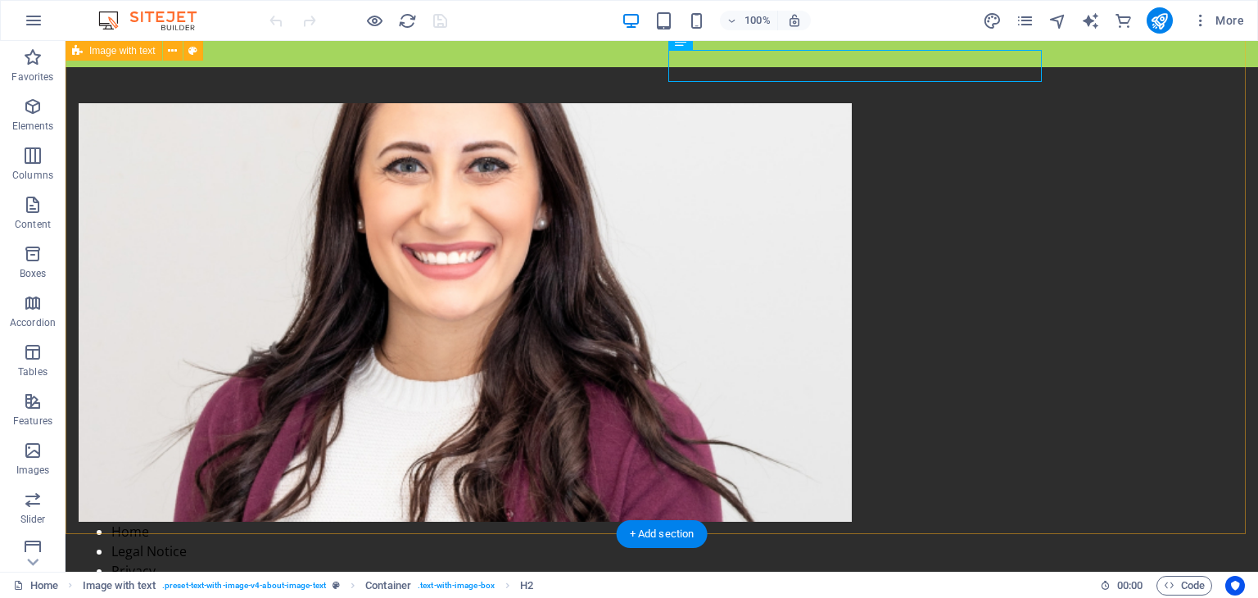
scroll to position [600, 0]
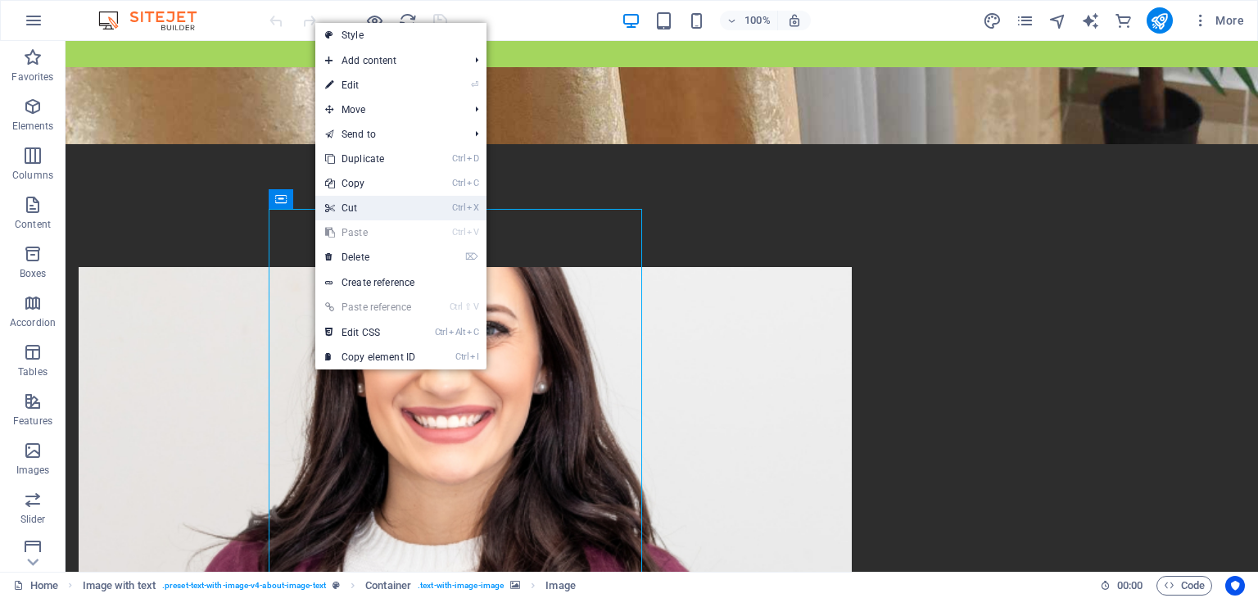
click at [345, 206] on link "Ctrl X Cut" at bounding box center [370, 208] width 110 height 25
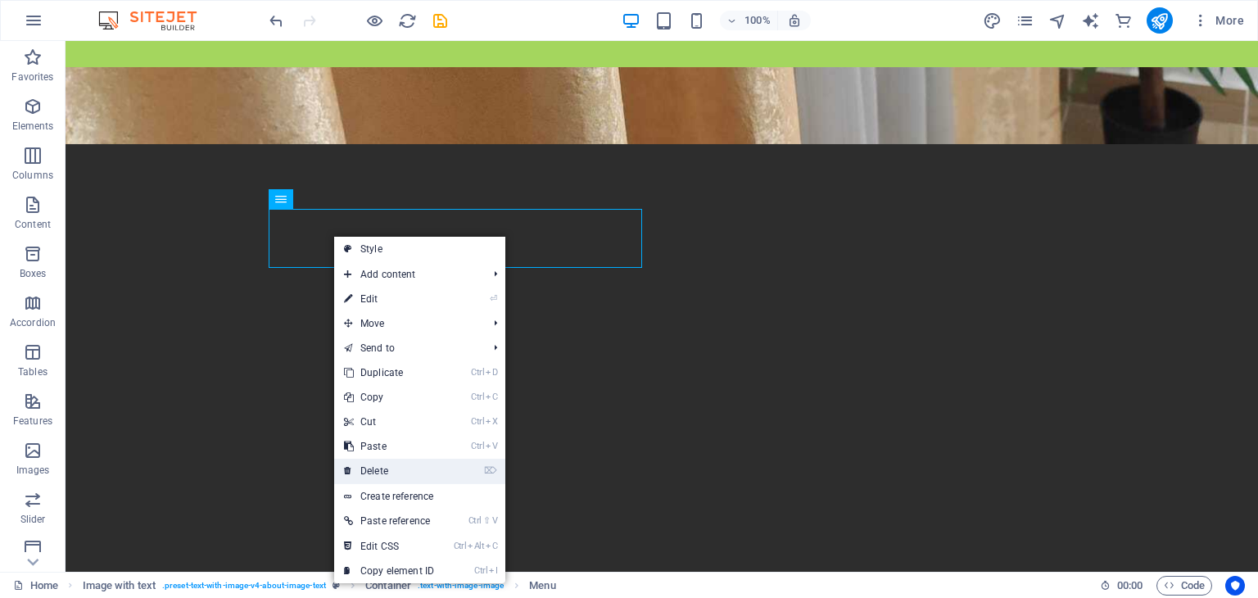
click at [379, 476] on link "⌦ Delete" at bounding box center [389, 471] width 110 height 25
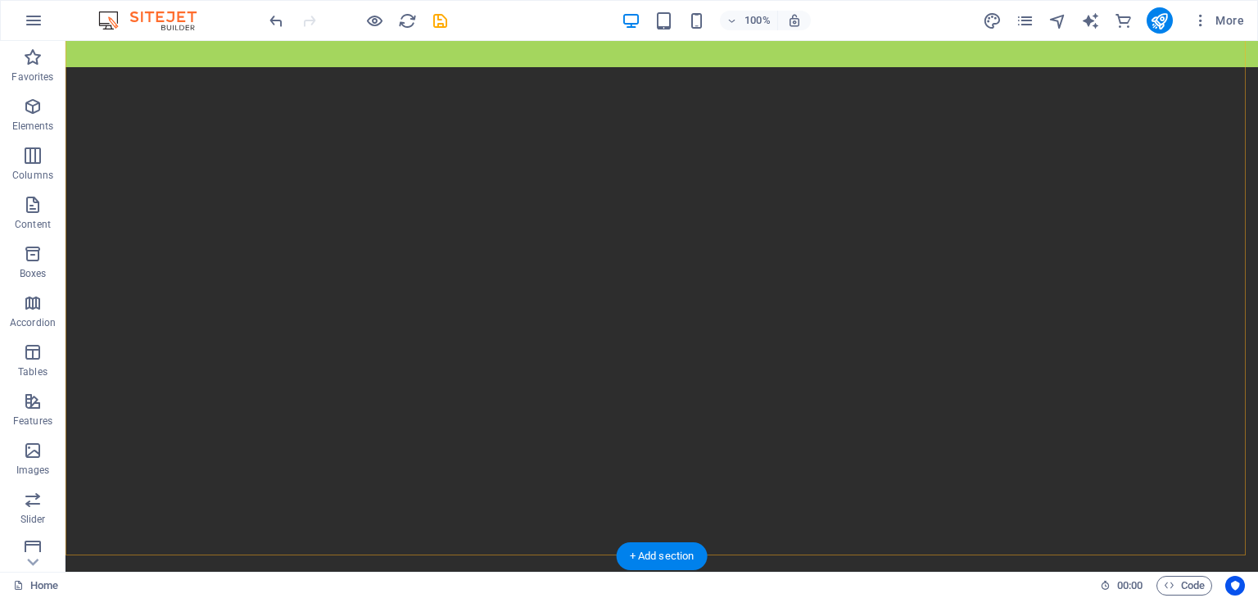
scroll to position [737, 0]
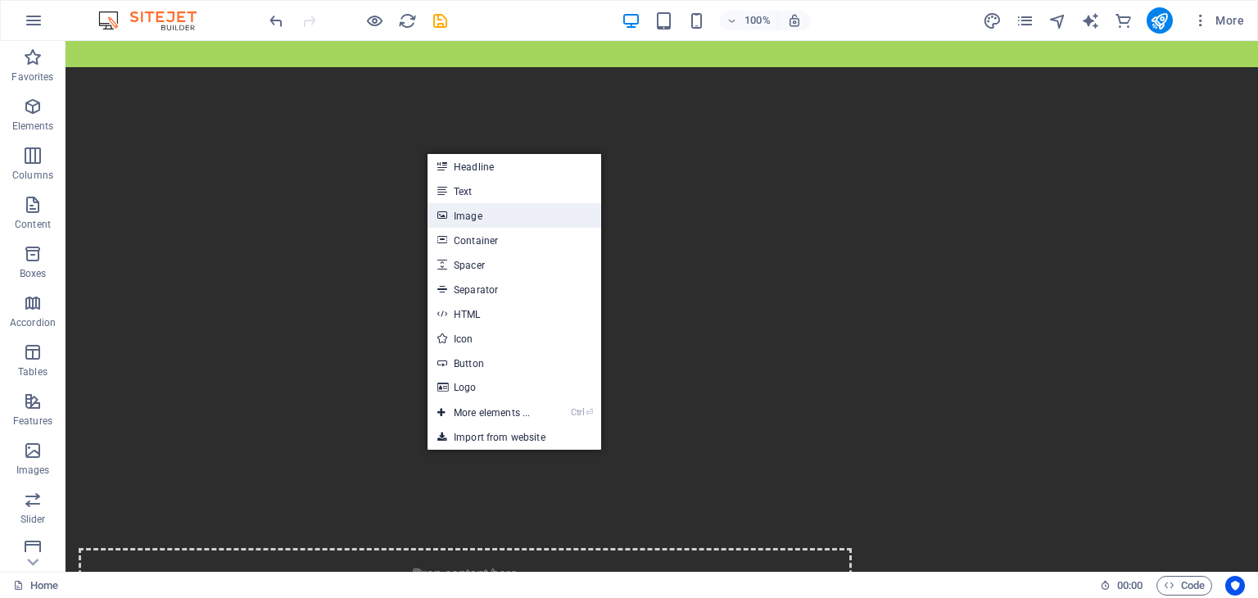
click at [450, 215] on link "Image" at bounding box center [515, 215] width 174 height 25
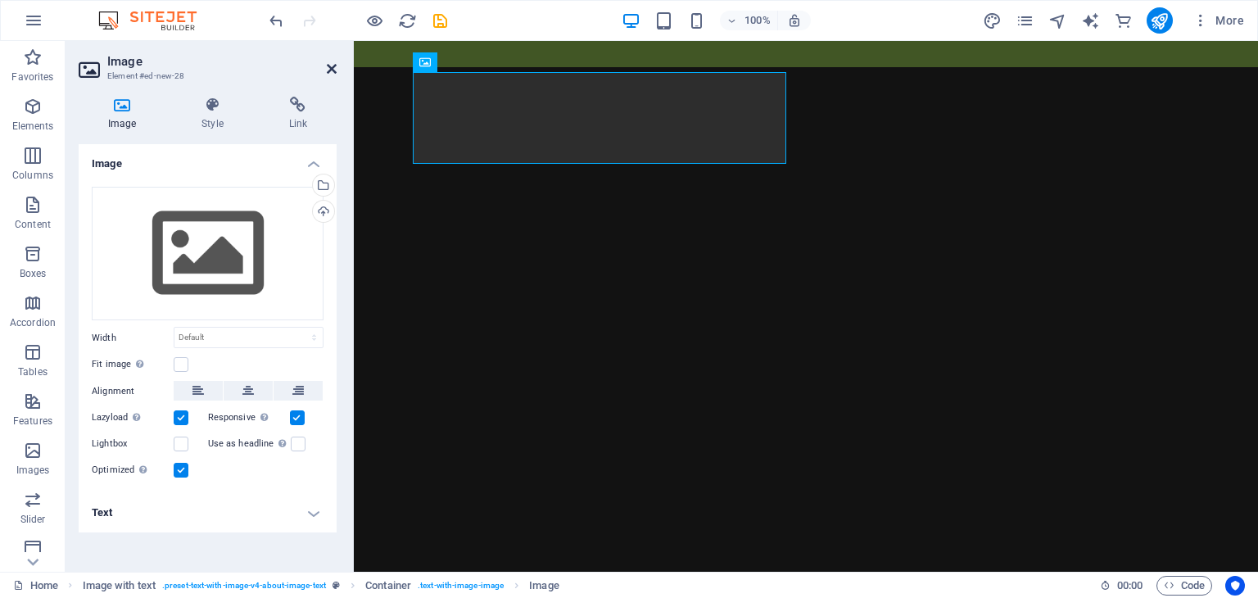
click at [333, 63] on icon at bounding box center [332, 68] width 10 height 13
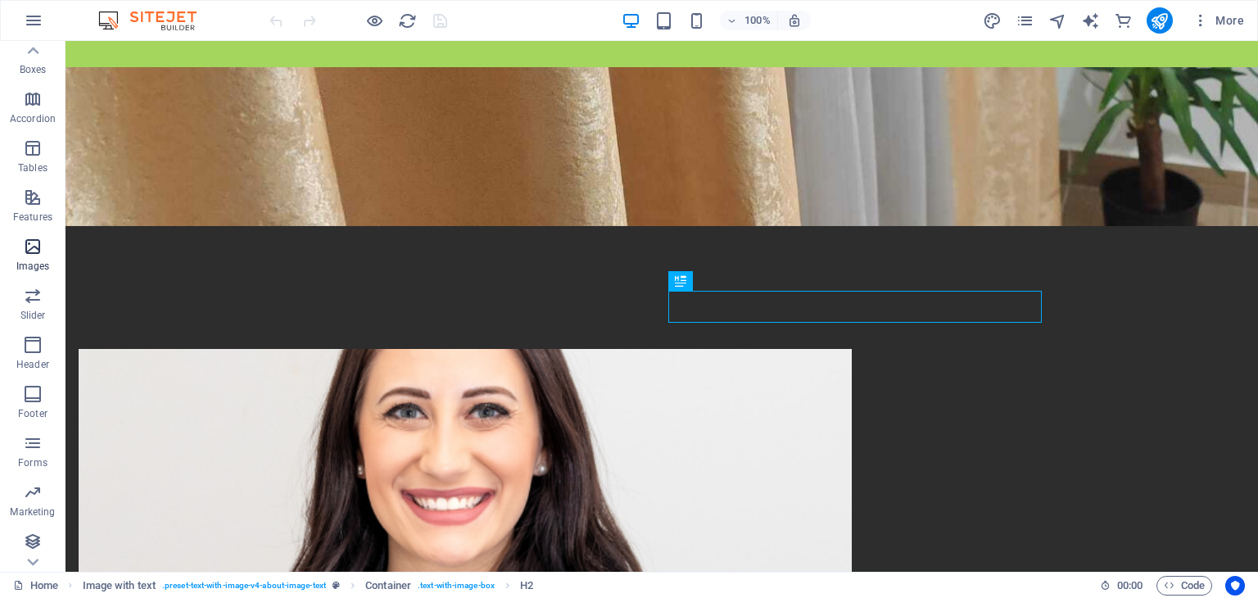
scroll to position [256, 0]
click at [31, 11] on icon "button" at bounding box center [34, 21] width 20 height 20
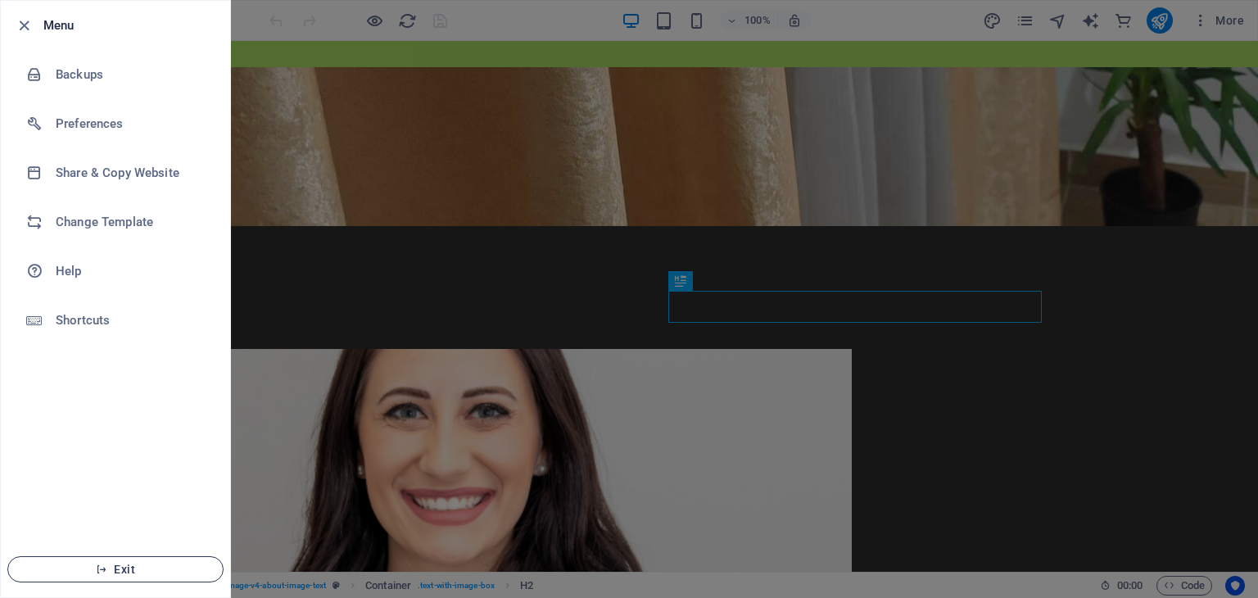
click at [141, 558] on button "Exit" at bounding box center [115, 569] width 216 height 26
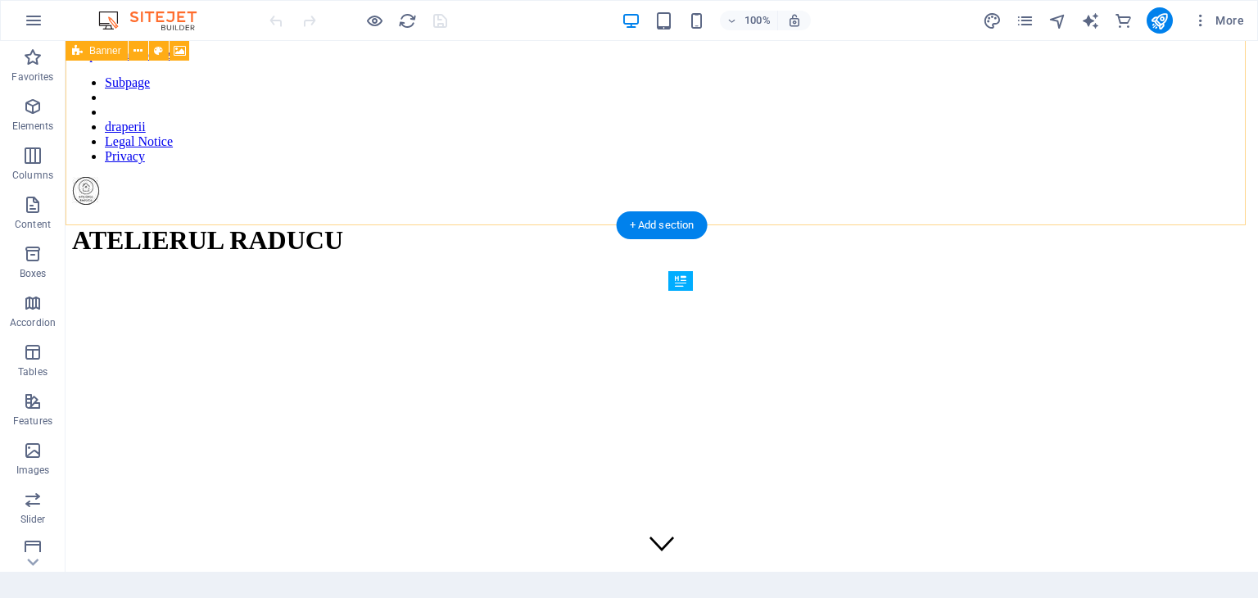
scroll to position [518, 0]
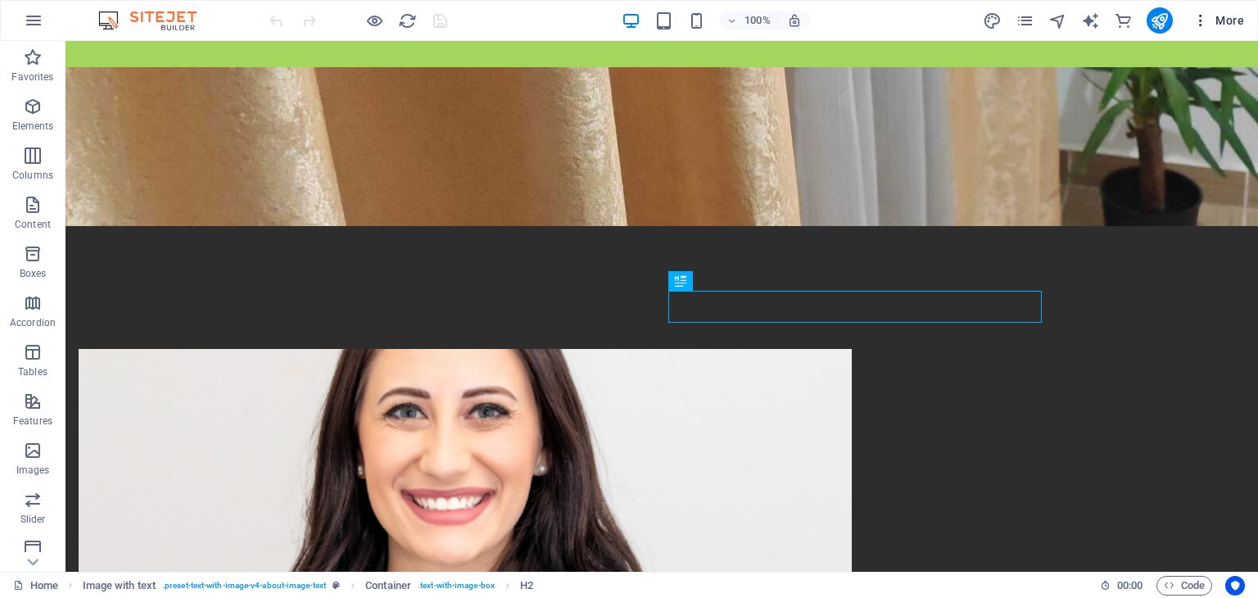
click at [1221, 17] on span "More" at bounding box center [1219, 20] width 52 height 16
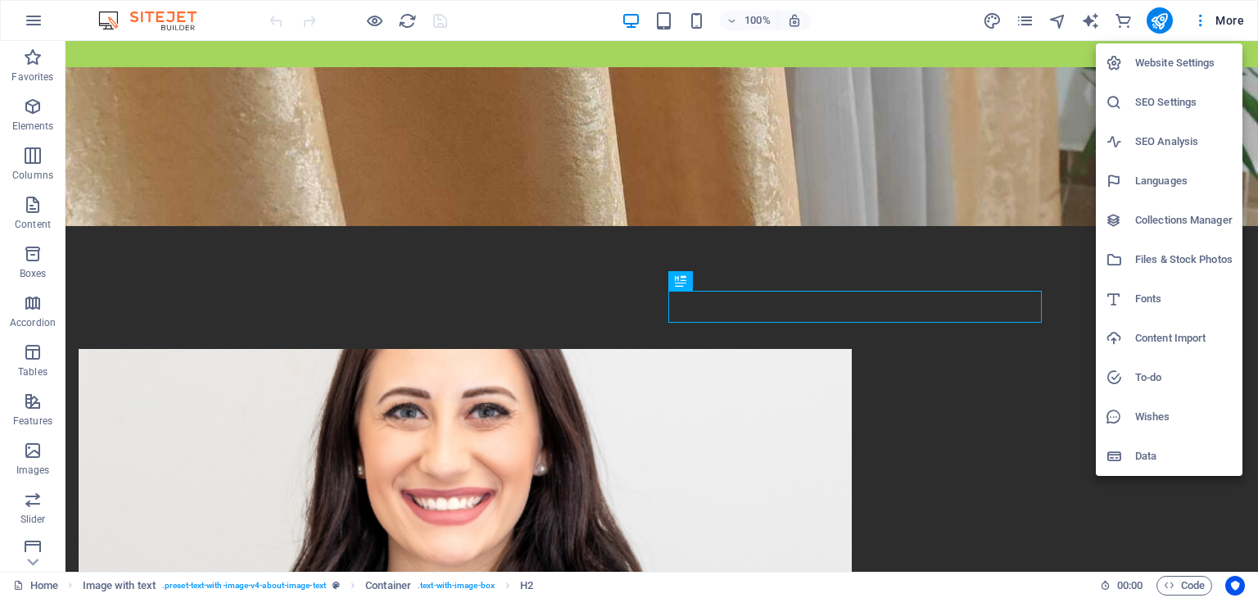
click at [1140, 66] on h6 "Website Settings" at bounding box center [1184, 63] width 97 height 20
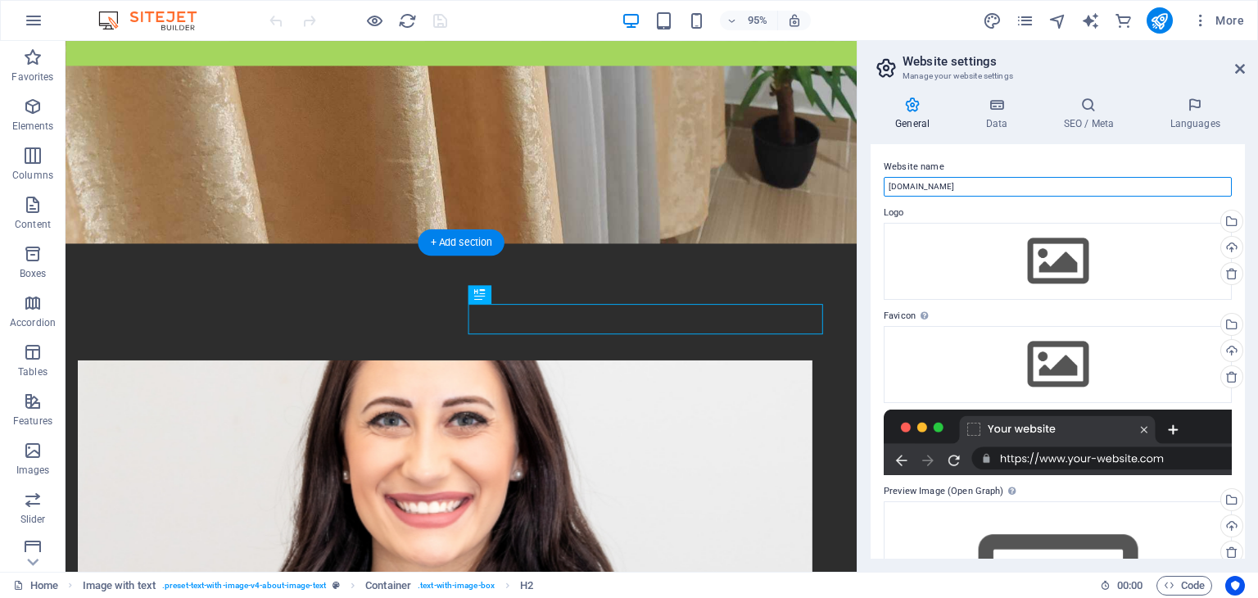
drag, startPoint x: 1048, startPoint y: 228, endPoint x: 822, endPoint y: 235, distance: 226.2
drag, startPoint x: 1016, startPoint y: 179, endPoint x: 985, endPoint y: 257, distance: 84.6
click at [1016, 180] on input "[DOMAIN_NAME]" at bounding box center [1058, 187] width 348 height 20
type input "[DOMAIN_NAME]"
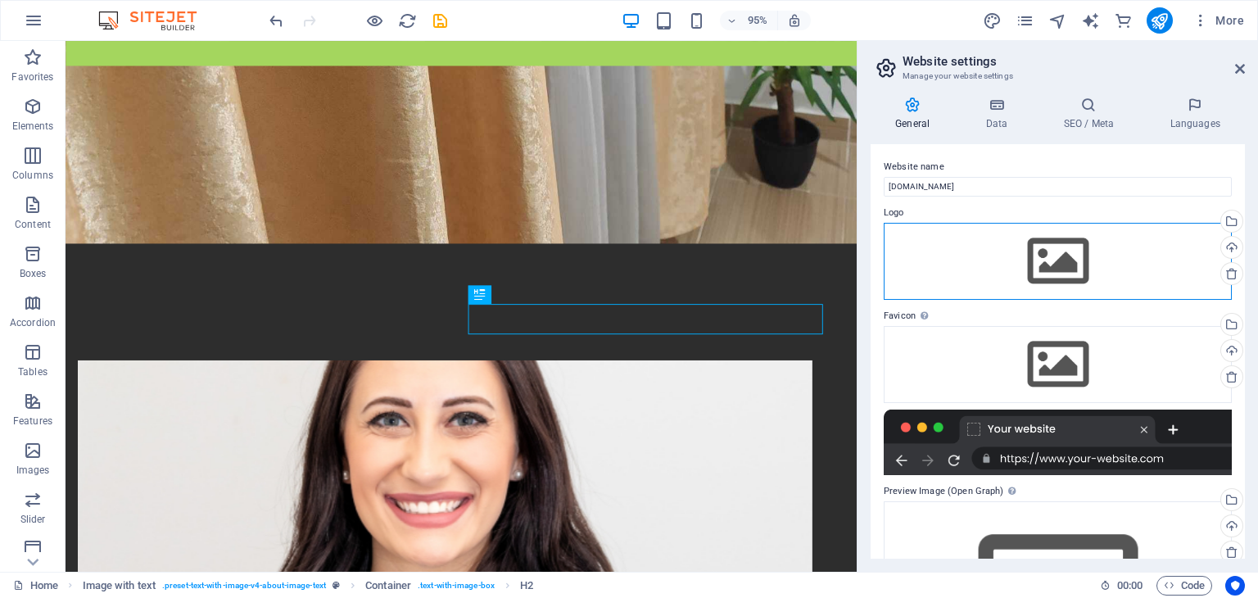
click at [1038, 250] on div "Drag files here, click to choose files or select files from Files or our free s…" at bounding box center [1058, 261] width 348 height 77
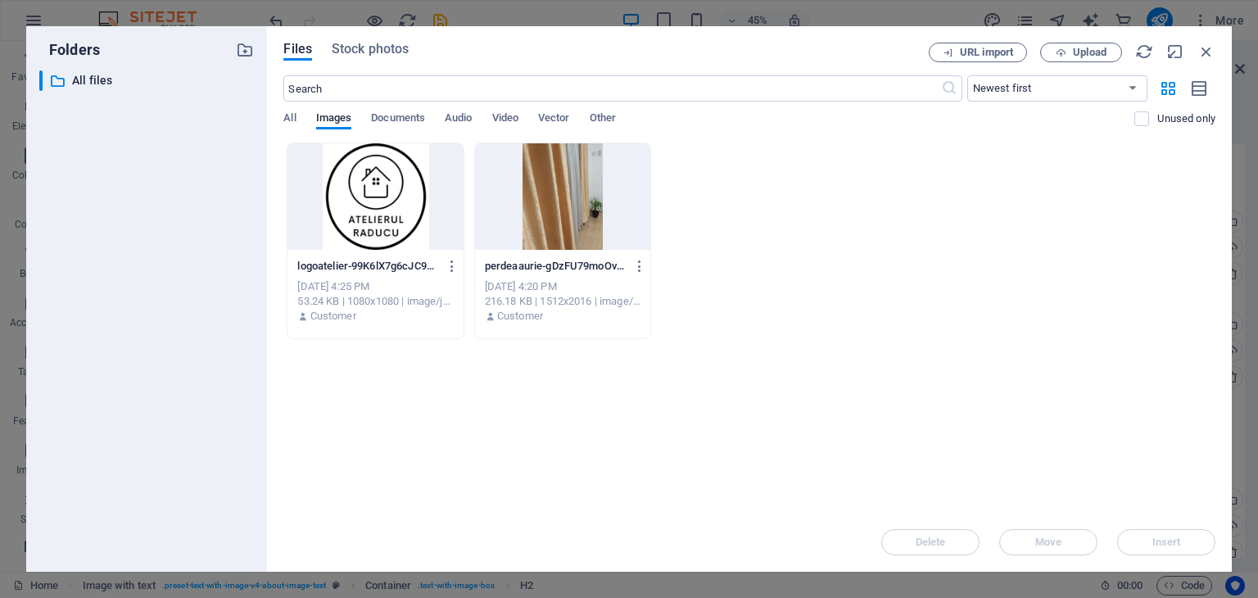
click at [397, 224] on div at bounding box center [375, 196] width 175 height 107
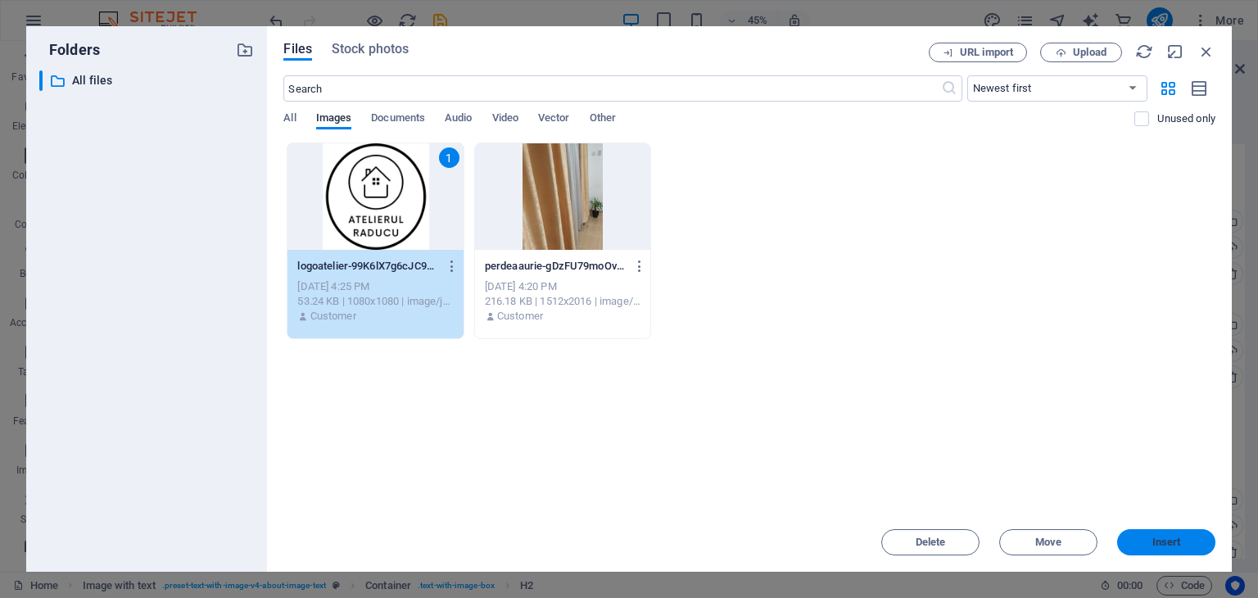
click at [1160, 547] on span "Insert" at bounding box center [1167, 542] width 29 height 10
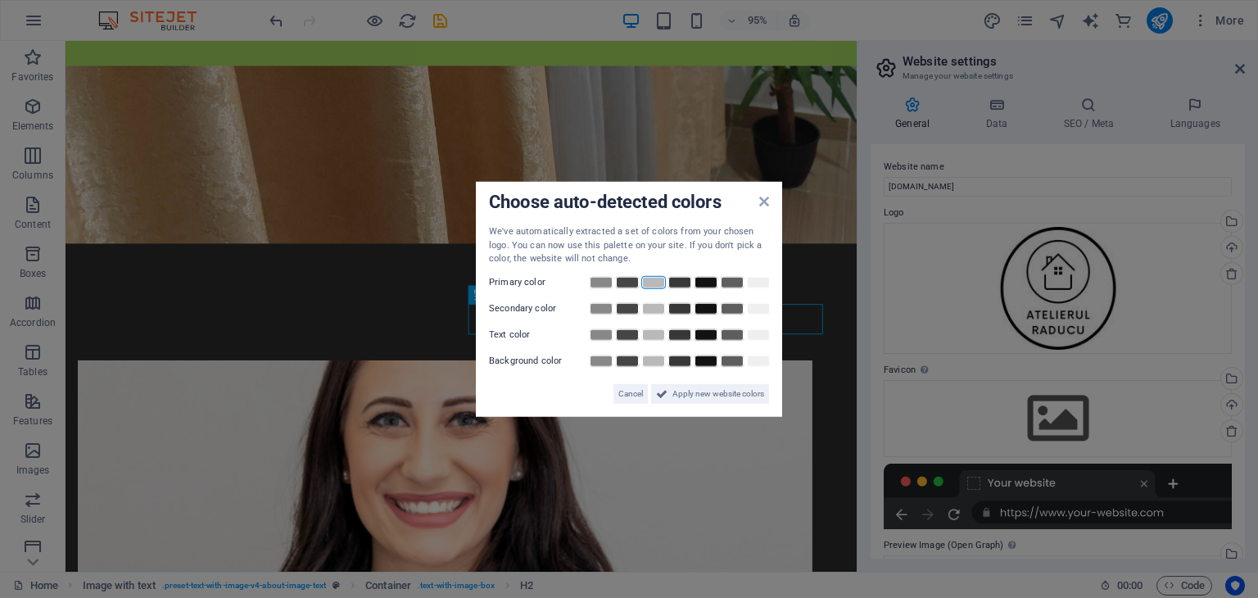
click at [651, 278] on link at bounding box center [654, 281] width 25 height 13
click at [604, 312] on link at bounding box center [601, 308] width 25 height 13
click at [700, 336] on link at bounding box center [706, 334] width 25 height 13
click at [758, 362] on link at bounding box center [758, 360] width 25 height 13
click at [678, 397] on span "Apply new website colors" at bounding box center [719, 393] width 92 height 20
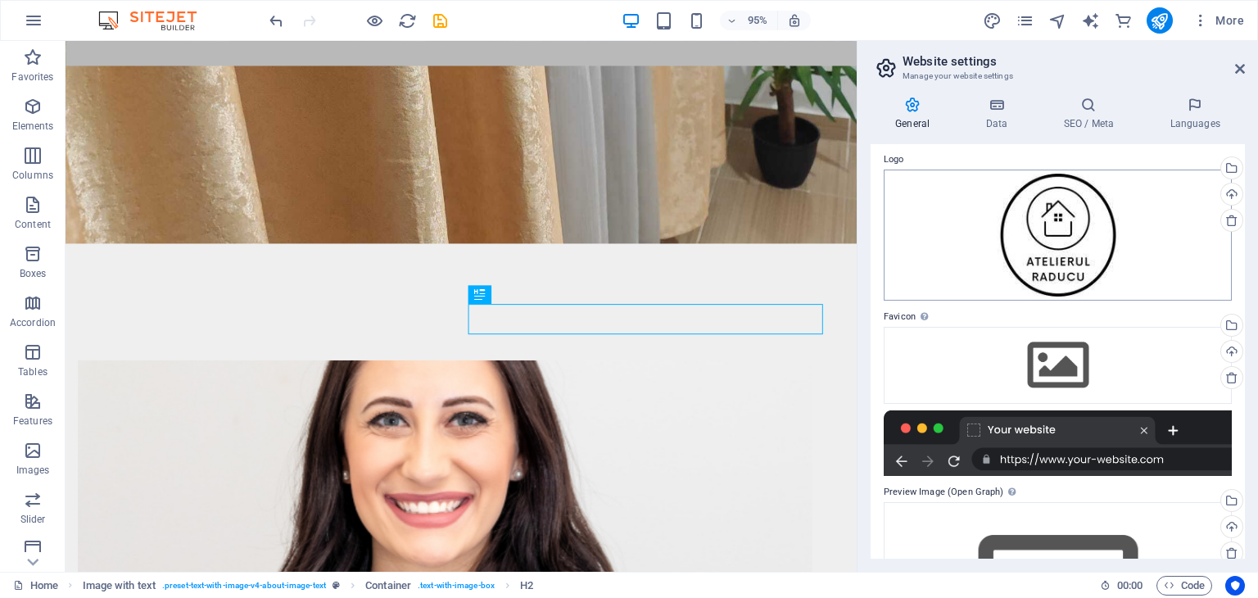
scroll to position [82, 0]
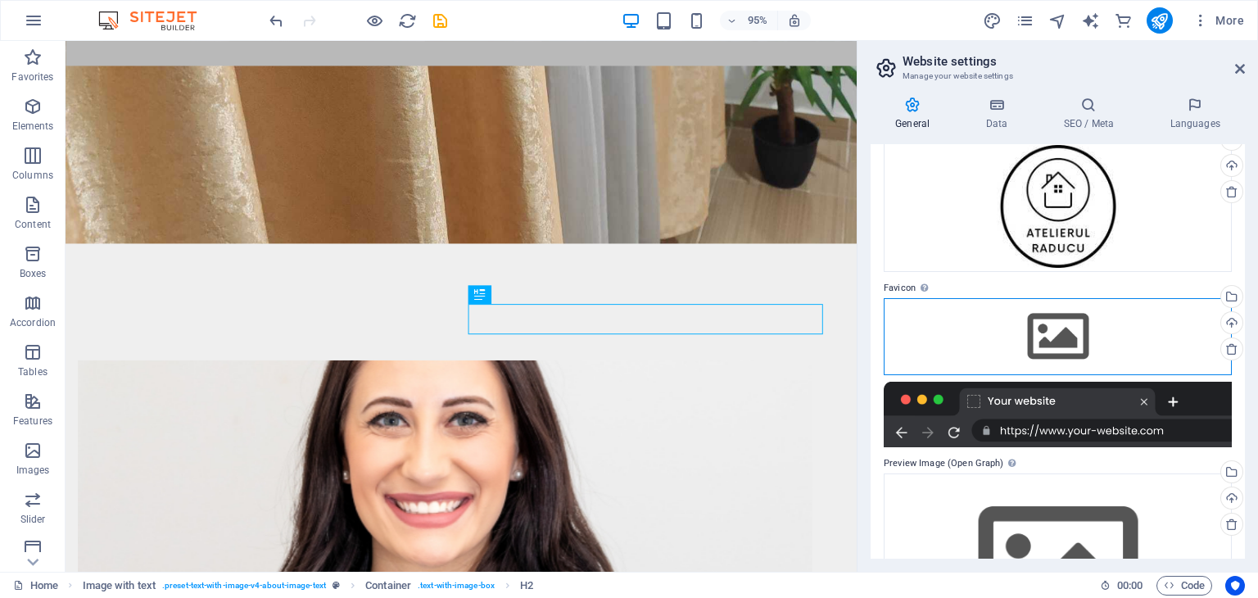
click at [1061, 344] on div "Drag files here, click to choose files or select files from Files or our free s…" at bounding box center [1058, 336] width 348 height 77
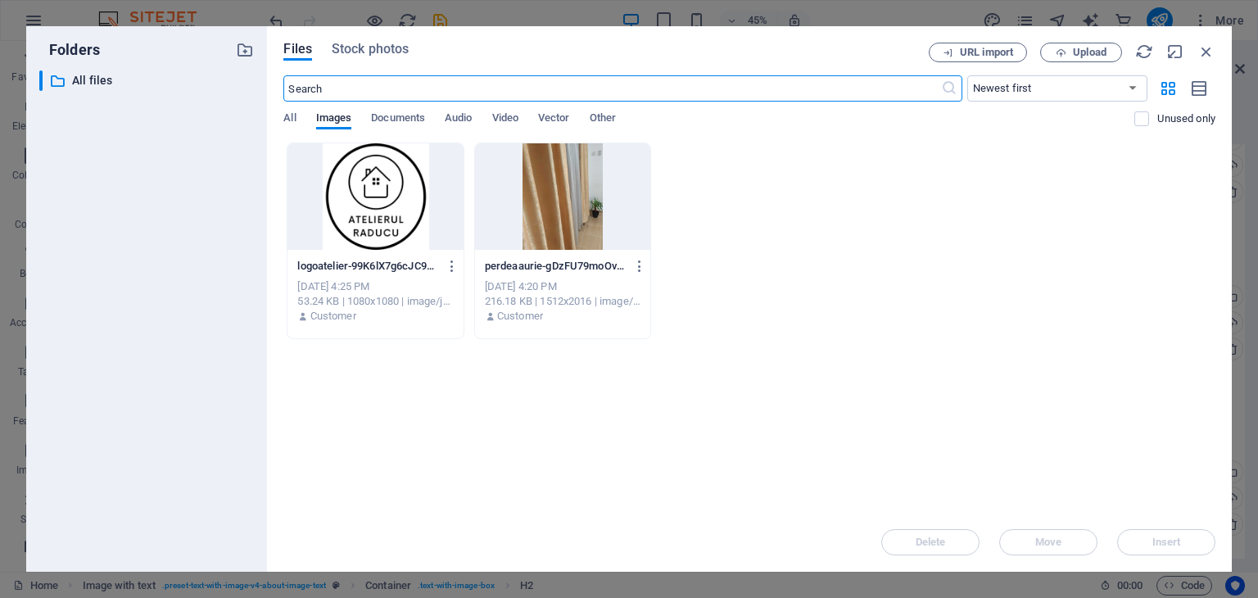
click at [559, 220] on div at bounding box center [562, 196] width 175 height 107
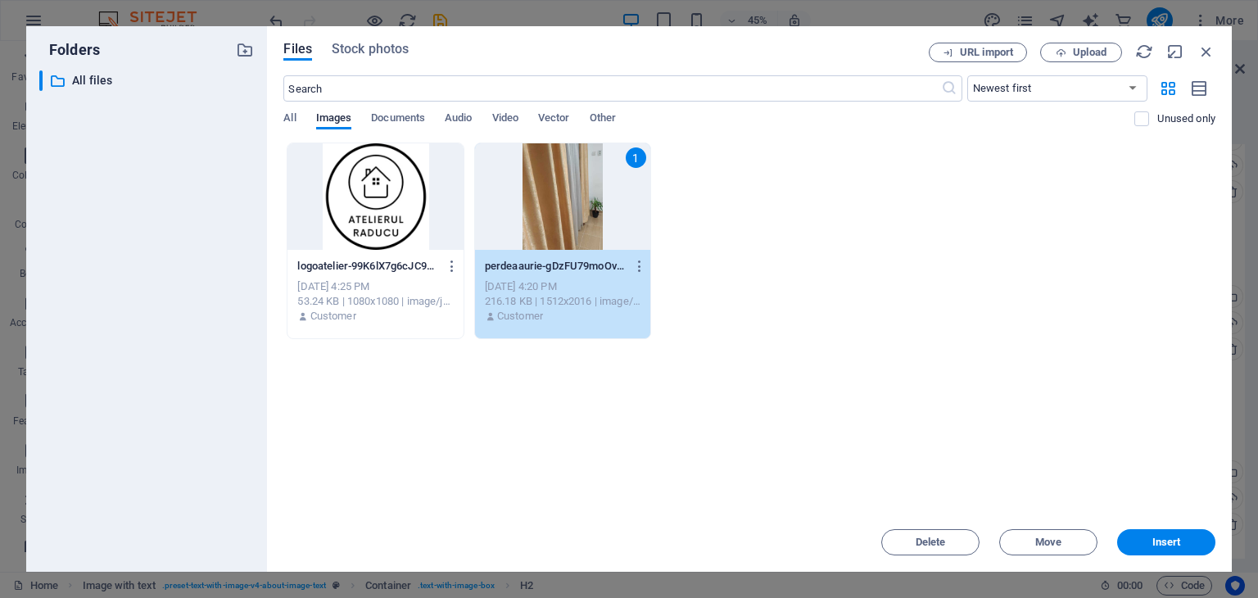
click at [1156, 543] on span "Insert" at bounding box center [1167, 542] width 29 height 10
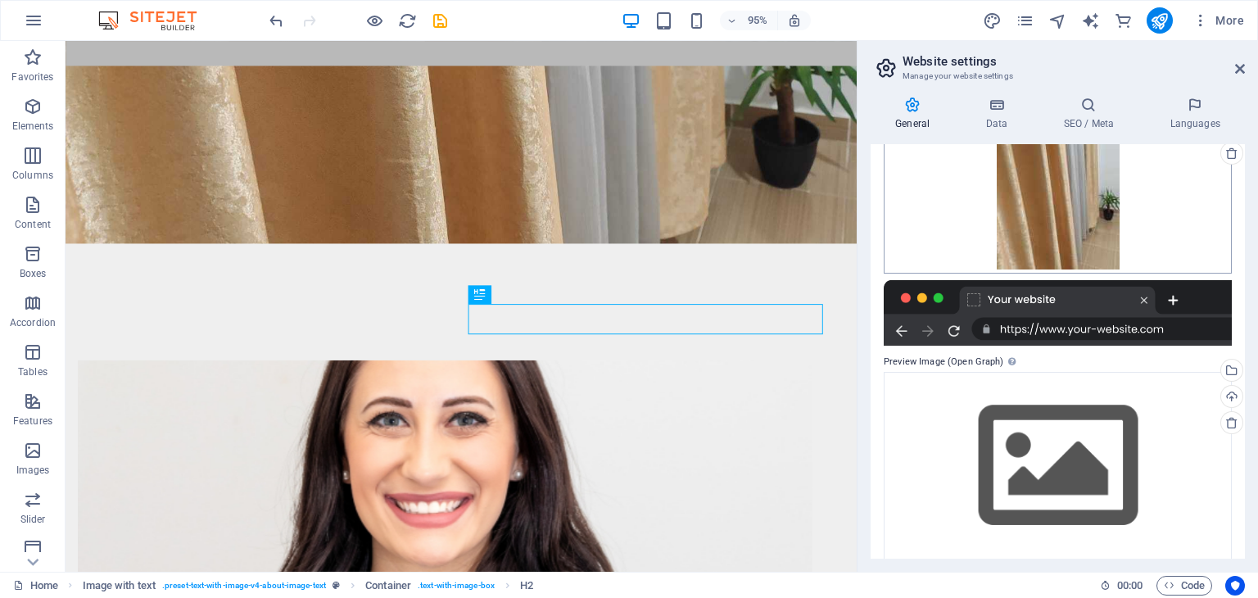
scroll to position [292, 0]
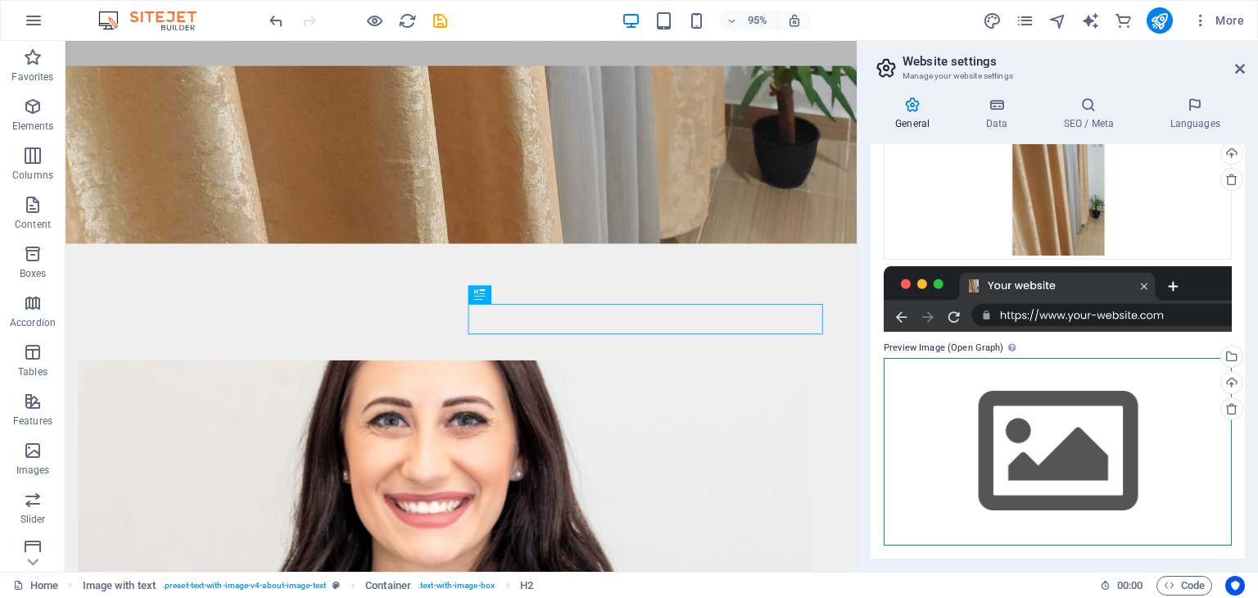
click at [1045, 433] on div "Drag files here, click to choose files or select files from Files or our free s…" at bounding box center [1058, 452] width 348 height 188
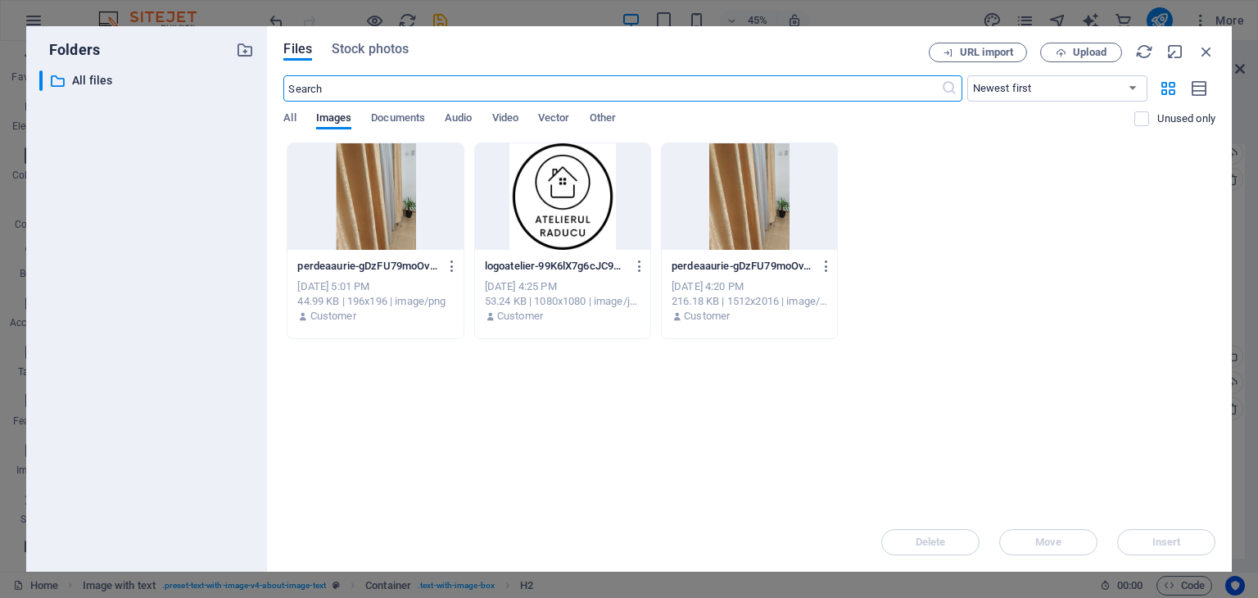
scroll to position [252, 0]
click at [102, 84] on p "All files" at bounding box center [148, 80] width 152 height 19
click at [296, 119] on span "All" at bounding box center [289, 119] width 12 height 23
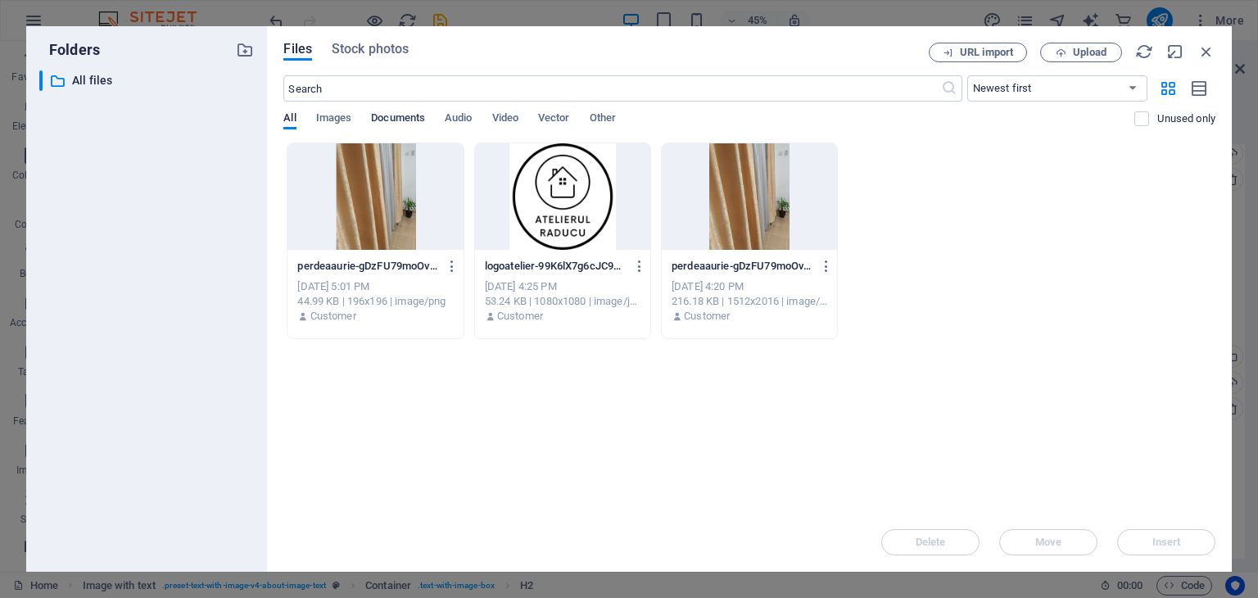
click at [409, 112] on span "Documents" at bounding box center [398, 119] width 54 height 23
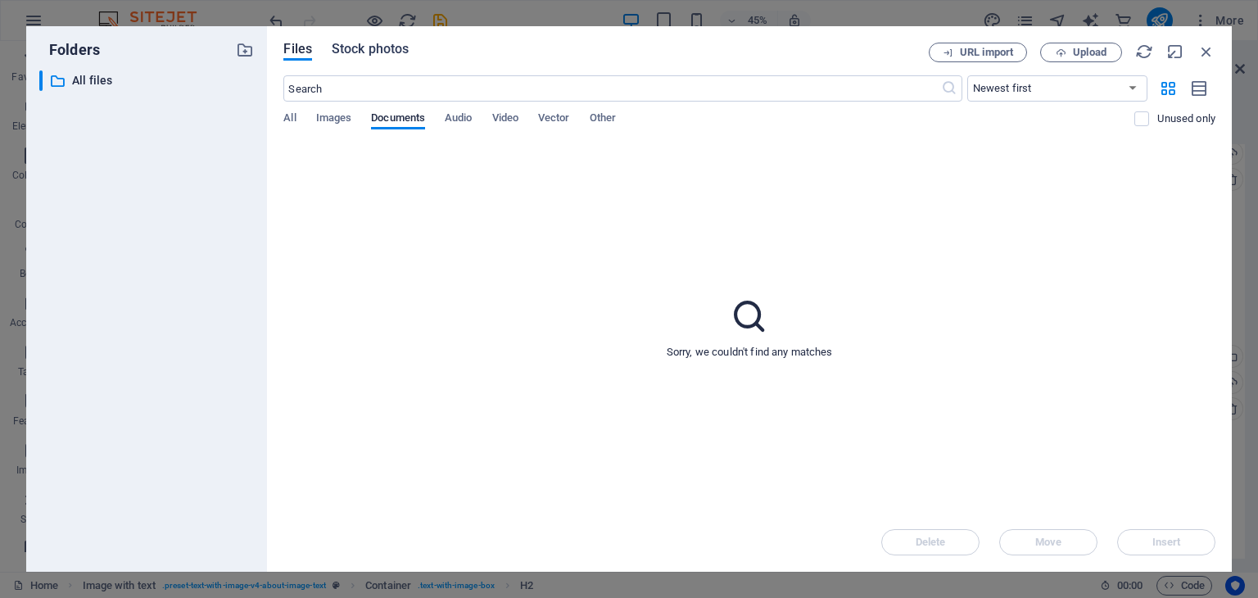
click at [392, 46] on span "Stock photos" at bounding box center [370, 49] width 77 height 20
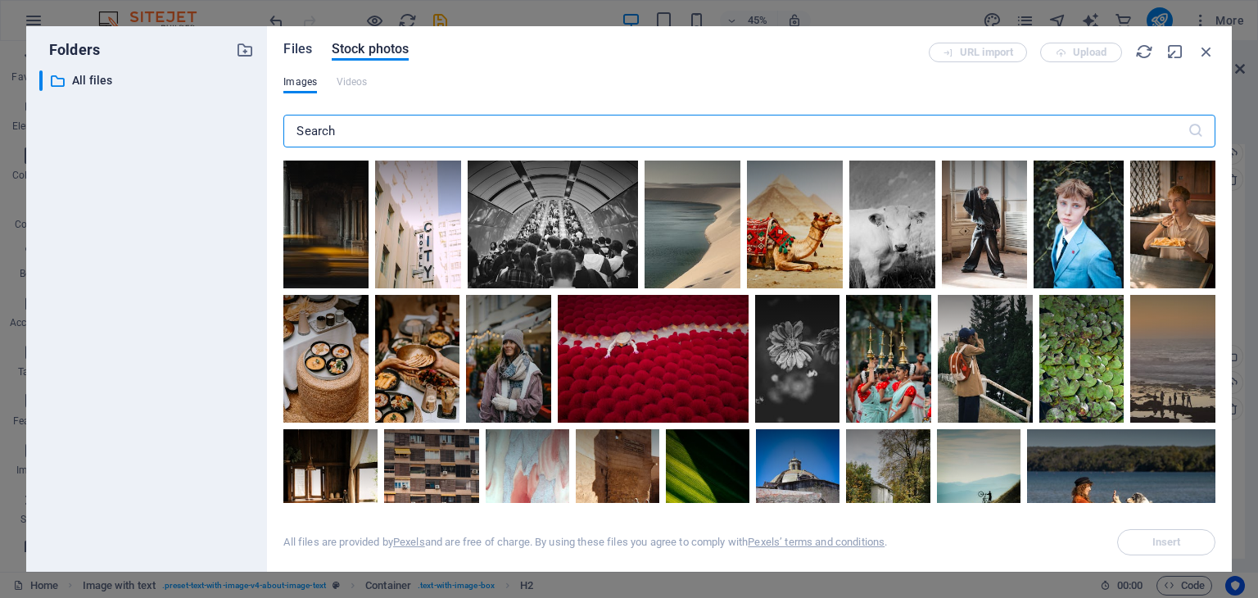
click at [299, 43] on span "Files" at bounding box center [297, 49] width 29 height 20
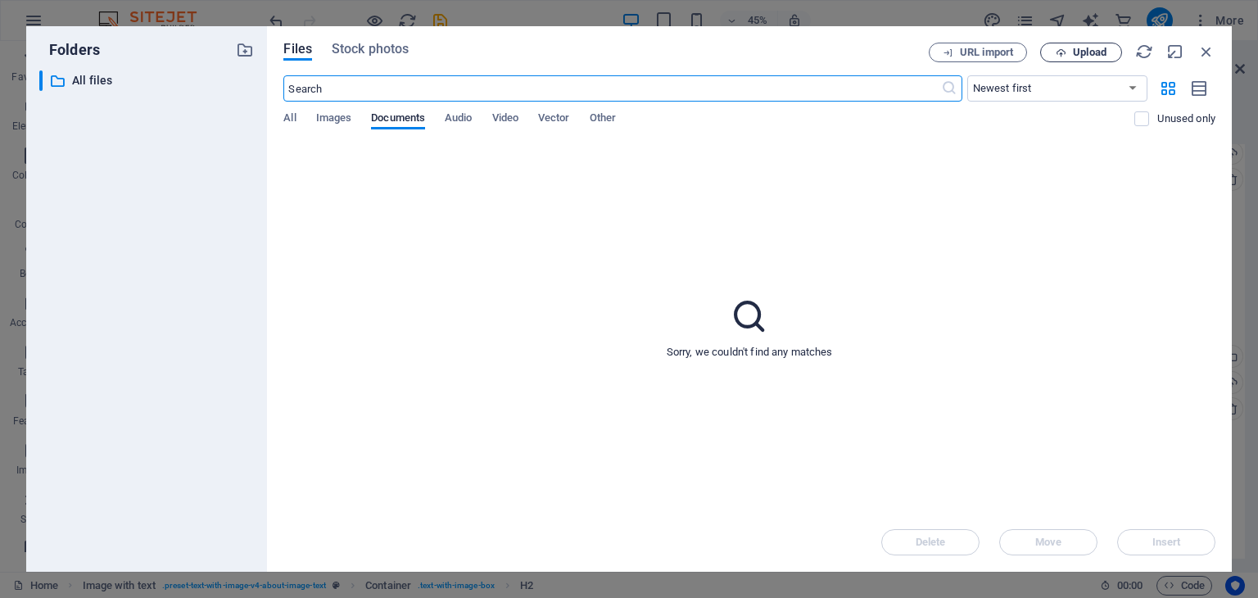
click at [1110, 48] on span "Upload" at bounding box center [1081, 53] width 67 height 11
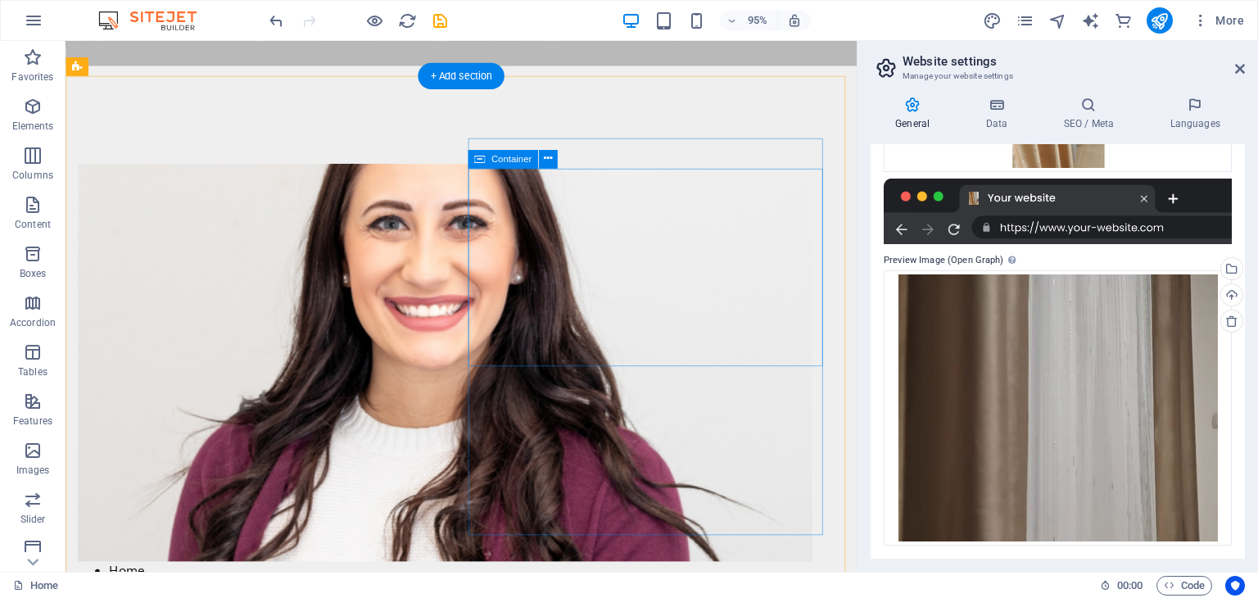
scroll to position [764, 0]
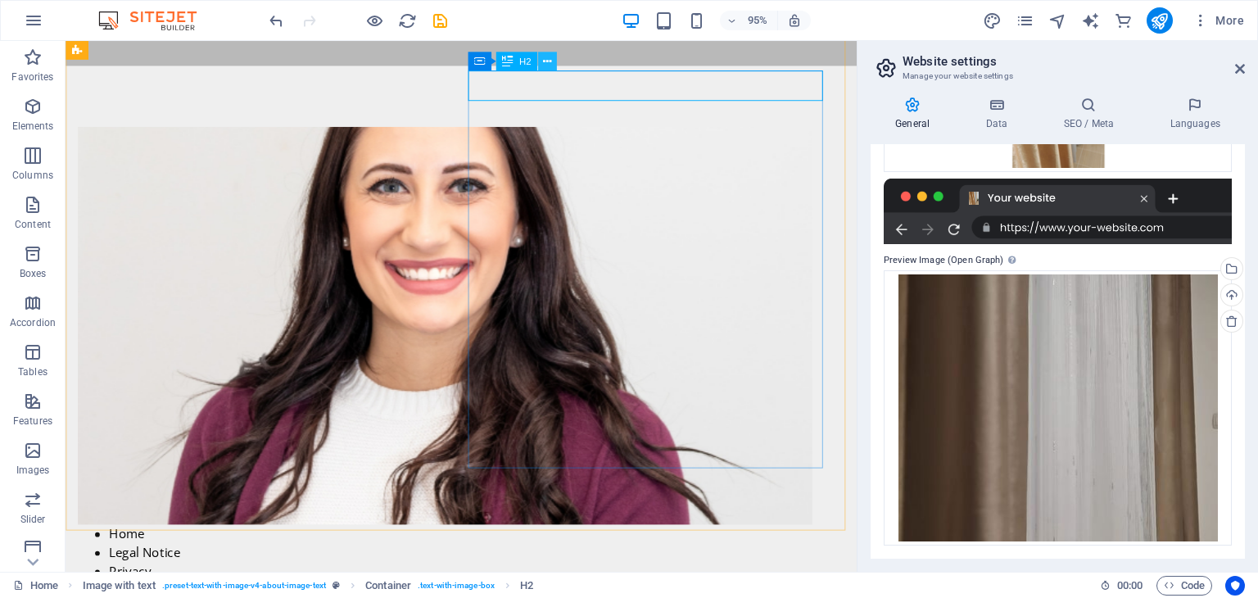
click at [549, 60] on icon at bounding box center [547, 61] width 8 height 16
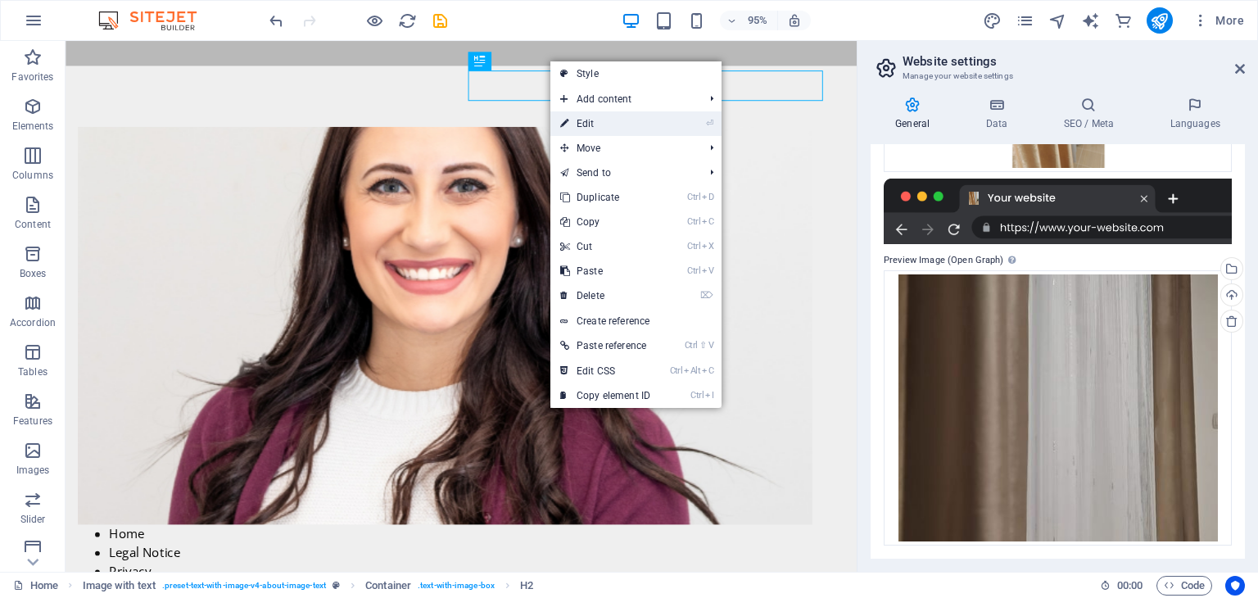
click at [586, 128] on link "⏎ Edit" at bounding box center [606, 123] width 110 height 25
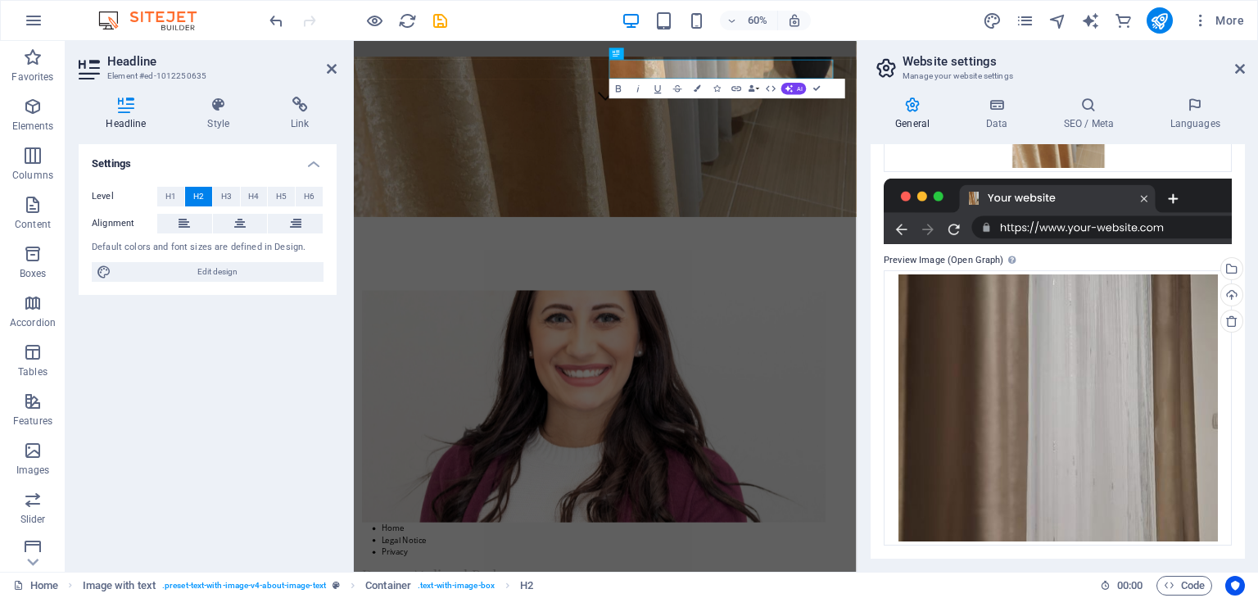
scroll to position [1090, 0]
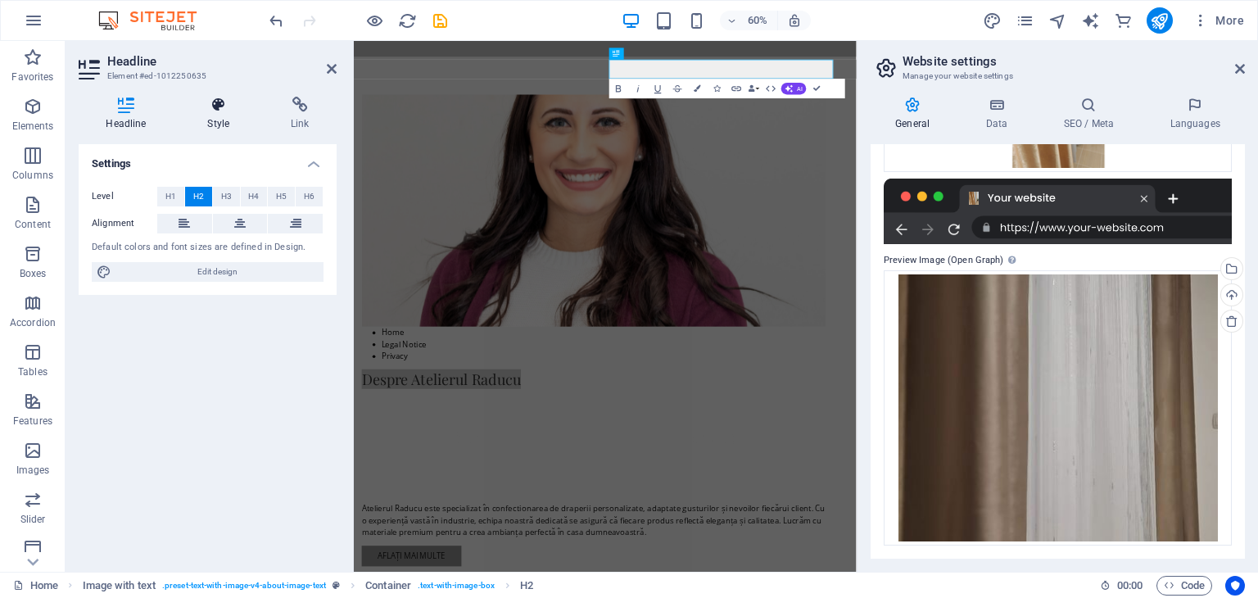
click at [220, 112] on icon at bounding box center [218, 105] width 77 height 16
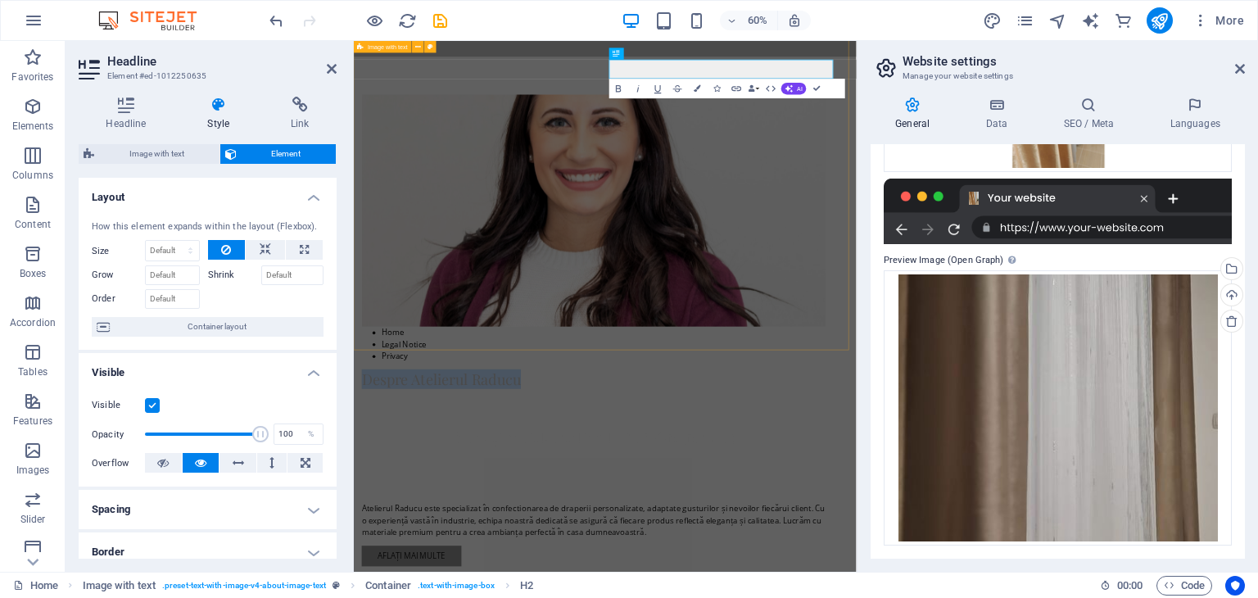
click at [512, 306] on figure at bounding box center [753, 323] width 773 height 387
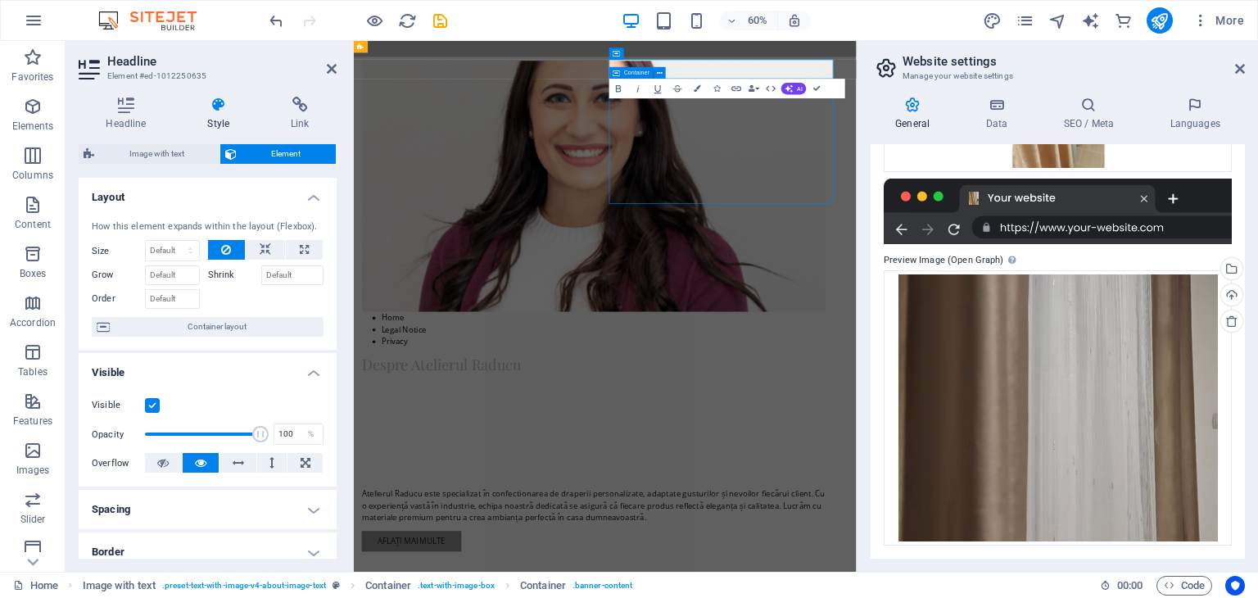
scroll to position [764, 0]
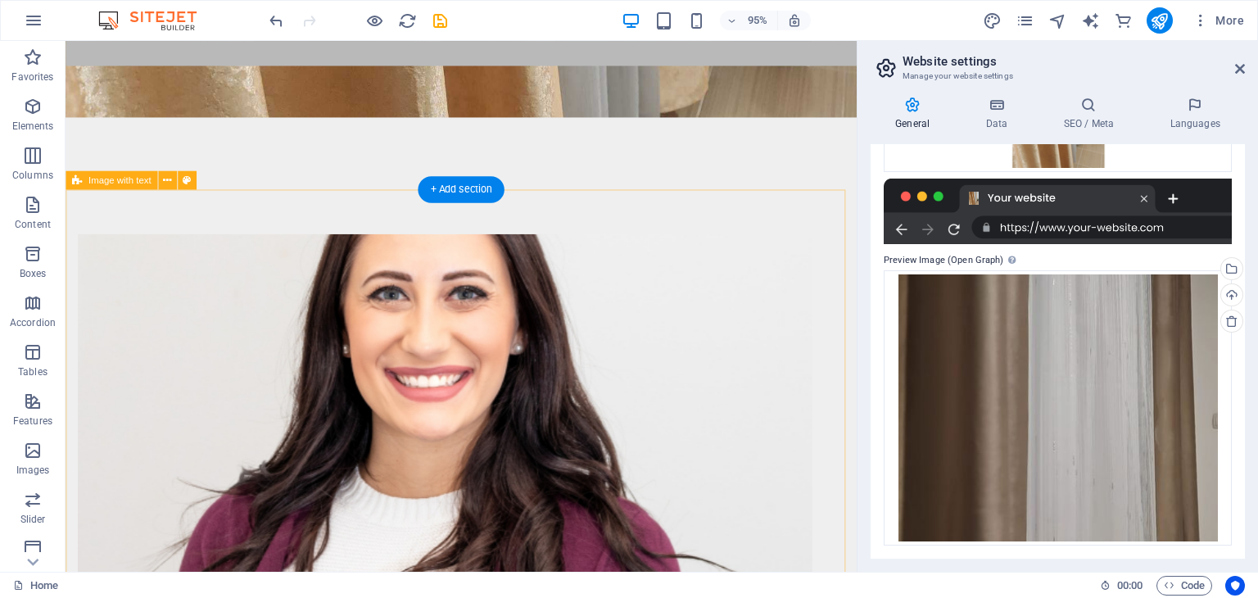
scroll to position [737, 0]
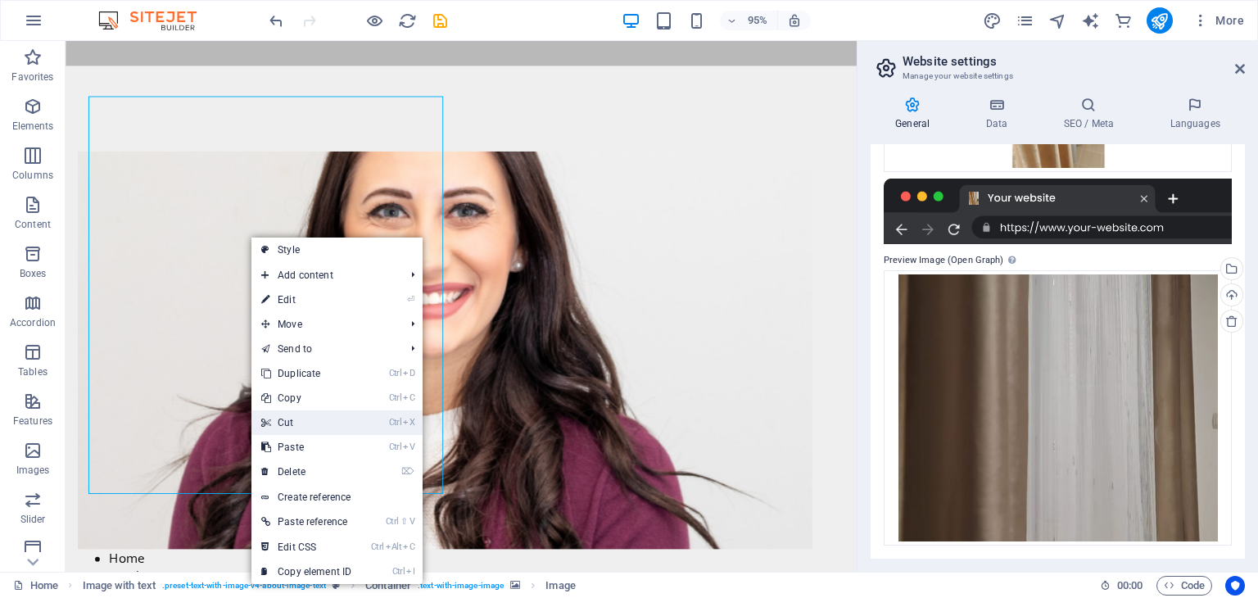
click at [292, 415] on link "Ctrl X Cut" at bounding box center [307, 422] width 110 height 25
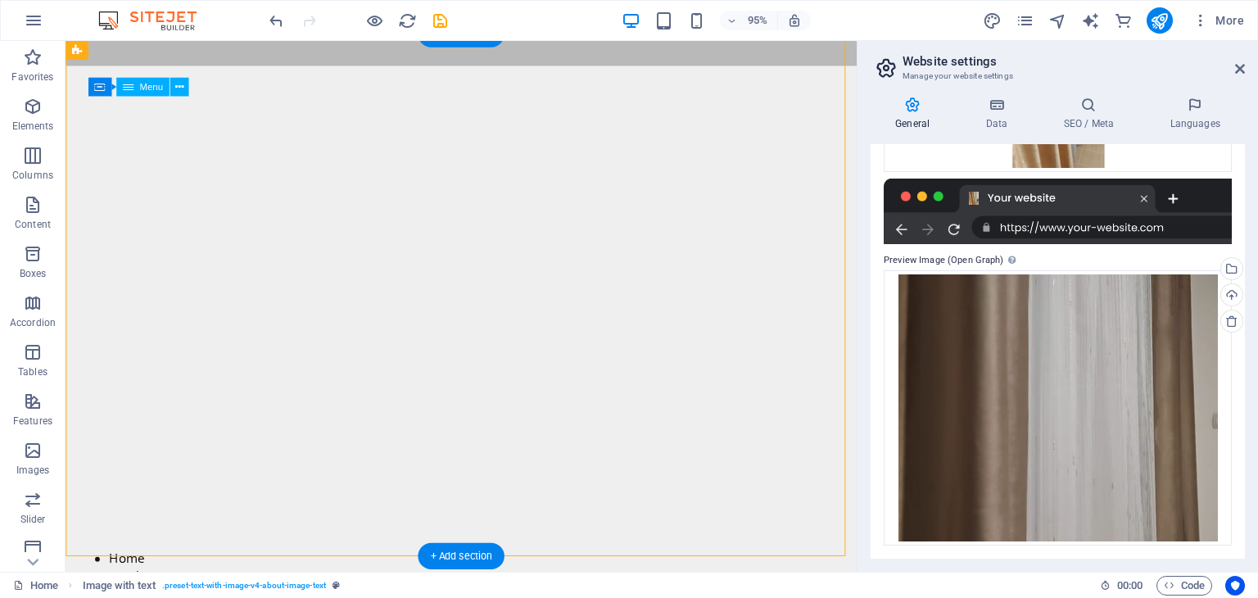
scroll to position [715, 0]
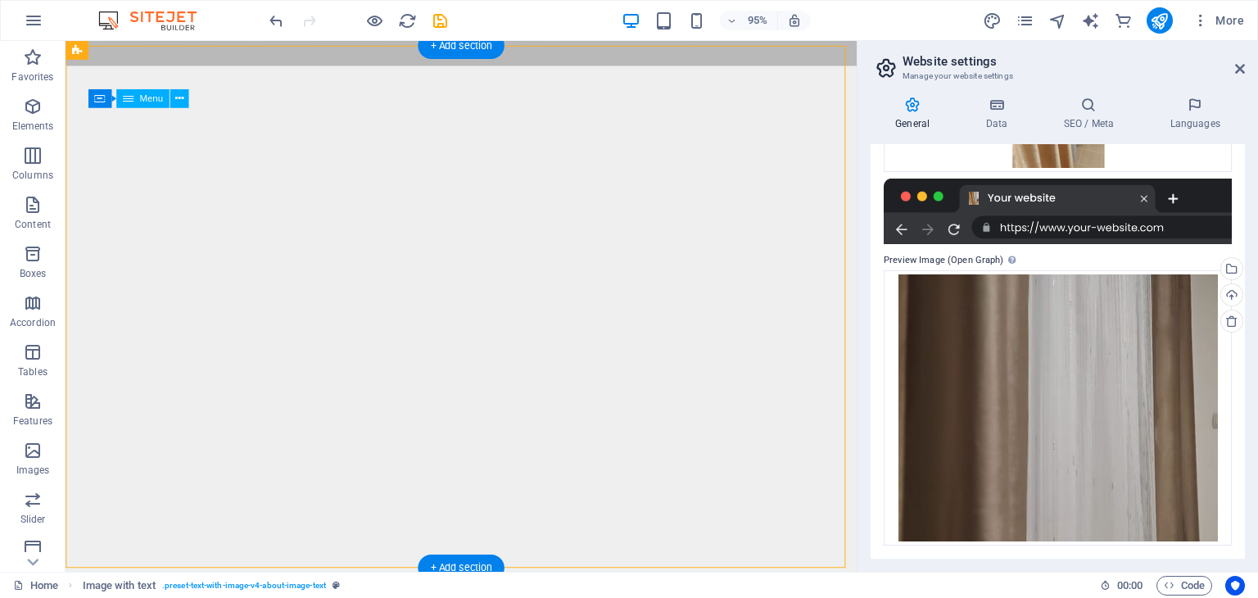
drag, startPoint x: 175, startPoint y: 147, endPoint x: 130, endPoint y: 122, distance: 51.0
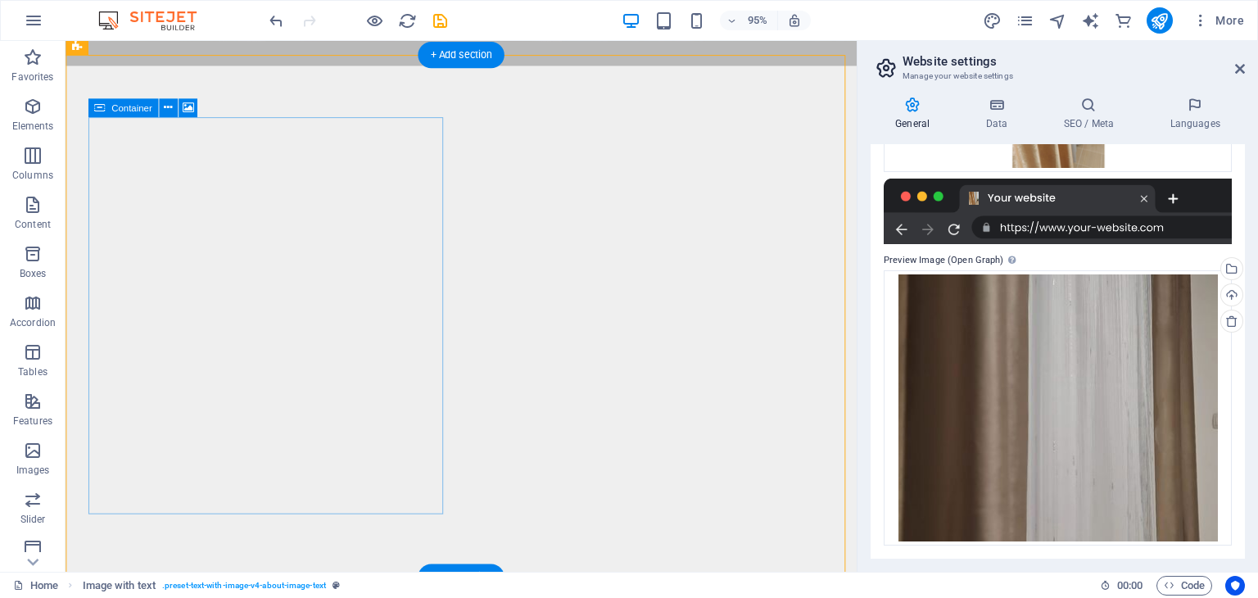
click at [161, 266] on div "Home Legal Notice Privacy" at bounding box center [465, 418] width 773 height 478
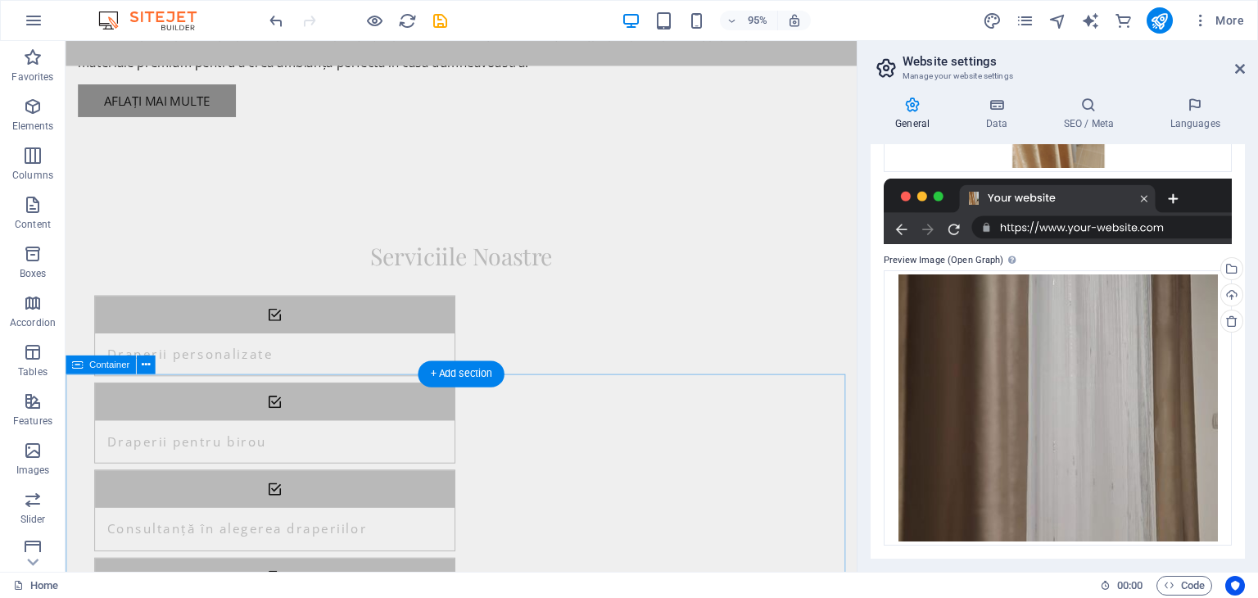
scroll to position [1698, 0]
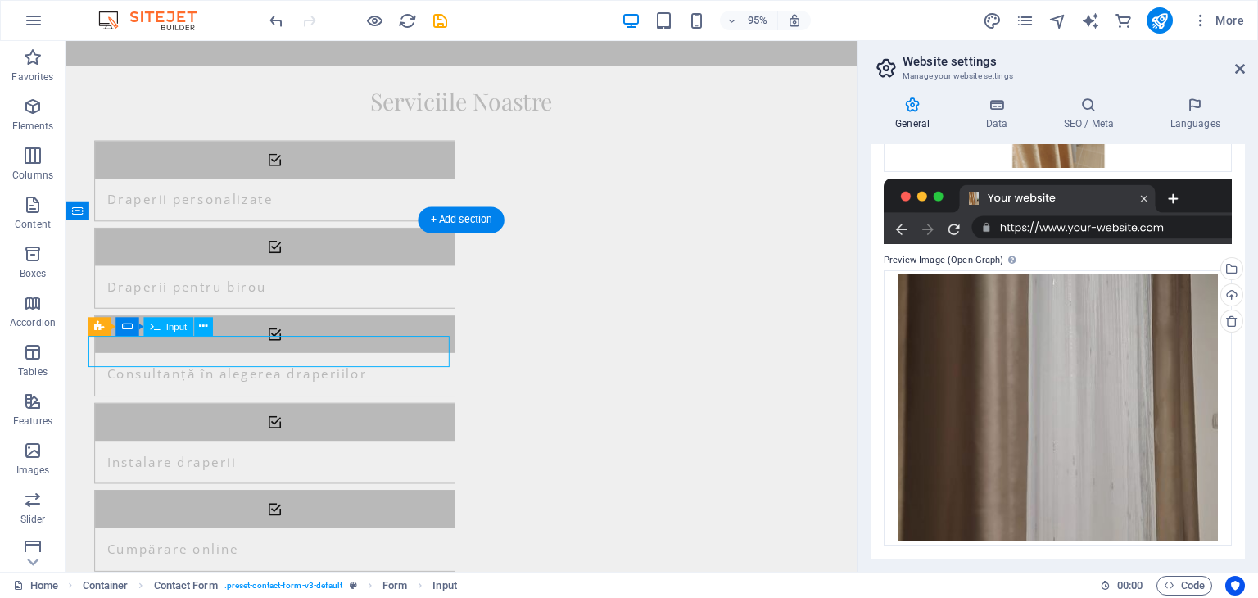
scroll to position [1780, 0]
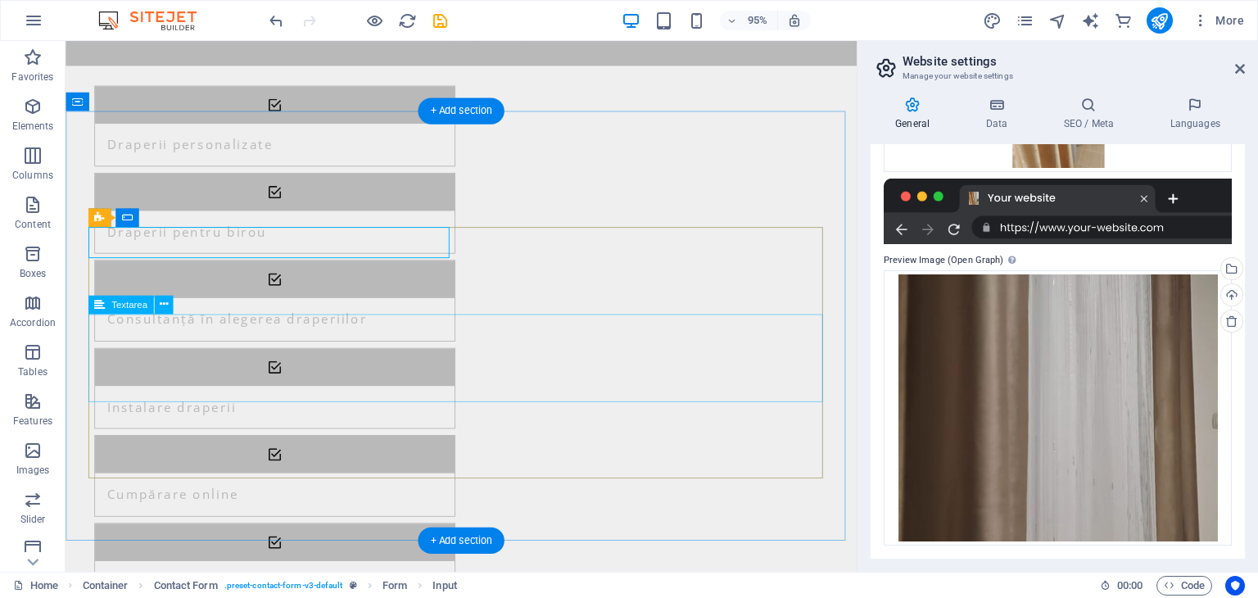
scroll to position [1862, 0]
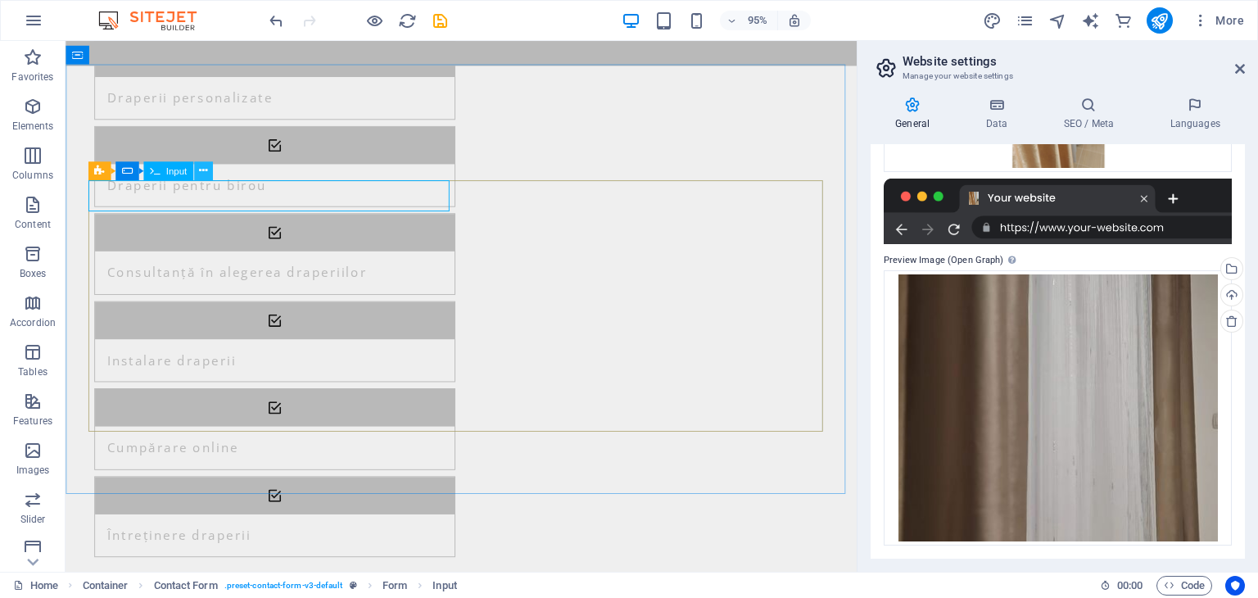
click at [211, 167] on button at bounding box center [202, 170] width 19 height 19
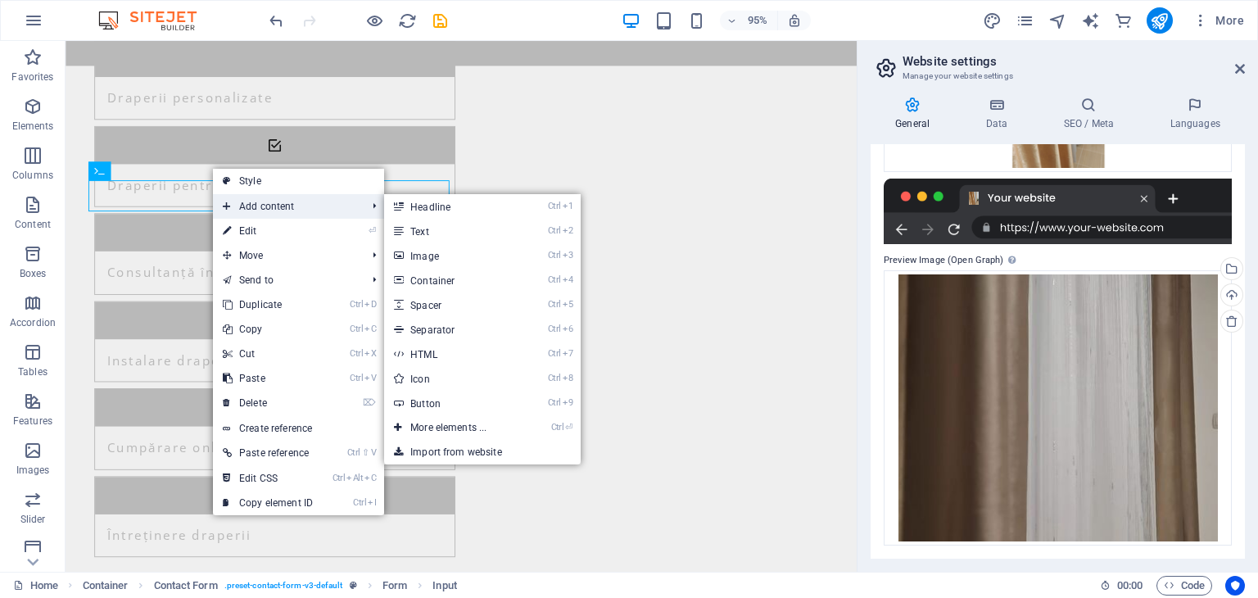
click at [249, 204] on span "Add content" at bounding box center [286, 206] width 147 height 25
click at [246, 204] on span "Add content" at bounding box center [286, 206] width 147 height 25
click at [439, 230] on link "Ctrl 2 Text" at bounding box center [451, 231] width 135 height 25
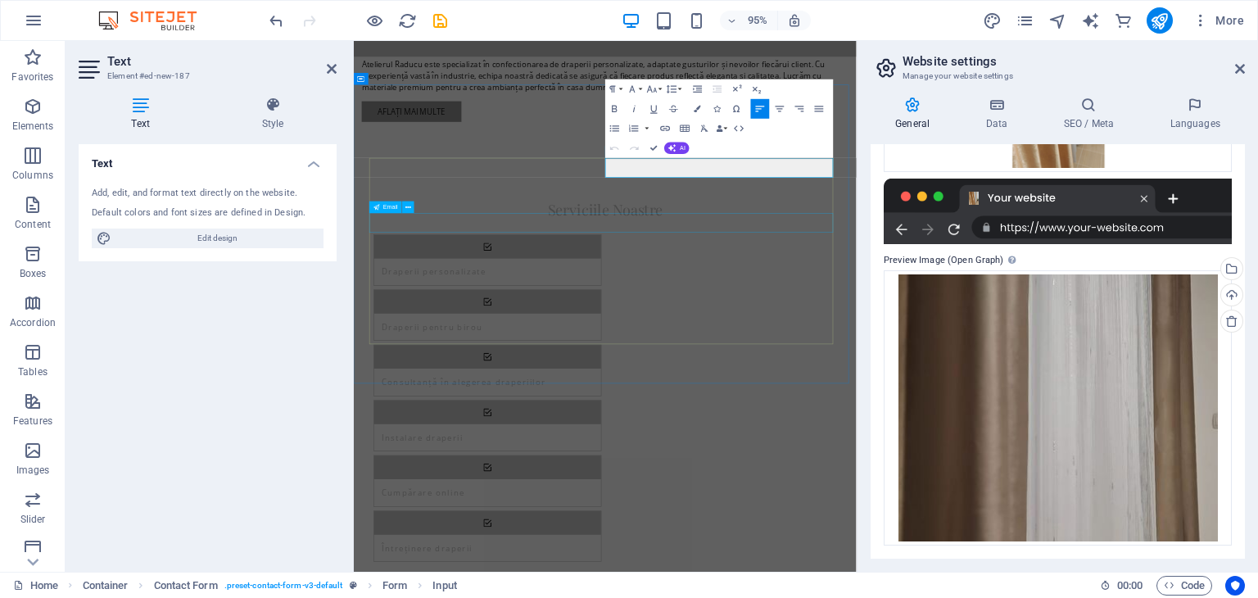
scroll to position [2140, 0]
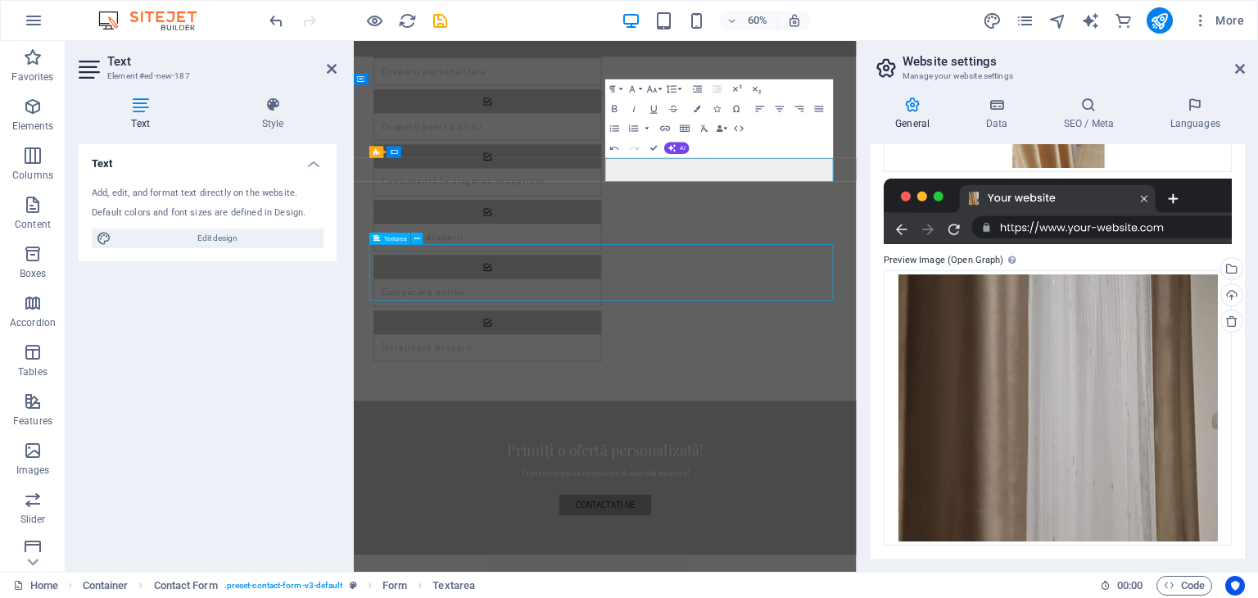
scroll to position [1814, 0]
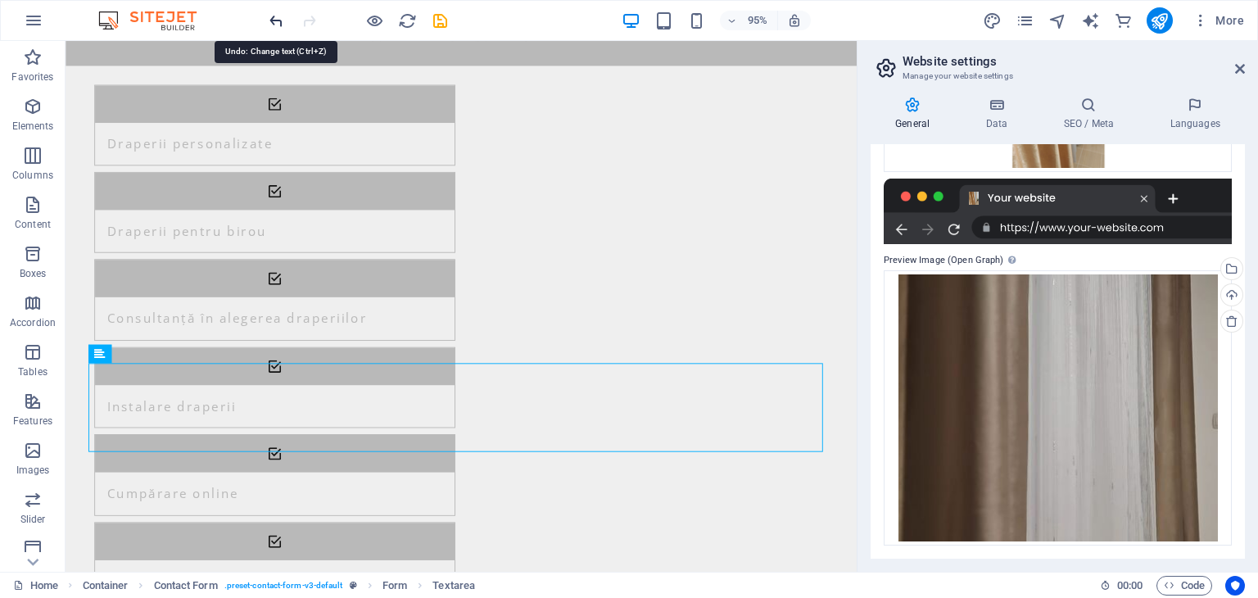
click at [278, 14] on icon "undo" at bounding box center [276, 20] width 19 height 19
click at [279, 27] on icon "undo" at bounding box center [276, 20] width 19 height 19
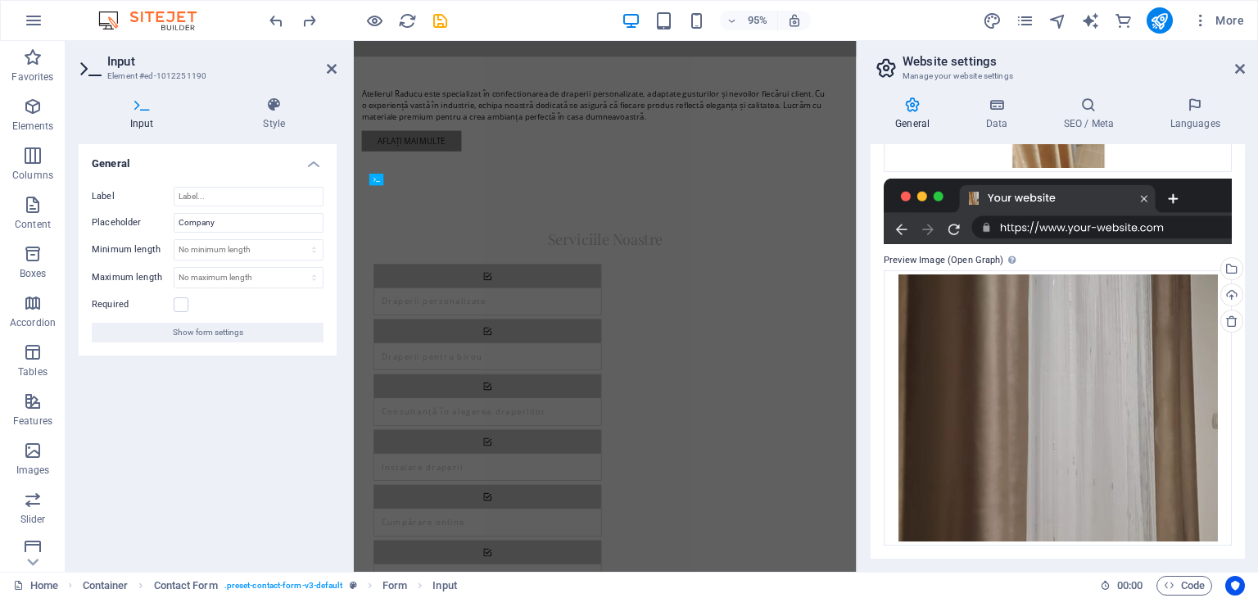
scroll to position [2094, 0]
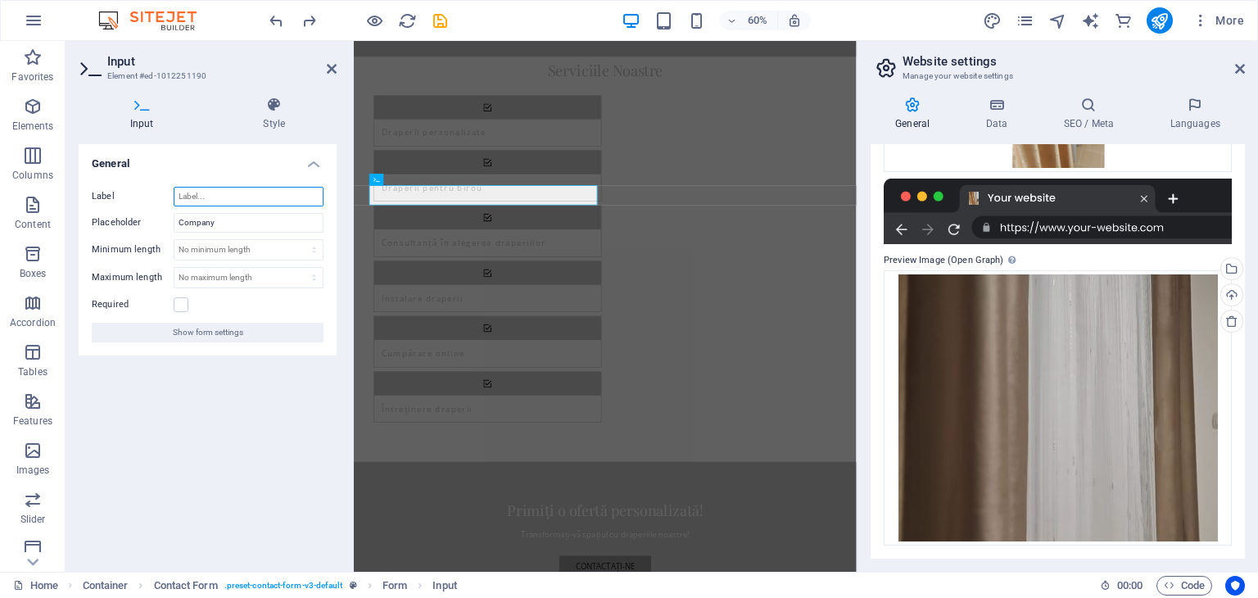
click at [193, 197] on input "Label" at bounding box center [249, 197] width 150 height 20
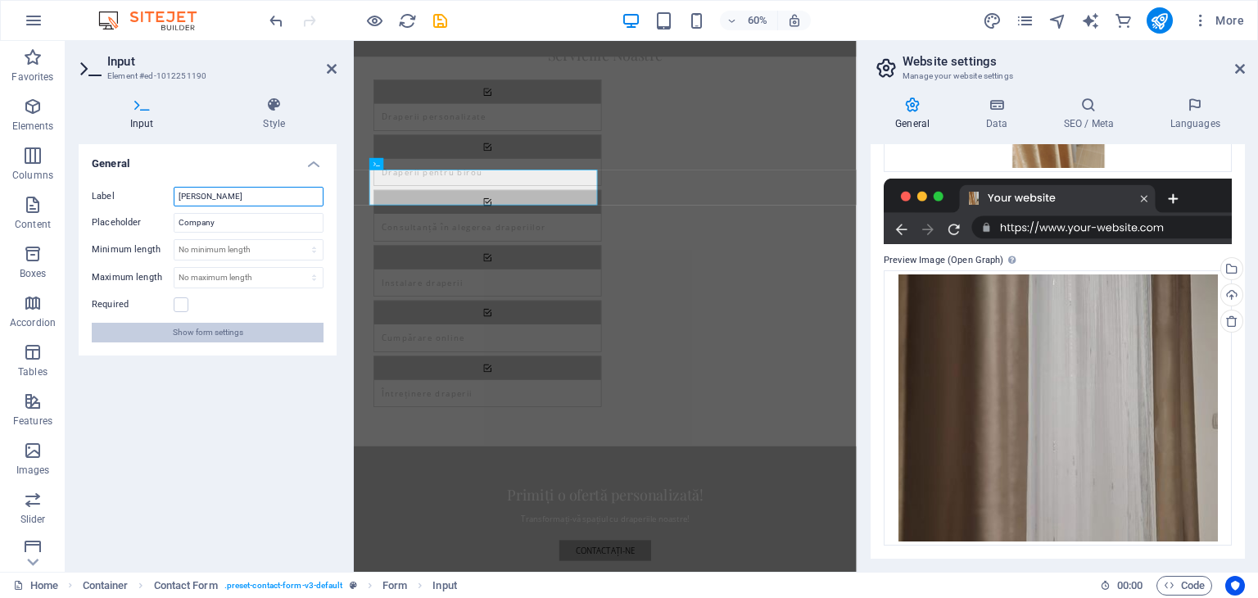
type input "[PERSON_NAME]"
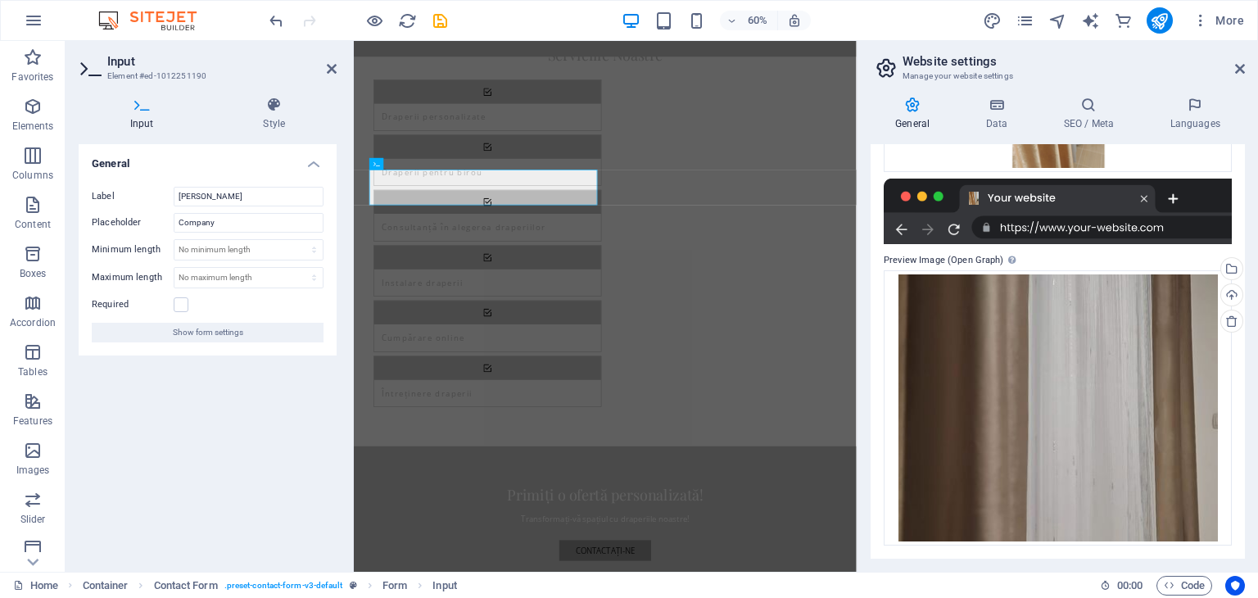
click at [277, 333] on button "Show form settings" at bounding box center [208, 333] width 232 height 20
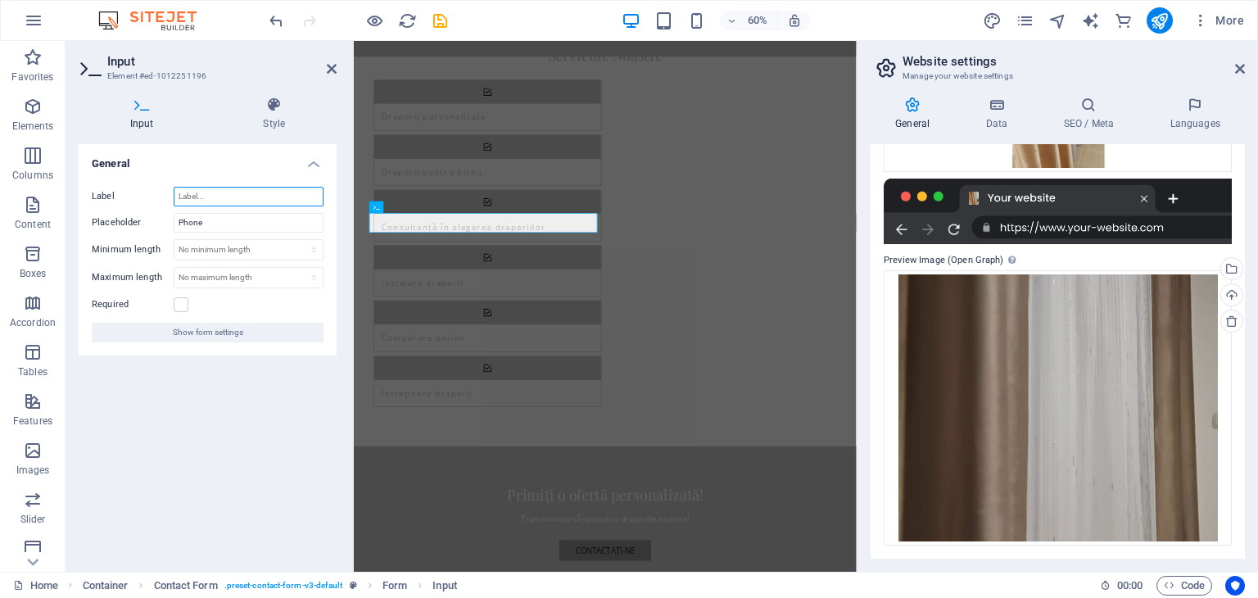
click at [265, 199] on input "Label" at bounding box center [249, 197] width 150 height 20
type input "077444"
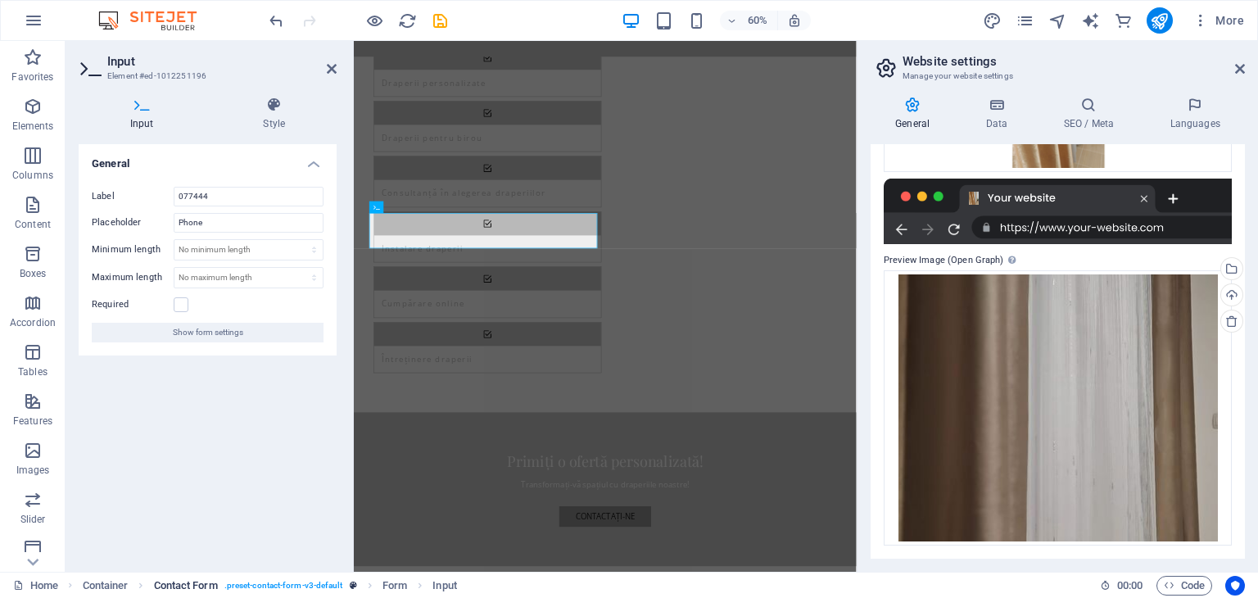
scroll to position [1794, 0]
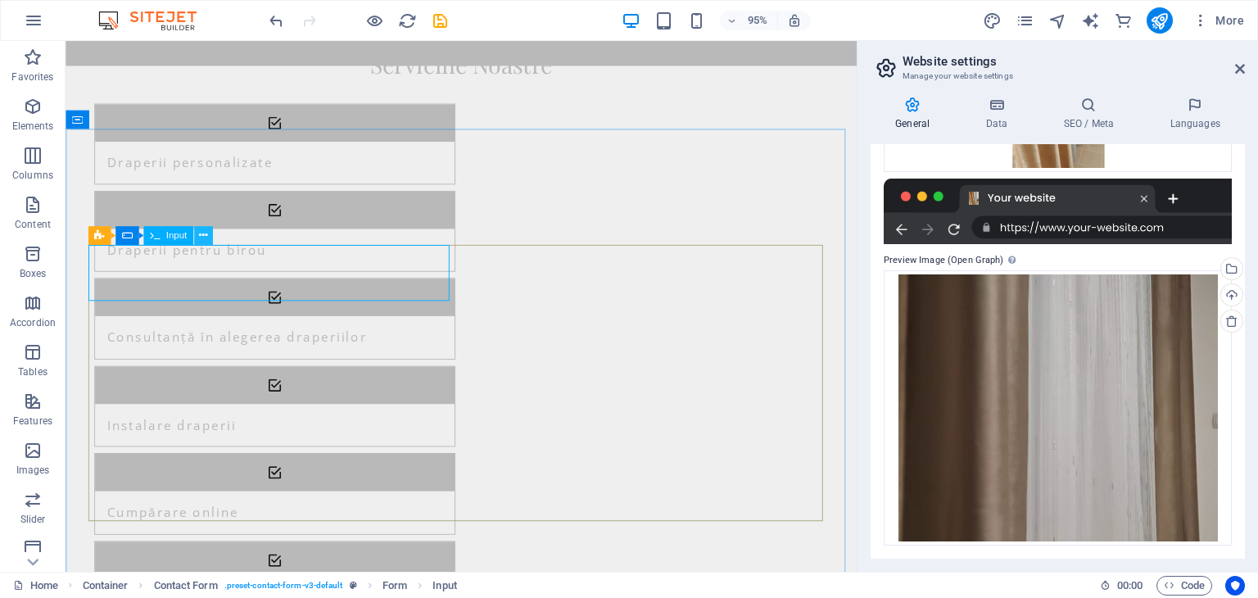
click at [200, 233] on icon at bounding box center [202, 236] width 8 height 16
click at [262, 17] on div "95% More" at bounding box center [629, 20] width 1257 height 39
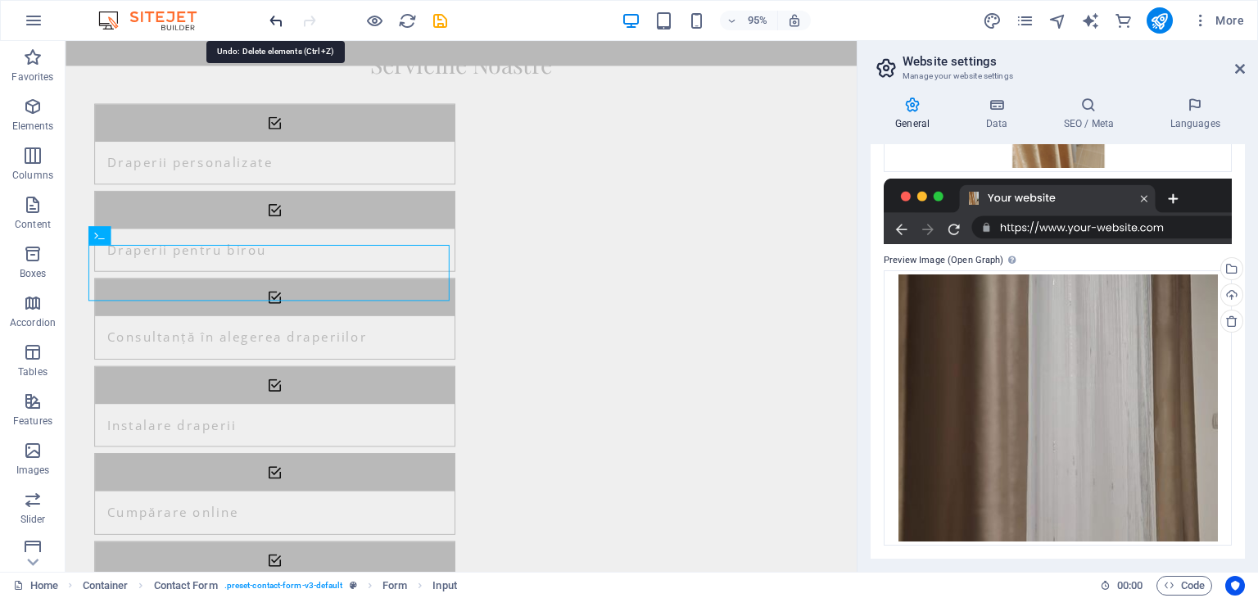
click at [272, 17] on icon "undo" at bounding box center [276, 20] width 19 height 19
click at [274, 17] on icon "undo" at bounding box center [276, 20] width 19 height 19
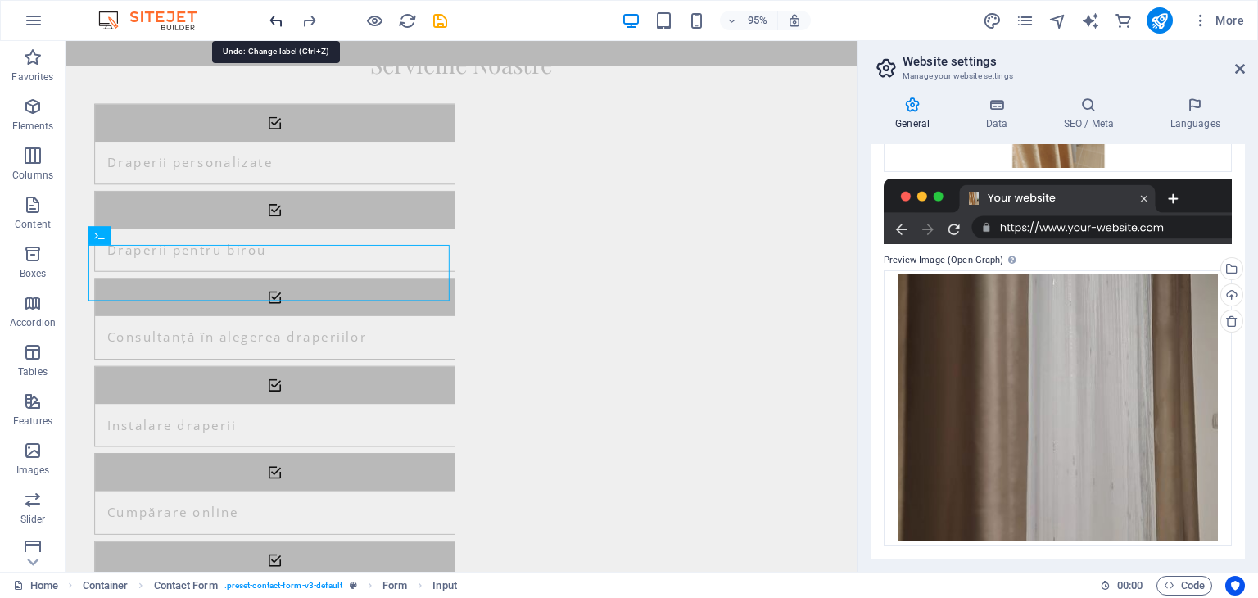
click at [274, 17] on icon "undo" at bounding box center [276, 20] width 19 height 19
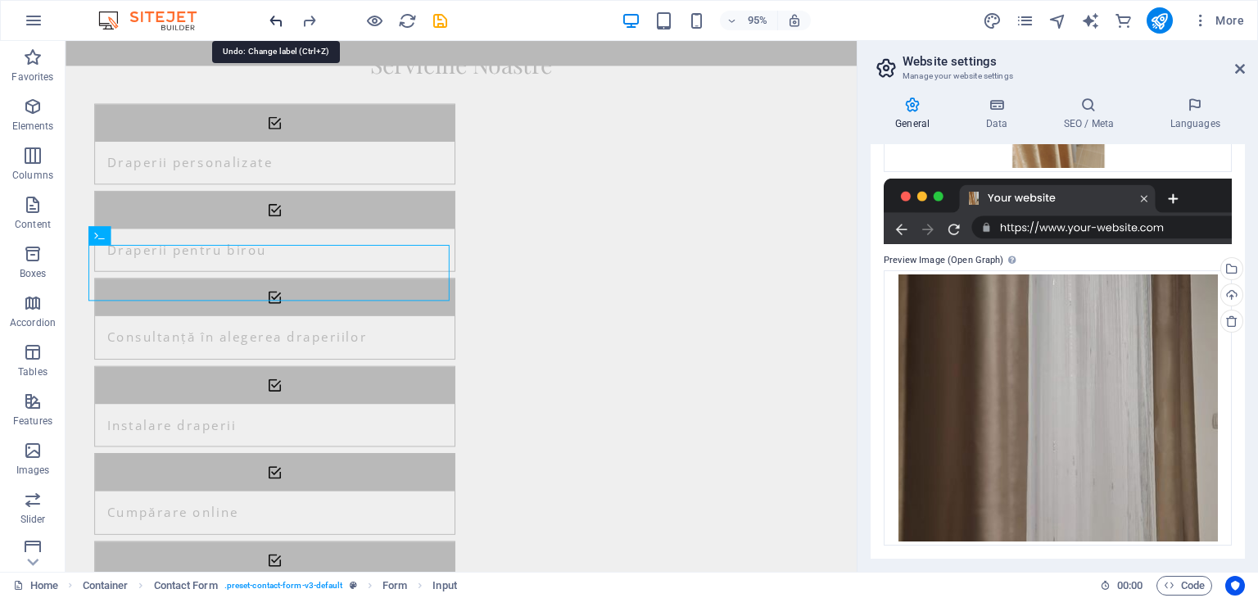
click at [274, 17] on icon "undo" at bounding box center [276, 20] width 19 height 19
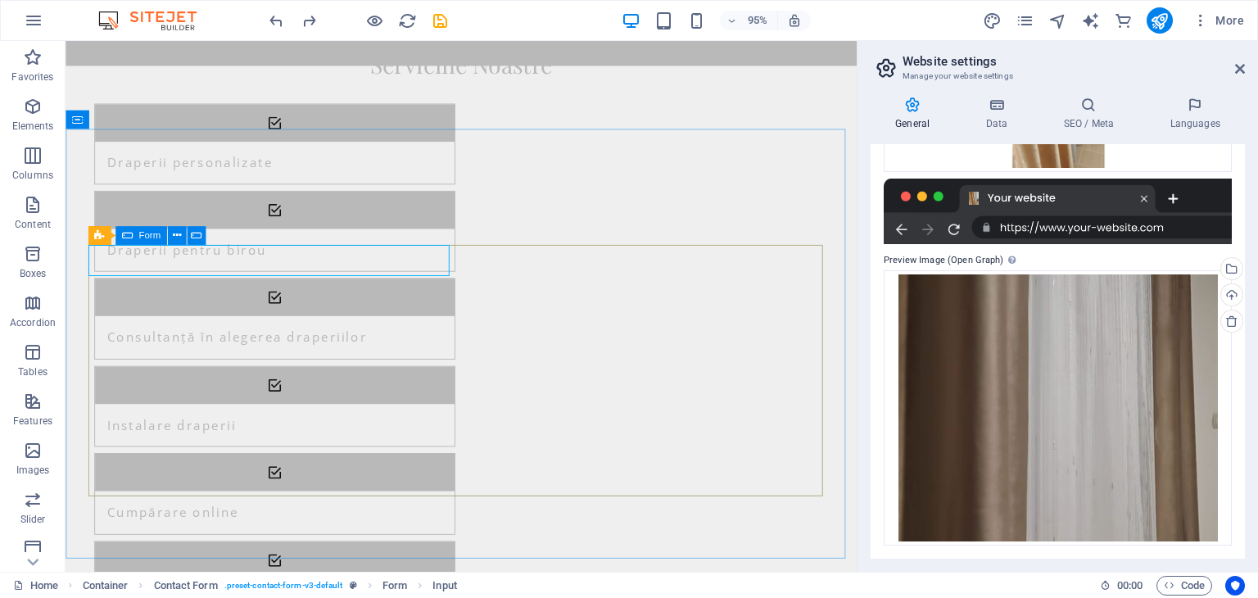
click at [140, 231] on span "Form" at bounding box center [149, 235] width 22 height 9
click at [196, 236] on icon at bounding box center [196, 236] width 11 height 16
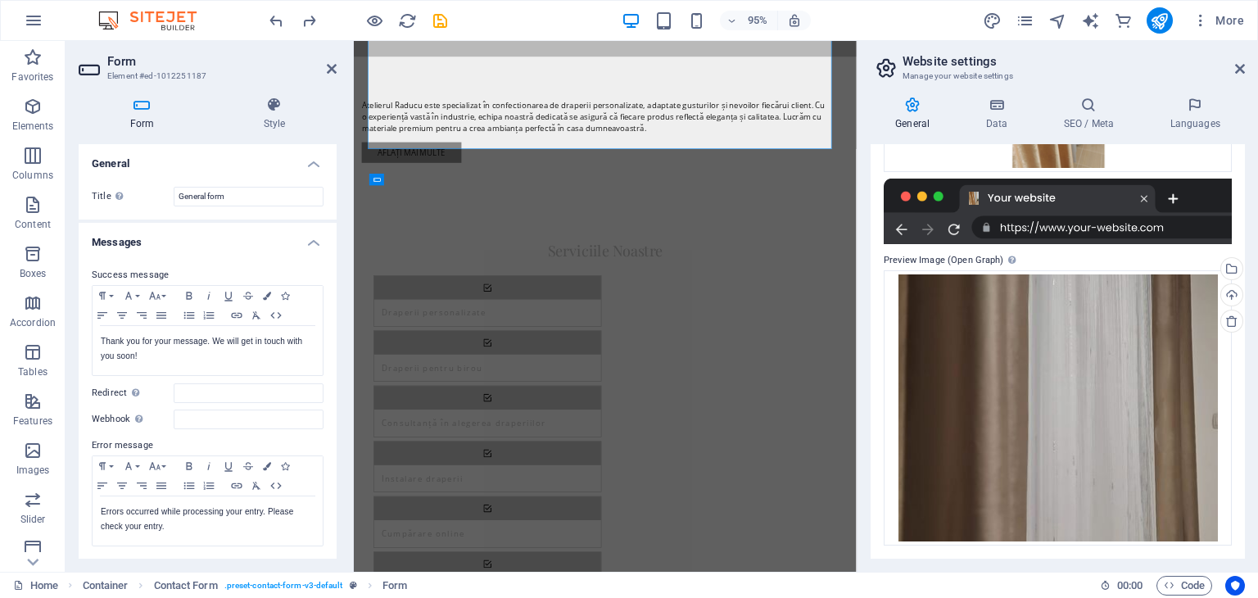
scroll to position [2094, 0]
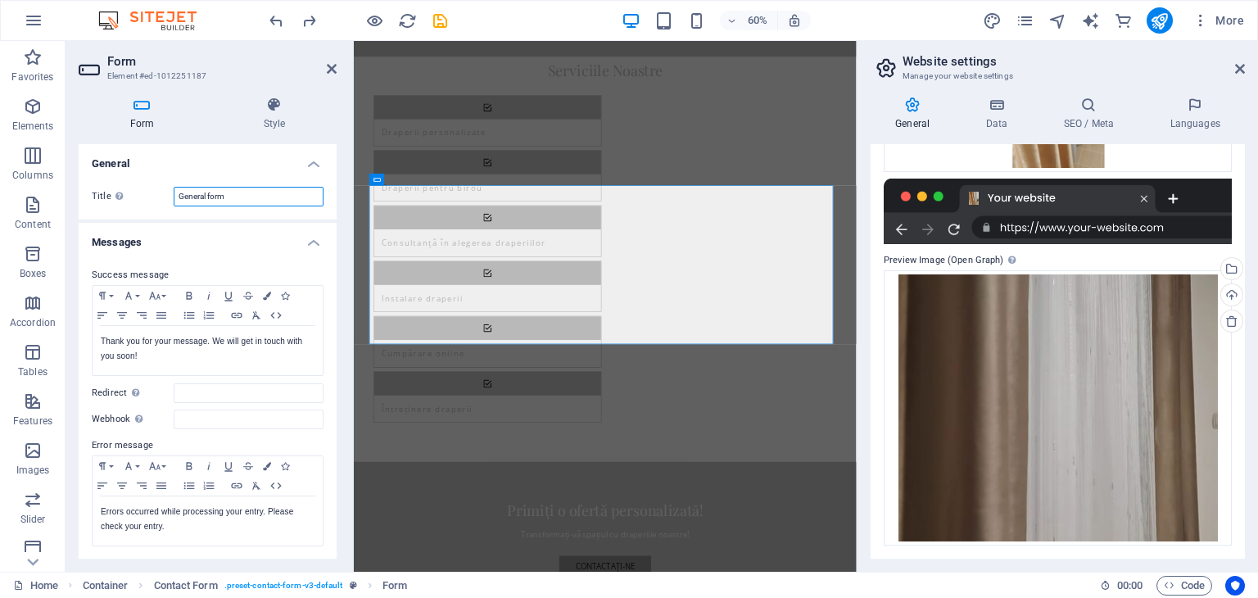
click at [244, 197] on input "General form" at bounding box center [249, 197] width 150 height 20
drag, startPoint x: 476, startPoint y: 296, endPoint x: 368, endPoint y: 309, distance: 108.9
drag, startPoint x: 396, startPoint y: 299, endPoint x: 487, endPoint y: 292, distance: 91.2
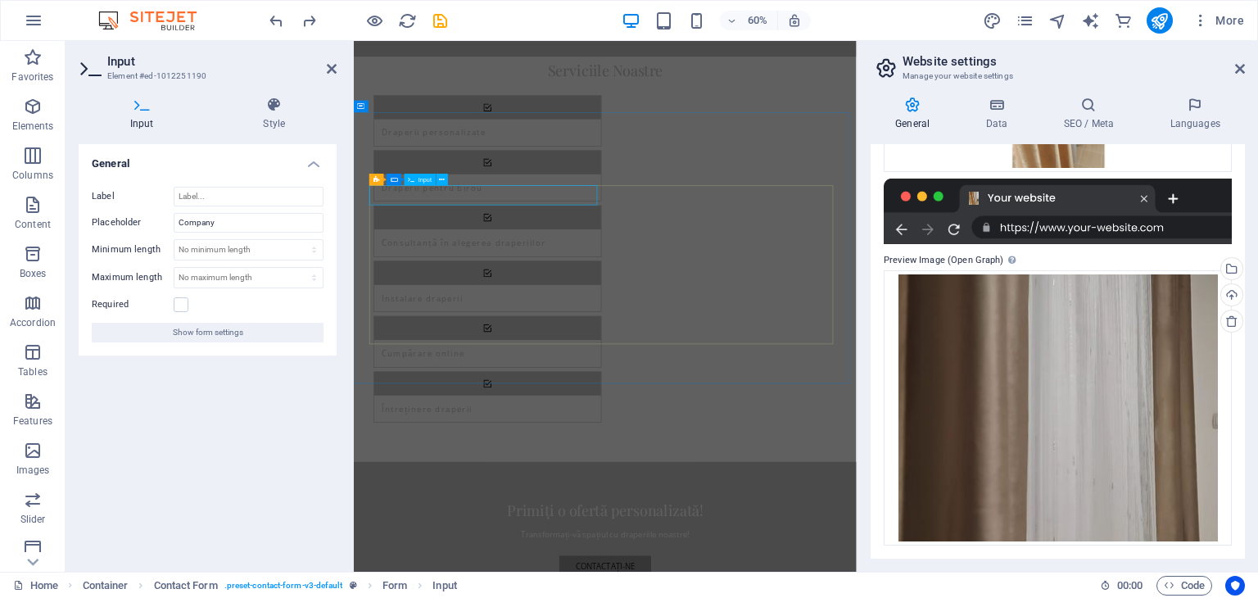
click at [237, 213] on input "Company" at bounding box center [249, 223] width 150 height 20
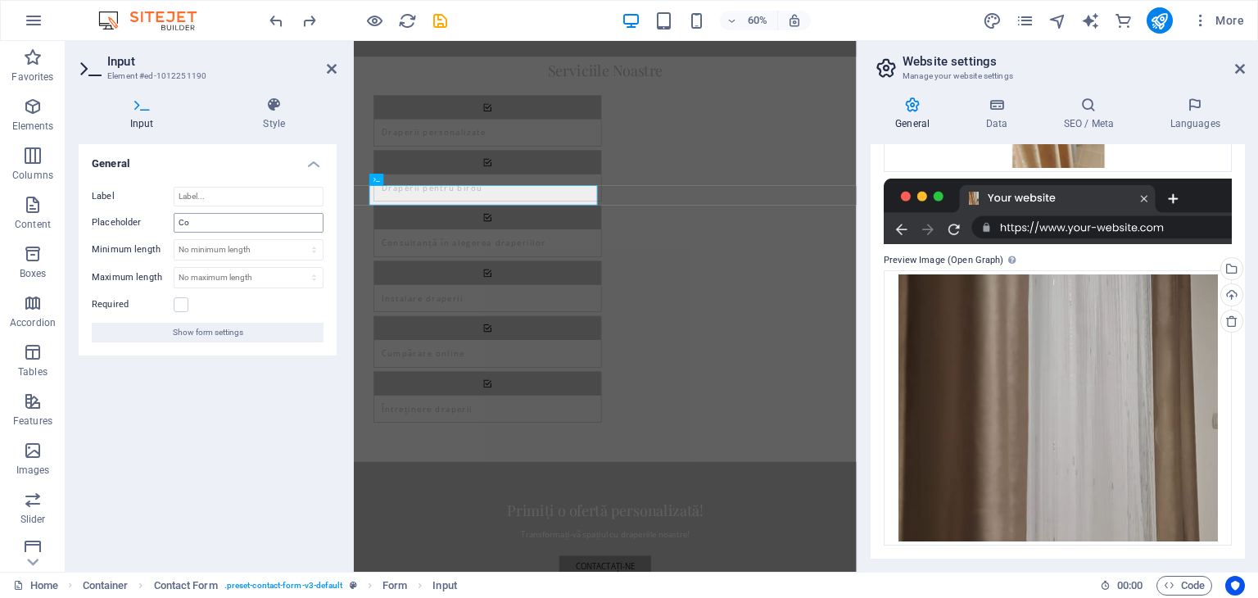
type input "C"
type input "Atelierul Raducu"
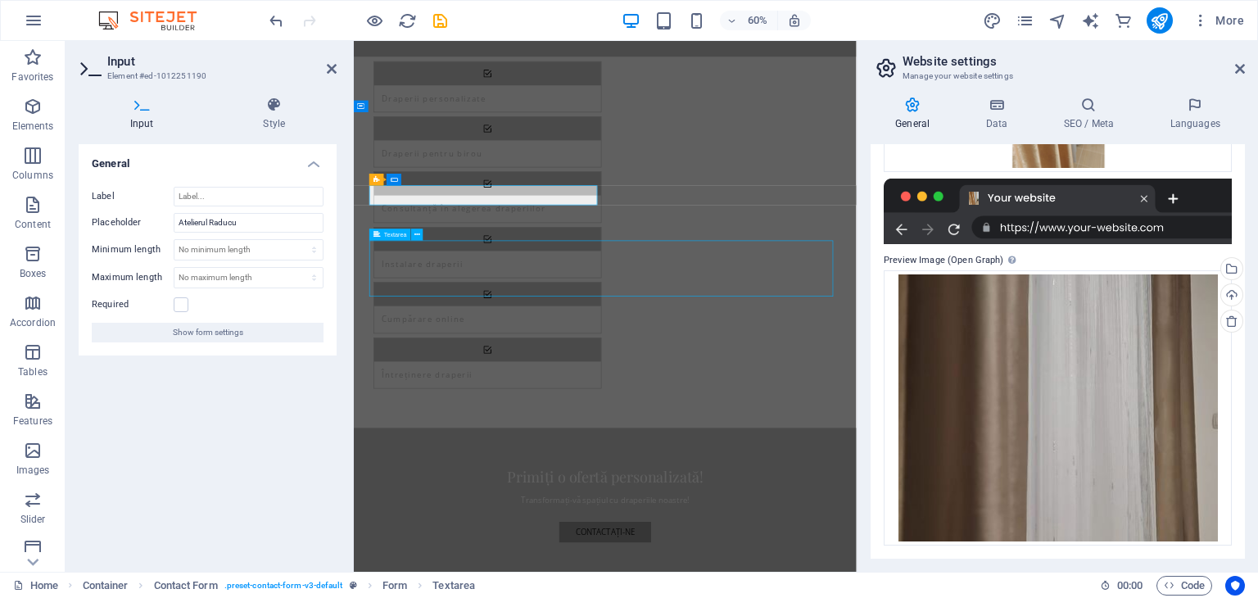
scroll to position [1768, 0]
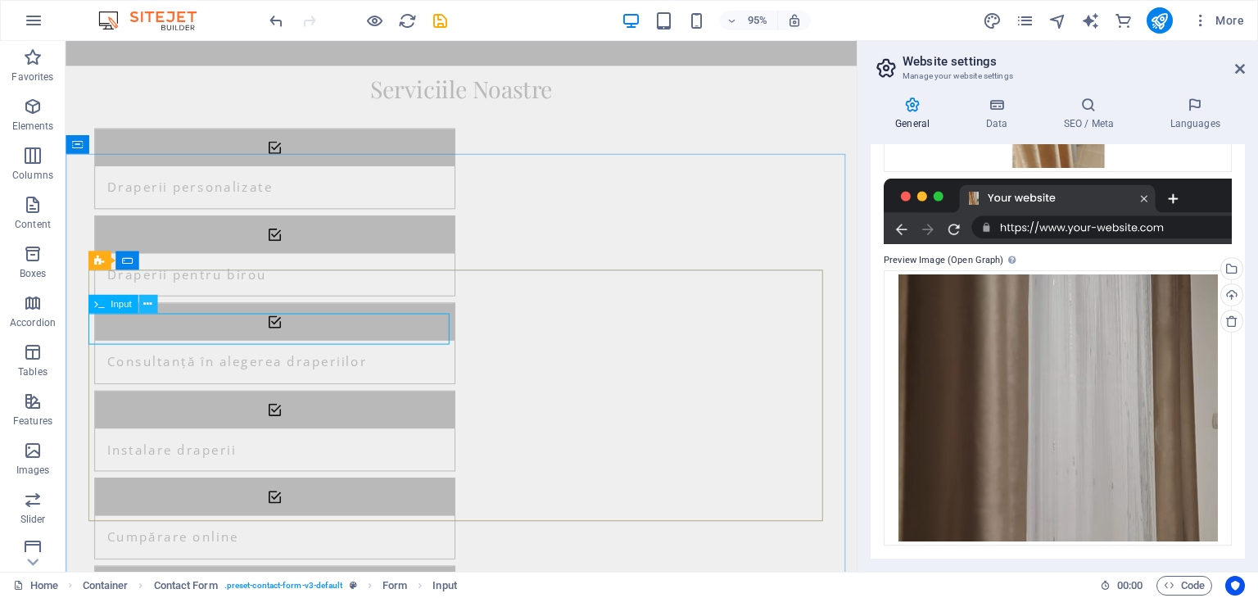
click at [152, 308] on button at bounding box center [147, 304] width 19 height 19
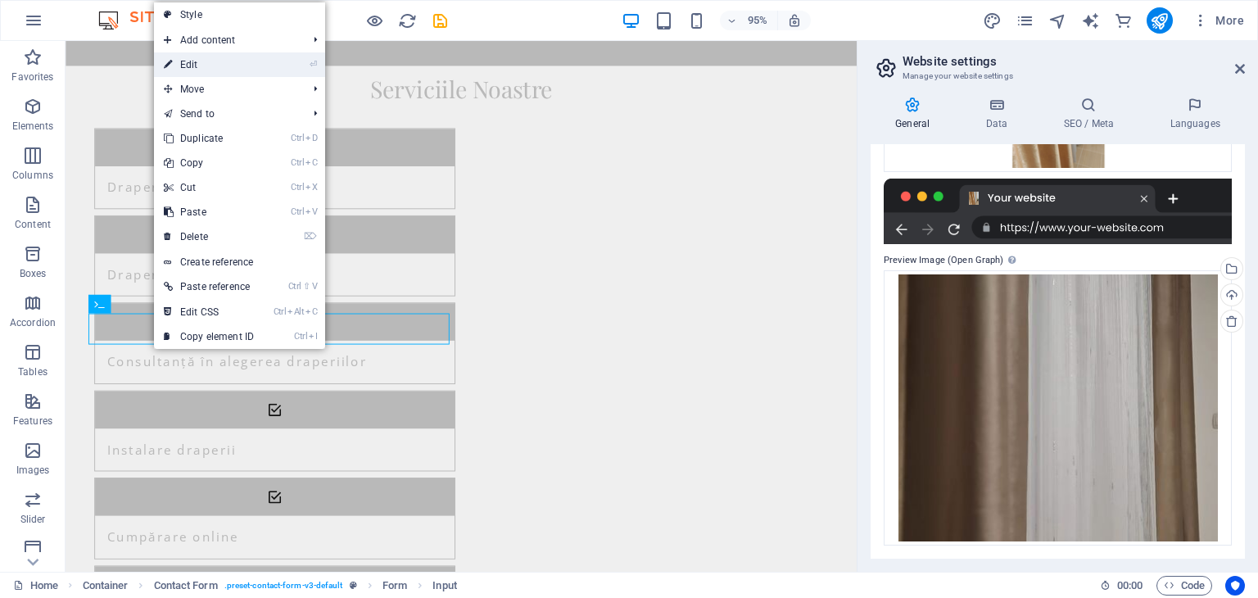
click at [217, 61] on link "⏎ Edit" at bounding box center [209, 64] width 110 height 25
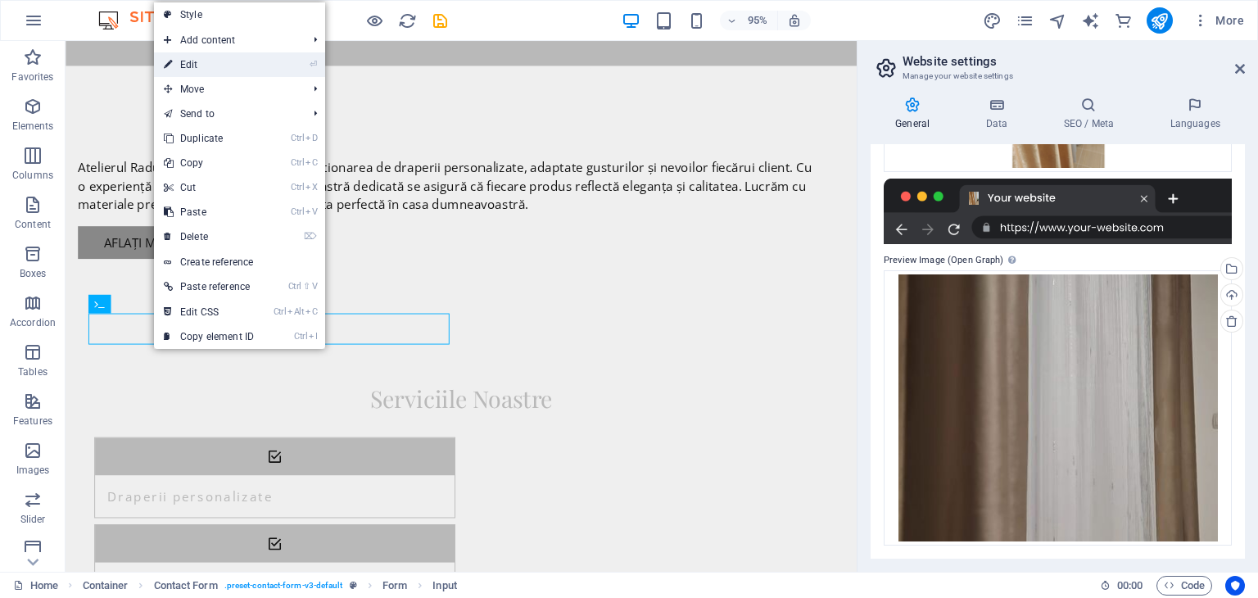
scroll to position [2094, 0]
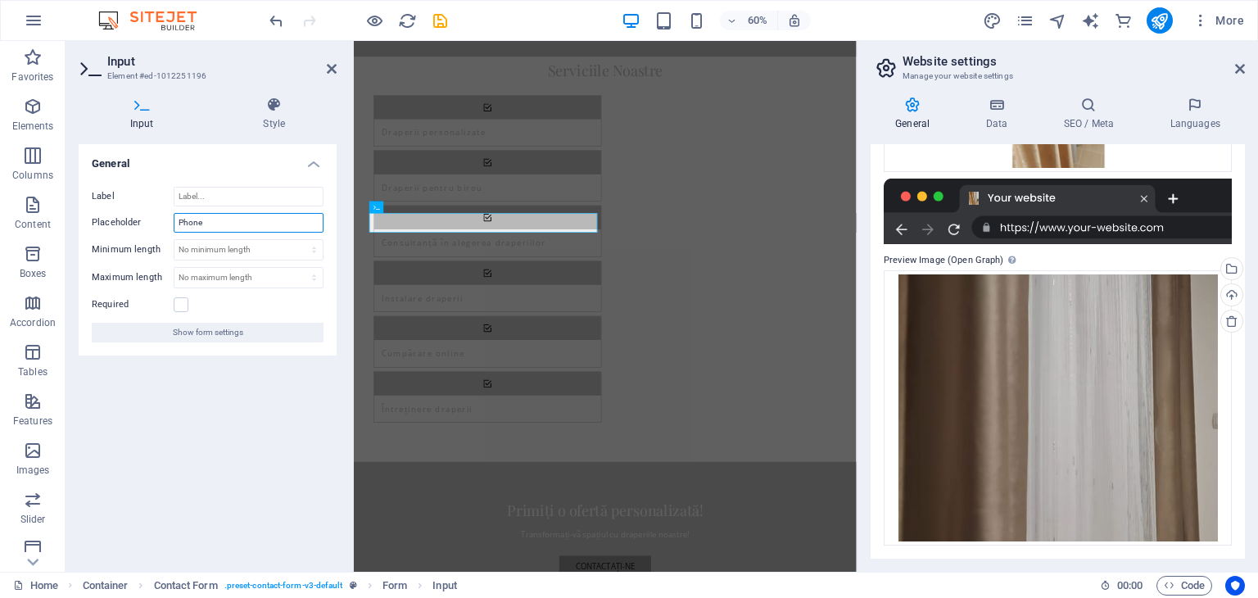
click at [222, 228] on input "Phone" at bounding box center [249, 223] width 150 height 20
type input "P"
type input "0774499032"
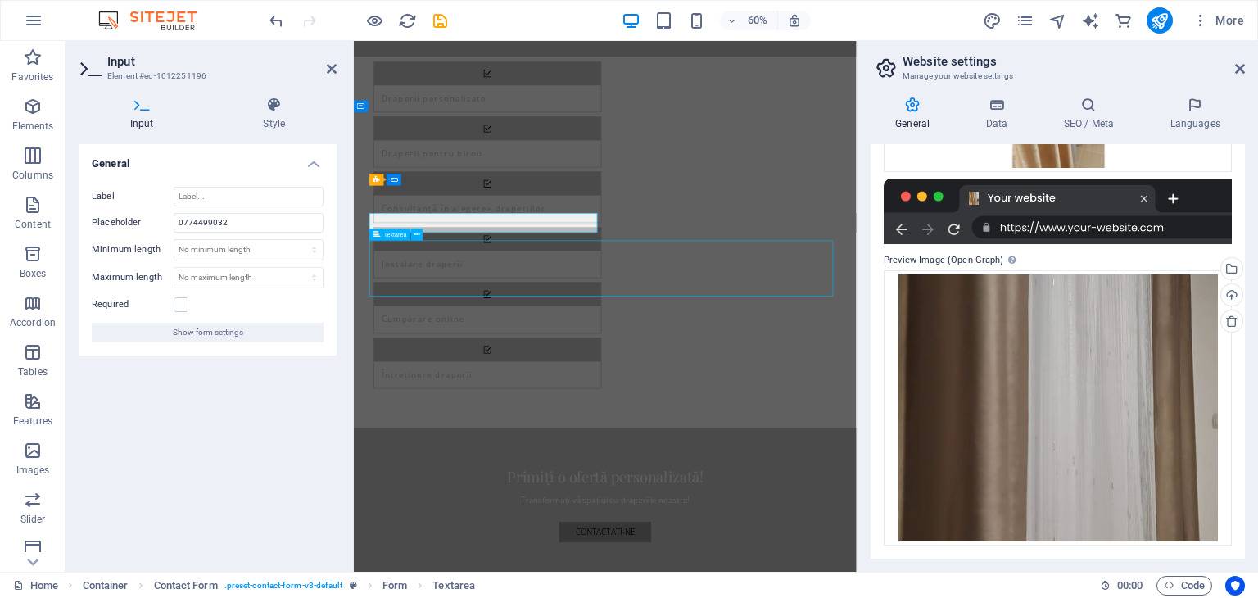
scroll to position [1768, 0]
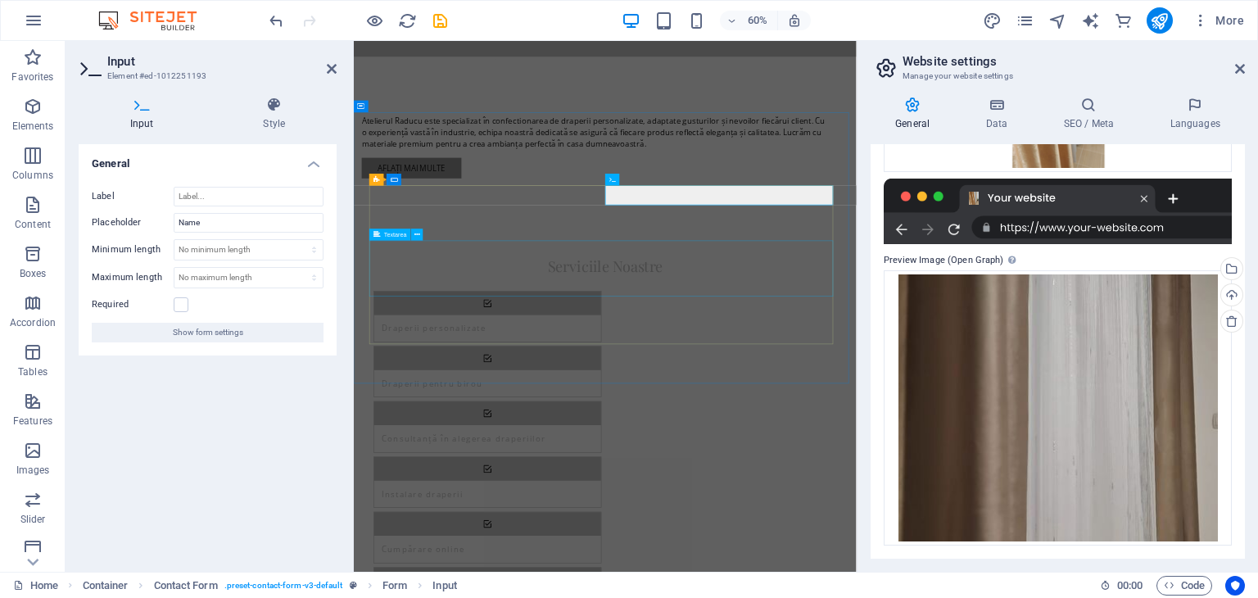
scroll to position [2094, 0]
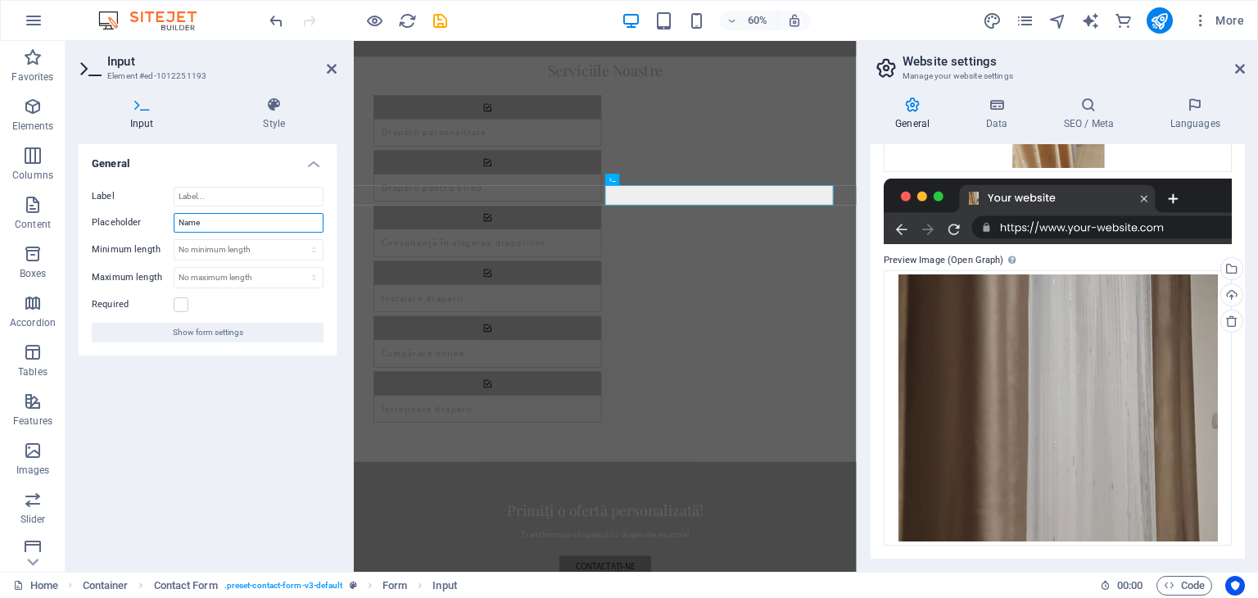
click at [282, 223] on input "Name" at bounding box center [249, 223] width 150 height 20
type input "N"
type input "Atelierul"
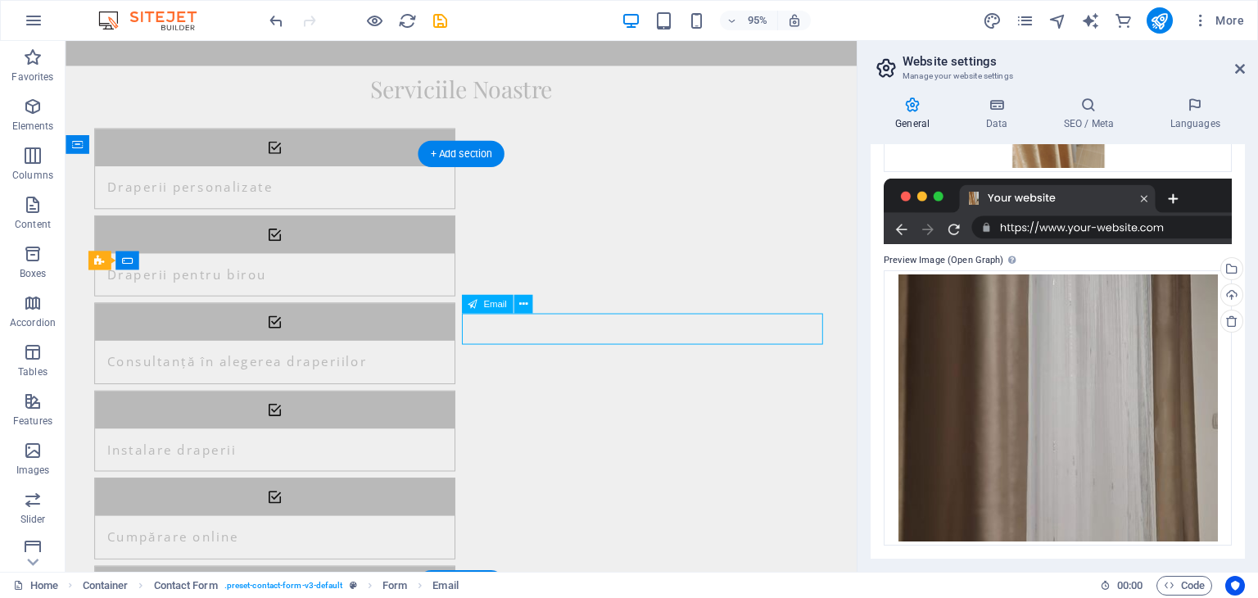
click at [526, 303] on icon at bounding box center [523, 304] width 8 height 16
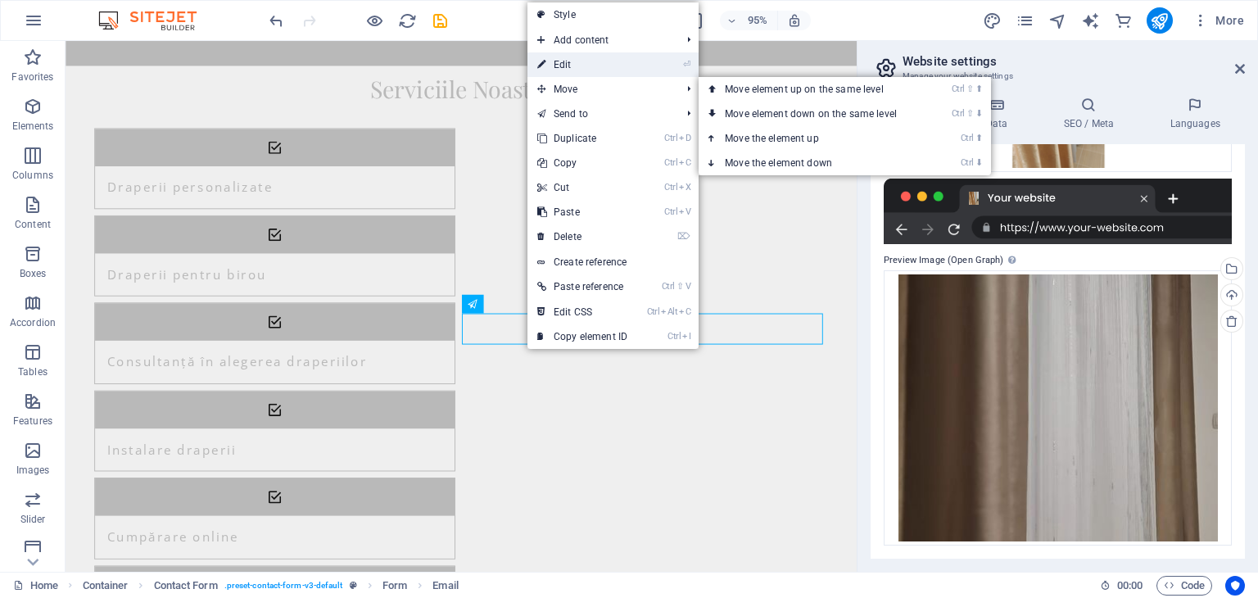
click at [582, 64] on link "⏎ Edit" at bounding box center [583, 64] width 110 height 25
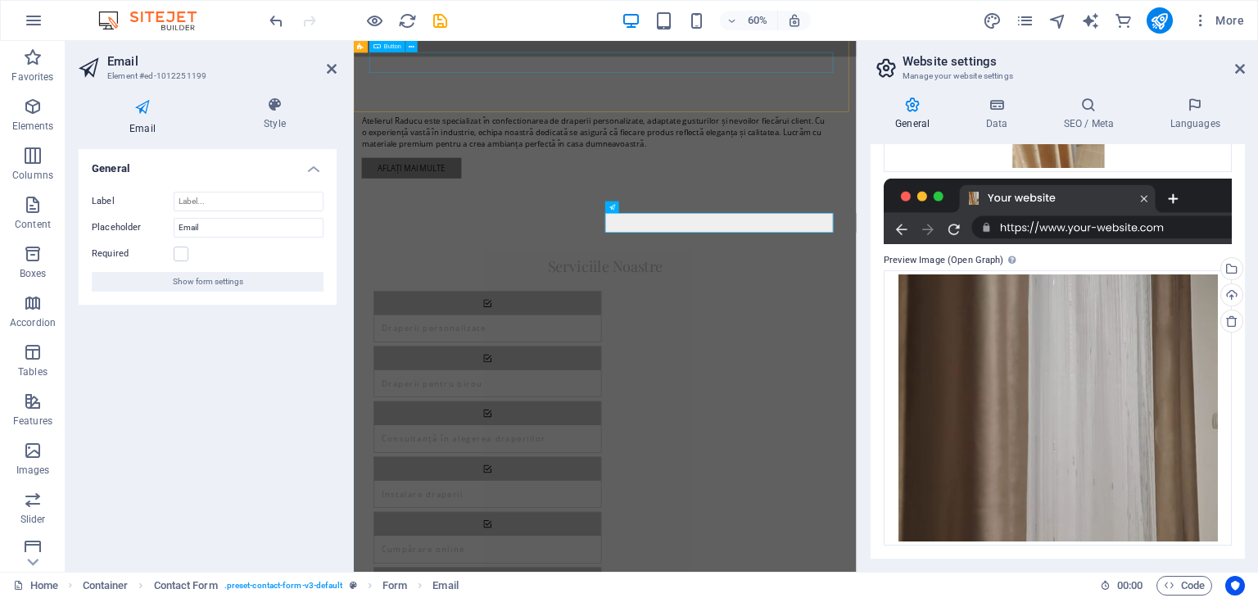
scroll to position [2094, 0]
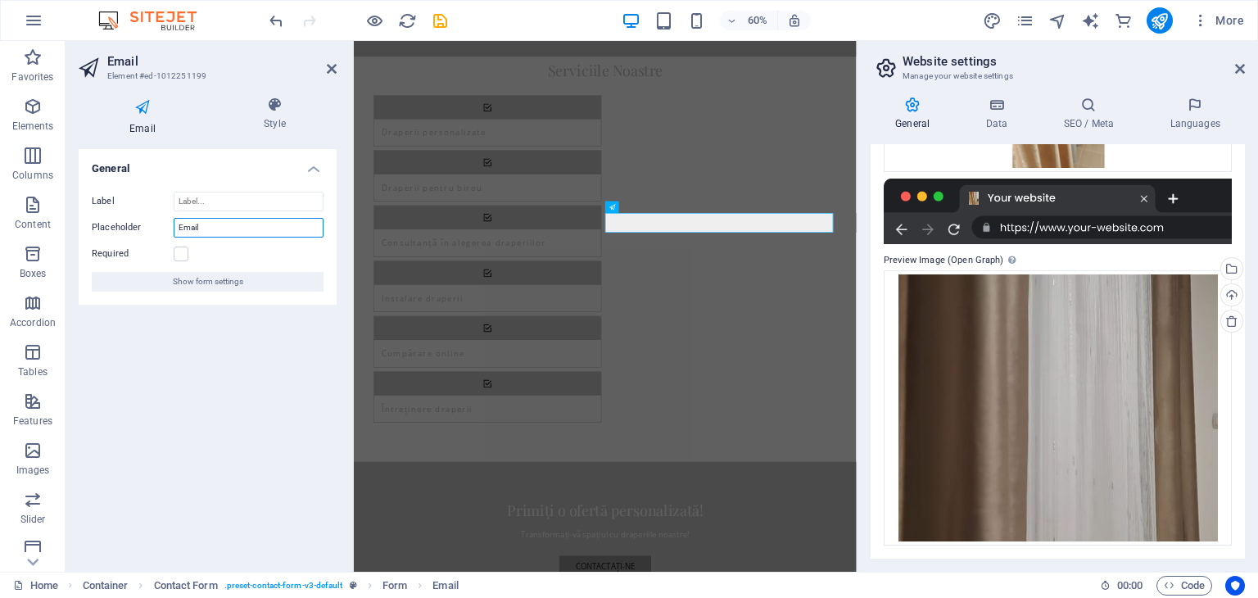
click at [204, 220] on input "Email" at bounding box center [249, 228] width 150 height 20
type input "E"
type input "[EMAIL_ADDRESS][DOMAIN_NAME]"
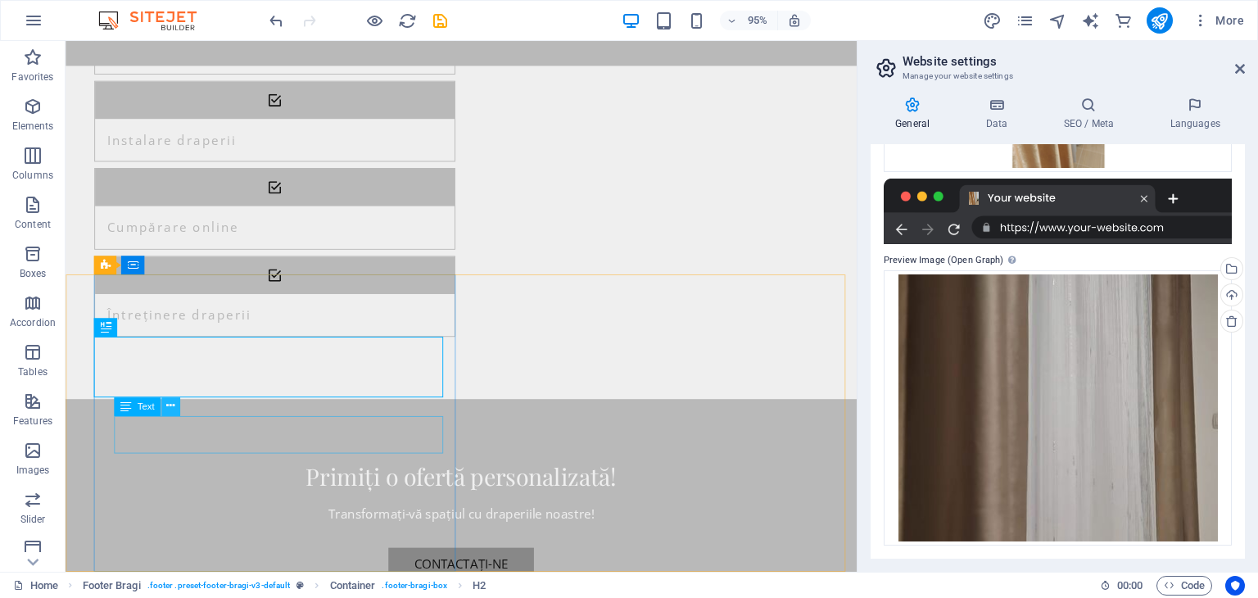
click at [169, 401] on icon at bounding box center [170, 406] width 8 height 16
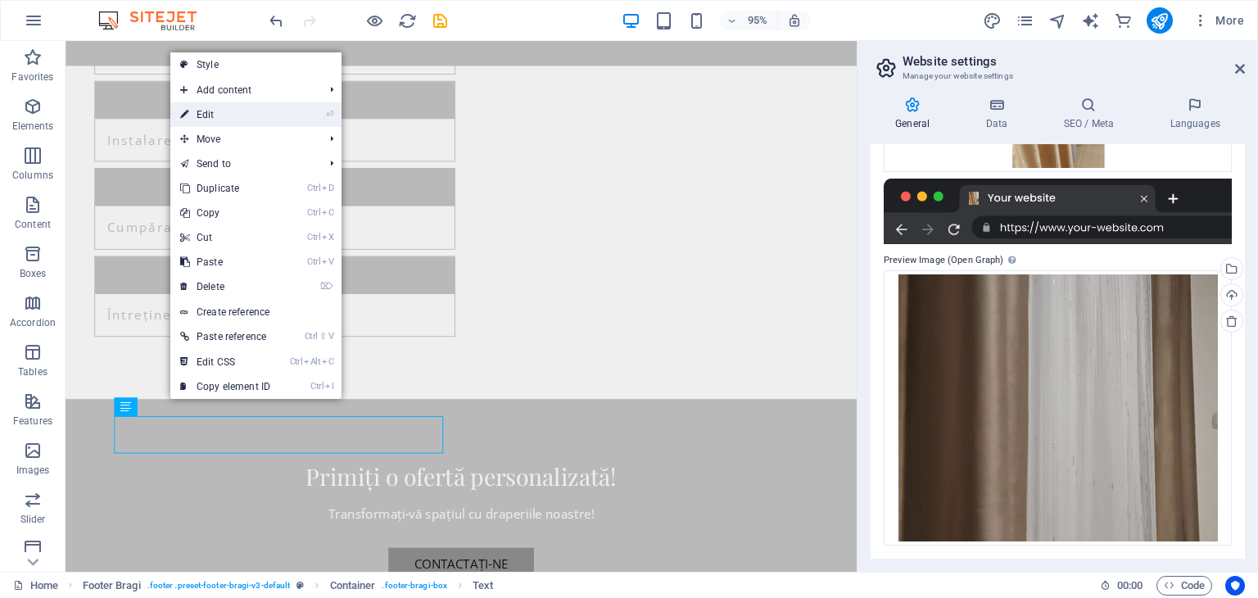
click at [247, 116] on link "⏎ Edit" at bounding box center [225, 114] width 110 height 25
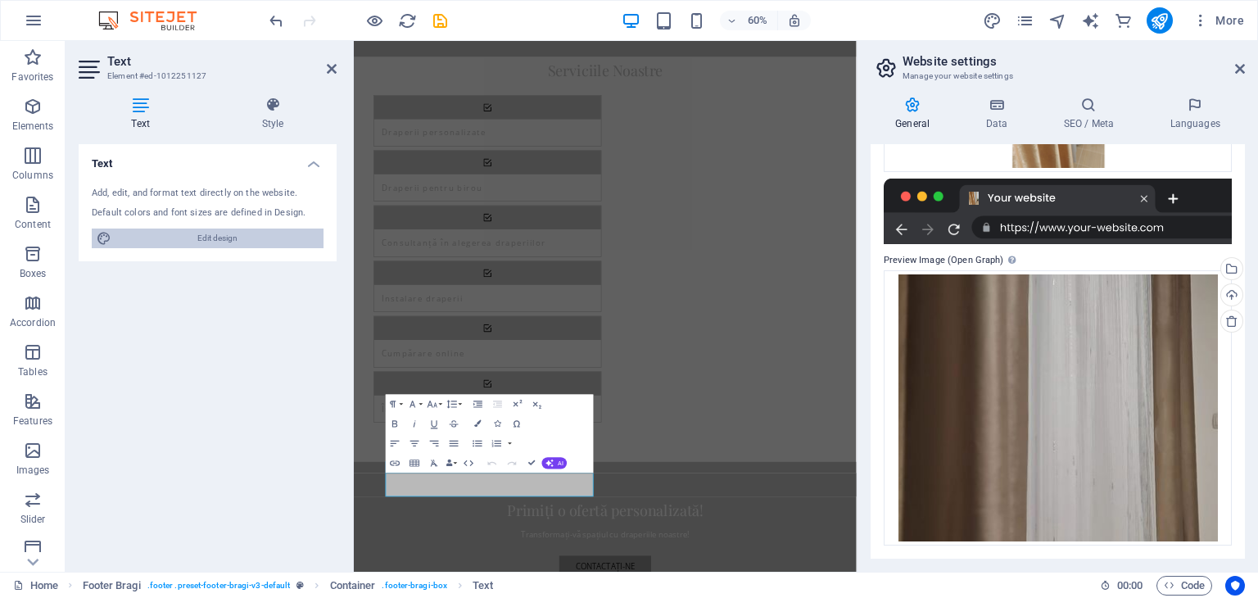
drag, startPoint x: 164, startPoint y: 230, endPoint x: 174, endPoint y: 240, distance: 13.9
click at [161, 233] on span "Edit design" at bounding box center [217, 239] width 202 height 20
select select "px"
select select "200"
select select "px"
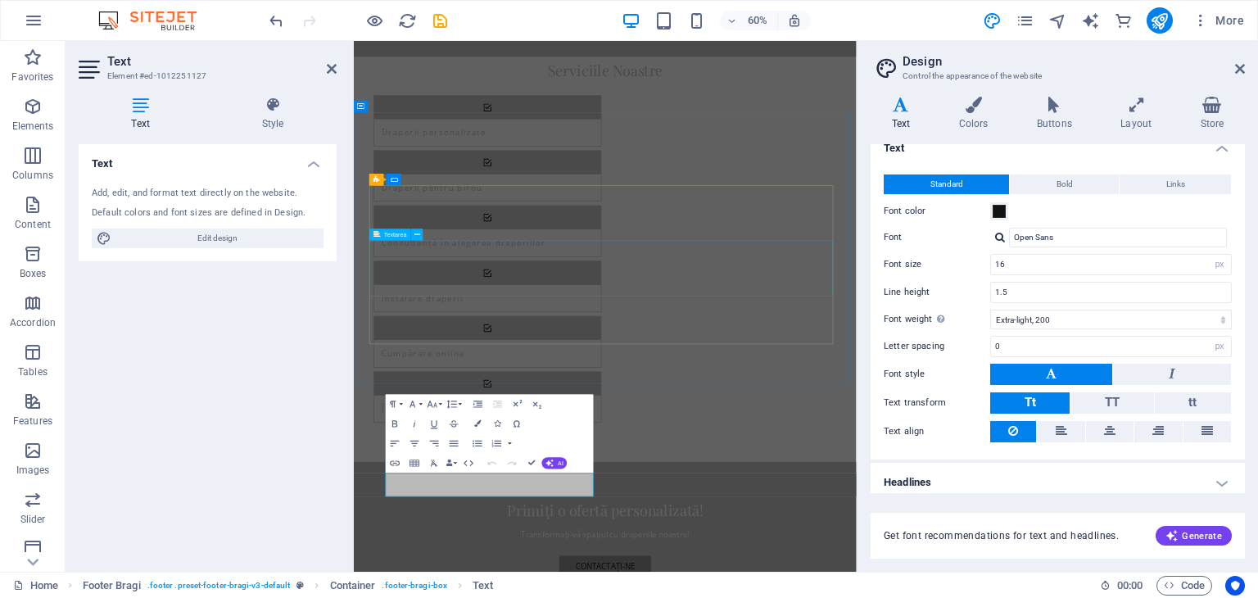
scroll to position [22, 0]
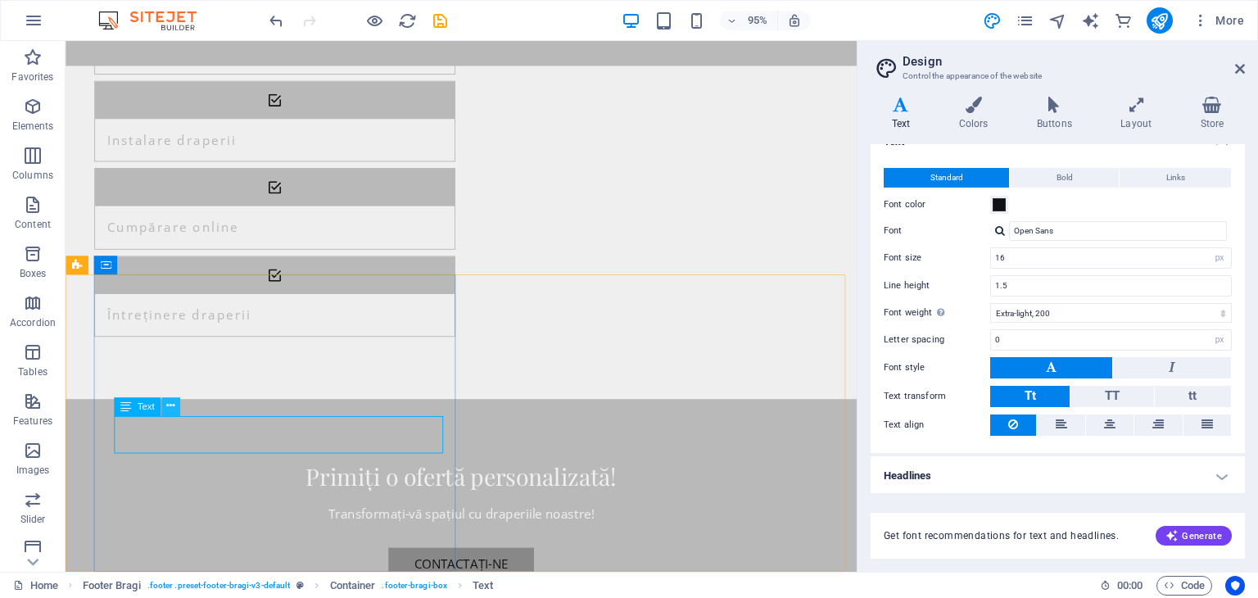
click at [170, 410] on icon at bounding box center [170, 406] width 8 height 16
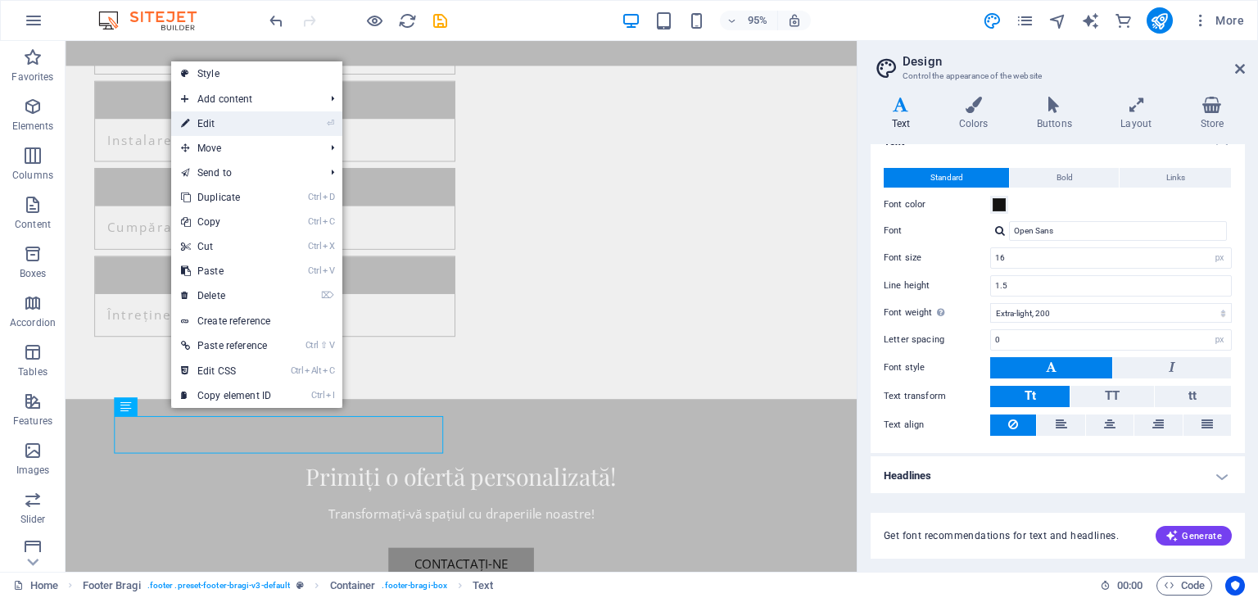
click at [204, 131] on link "⏎ Edit" at bounding box center [226, 123] width 110 height 25
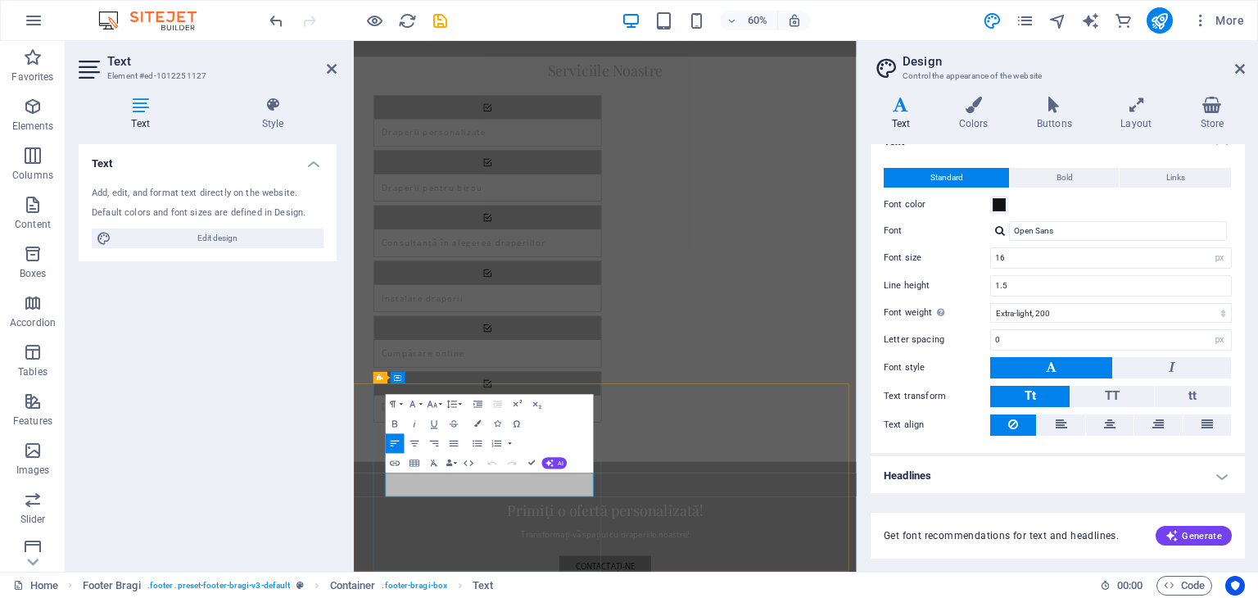
drag, startPoint x: 524, startPoint y: 787, endPoint x: 756, endPoint y: 514, distance: 358.6
drag, startPoint x: 517, startPoint y: 790, endPoint x: 415, endPoint y: 774, distance: 102.8
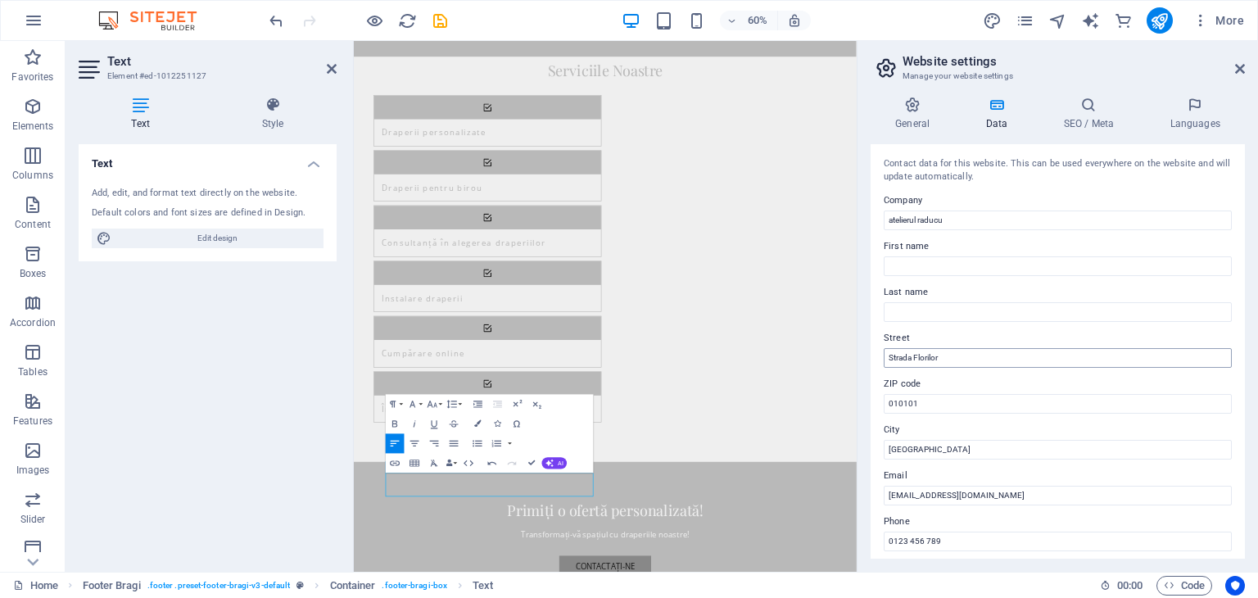
drag, startPoint x: 954, startPoint y: 349, endPoint x: 950, endPoint y: 358, distance: 9.6
click at [951, 352] on input "Strada Florilor" at bounding box center [1058, 358] width 348 height 20
type input "S"
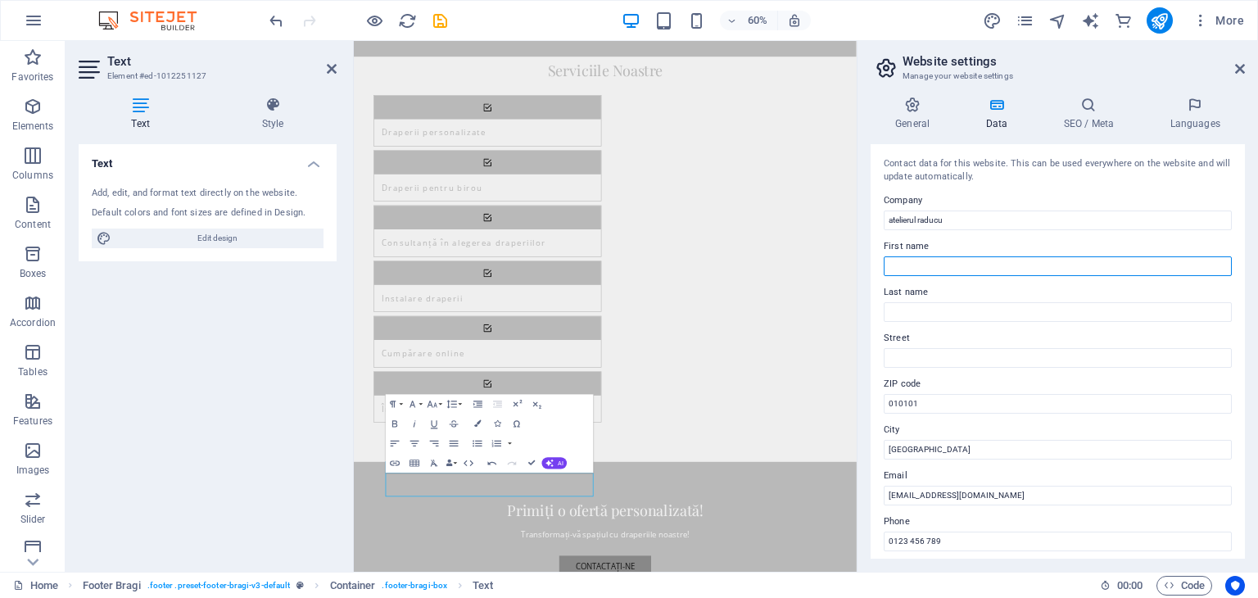
click at [927, 269] on input "First name" at bounding box center [1058, 266] width 348 height 20
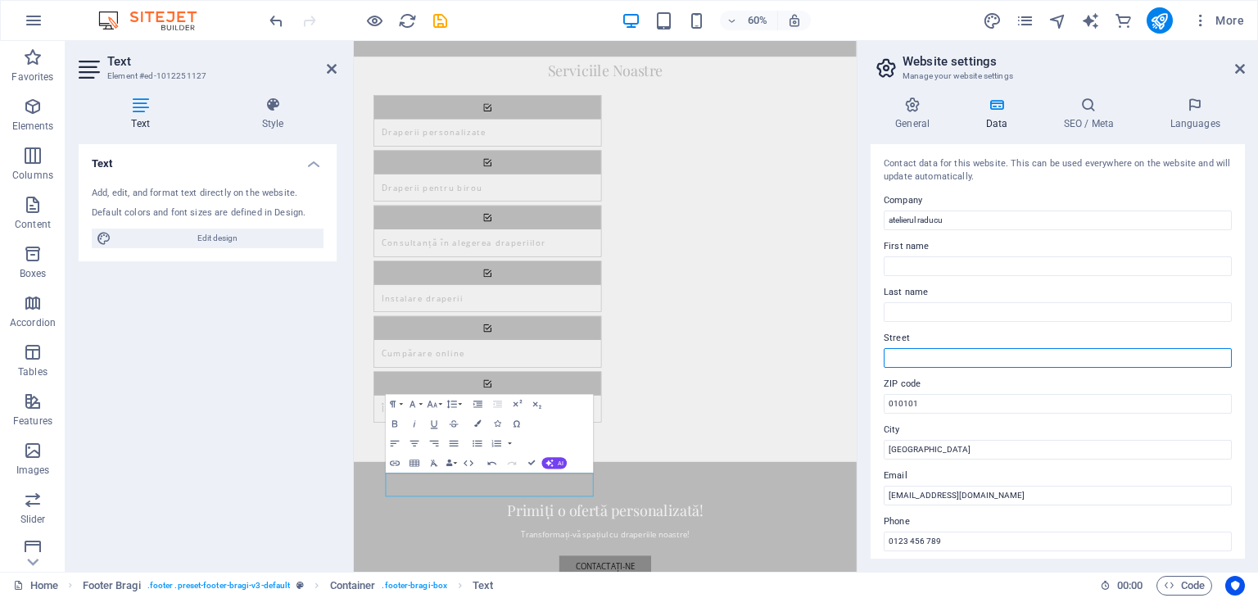
click at [1019, 351] on input "Street" at bounding box center [1058, 358] width 348 height 20
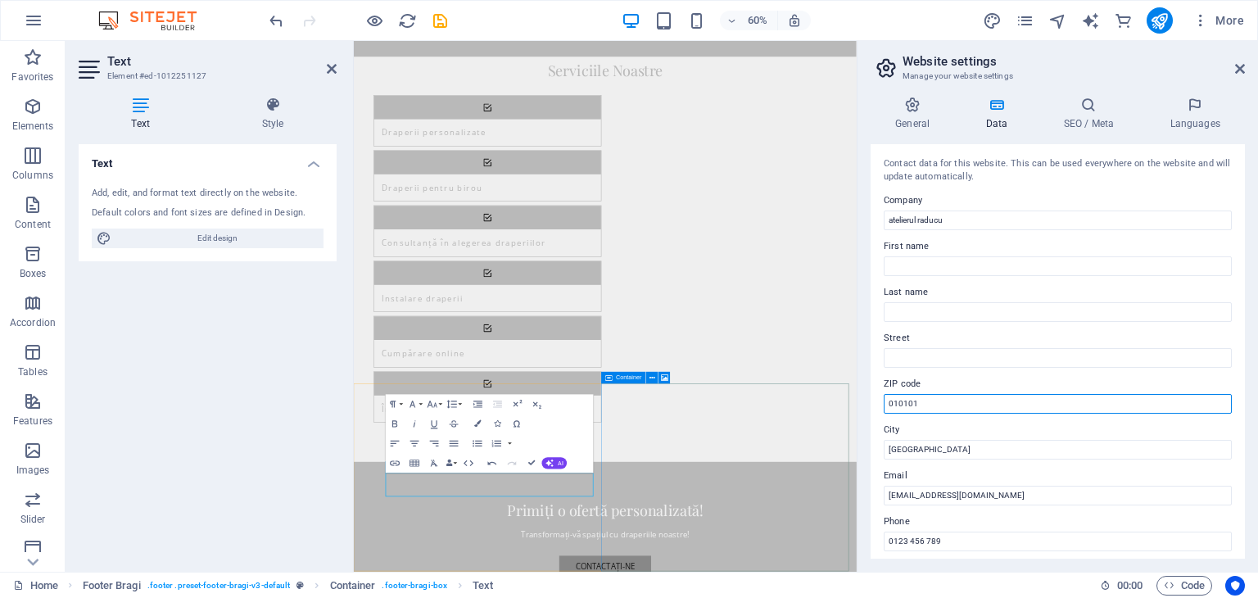
drag, startPoint x: 1394, startPoint y: 437, endPoint x: 1145, endPoint y: 650, distance: 327.7
click at [949, 398] on input "010101" at bounding box center [1058, 404] width 348 height 20
type input "0"
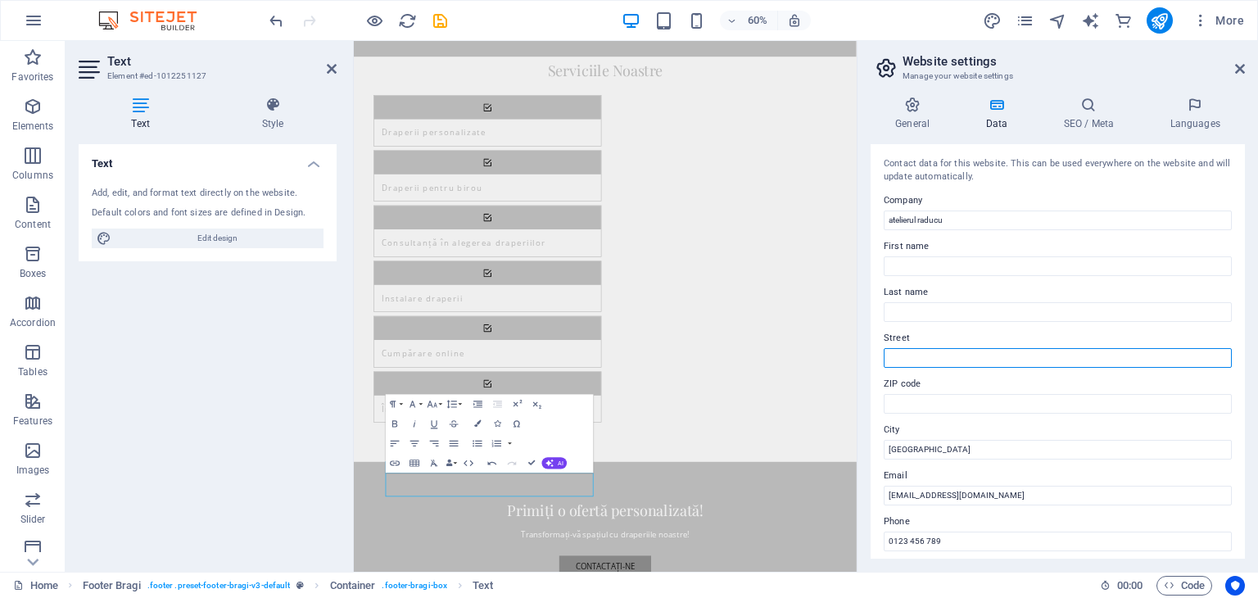
click at [947, 356] on input "Street" at bounding box center [1058, 358] width 348 height 20
type input "s"
type input "Soseaua Alexandriei 266"
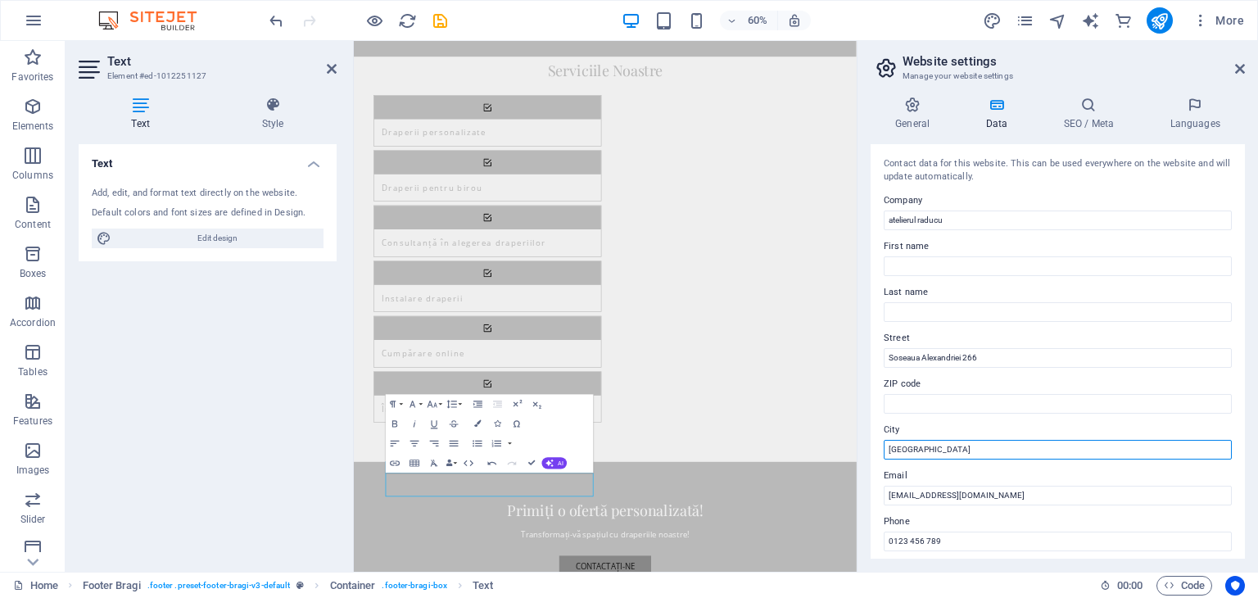
click at [968, 449] on input "[GEOGRAPHIC_DATA]" at bounding box center [1058, 450] width 348 height 20
type input "B"
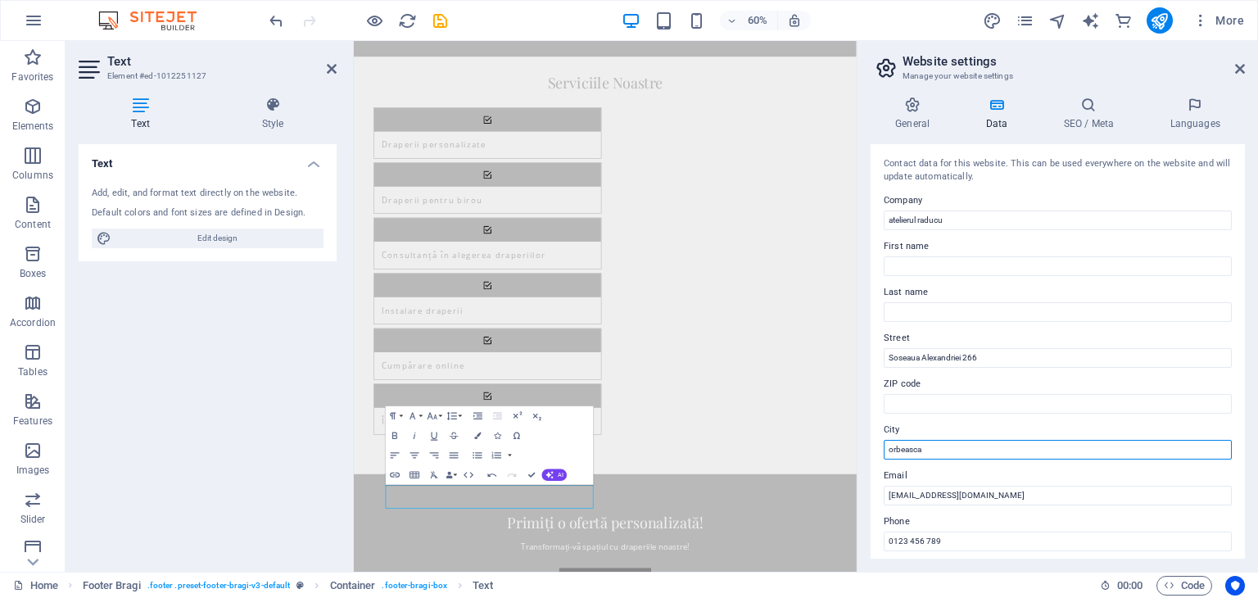
scroll to position [2094, 0]
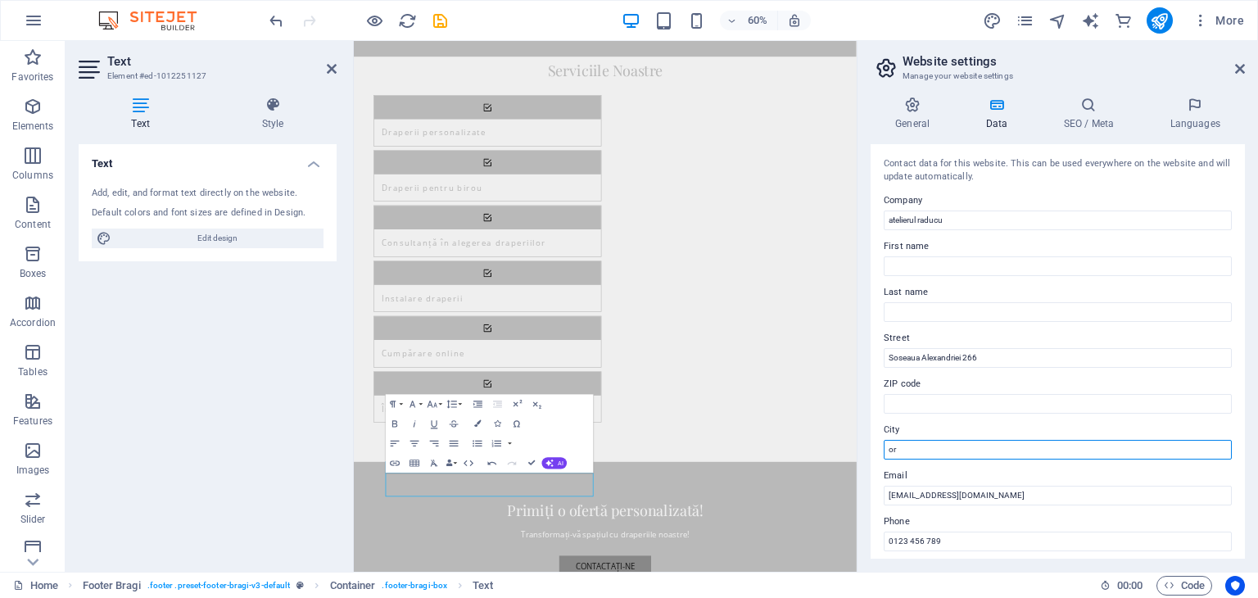
type input "o"
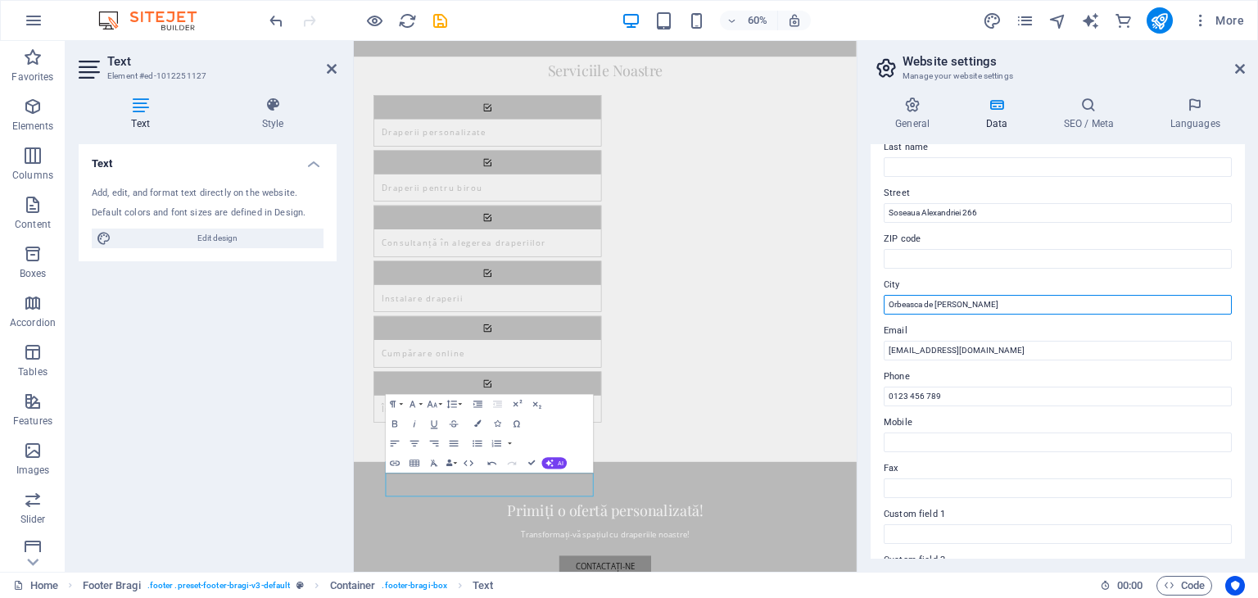
scroll to position [164, 0]
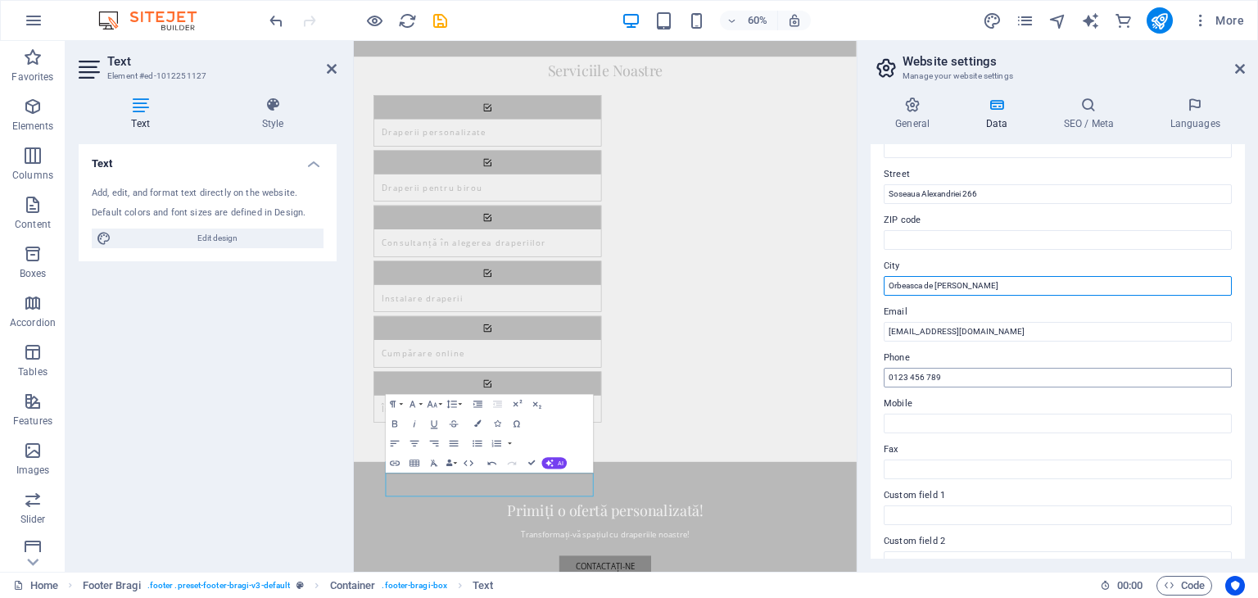
type input "Orbeasca de [PERSON_NAME]"
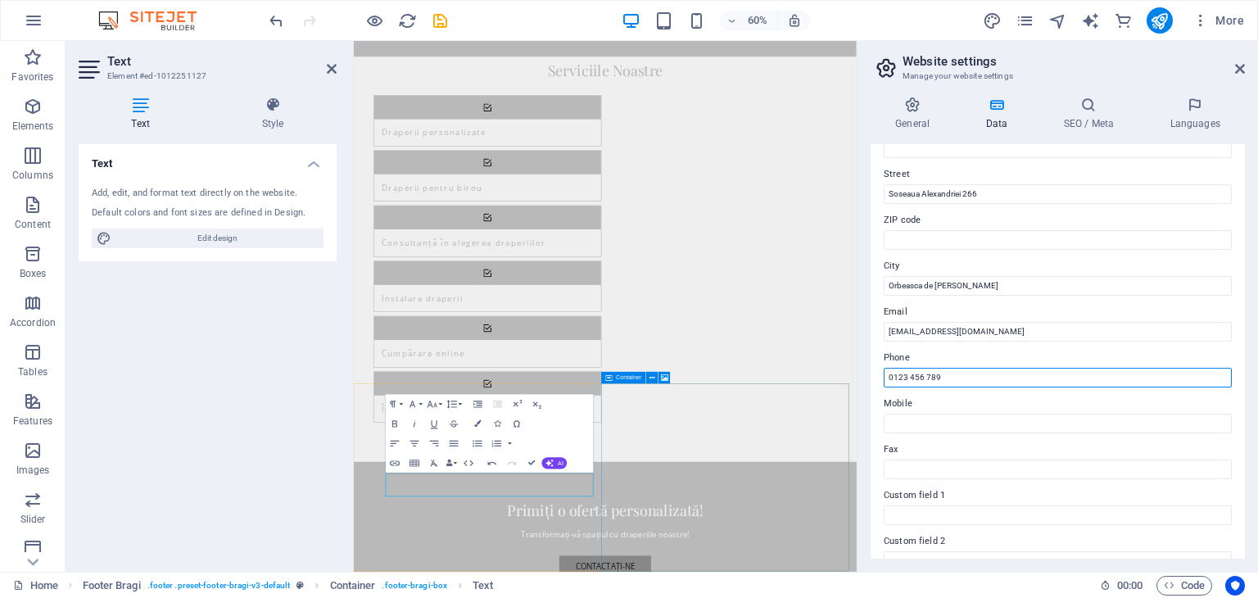
drag, startPoint x: 1313, startPoint y: 415, endPoint x: 1066, endPoint y: 646, distance: 337.4
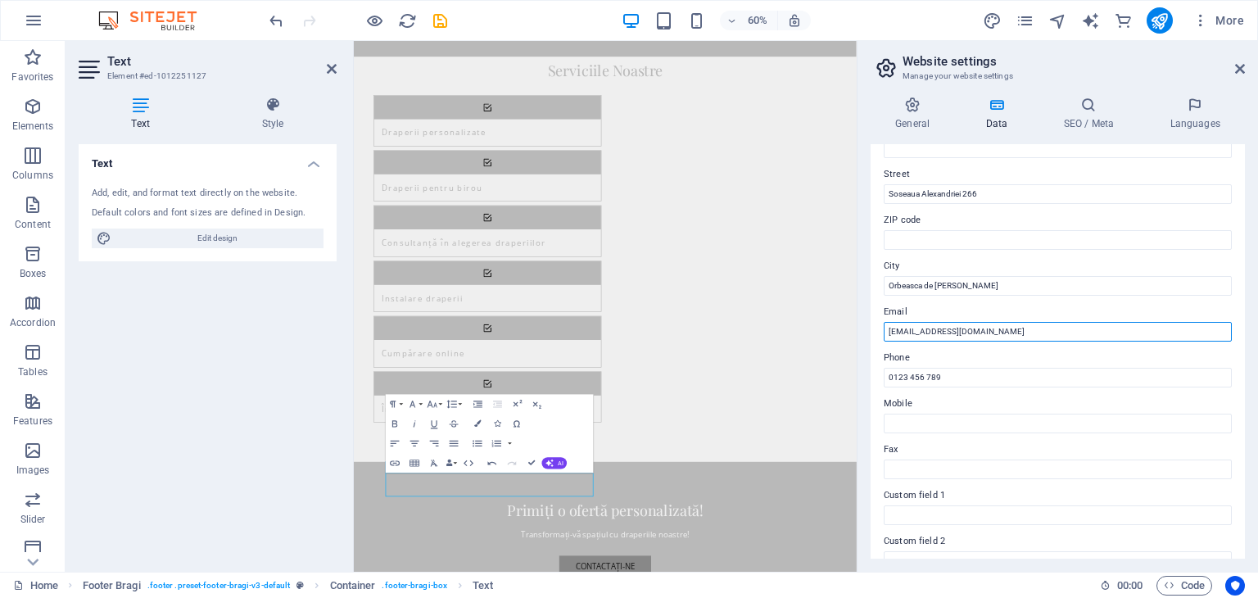
drag, startPoint x: 997, startPoint y: 335, endPoint x: 779, endPoint y: 492, distance: 268.3
click at [873, 324] on div "Contact data for this website. This can be used everywhere on the website and w…" at bounding box center [1058, 351] width 374 height 415
type input "[EMAIL_ADDRESS][DOMAIN_NAME]"
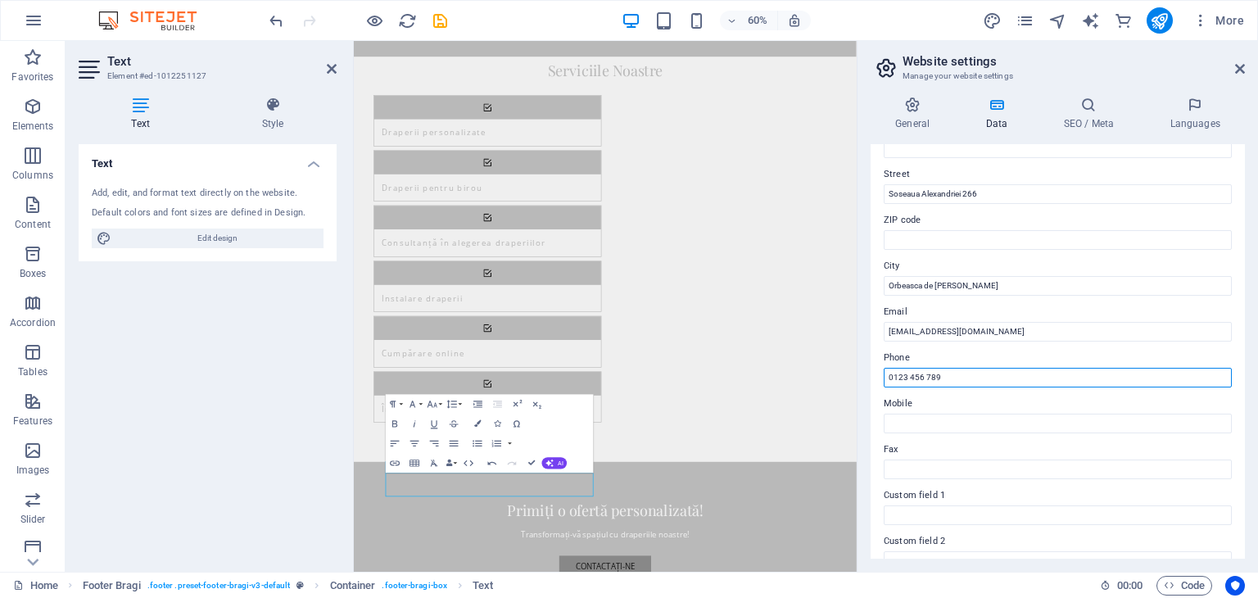
drag, startPoint x: 967, startPoint y: 378, endPoint x: 876, endPoint y: 384, distance: 91.2
click at [871, 384] on div "Contact data for this website. This can be used everywhere on the website and w…" at bounding box center [1058, 351] width 374 height 415
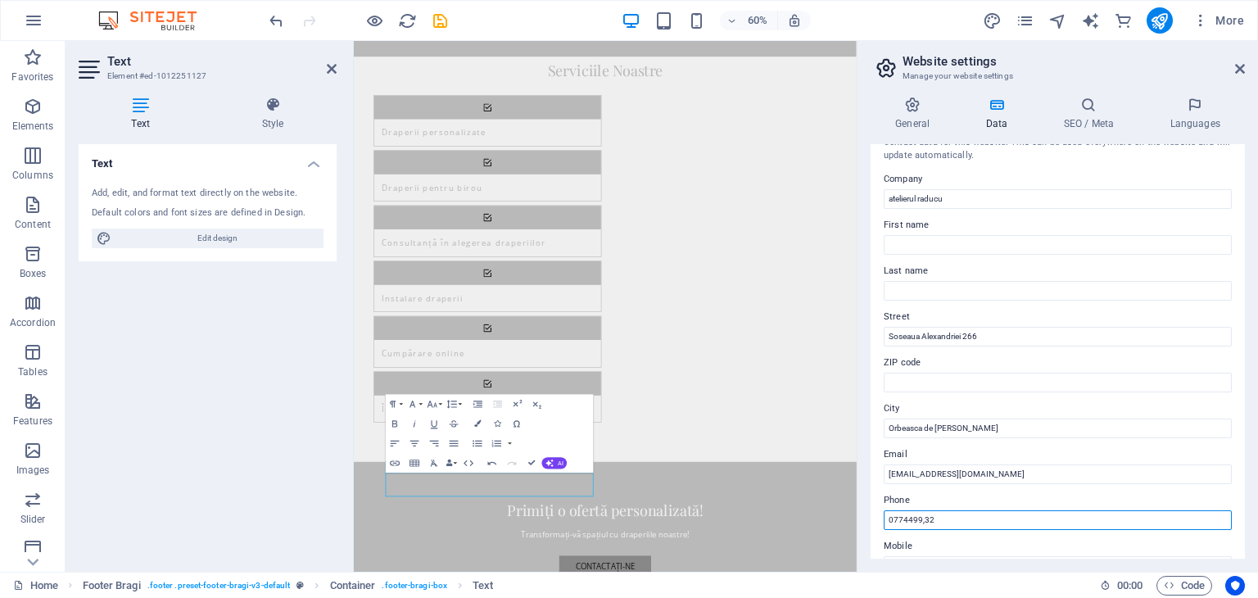
scroll to position [0, 0]
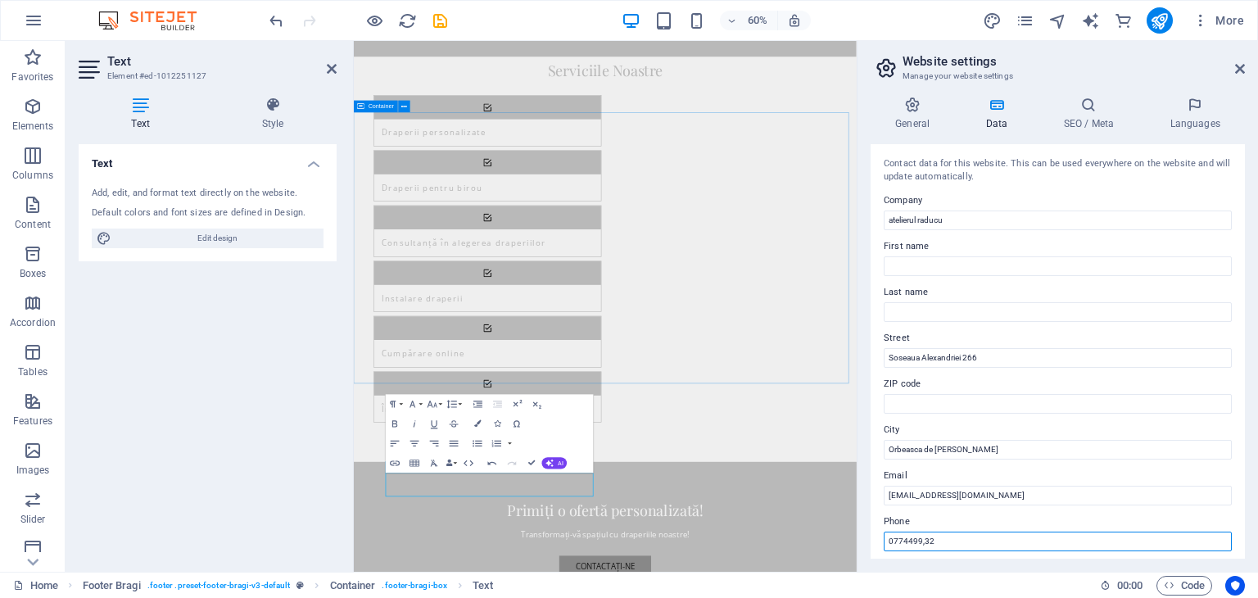
type input "0774499,32"
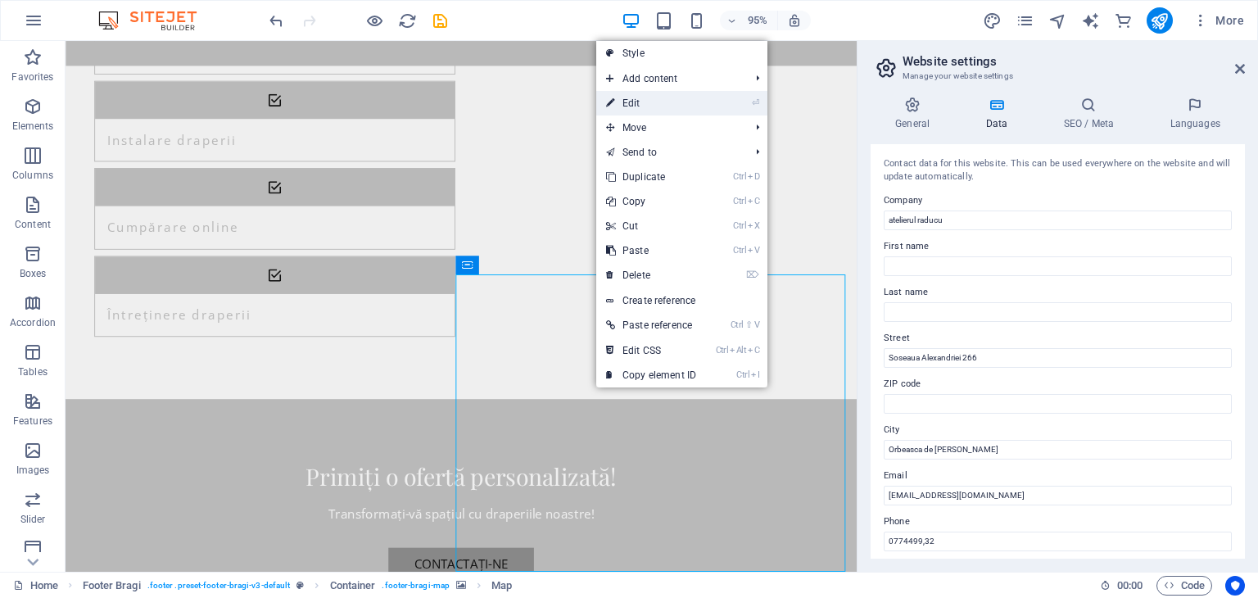
click at [652, 109] on link "⏎ Edit" at bounding box center [651, 103] width 110 height 25
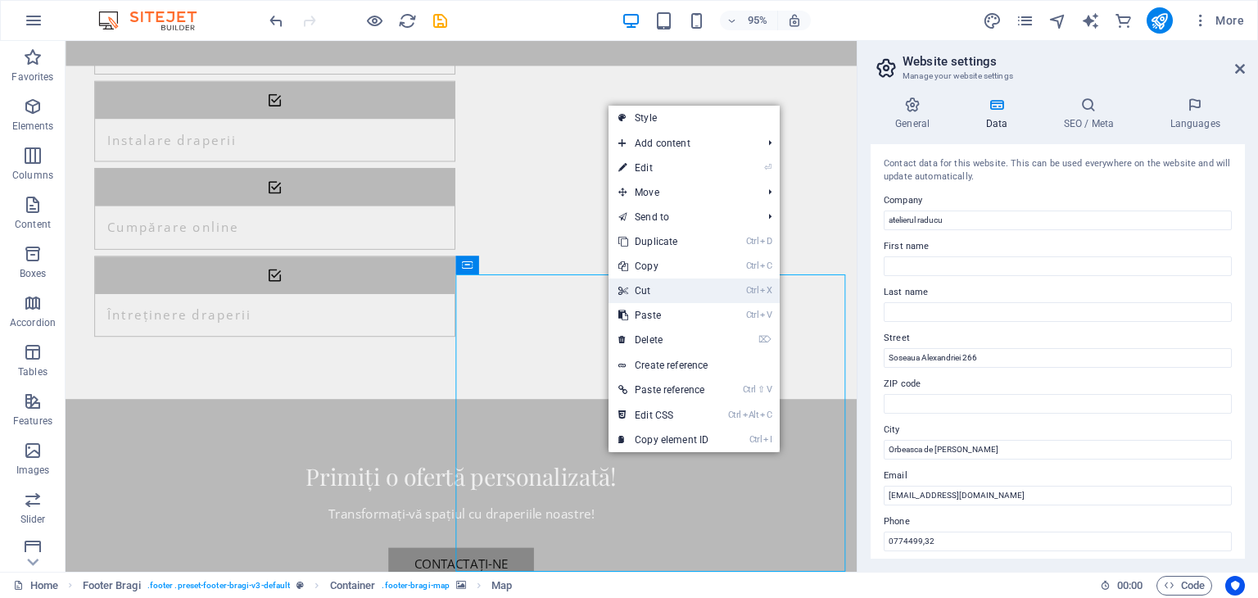
click at [644, 299] on link "Ctrl X Cut" at bounding box center [664, 291] width 110 height 25
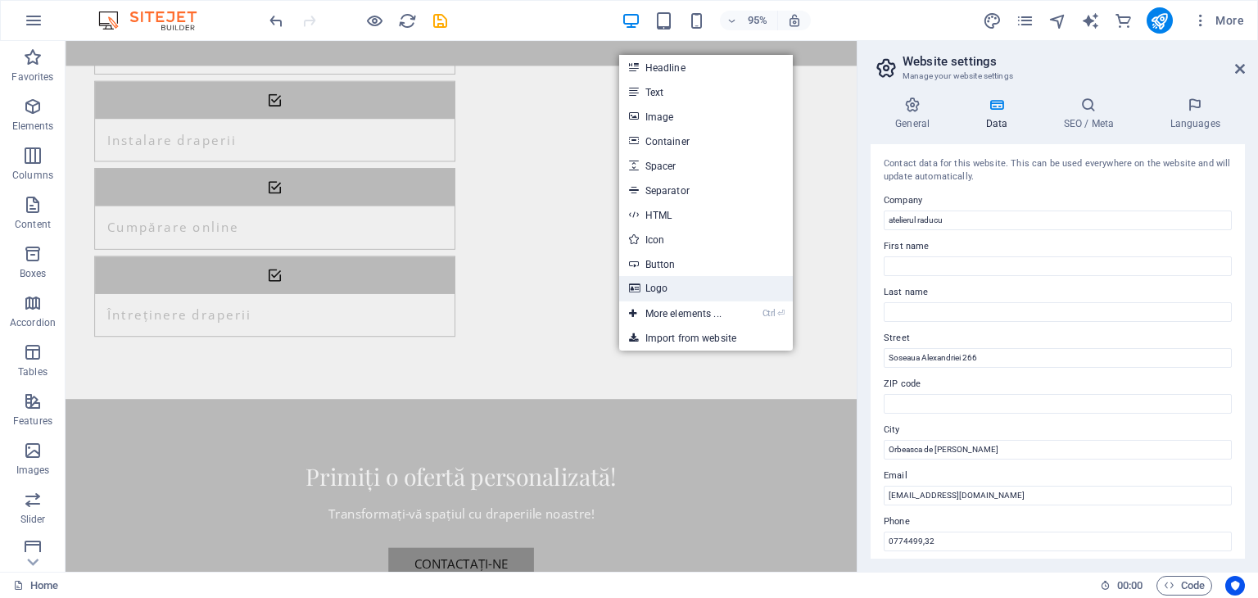
drag, startPoint x: 654, startPoint y: 292, endPoint x: 489, endPoint y: 419, distance: 207.5
click at [654, 292] on link "Logo" at bounding box center [706, 288] width 174 height 25
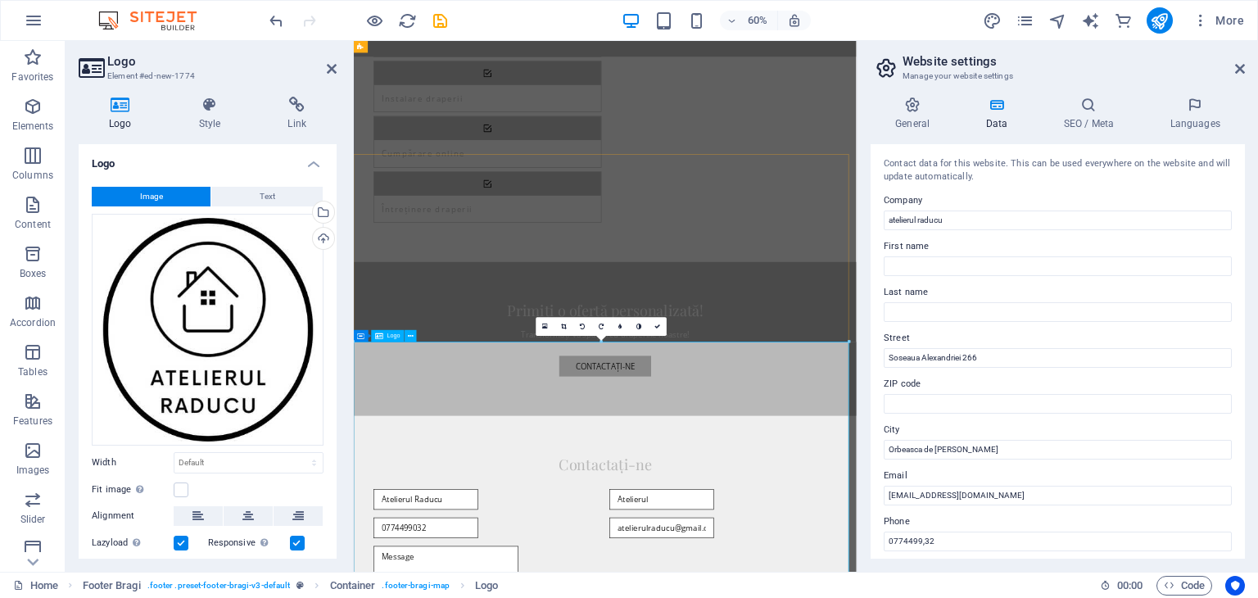
scroll to position [2428, 0]
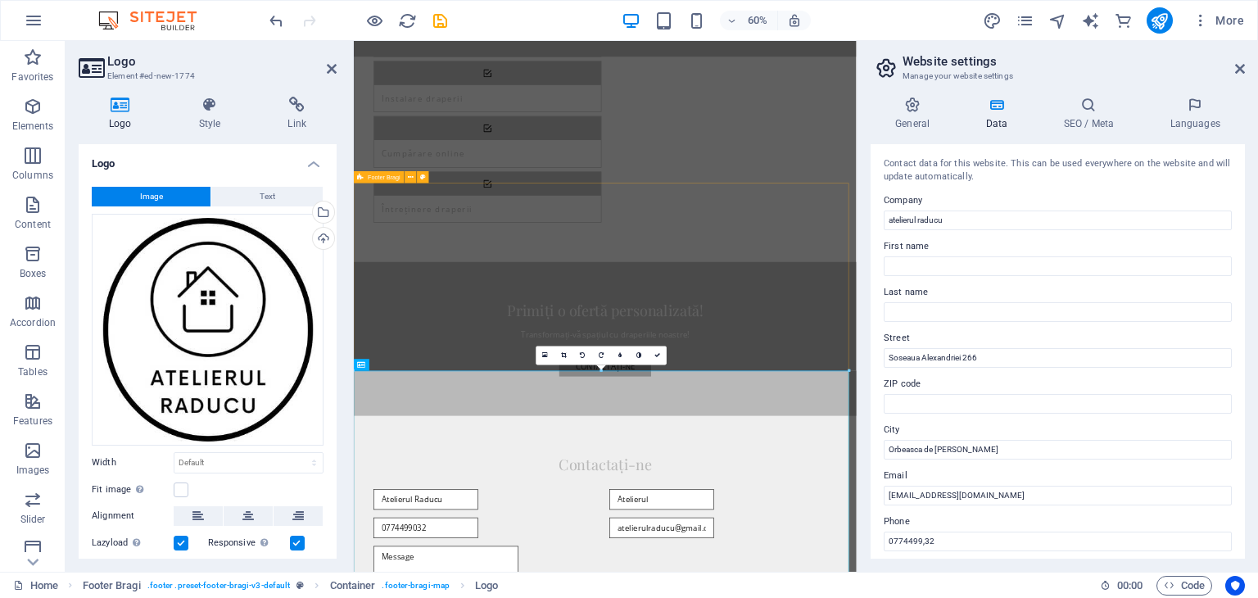
select select "footer"
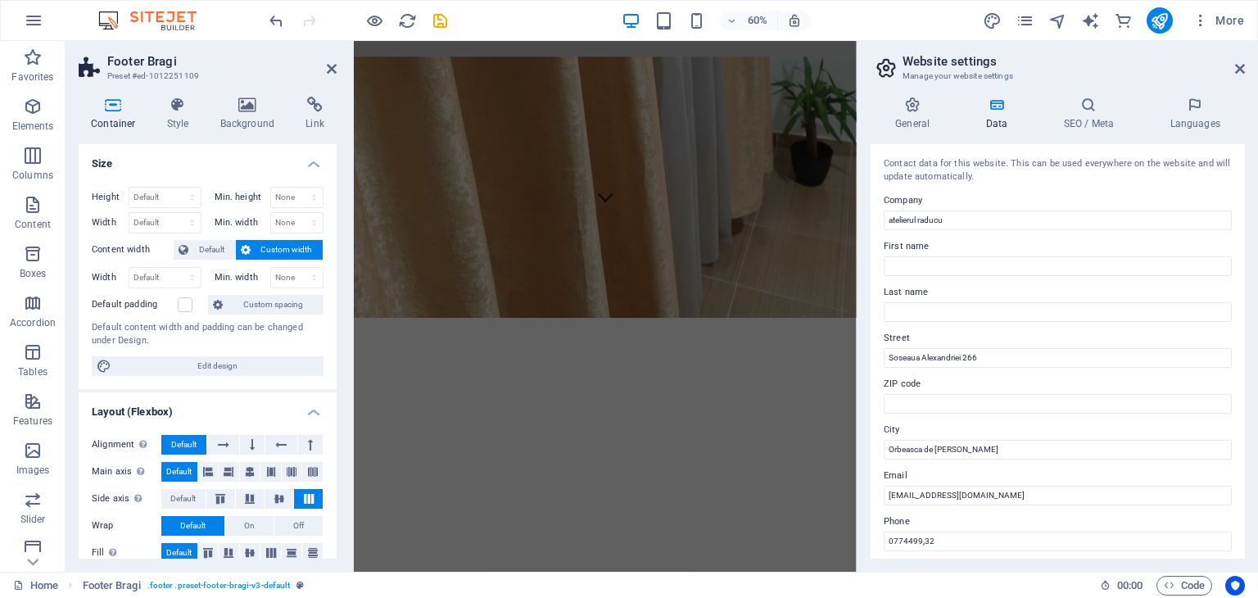
scroll to position [819, 0]
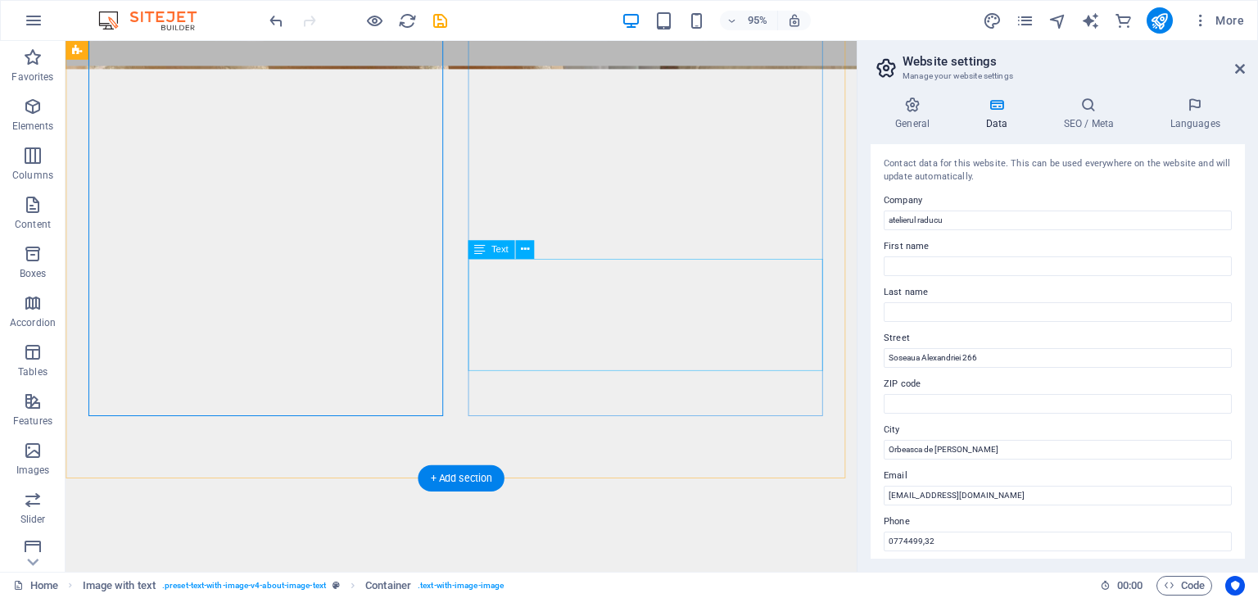
scroll to position [574, 0]
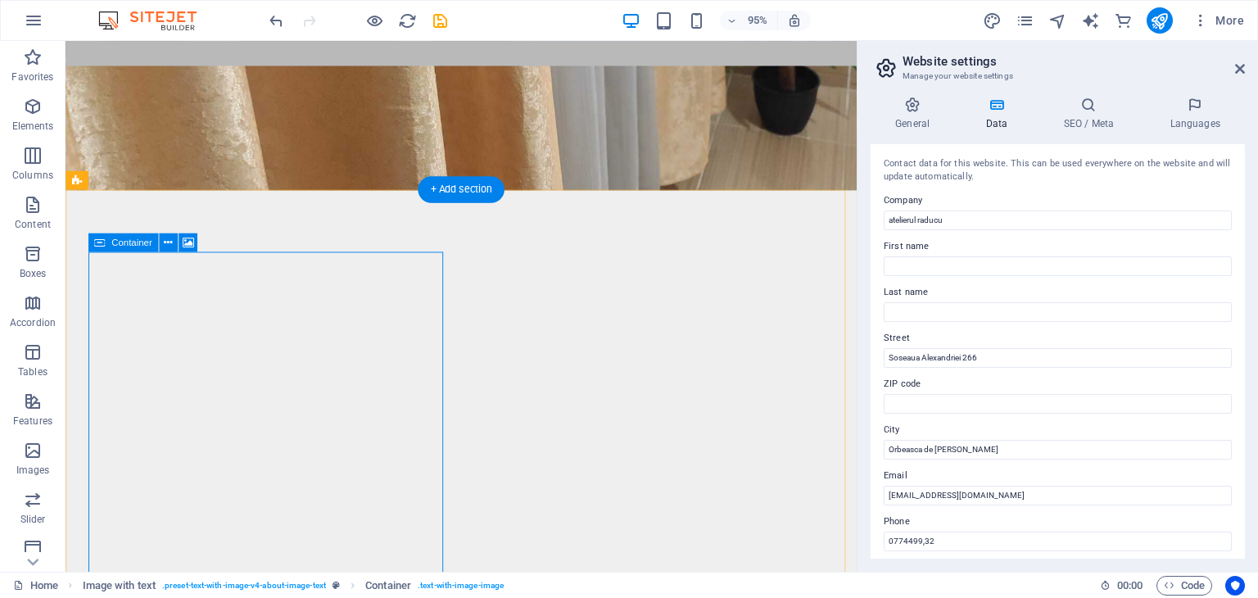
click at [136, 385] on div "Home Legal Notice Privacy" at bounding box center [465, 560] width 773 height 478
click at [48, 460] on span "Images" at bounding box center [33, 460] width 66 height 39
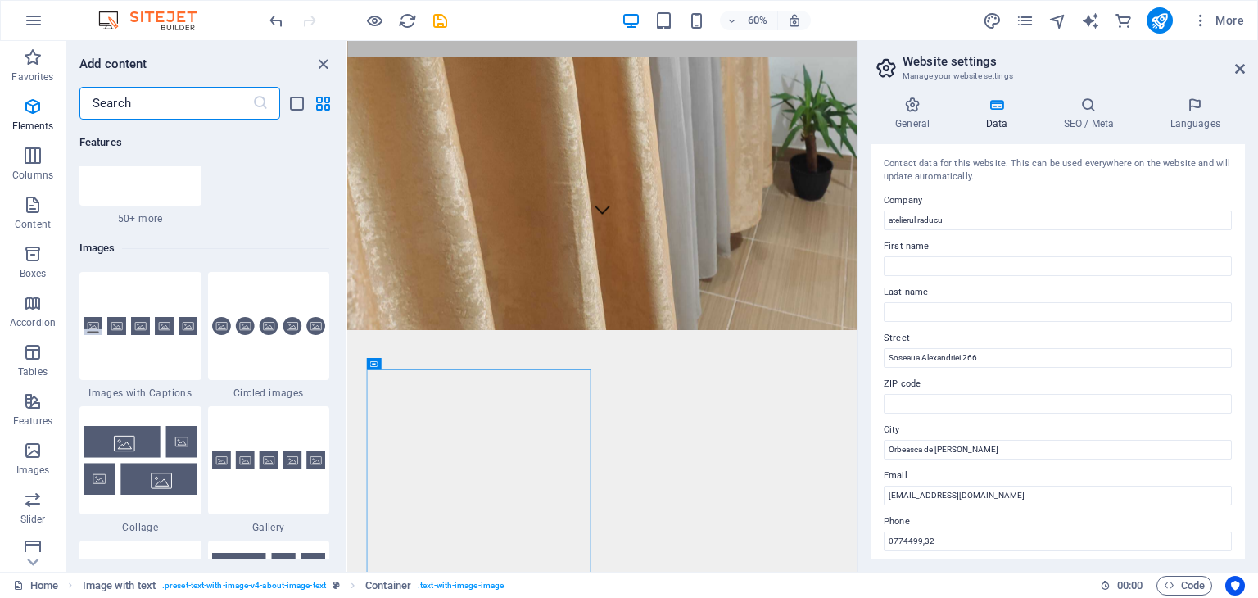
scroll to position [8308, 0]
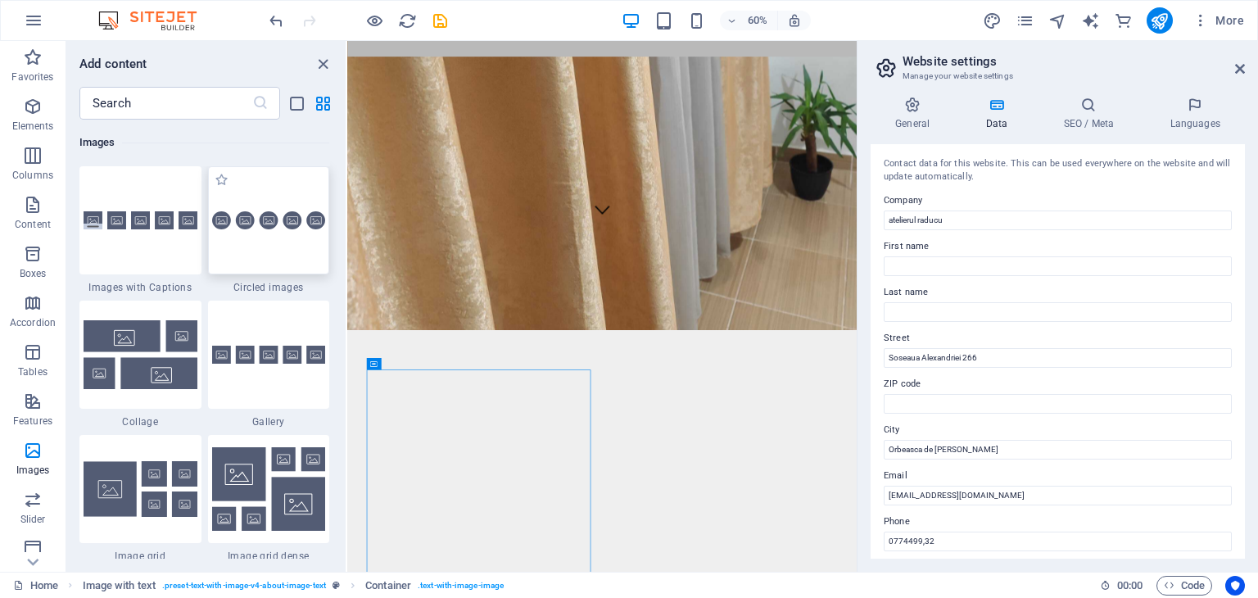
drag, startPoint x: 256, startPoint y: 268, endPoint x: 66, endPoint y: 917, distance: 676.1
click at [256, 268] on div at bounding box center [269, 220] width 122 height 108
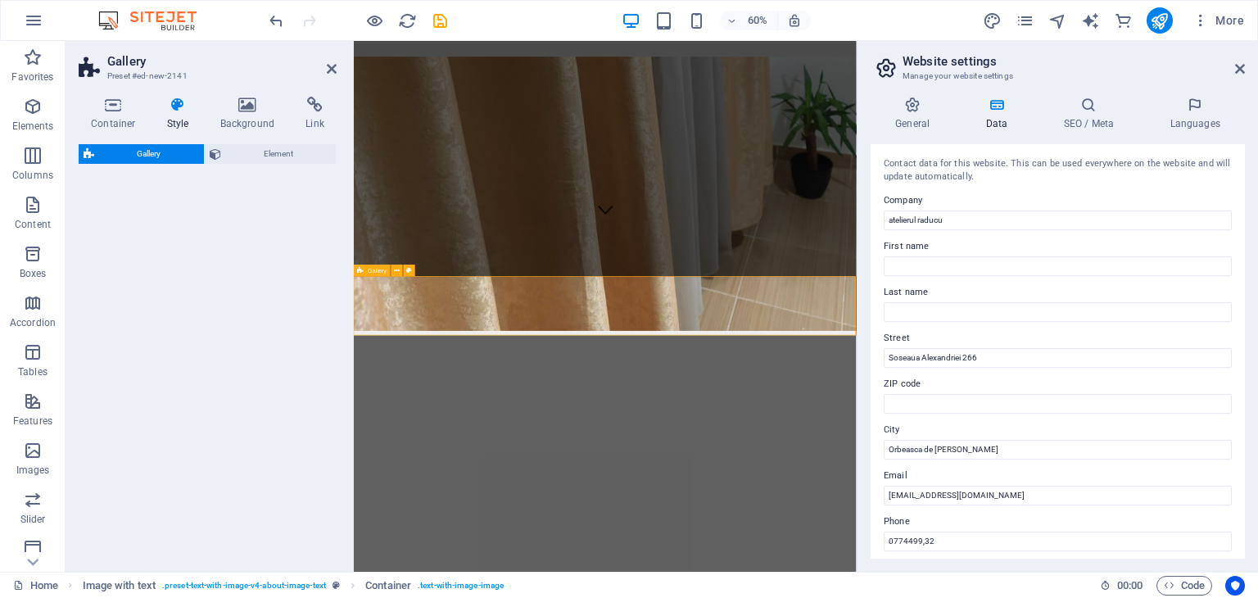
select select "rem"
select select "preset-gallery-v3-circle"
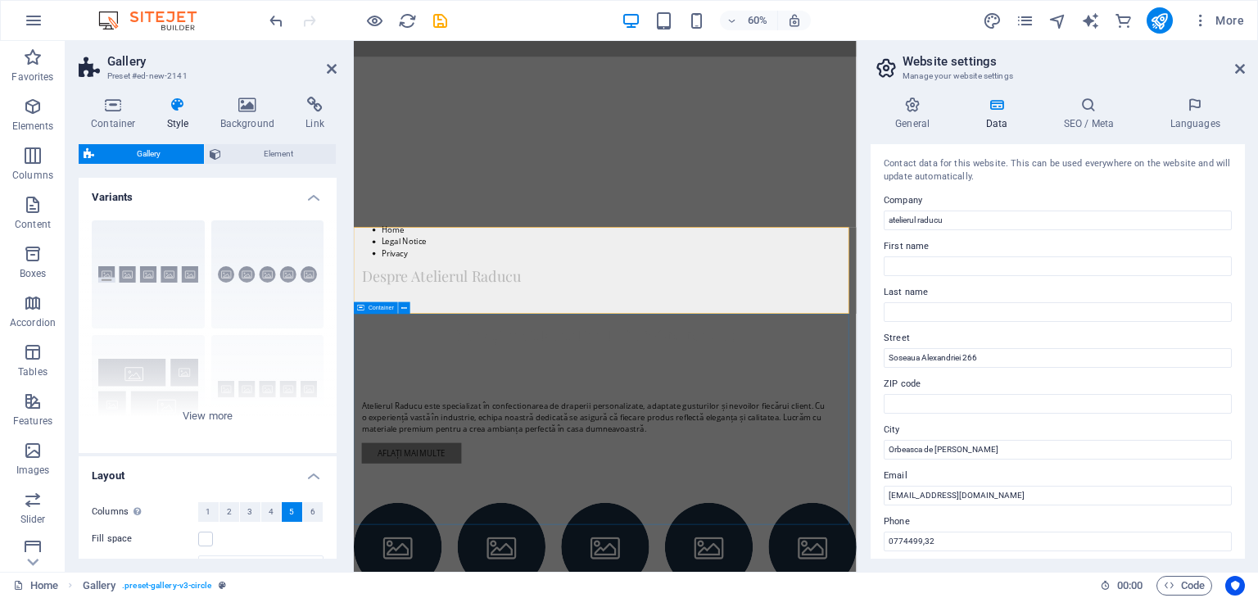
scroll to position [1294, 0]
click at [395, 226] on div "Gallery" at bounding box center [390, 220] width 38 height 11
click at [410, 224] on button at bounding box center [414, 220] width 11 height 11
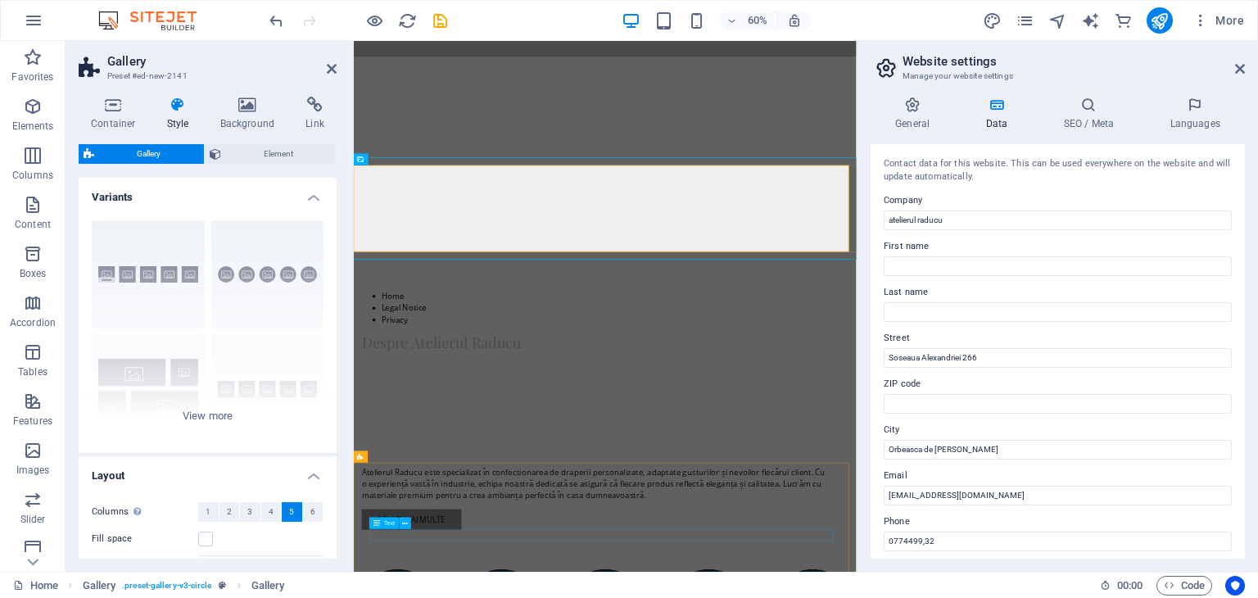
scroll to position [1049, 0]
